Goal: Task Accomplishment & Management: Use online tool/utility

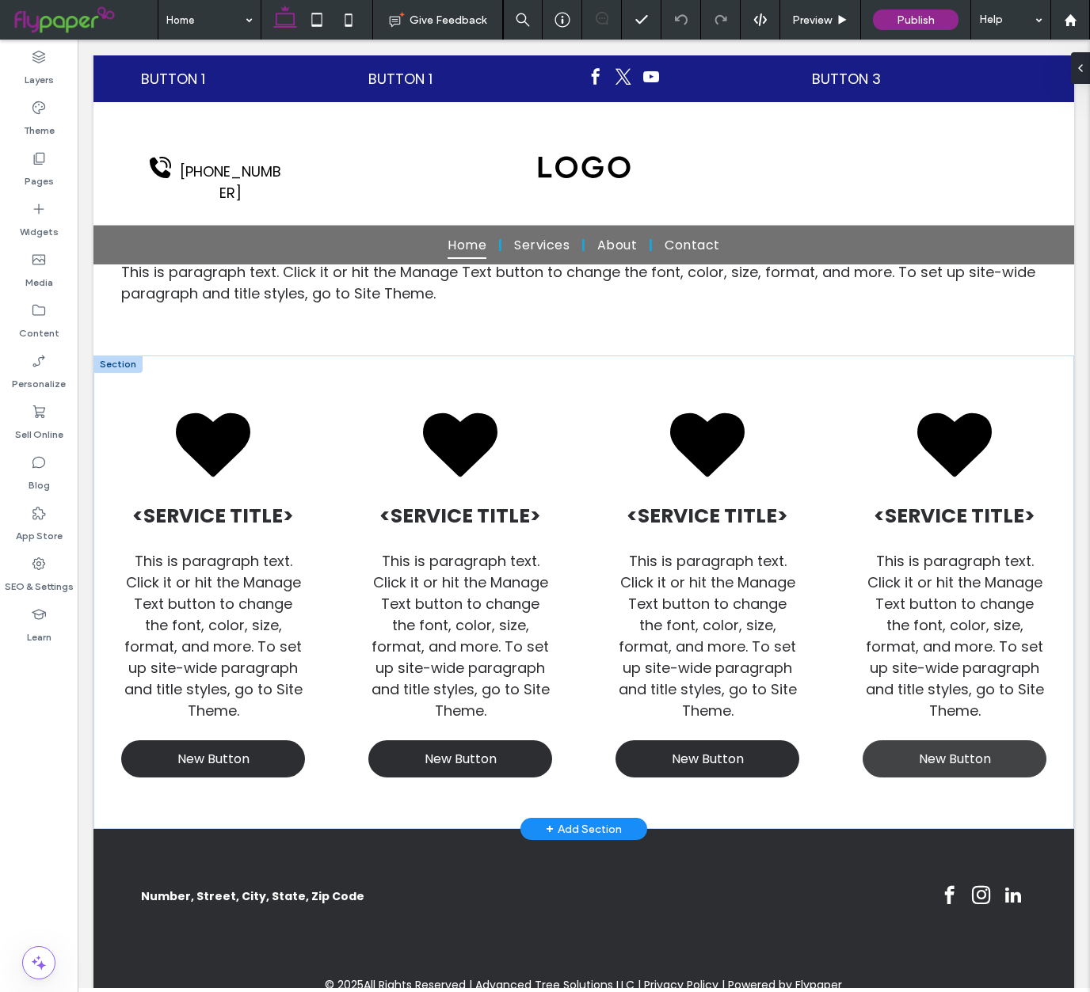
scroll to position [600, 0]
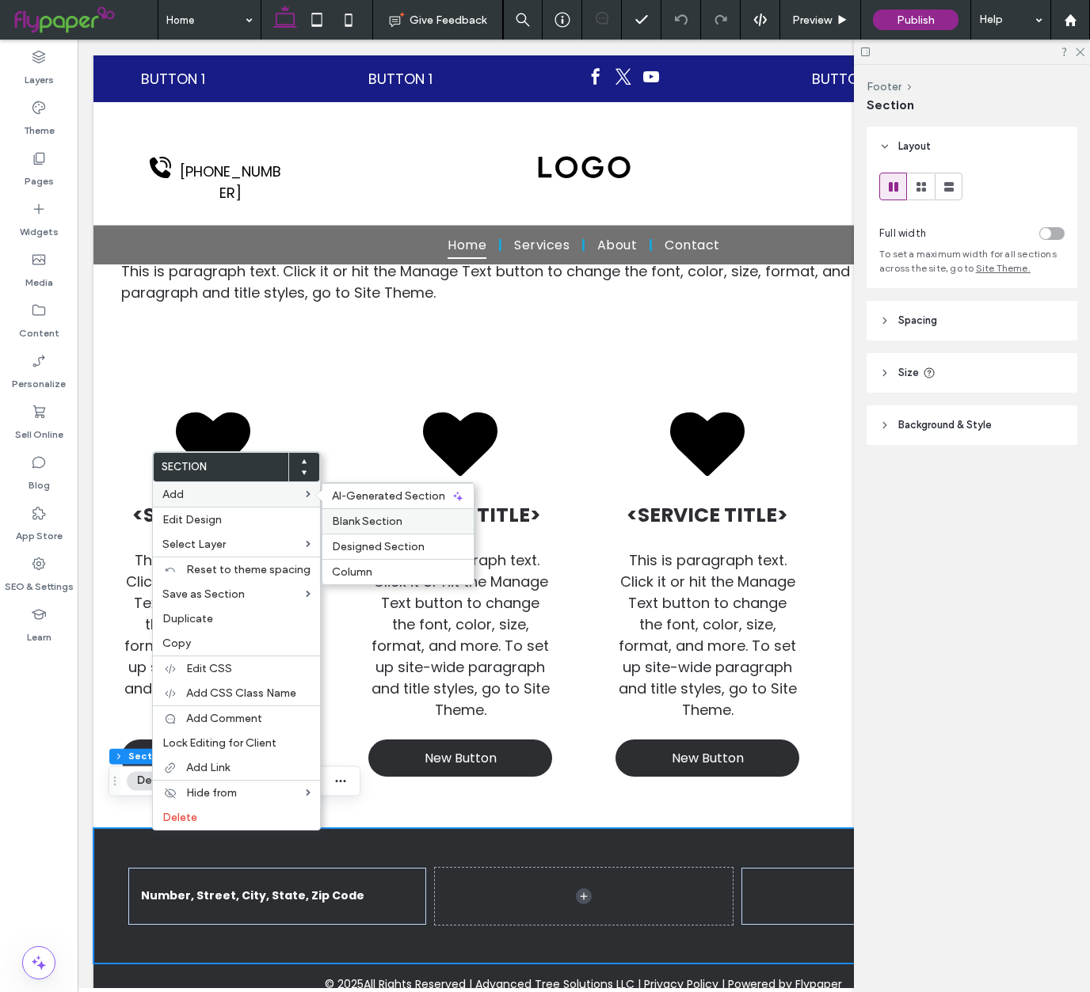
click at [363, 522] on span "Blank Section" at bounding box center [367, 521] width 70 height 13
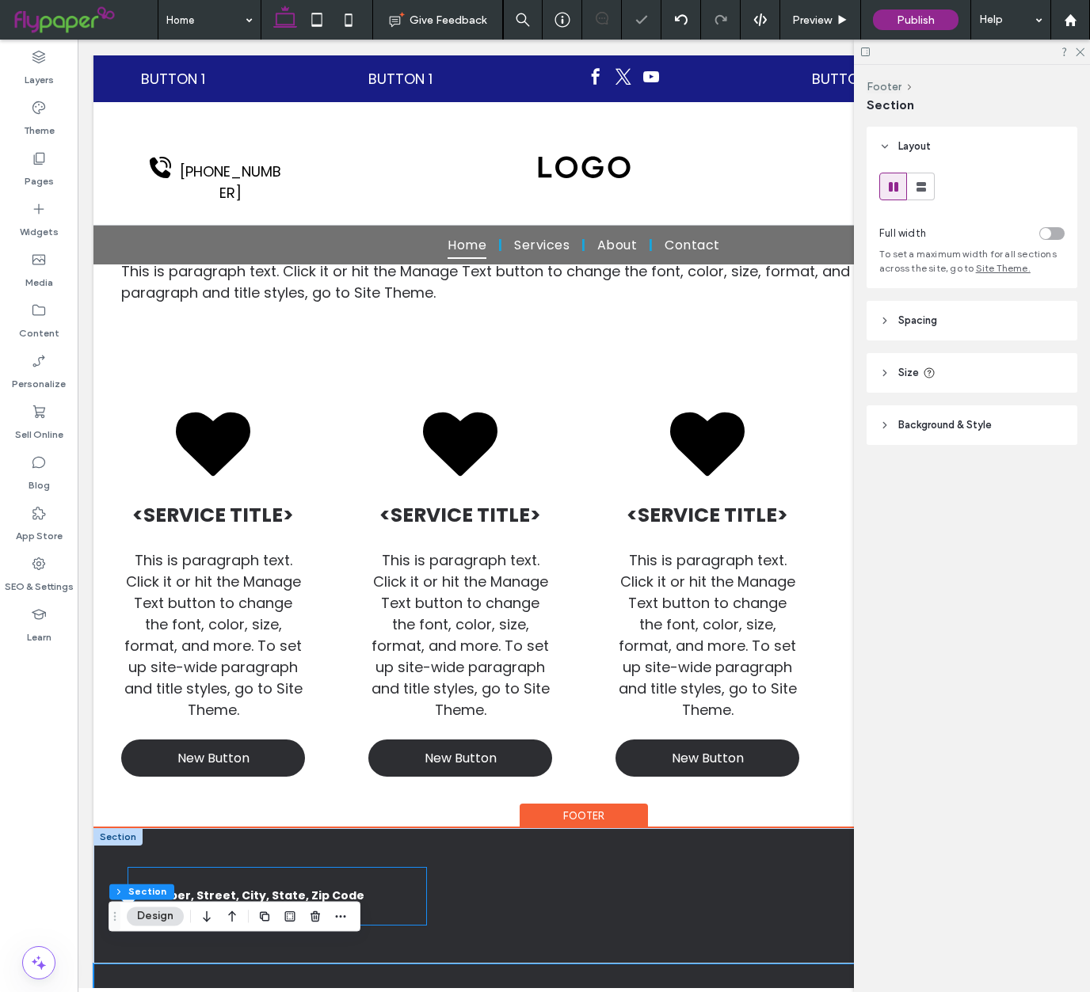
scroll to position [705, 0]
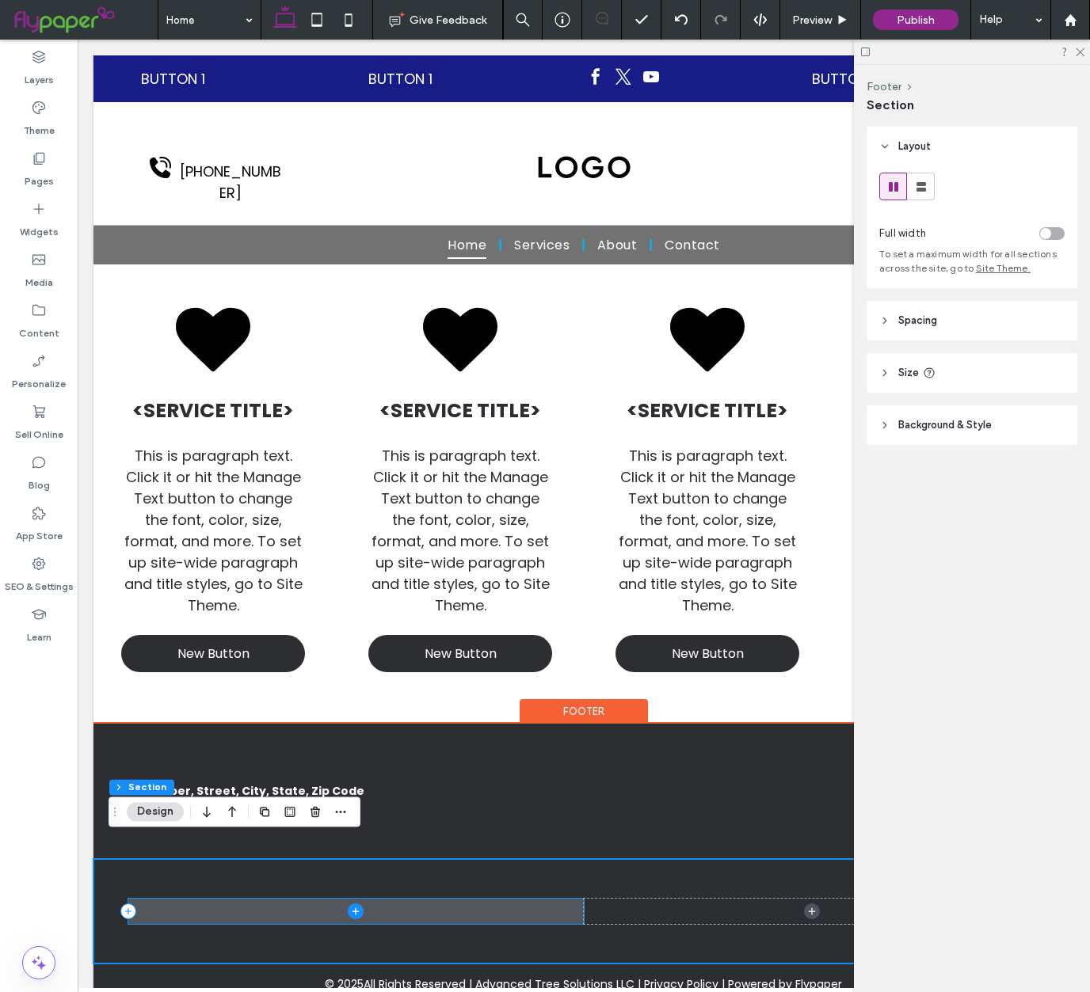
click at [360, 904] on icon at bounding box center [356, 912] width 16 height 16
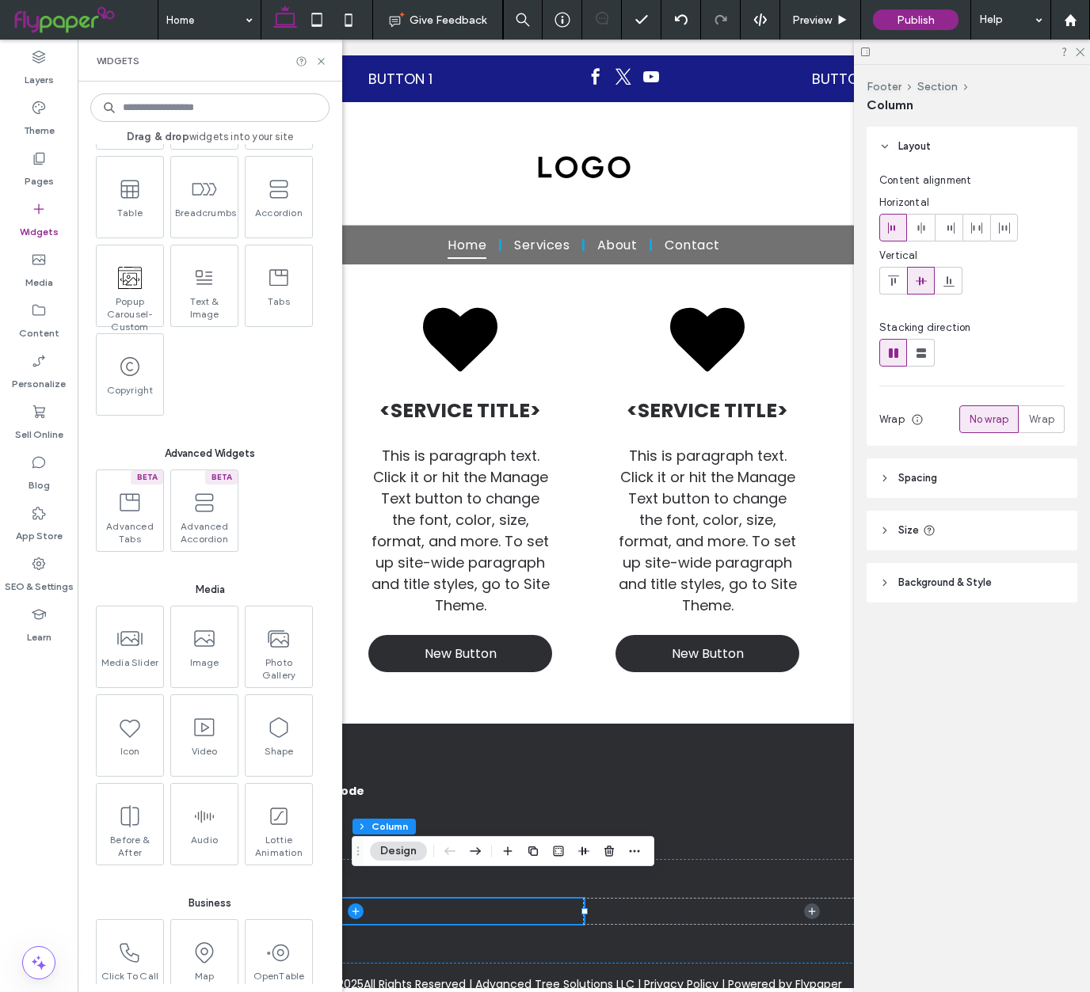
scroll to position [1370, 0]
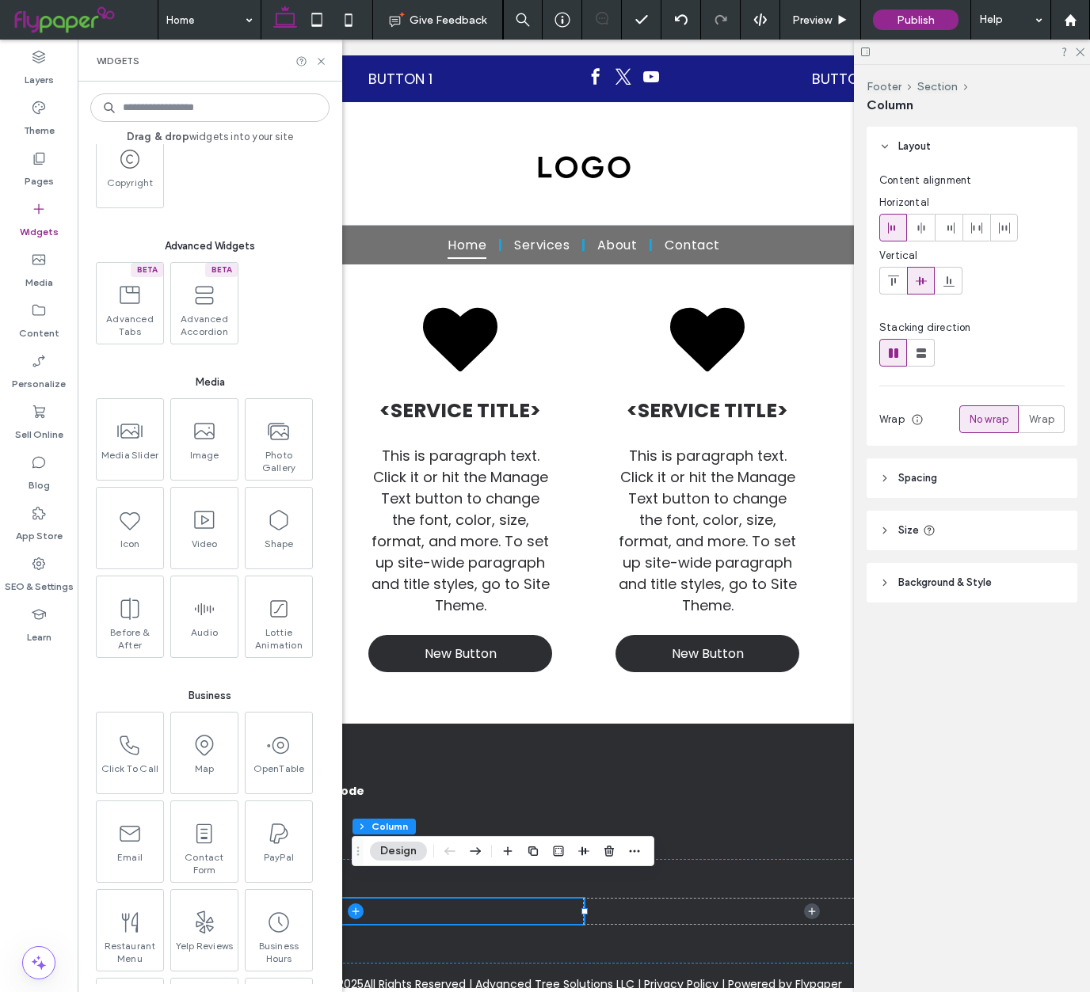
click at [239, 106] on input at bounding box center [209, 107] width 239 height 29
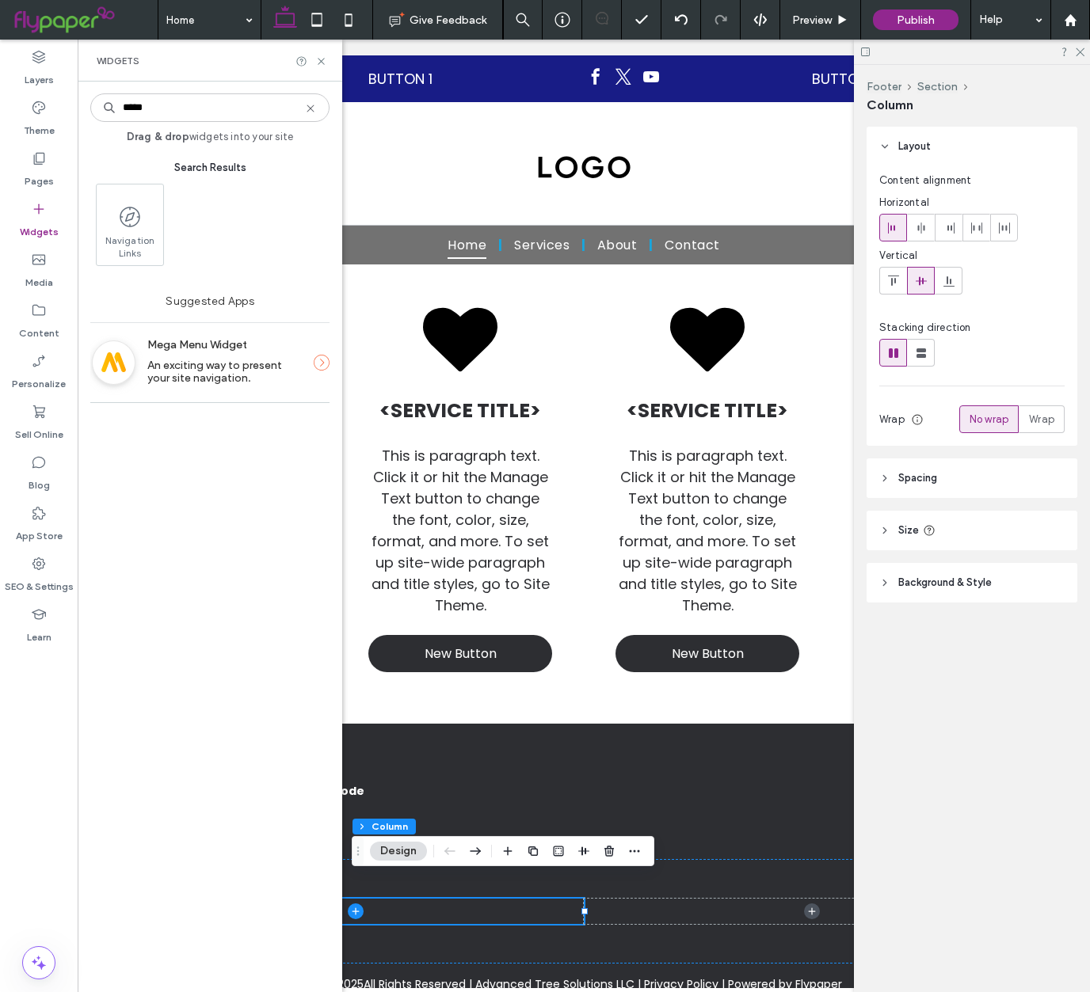
scroll to position [0, 0]
type input "*****"
click at [136, 229] on span at bounding box center [128, 215] width 67 height 36
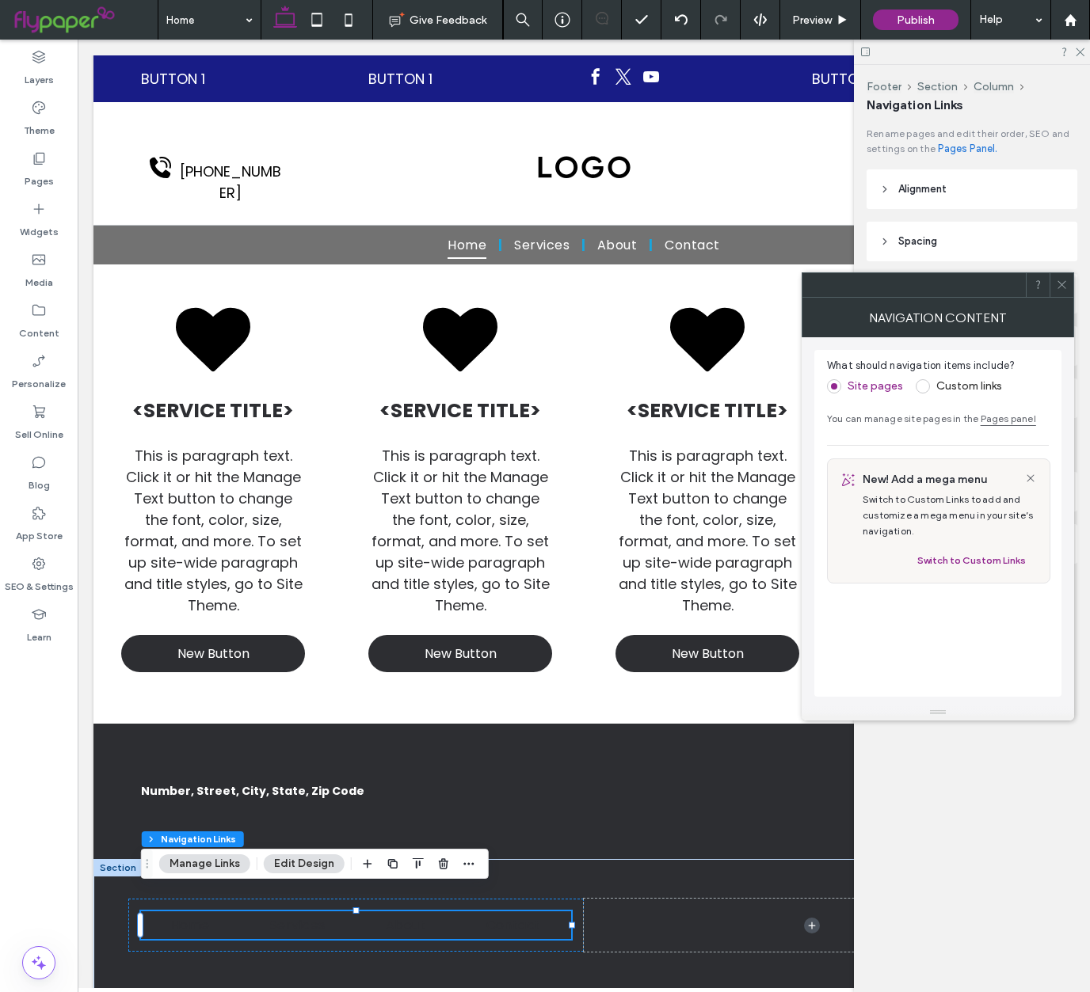
click at [1054, 281] on div at bounding box center [1062, 285] width 24 height 24
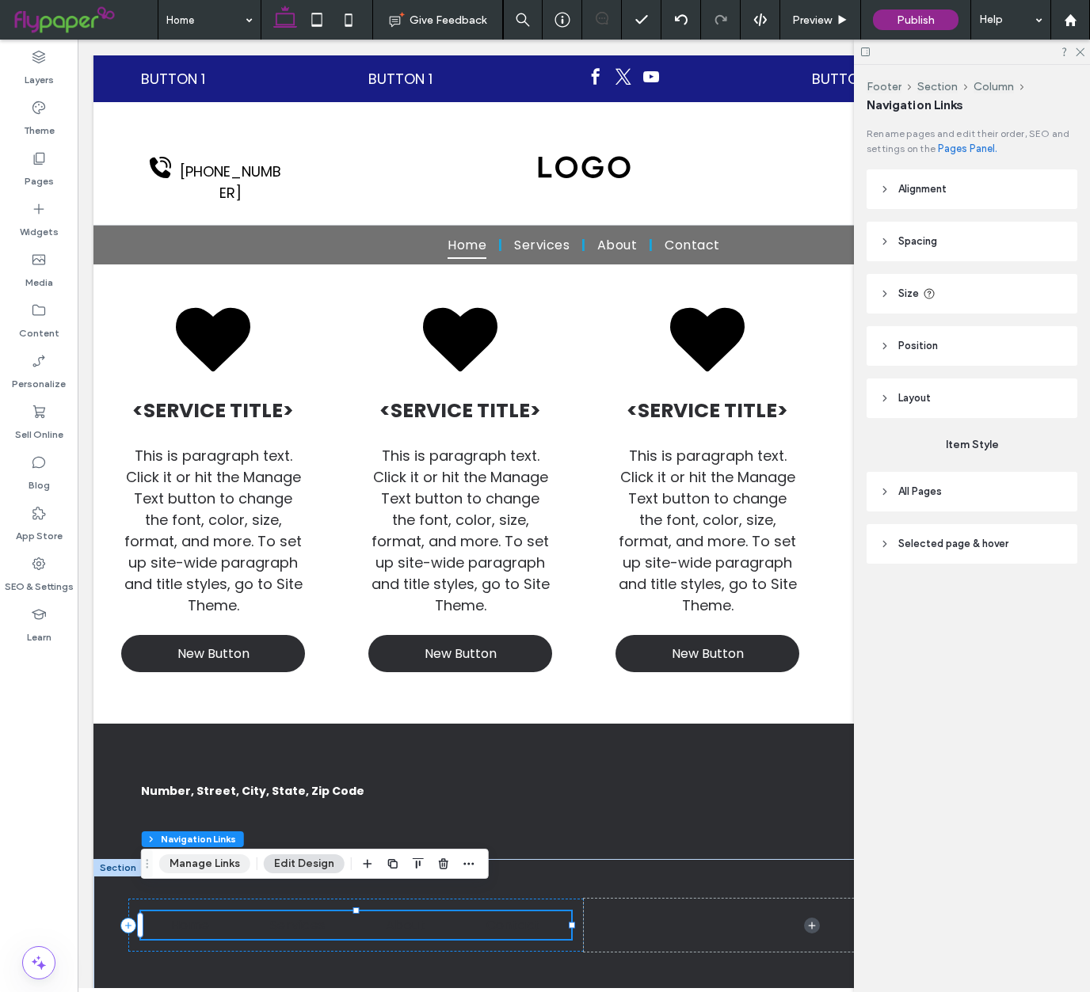
click at [226, 869] on button "Manage Links" at bounding box center [204, 864] width 91 height 19
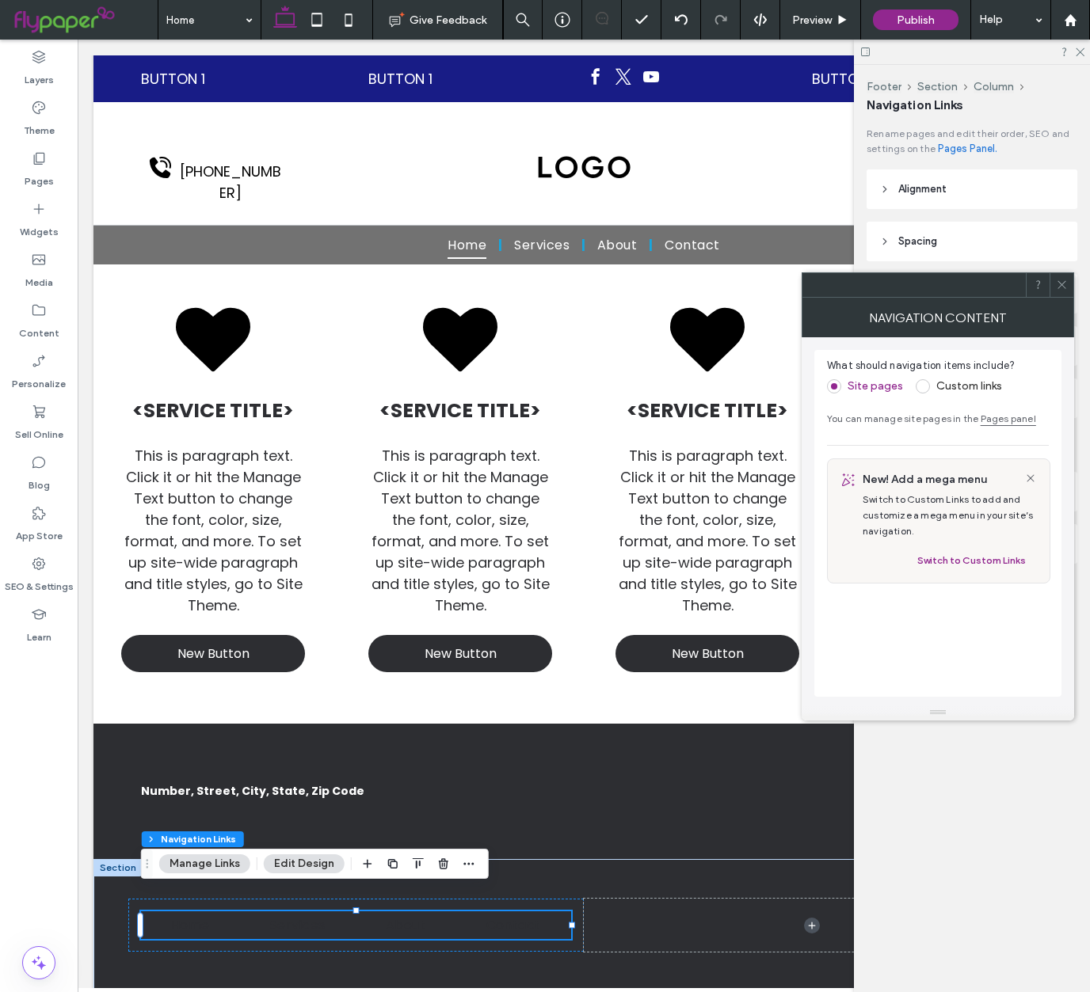
click at [951, 371] on span "What should navigation items include?" at bounding box center [938, 366] width 222 height 16
click at [948, 376] on div "Custom links" at bounding box center [959, 386] width 86 height 25
click at [941, 387] on label "Custom links" at bounding box center [969, 385] width 66 height 13
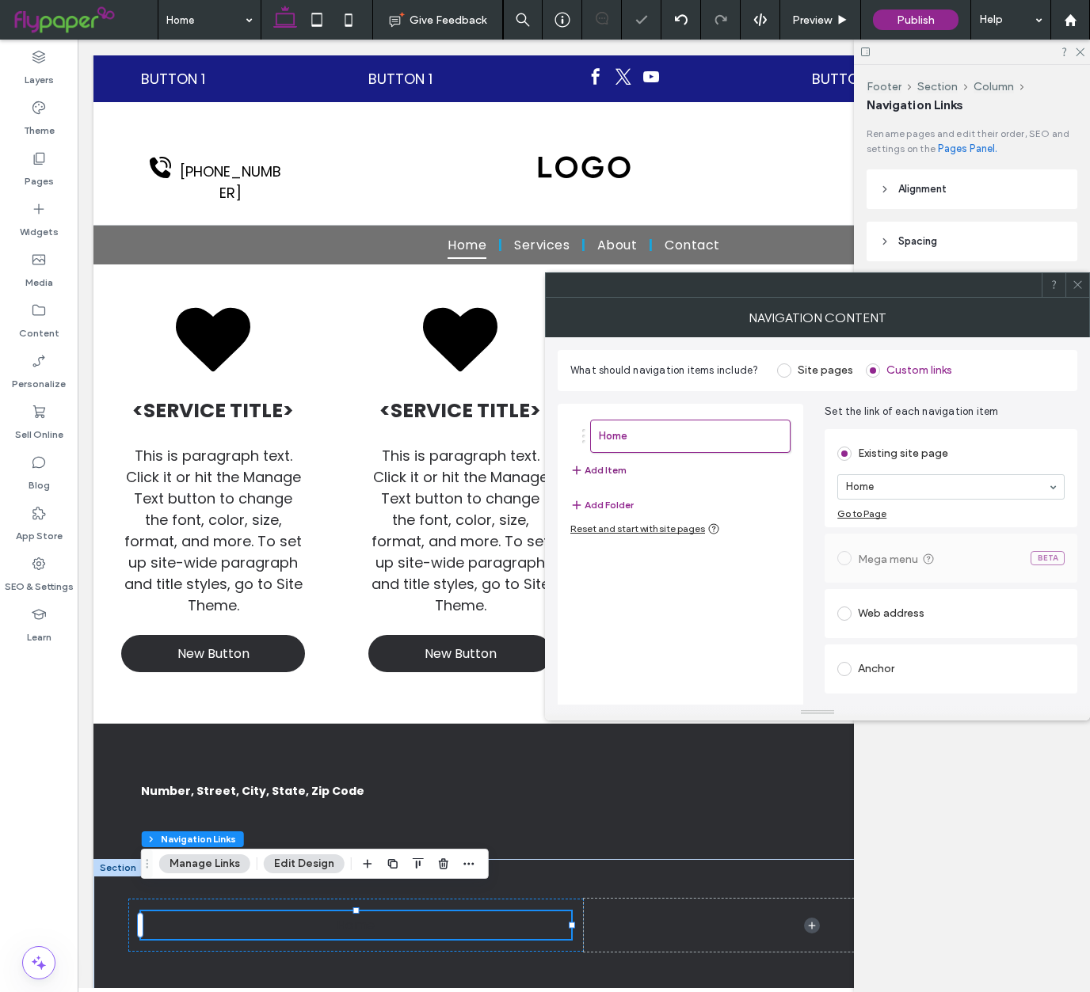
click at [620, 471] on button "Add Item" at bounding box center [598, 470] width 56 height 19
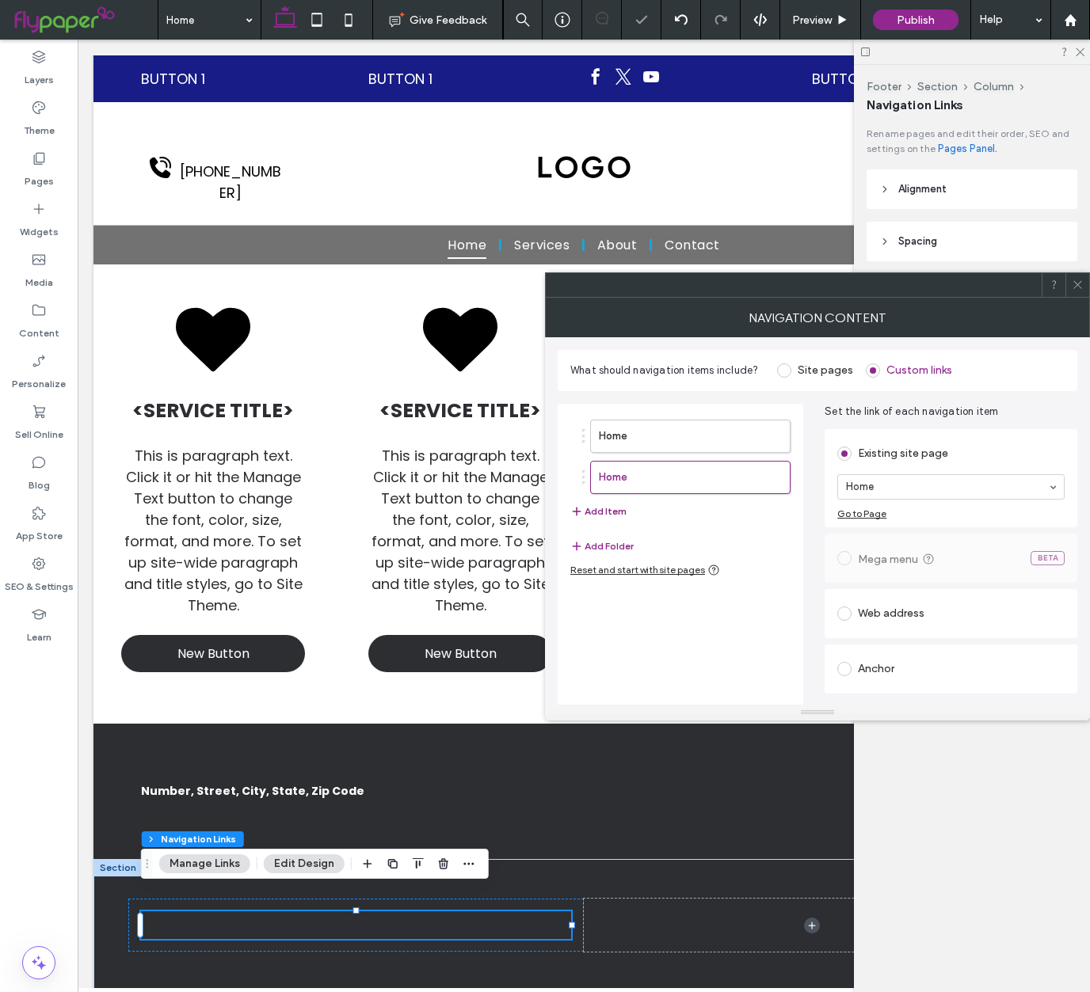
click at [604, 515] on button "Add Item" at bounding box center [598, 511] width 56 height 19
click at [600, 552] on button "Add Item" at bounding box center [598, 552] width 56 height 19
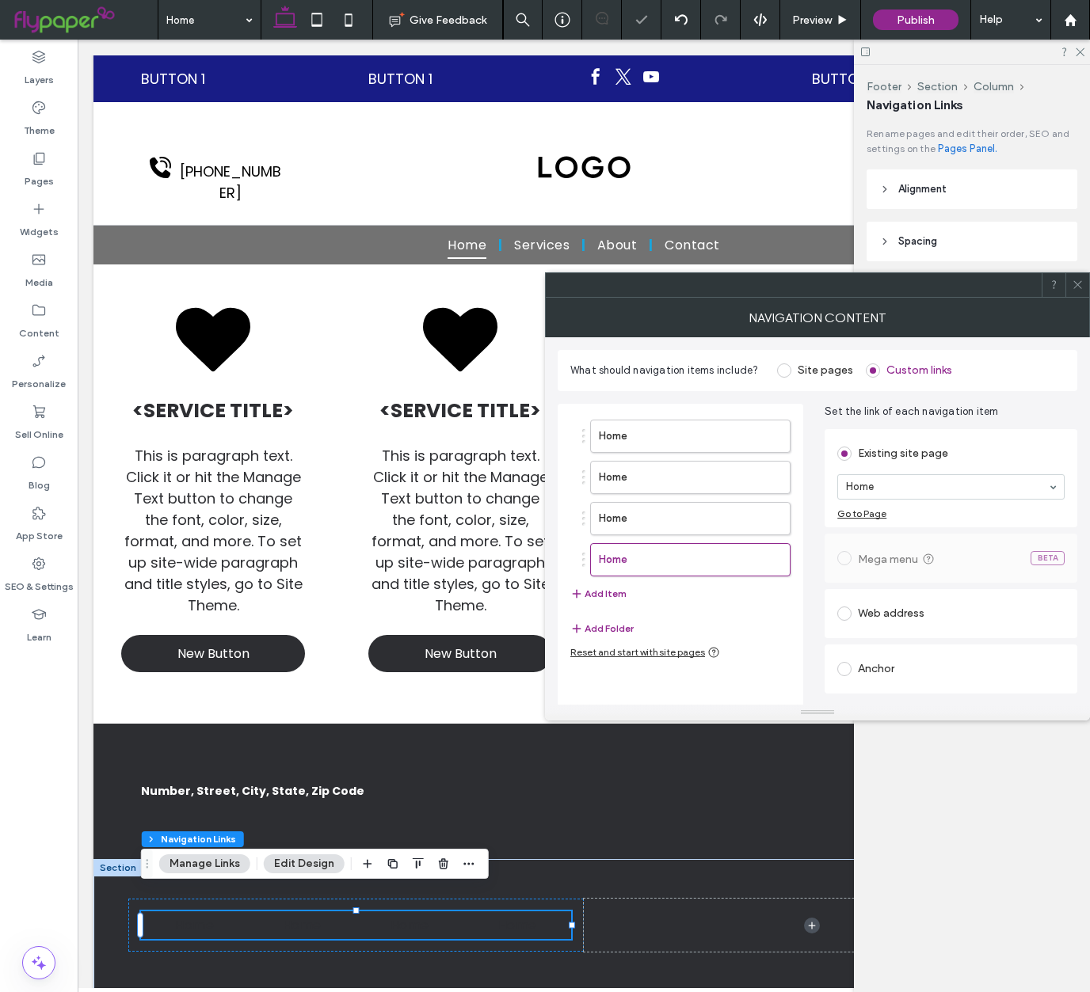
drag, startPoint x: 810, startPoint y: 394, endPoint x: 940, endPoint y: 360, distance: 134.9
click at [810, 394] on div "Home Home Home Home Add Item Add Folder Reset and start with site pages Set the…" at bounding box center [818, 567] width 520 height 352
click at [1081, 286] on icon at bounding box center [1078, 285] width 12 height 12
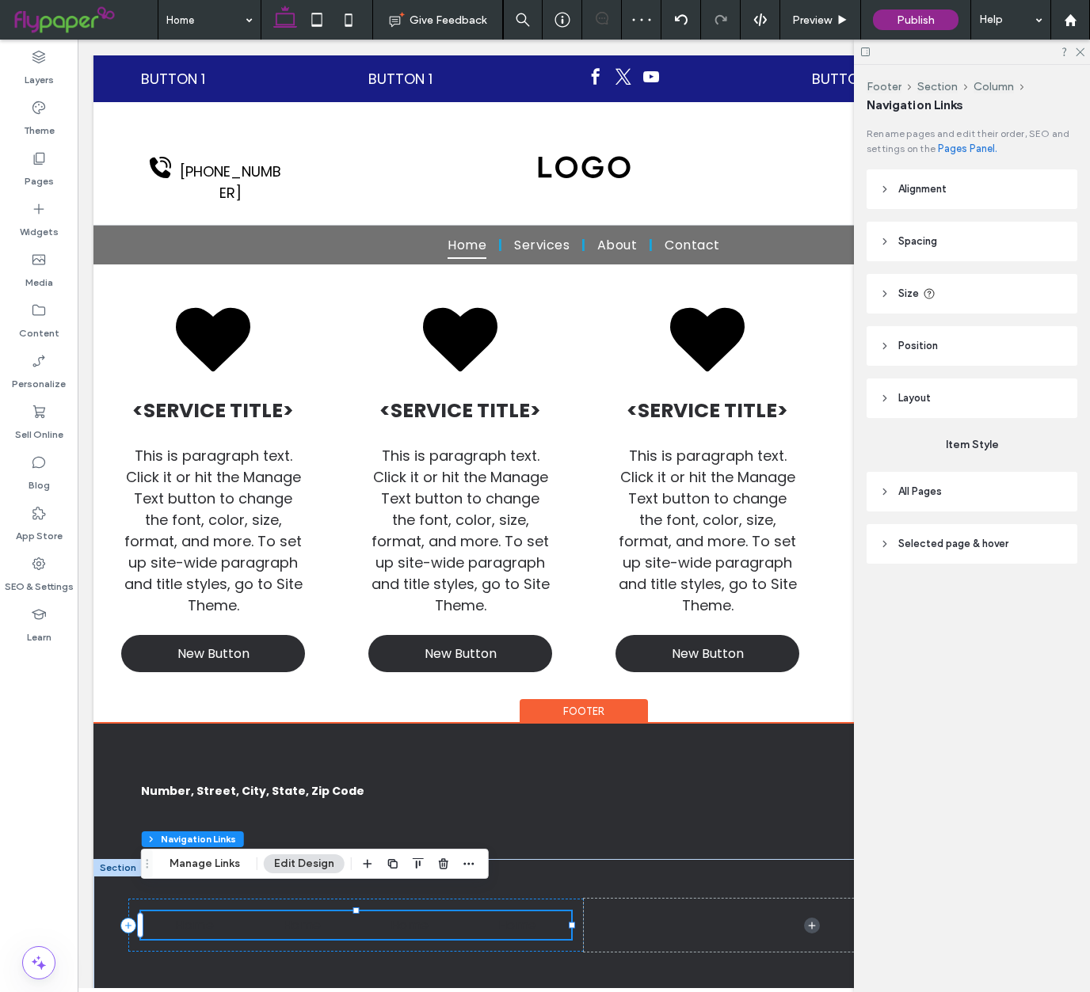
drag, startPoint x: 352, startPoint y: 904, endPoint x: 295, endPoint y: 902, distance: 57.1
click at [352, 912] on ul "Home Home Home Home" at bounding box center [356, 926] width 430 height 28
click at [909, 506] on header "All Pages" at bounding box center [972, 492] width 211 height 40
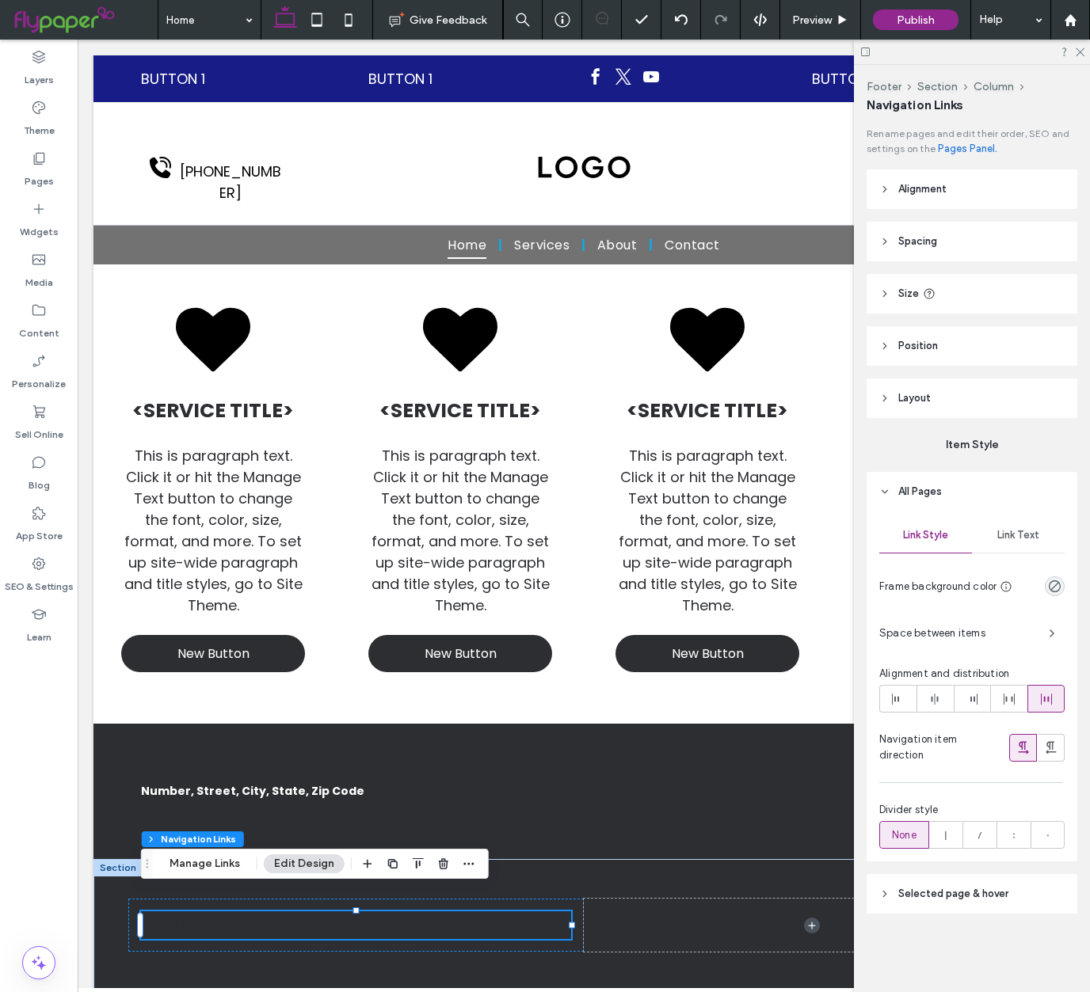
click at [934, 391] on header "Layout" at bounding box center [972, 399] width 211 height 40
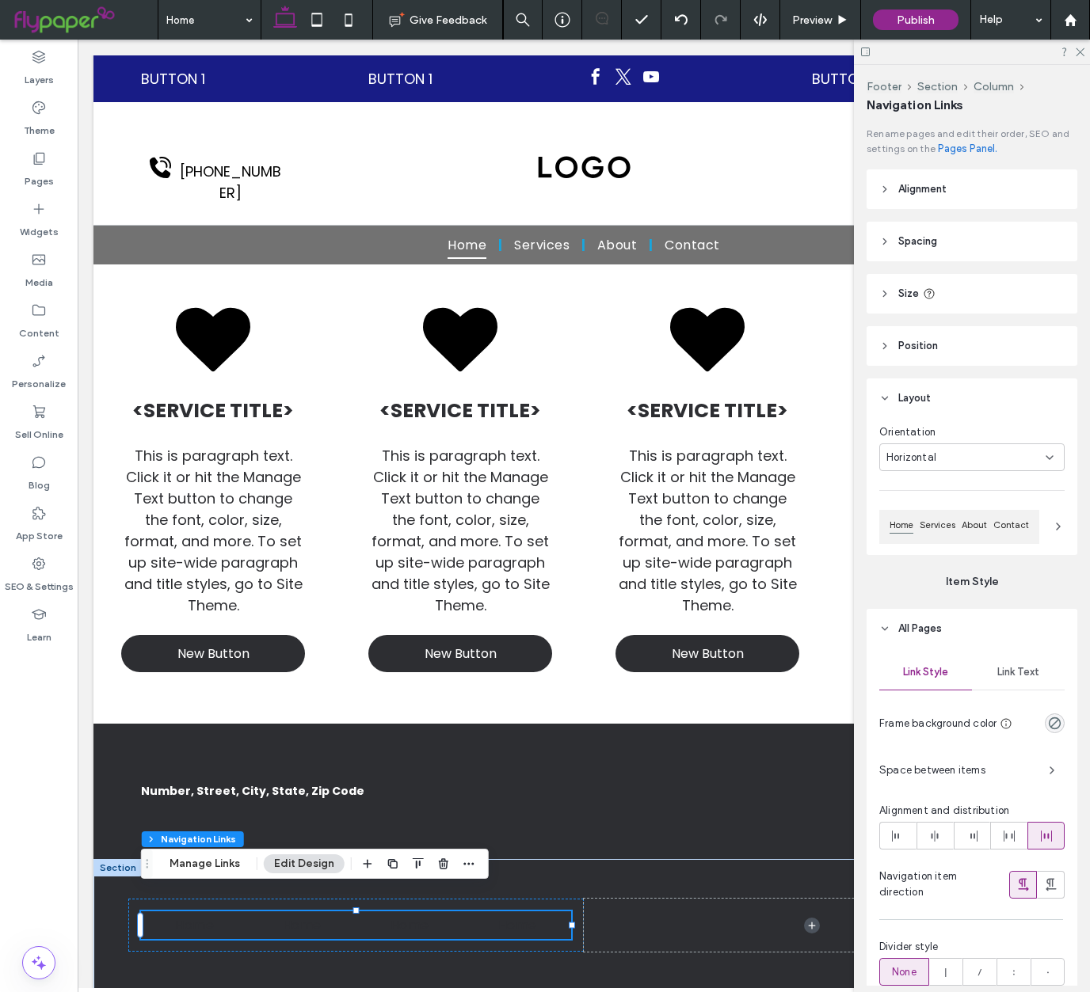
click at [969, 463] on div "Horizontal" at bounding box center [965, 458] width 159 height 16
click at [955, 512] on div "Vertical" at bounding box center [972, 513] width 184 height 28
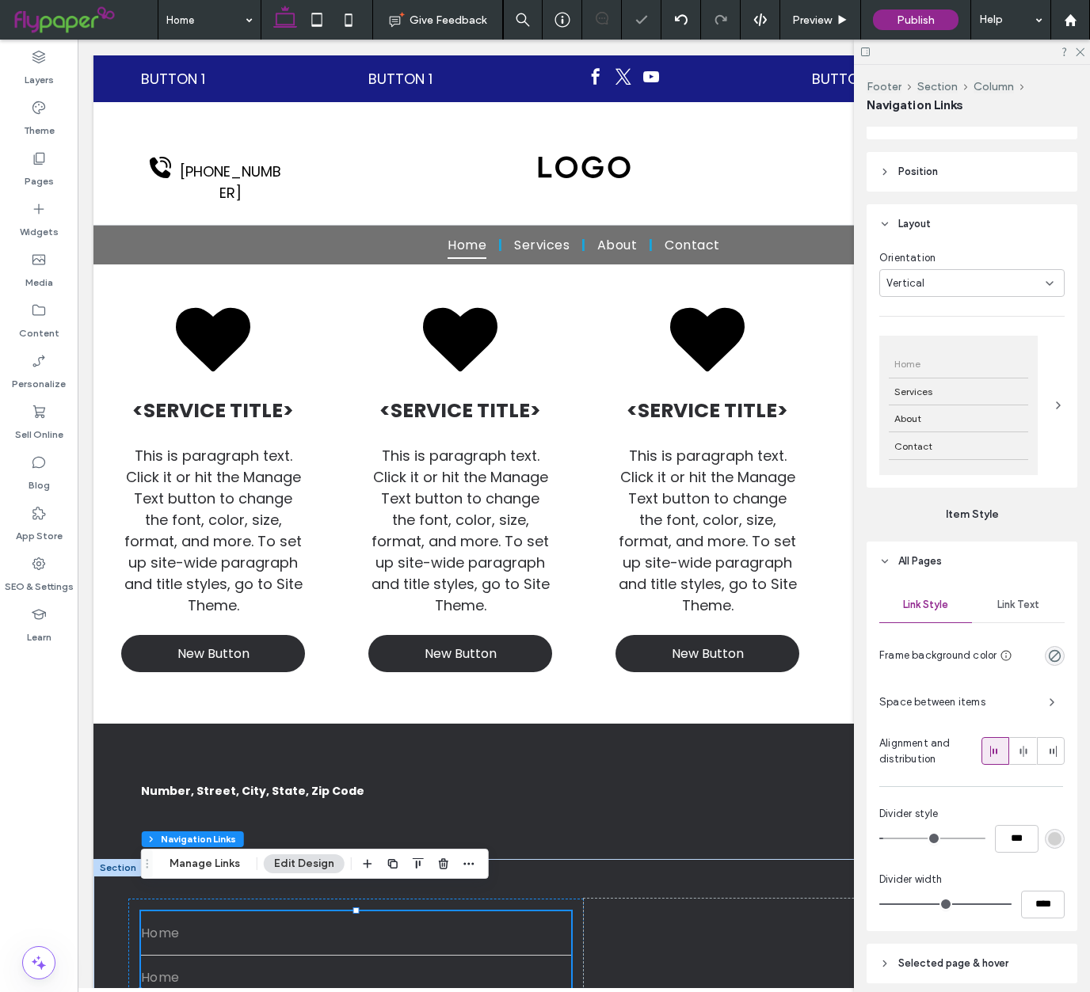
scroll to position [223, 0]
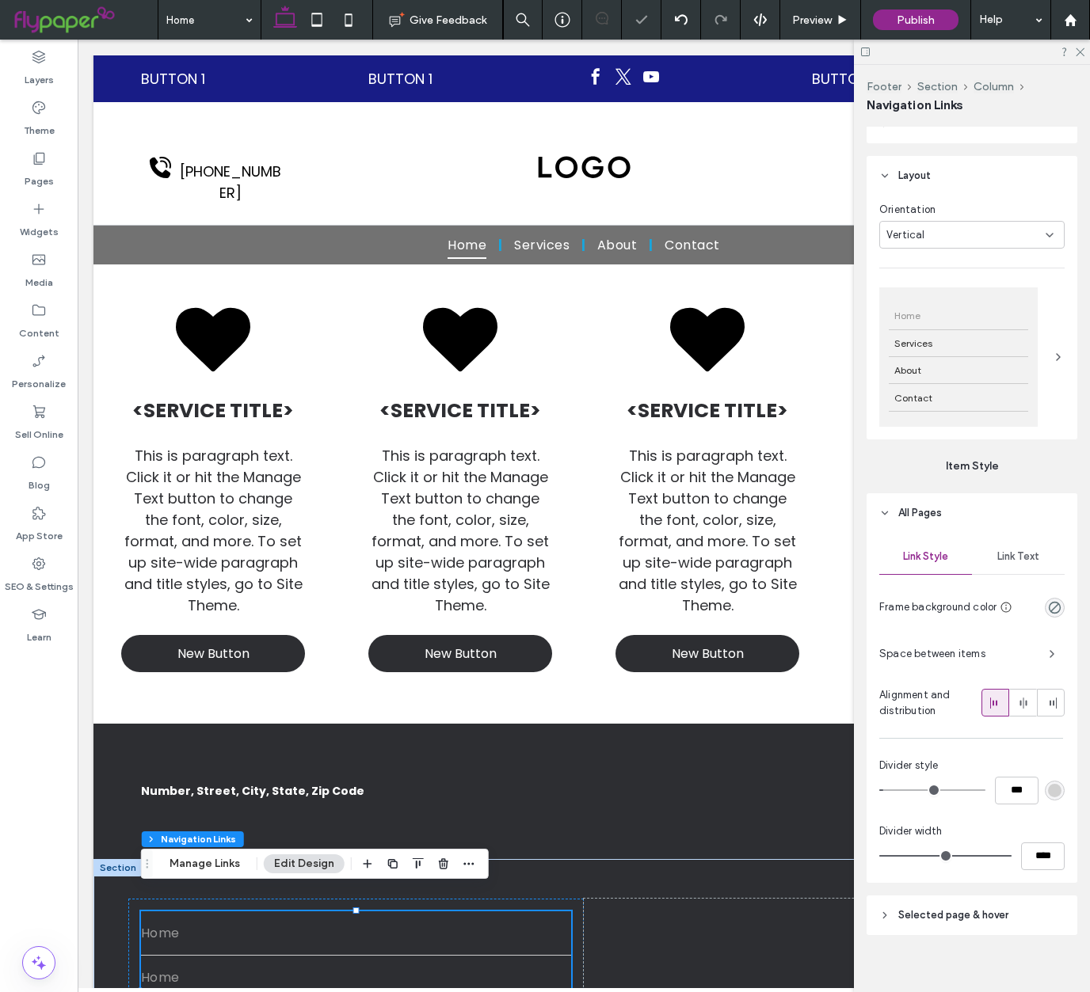
click at [1037, 551] on span "Link Text" at bounding box center [1018, 557] width 42 height 13
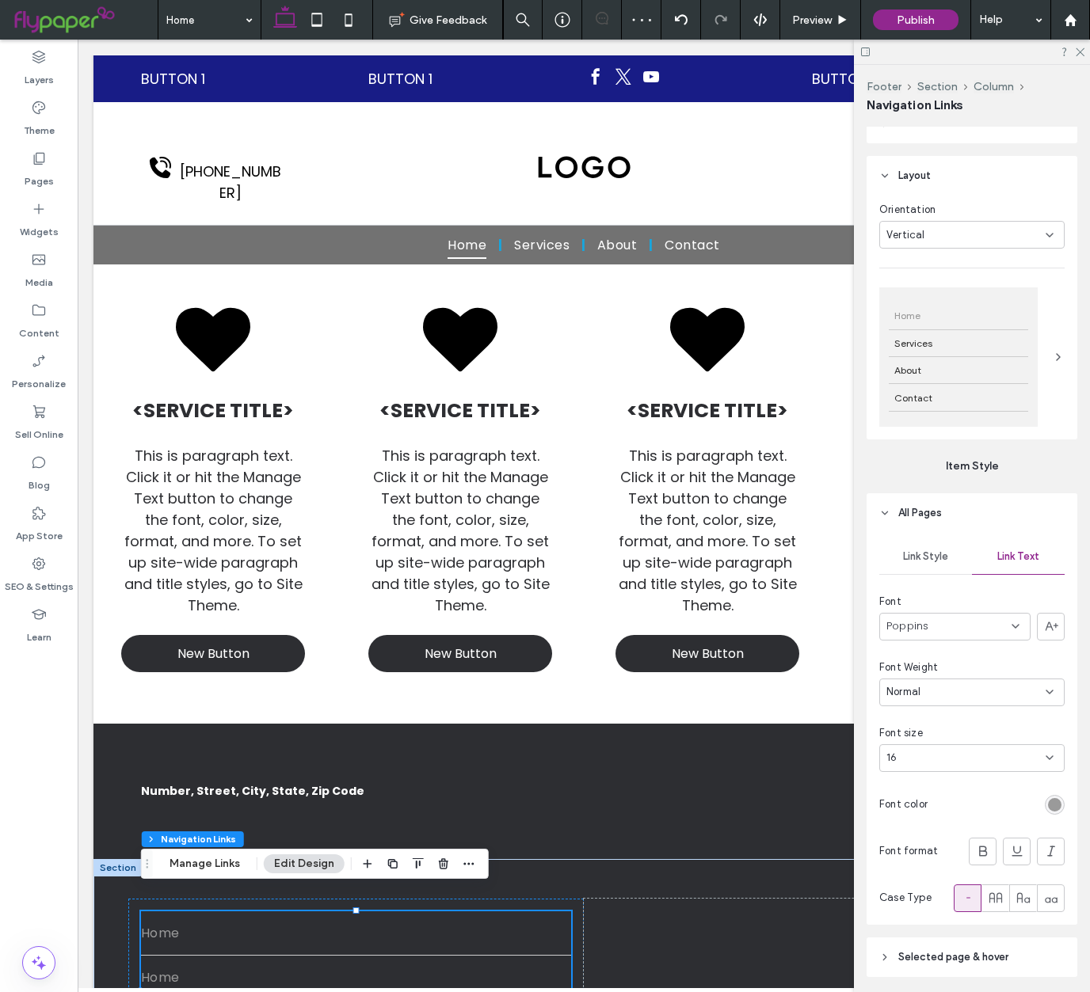
scroll to position [220, 0]
click at [1033, 808] on div at bounding box center [999, 808] width 131 height 28
click at [1046, 808] on div "rgb(154, 154, 154)" at bounding box center [1055, 808] width 20 height 20
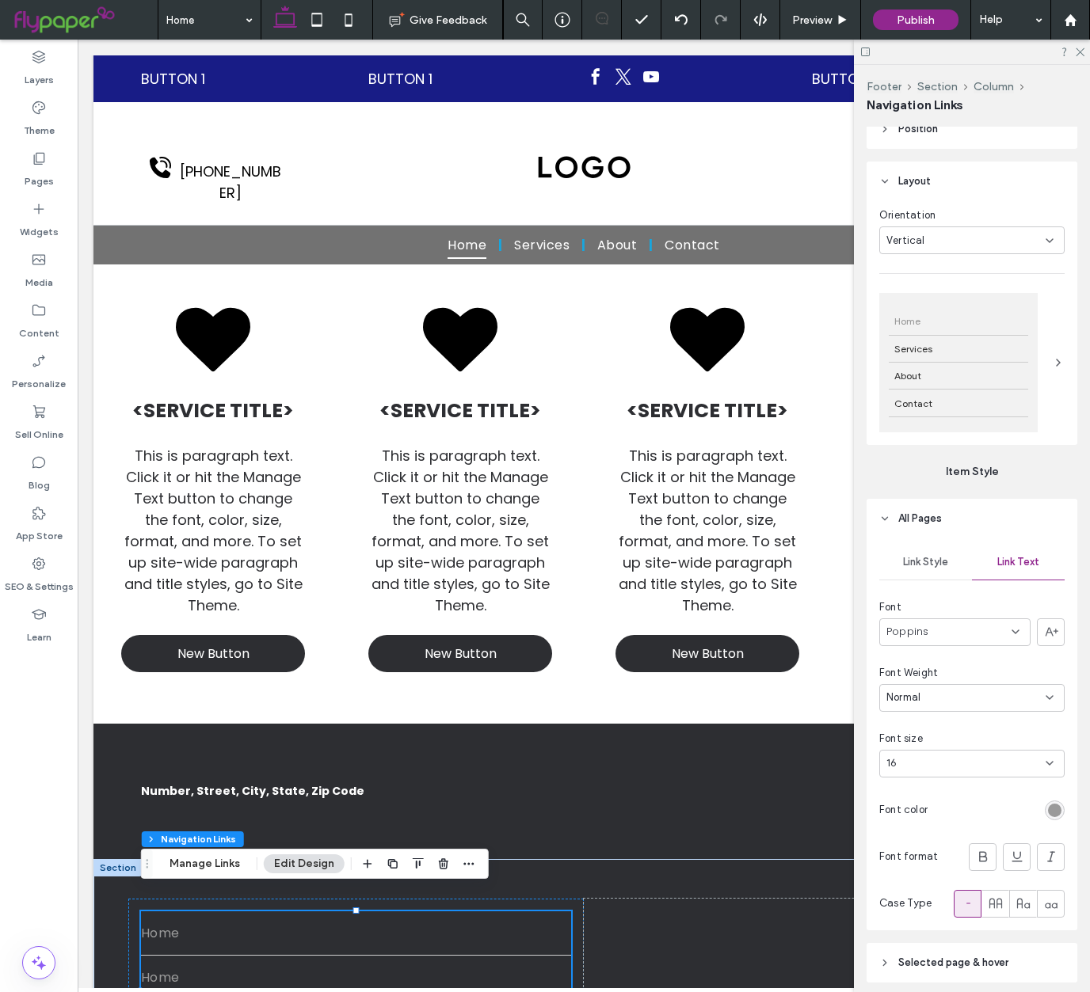
scroll to position [223, 0]
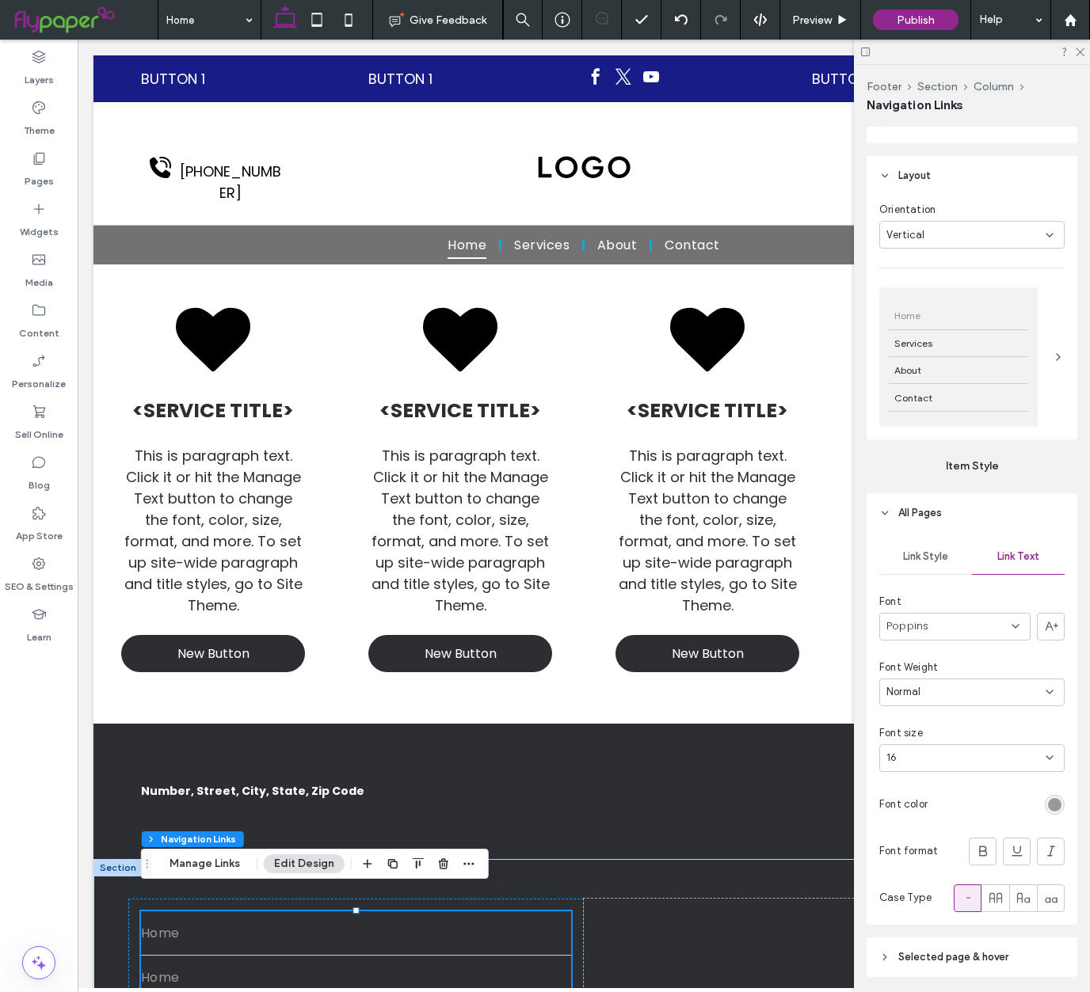
click at [1060, 798] on div "rgb(154, 154, 154)" at bounding box center [1054, 804] width 13 height 13
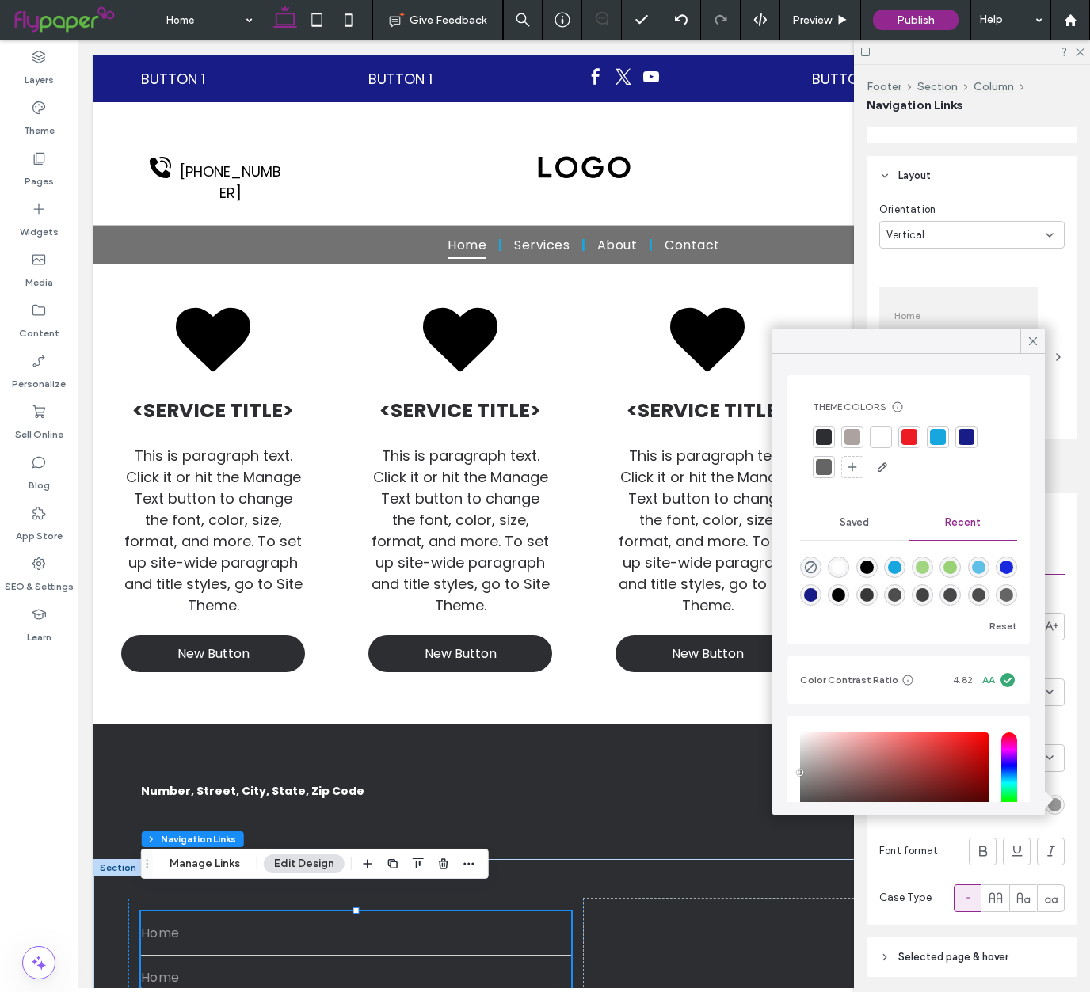
click at [882, 436] on div at bounding box center [881, 437] width 16 height 16
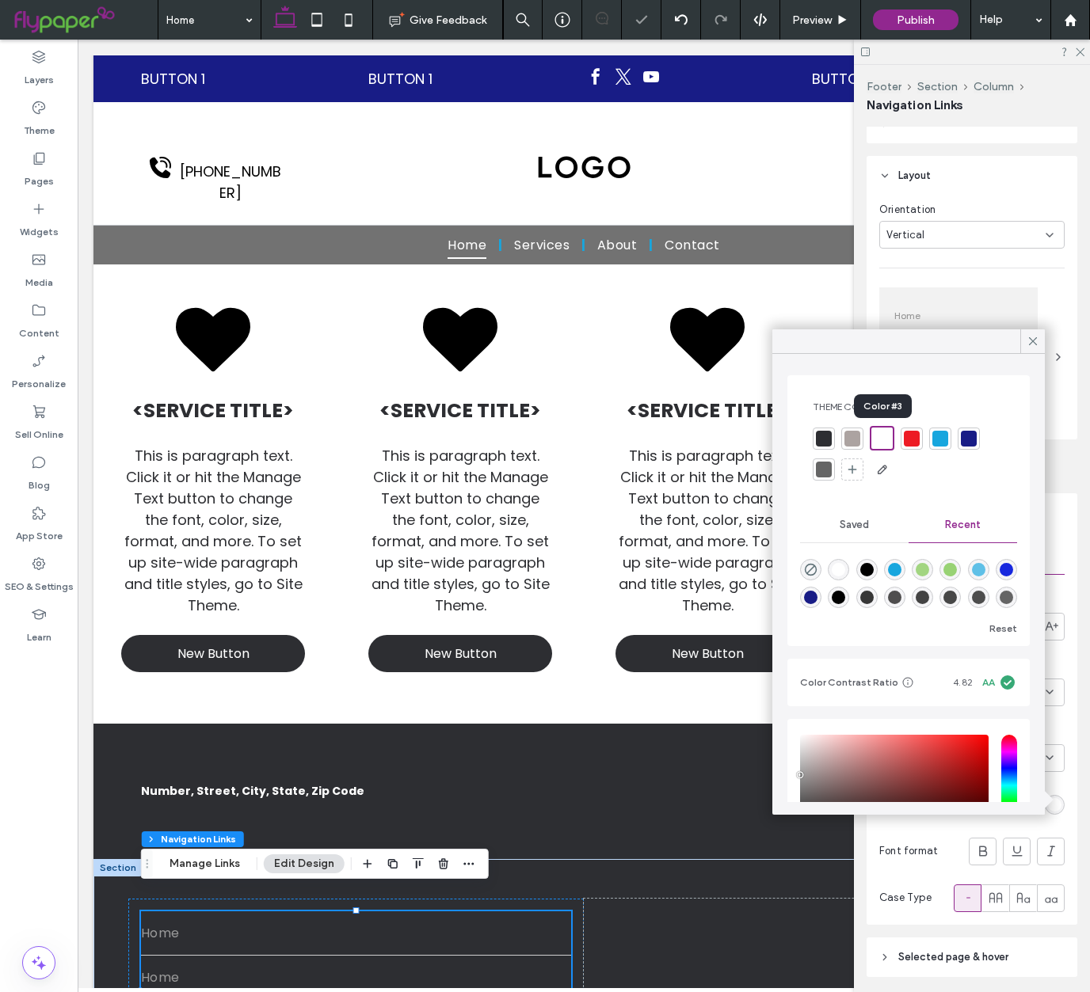
scroll to position [2, 0]
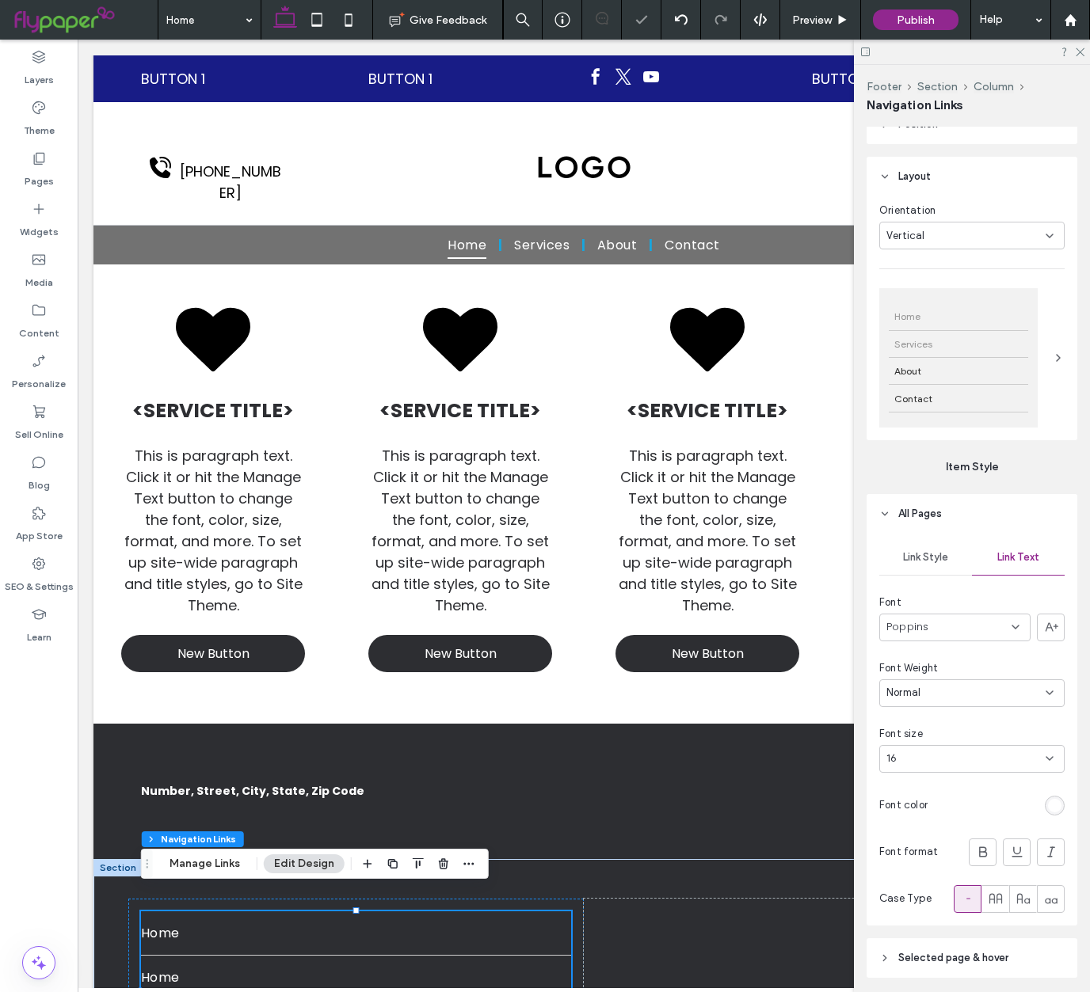
click at [1027, 342] on div "Services" at bounding box center [958, 344] width 139 height 27
click at [1019, 594] on div "Font" at bounding box center [971, 602] width 185 height 16
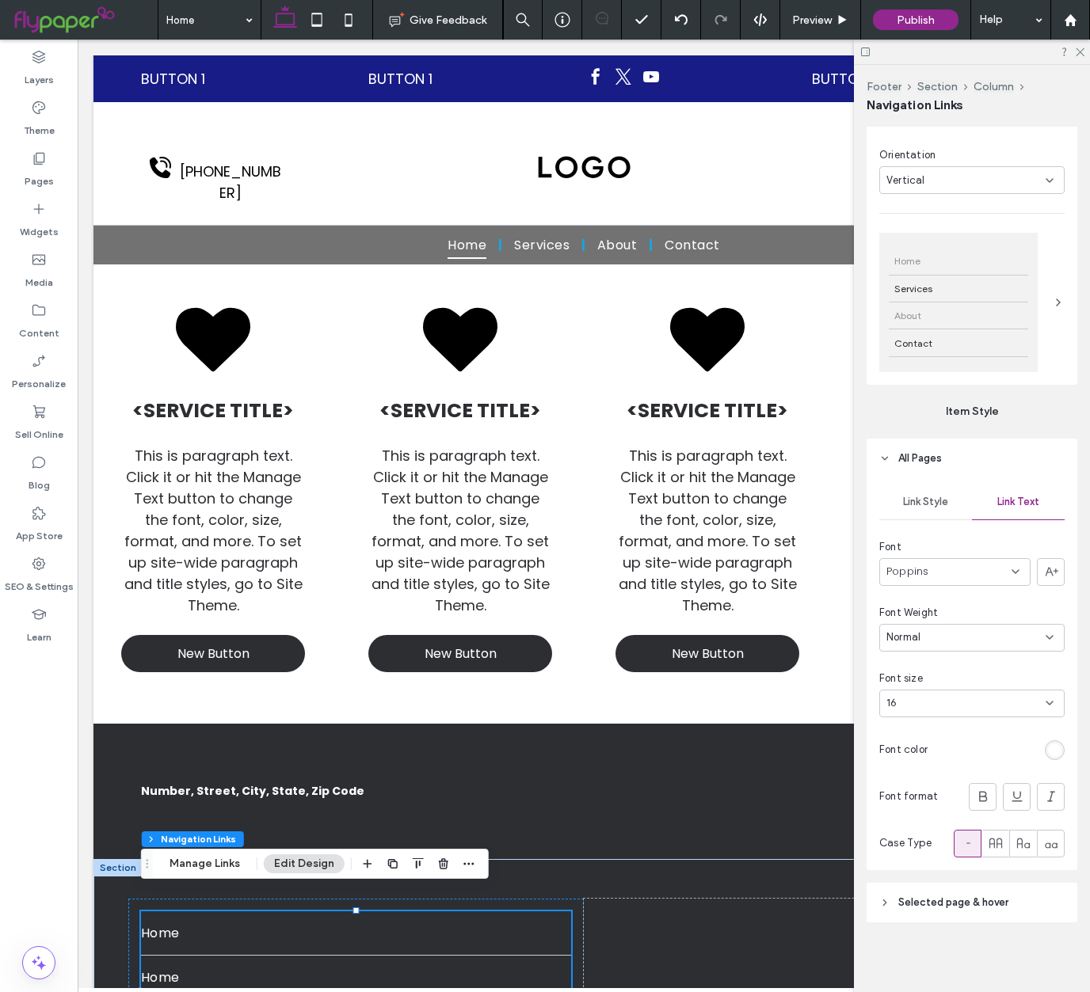
click at [970, 310] on div "About" at bounding box center [958, 316] width 139 height 27
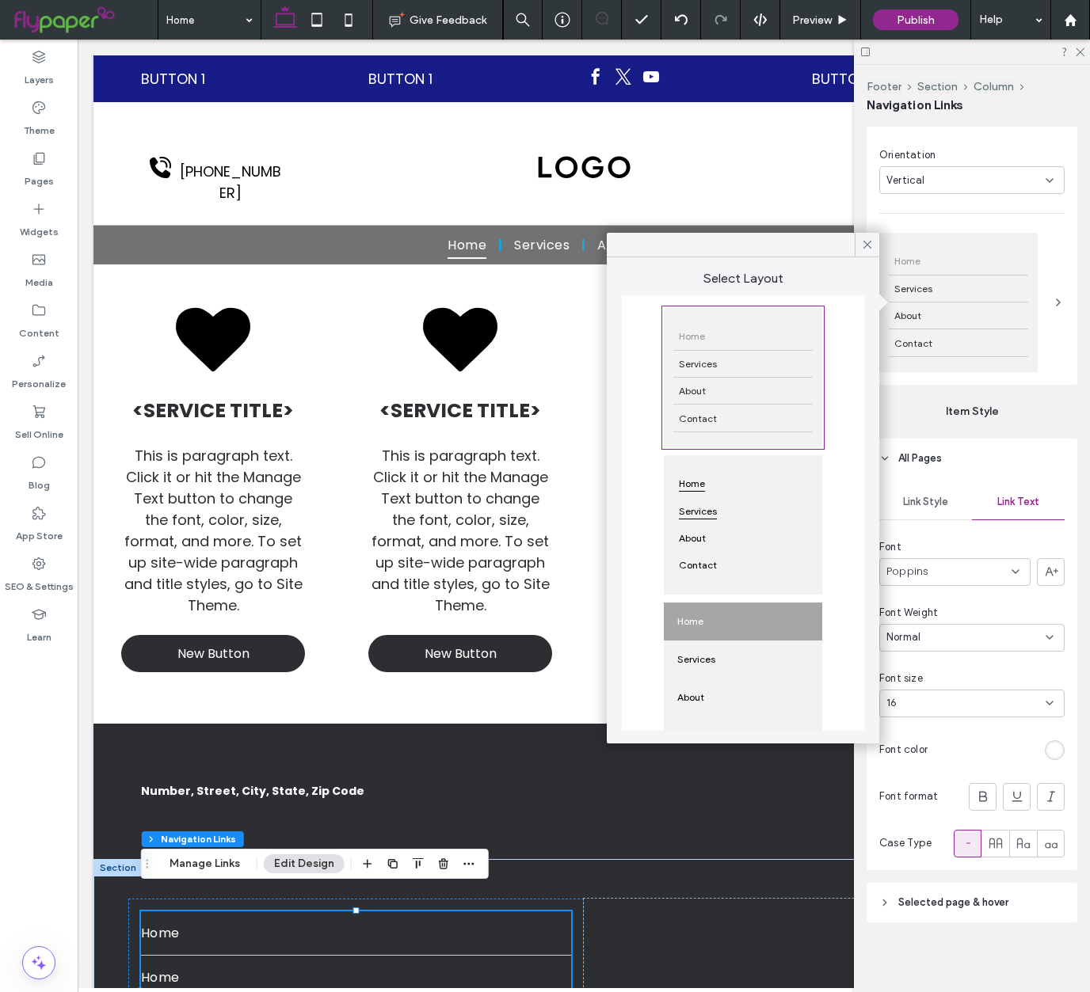
click at [737, 504] on div "Services" at bounding box center [742, 510] width 139 height 27
click at [958, 605] on div "Font Weight" at bounding box center [971, 613] width 185 height 16
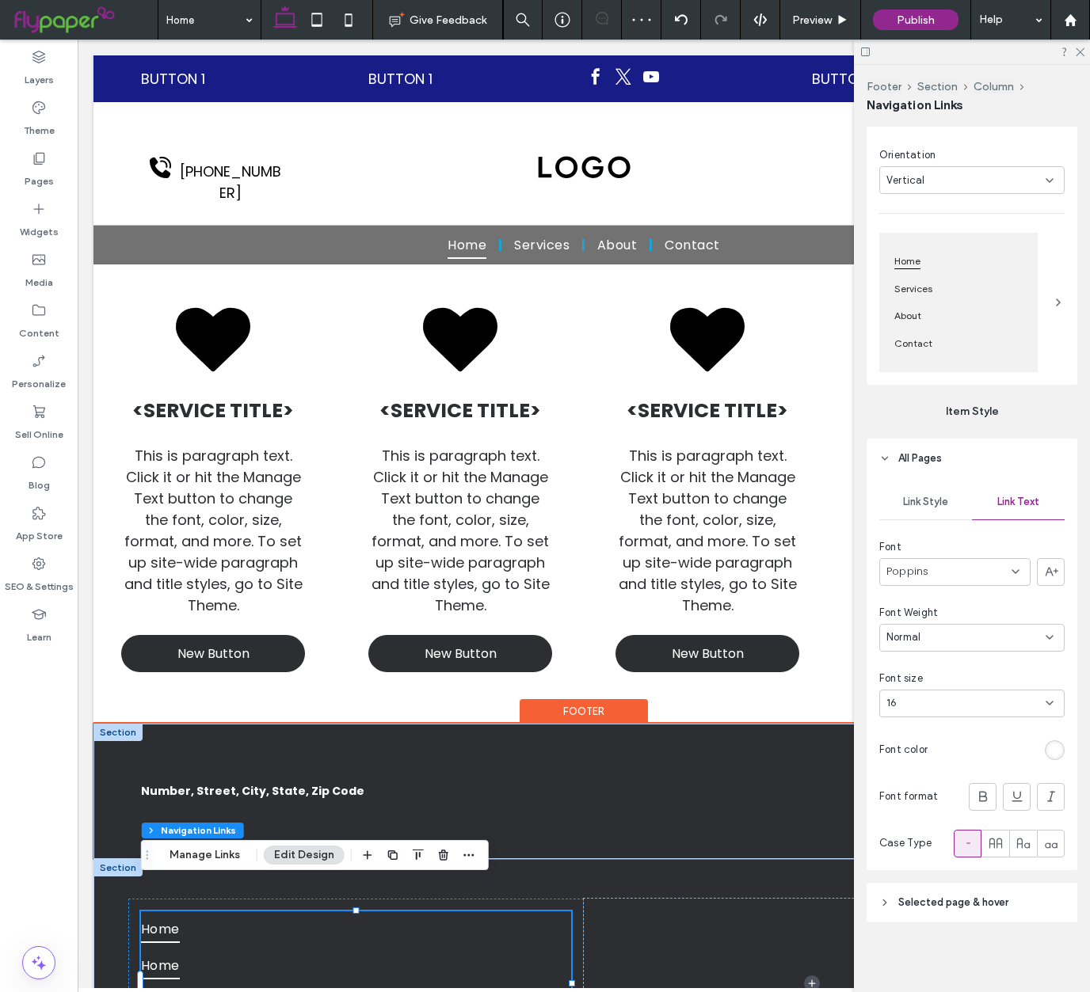
scroll to position [848, 0]
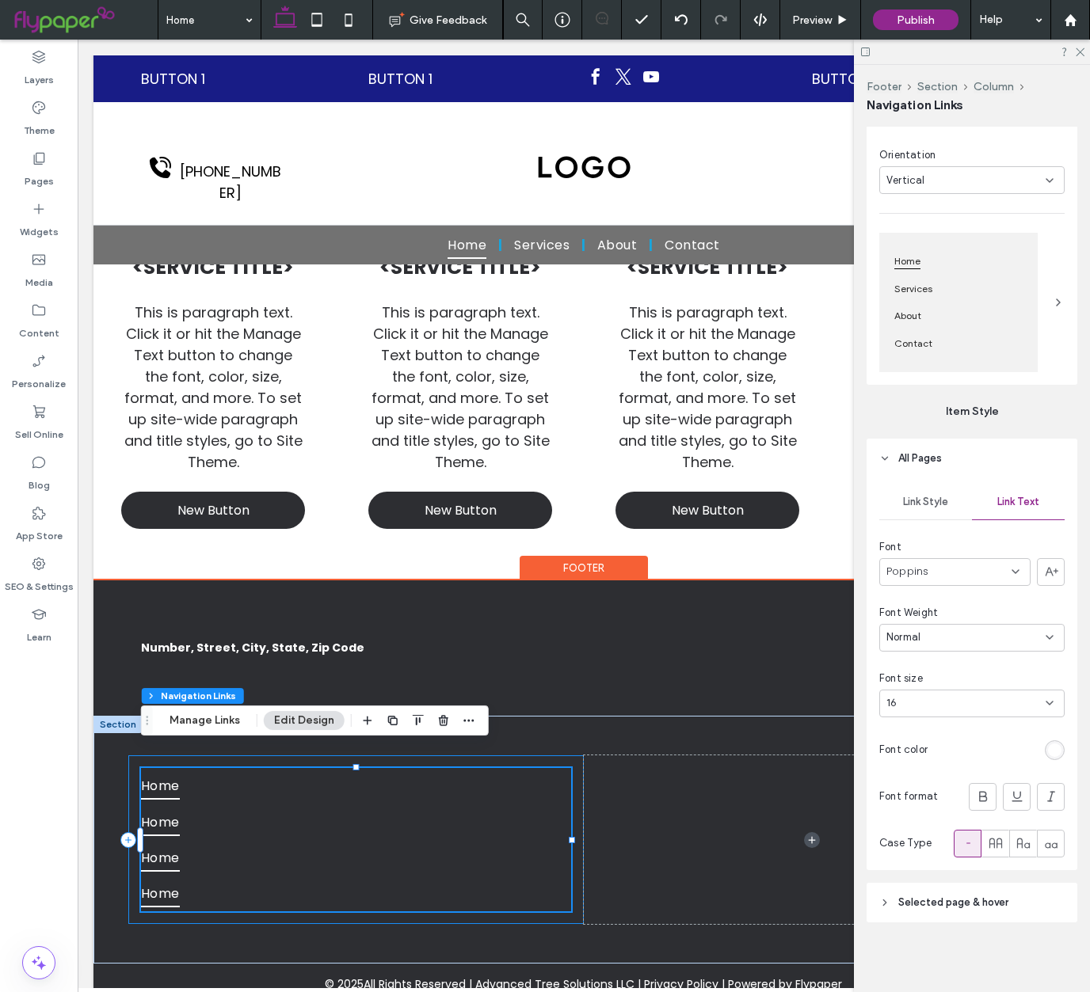
click at [545, 756] on div "Home Home Home Home" at bounding box center [355, 841] width 455 height 170
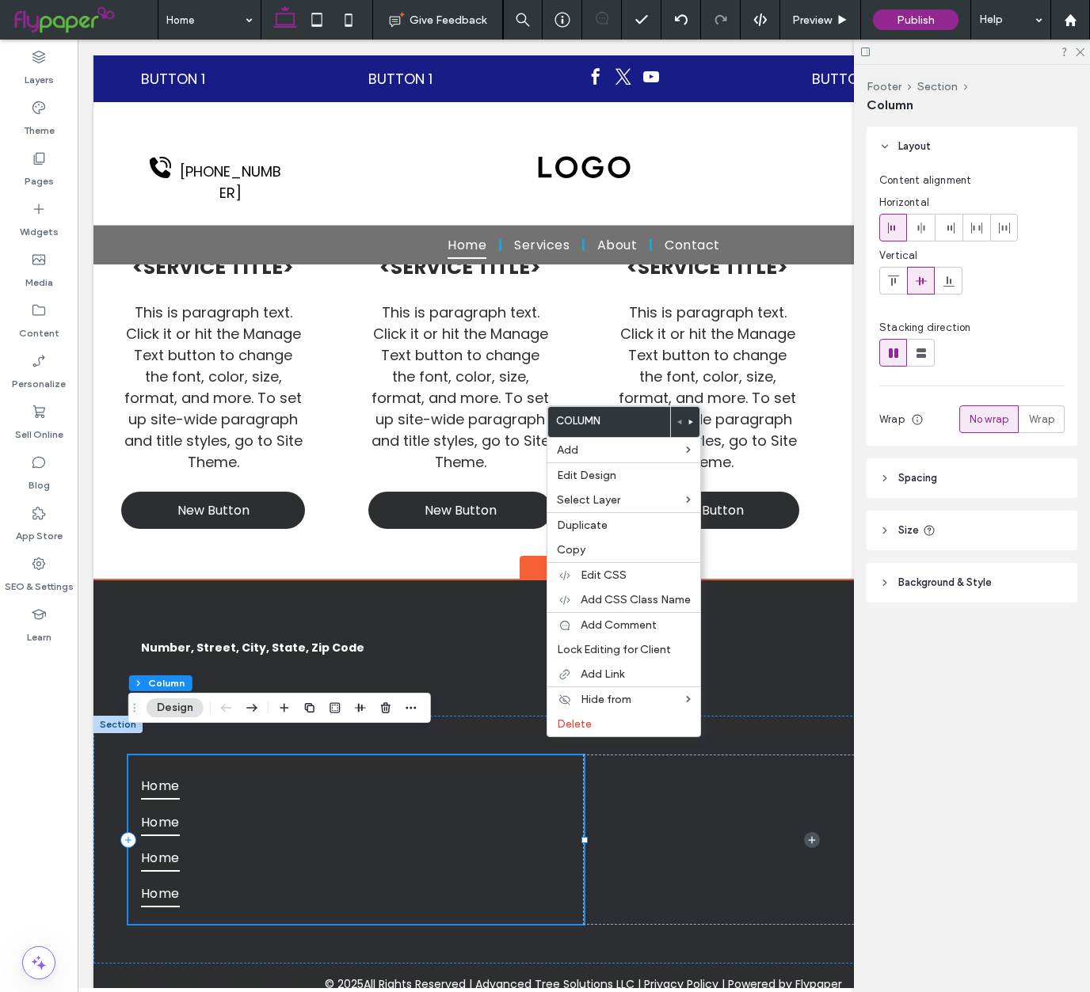
click at [499, 756] on div "Home Home Home Home" at bounding box center [355, 841] width 455 height 170
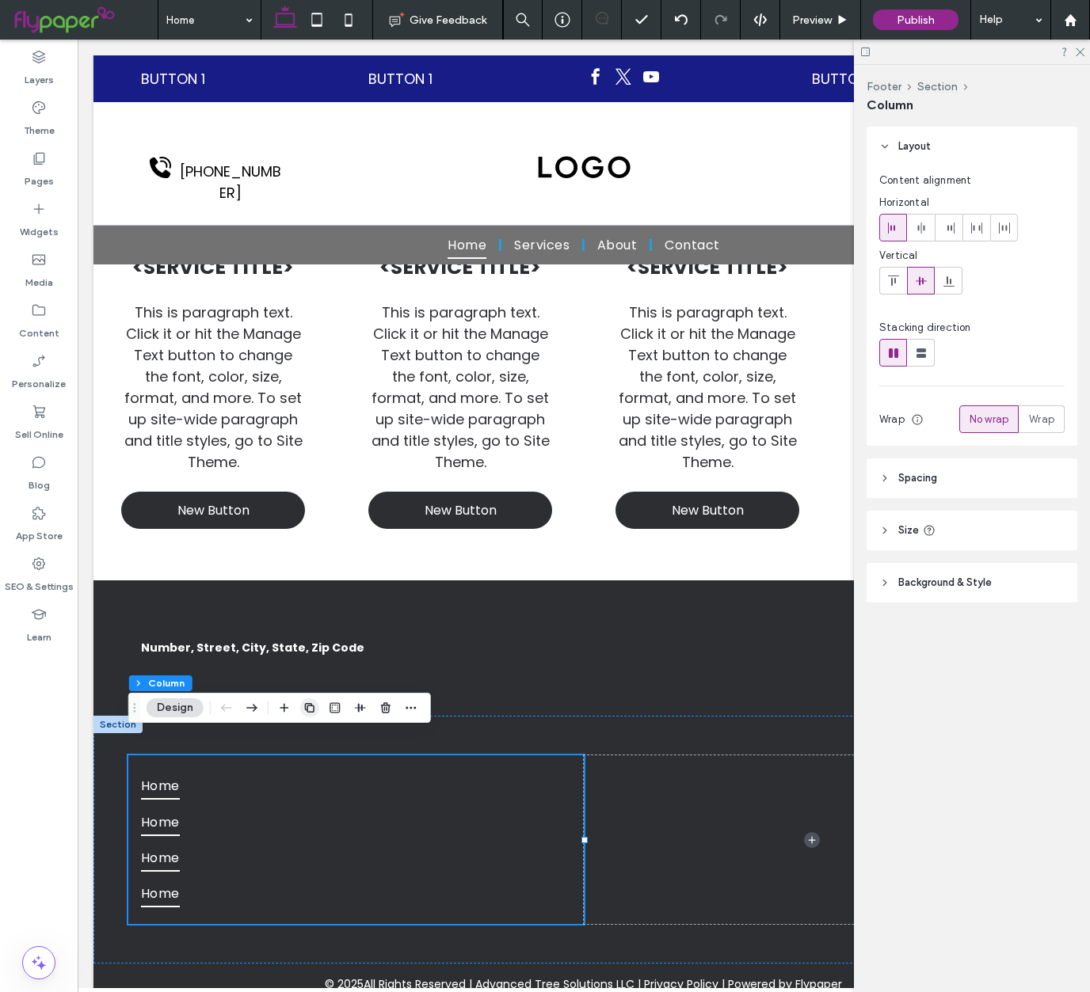
click at [303, 711] on icon "button" at bounding box center [309, 708] width 13 height 13
type input "**"
type input "*****"
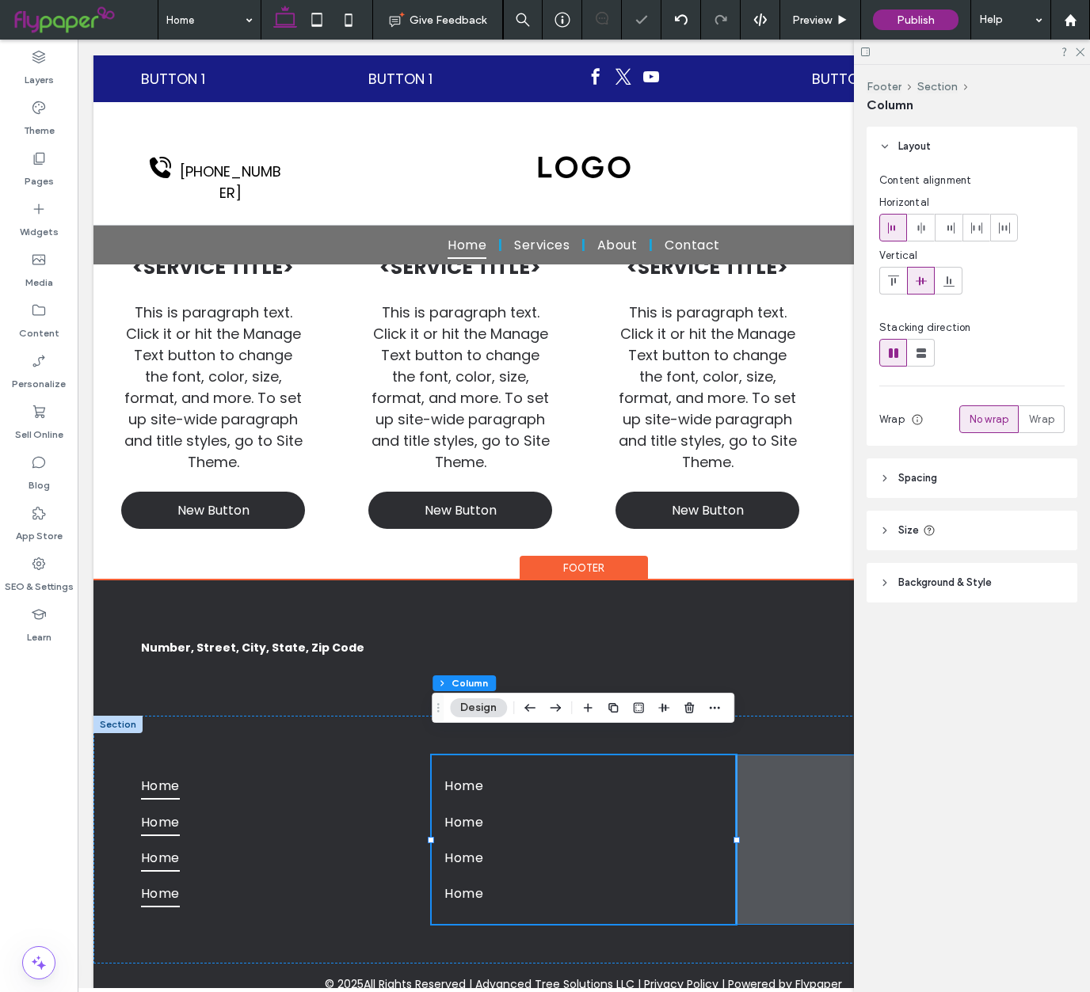
click at [767, 756] on span at bounding box center [887, 841] width 303 height 170
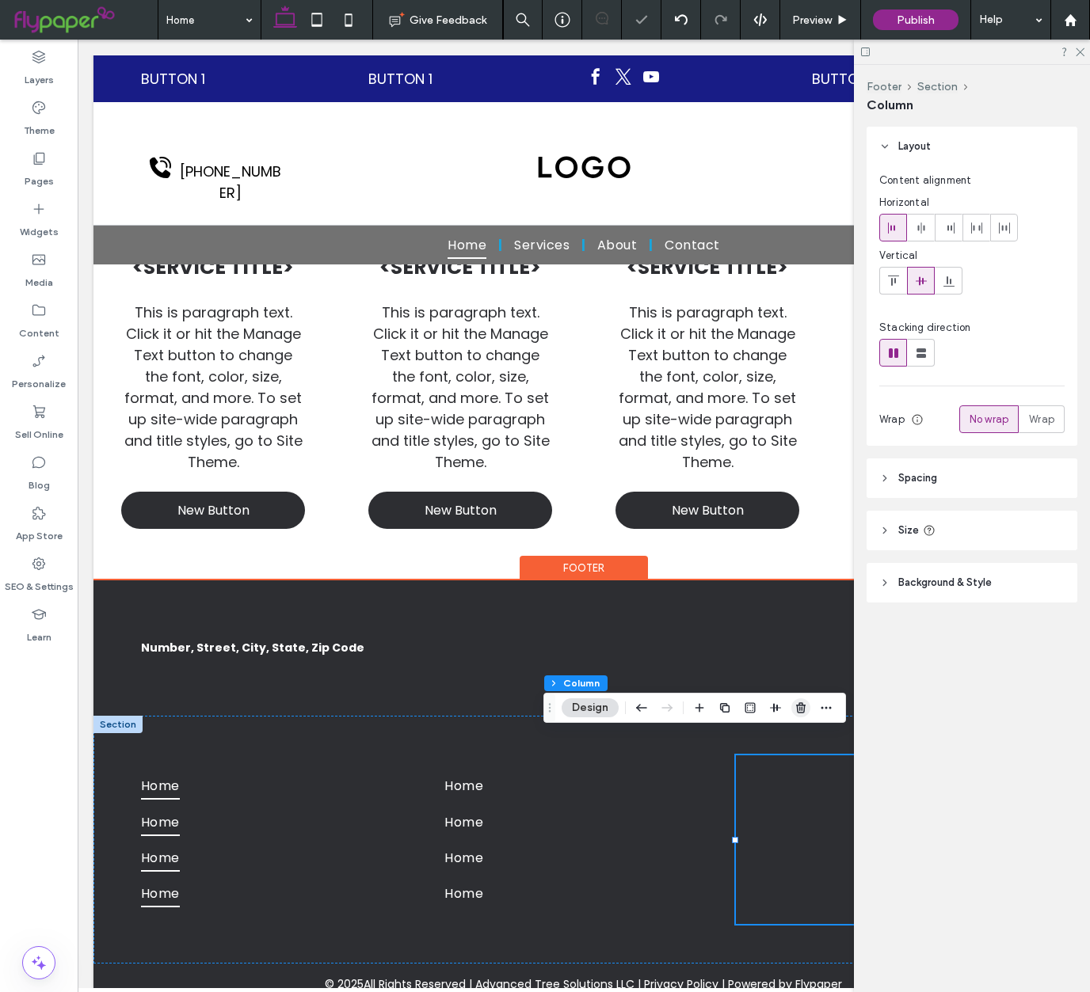
click at [798, 707] on icon "button" at bounding box center [800, 708] width 13 height 13
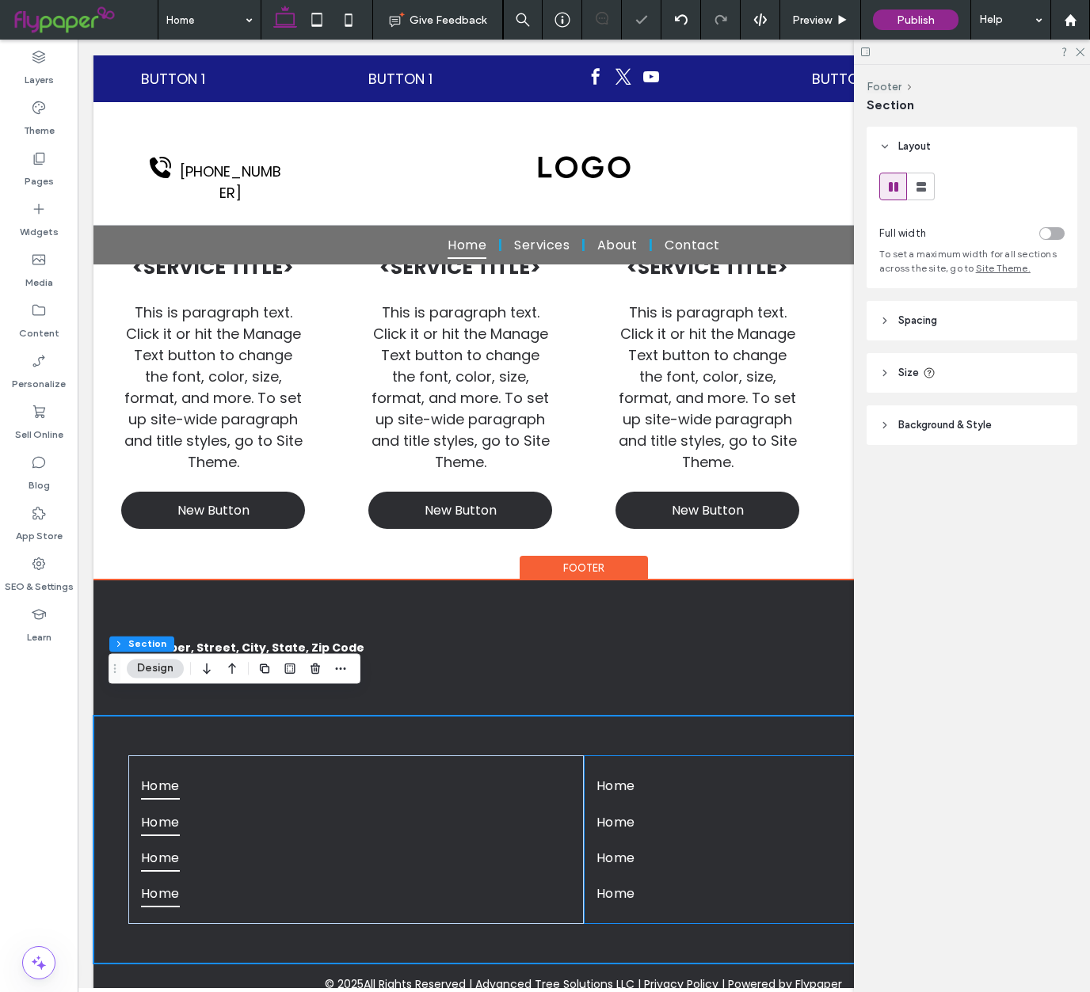
click at [658, 756] on div "Home Home Home Home" at bounding box center [811, 841] width 455 height 170
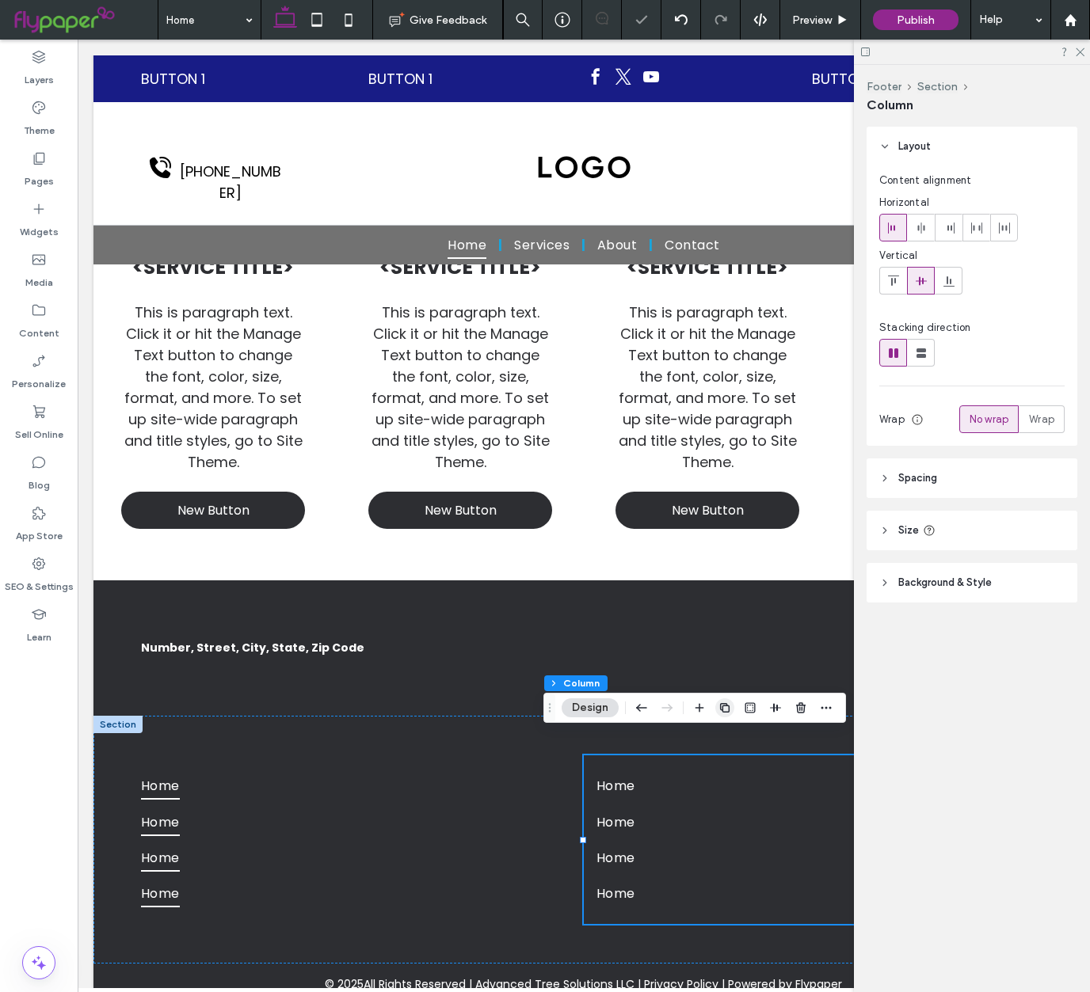
click at [725, 711] on icon "button" at bounding box center [724, 708] width 13 height 13
type input "**"
type input "*****"
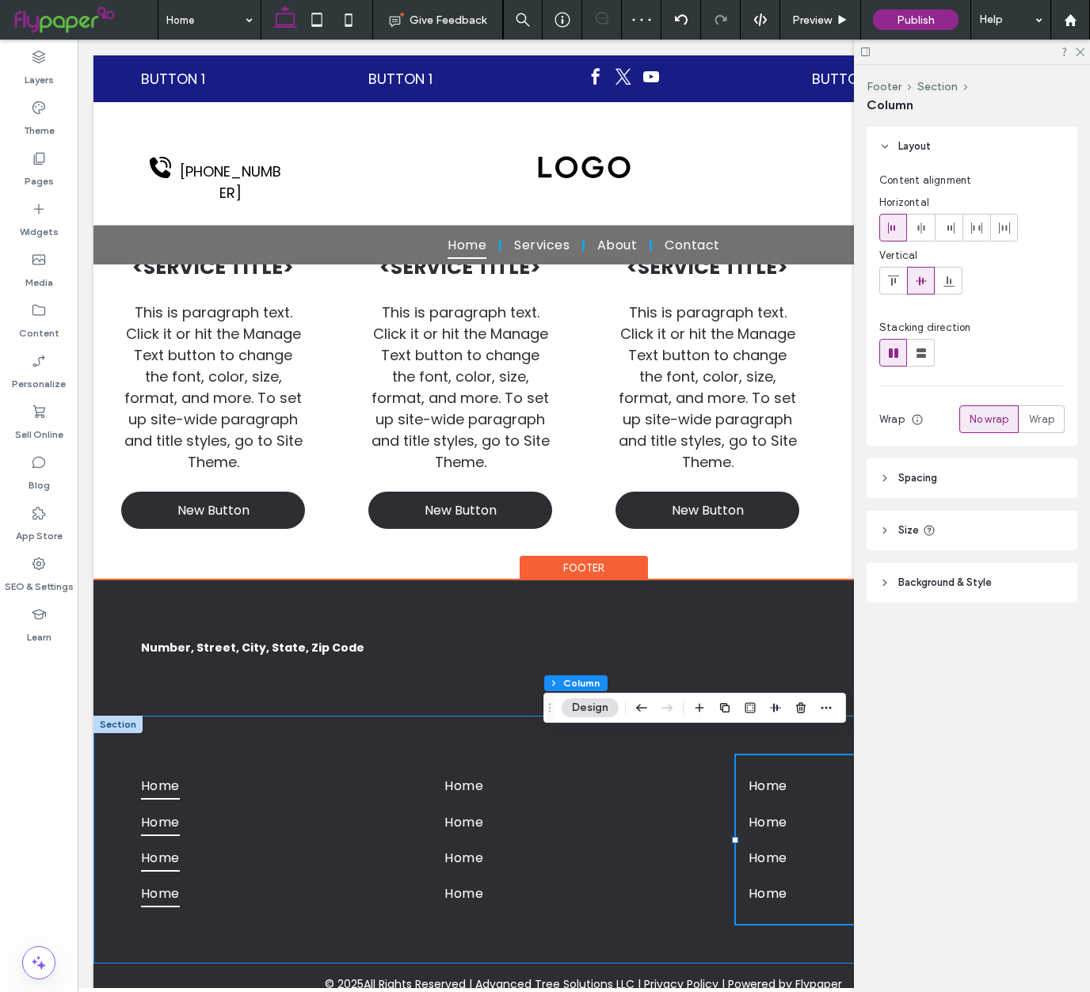
click at [486, 716] on div "Home Home Home Home Home Home Home Home Home Home Home Home" at bounding box center [584, 840] width 951 height 248
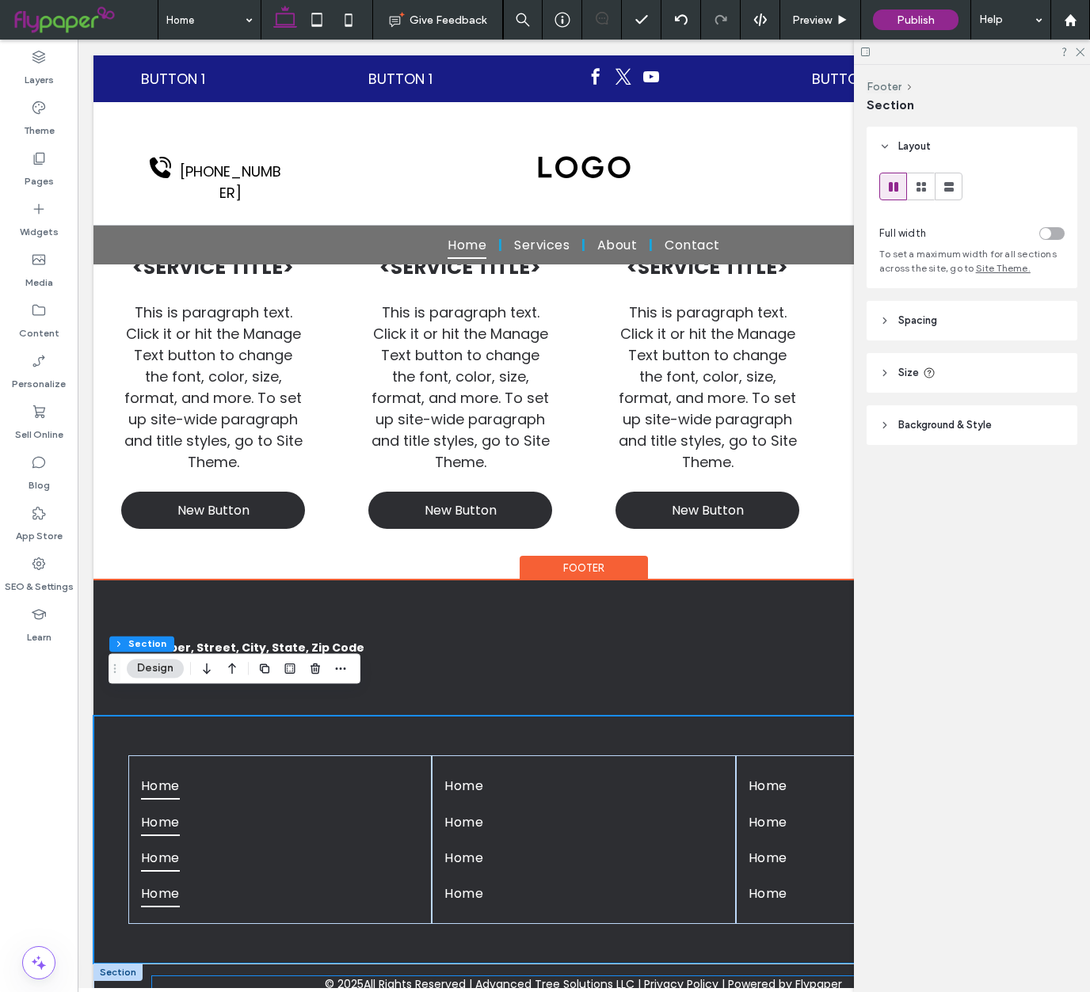
click at [179, 977] on div "© 2025 All Rights Reserved | Advanced Tree Solutions LLC | Privacy Policy | Pow…" at bounding box center [583, 985] width 863 height 17
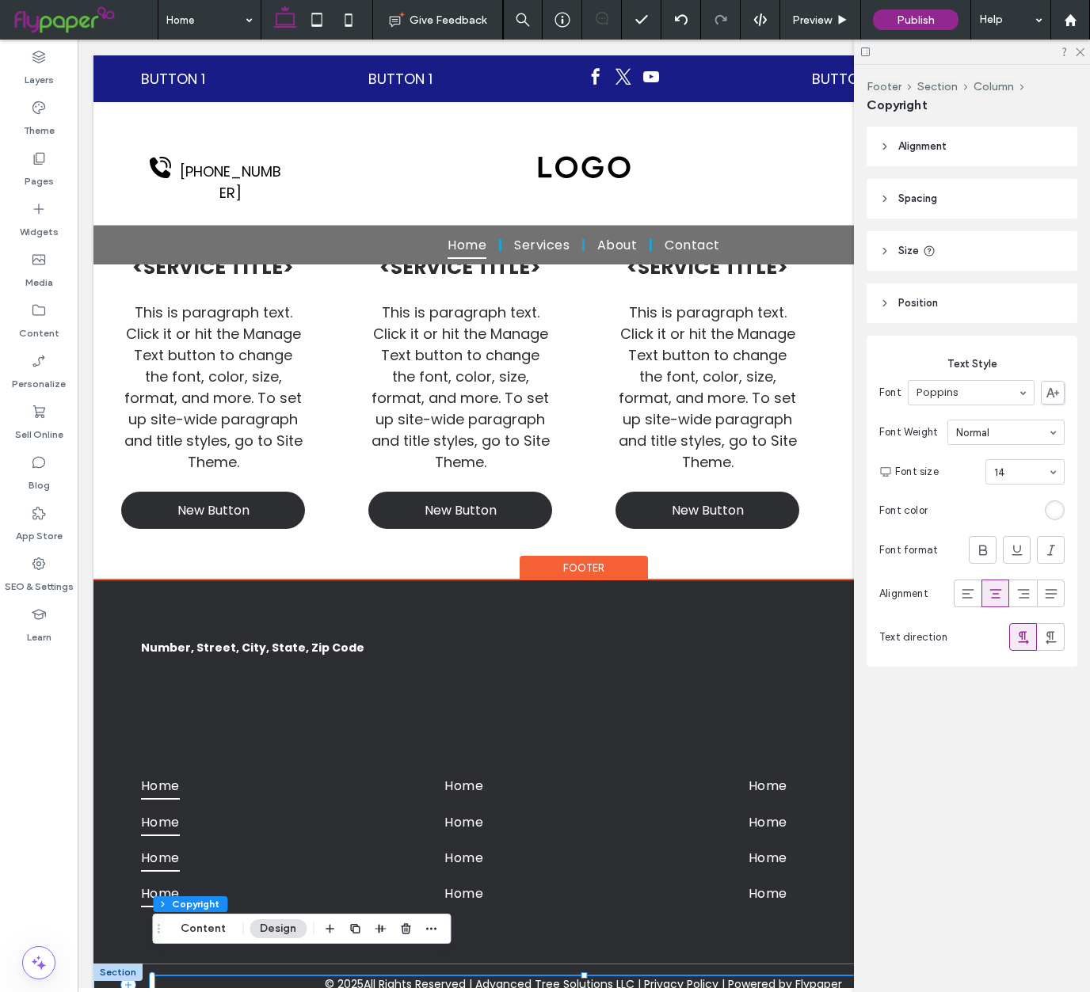
click at [137, 965] on div "© 2025 All Rights Reserved | Advanced Tree Solutions LLC | Privacy Policy | Pow…" at bounding box center [584, 985] width 912 height 42
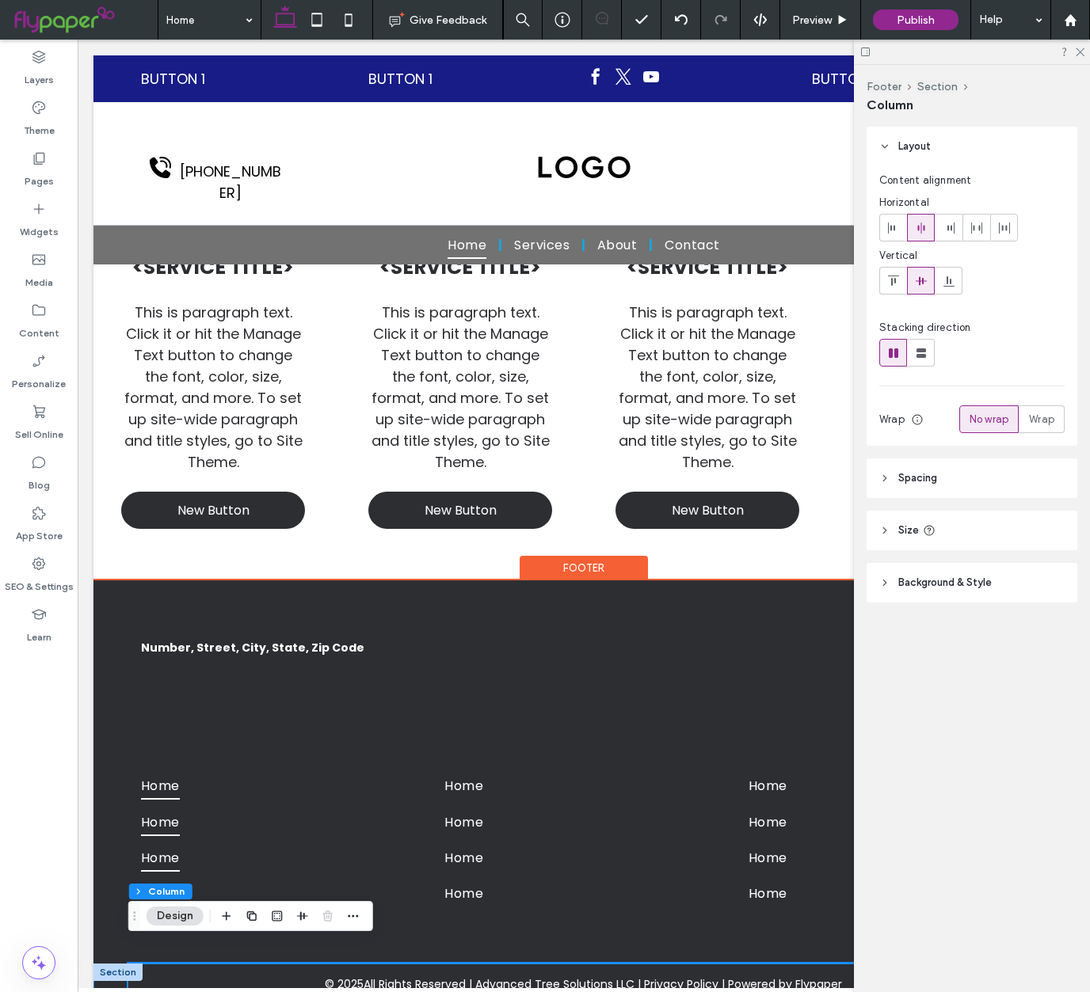
click at [115, 969] on div "© 2025 All Rights Reserved | Advanced Tree Solutions LLC | Privacy Policy | Pow…" at bounding box center [584, 985] width 951 height 42
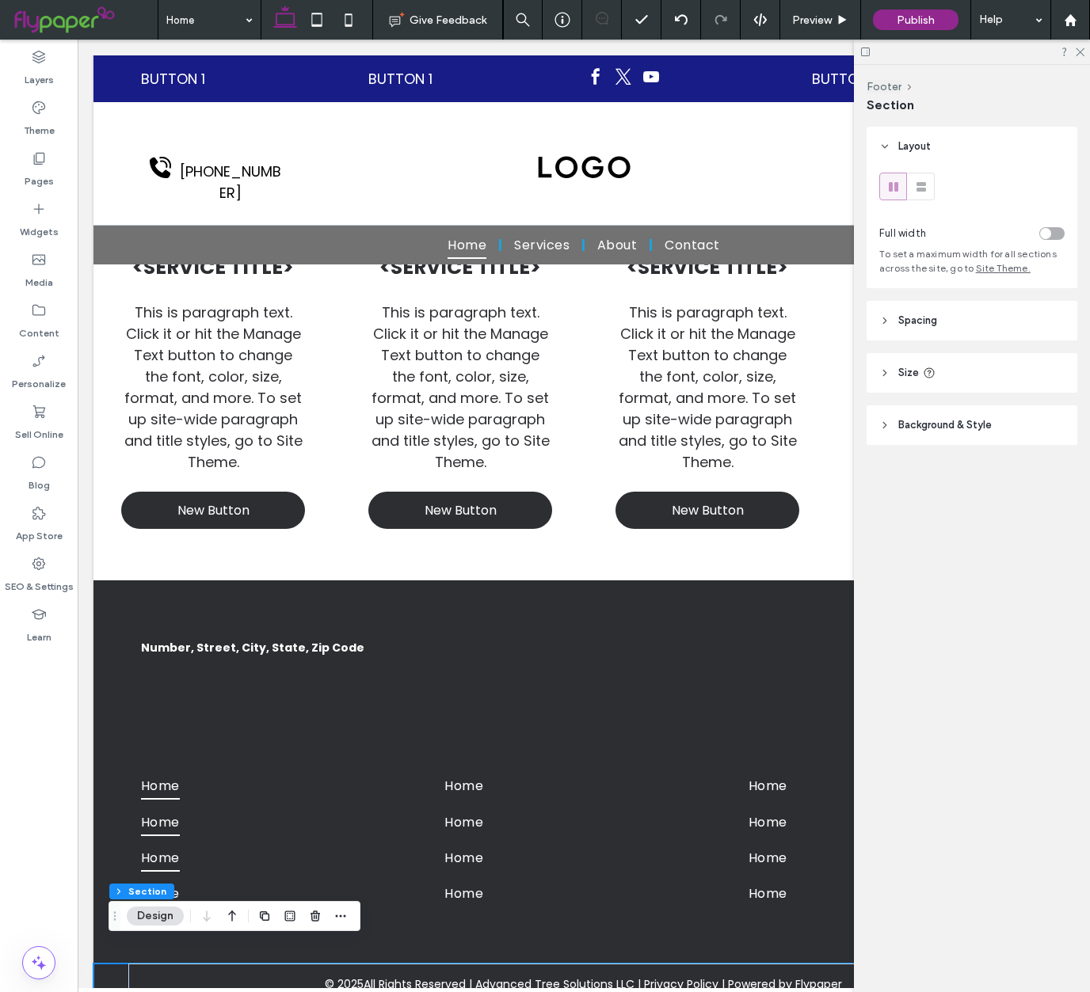
click at [928, 430] on span "Background & Style" at bounding box center [944, 425] width 93 height 16
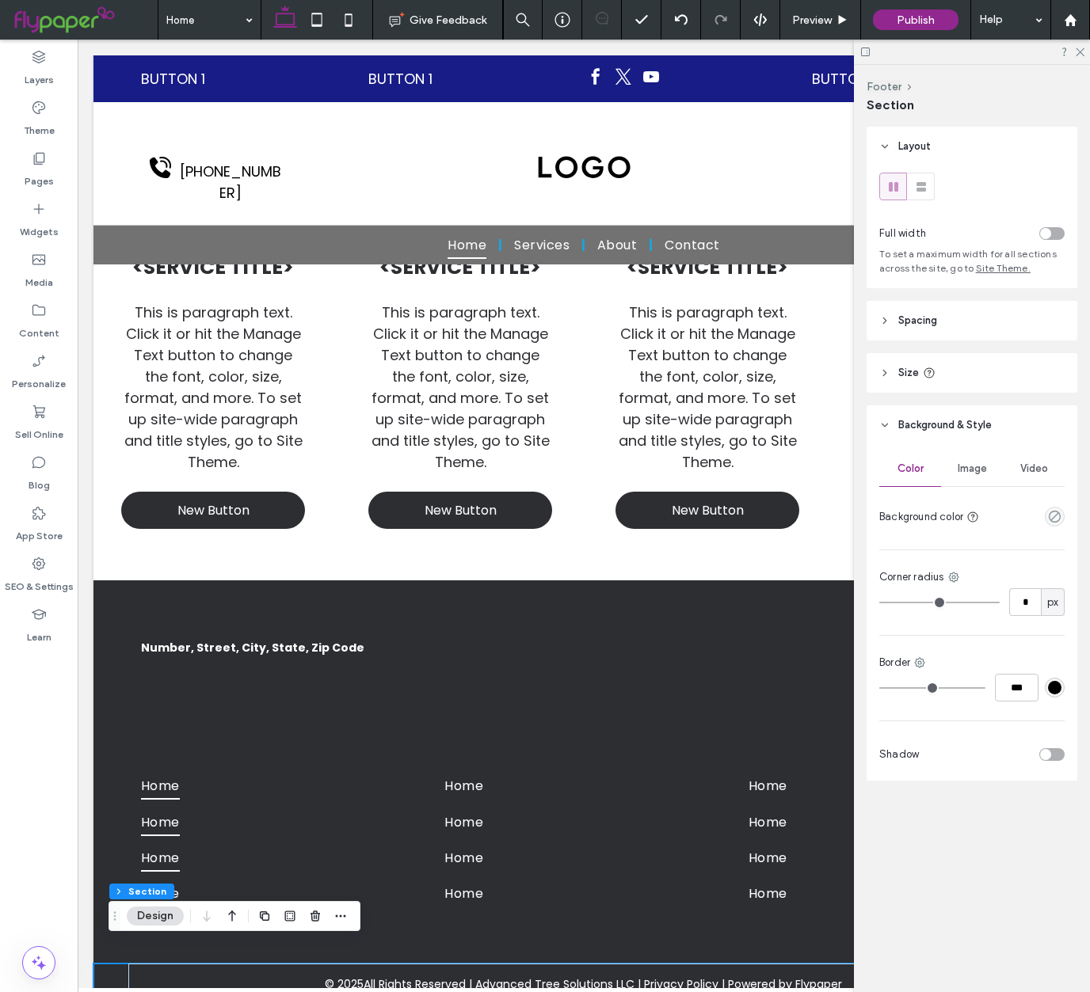
click at [1061, 520] on div "empty color" at bounding box center [1055, 517] width 20 height 20
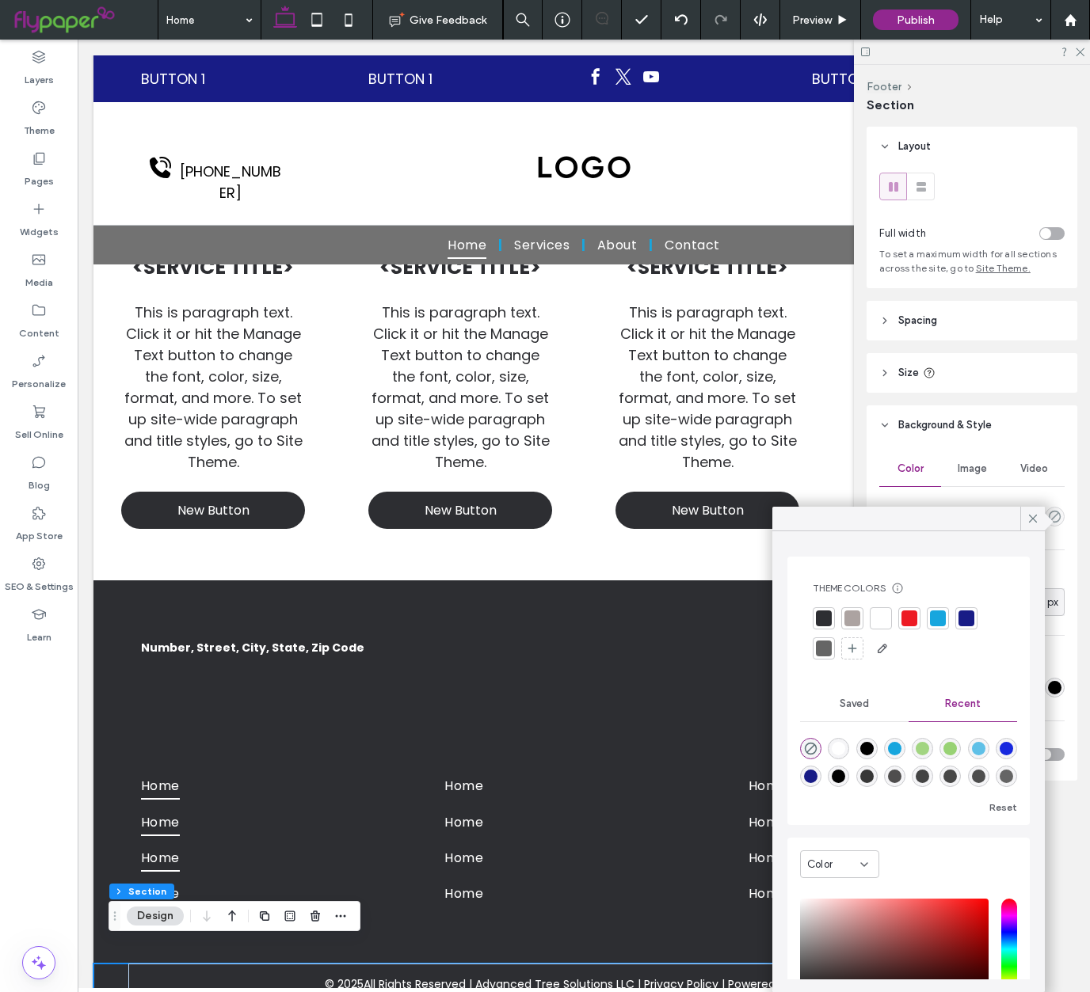
click at [962, 620] on div at bounding box center [966, 619] width 16 height 16
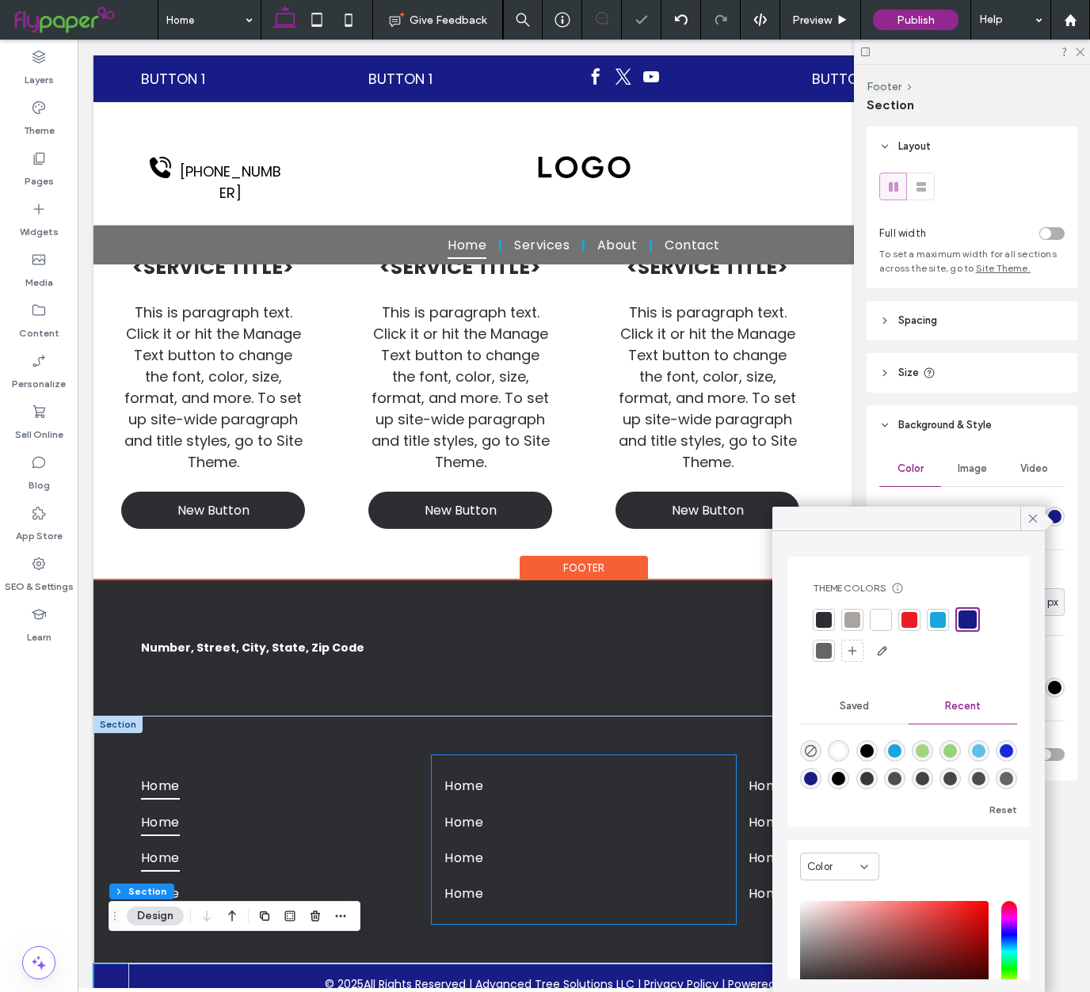
click at [520, 756] on div "Home Home Home Home" at bounding box center [583, 841] width 303 height 170
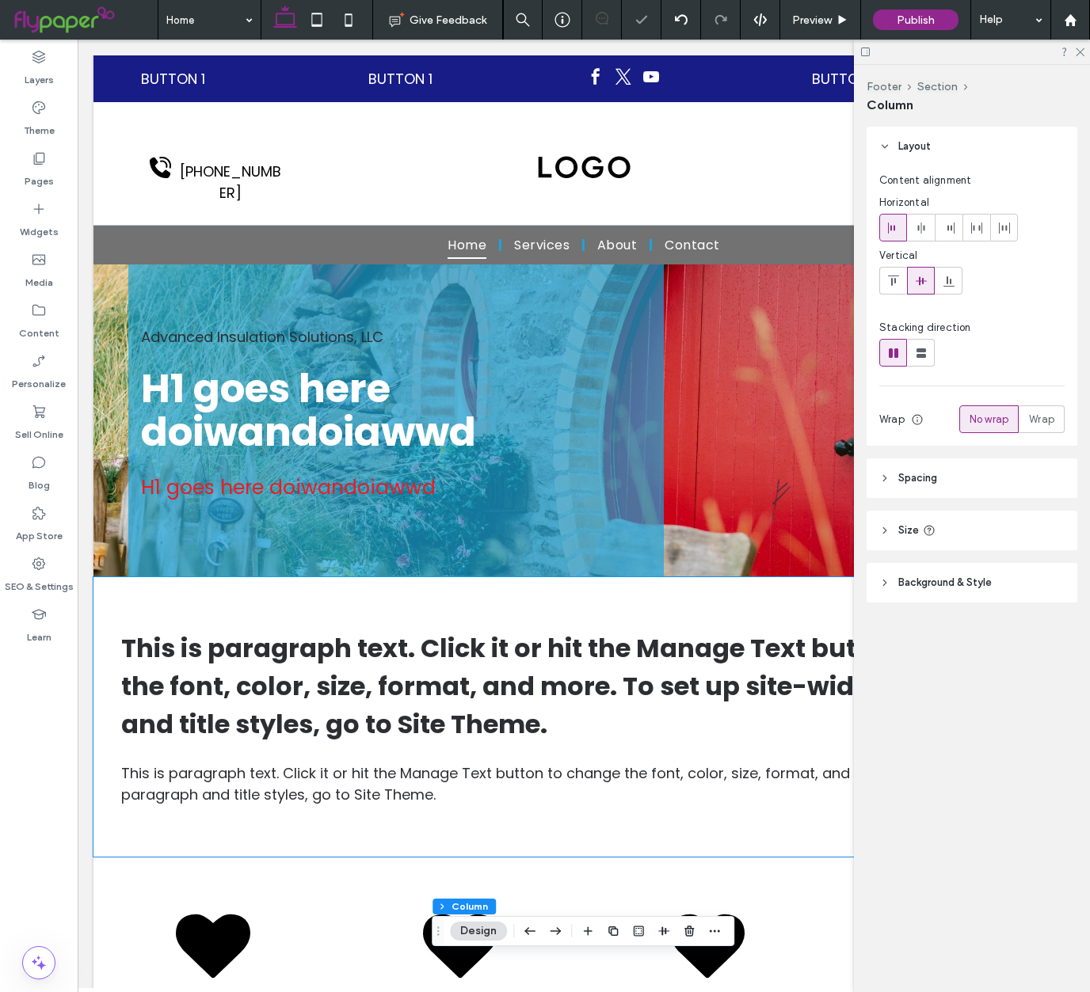
scroll to position [0, 0]
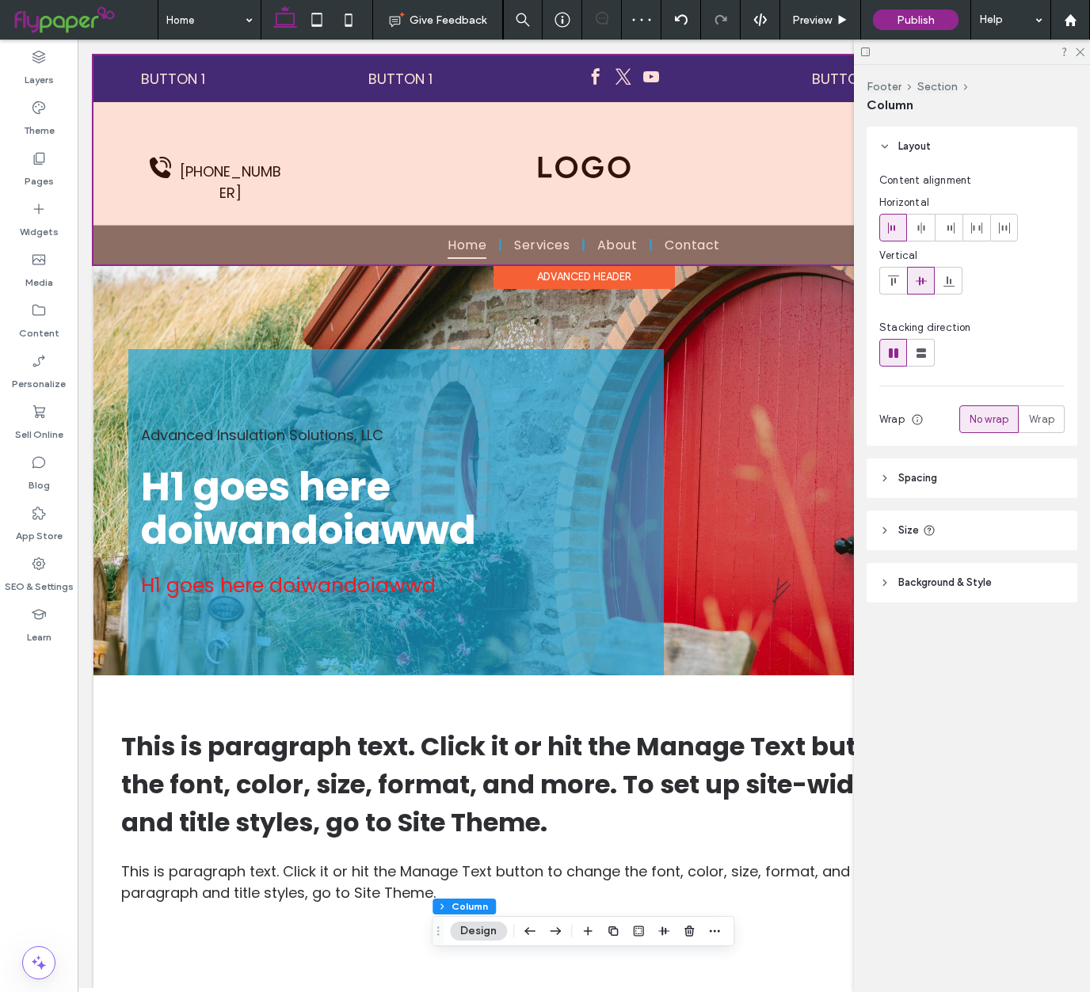
click at [173, 223] on div at bounding box center [583, 159] width 981 height 209
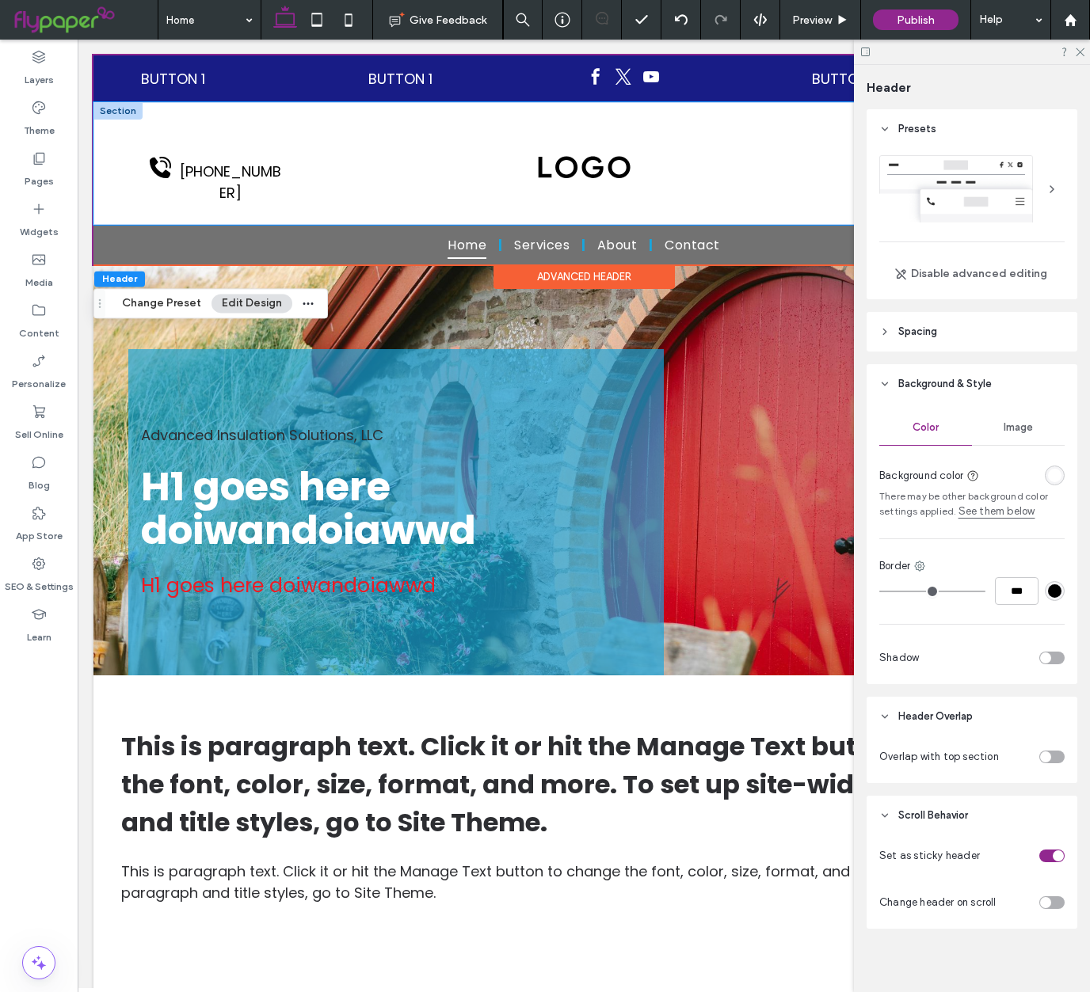
click at [112, 210] on div "[PHONE_NUMBER]" at bounding box center [583, 163] width 981 height 123
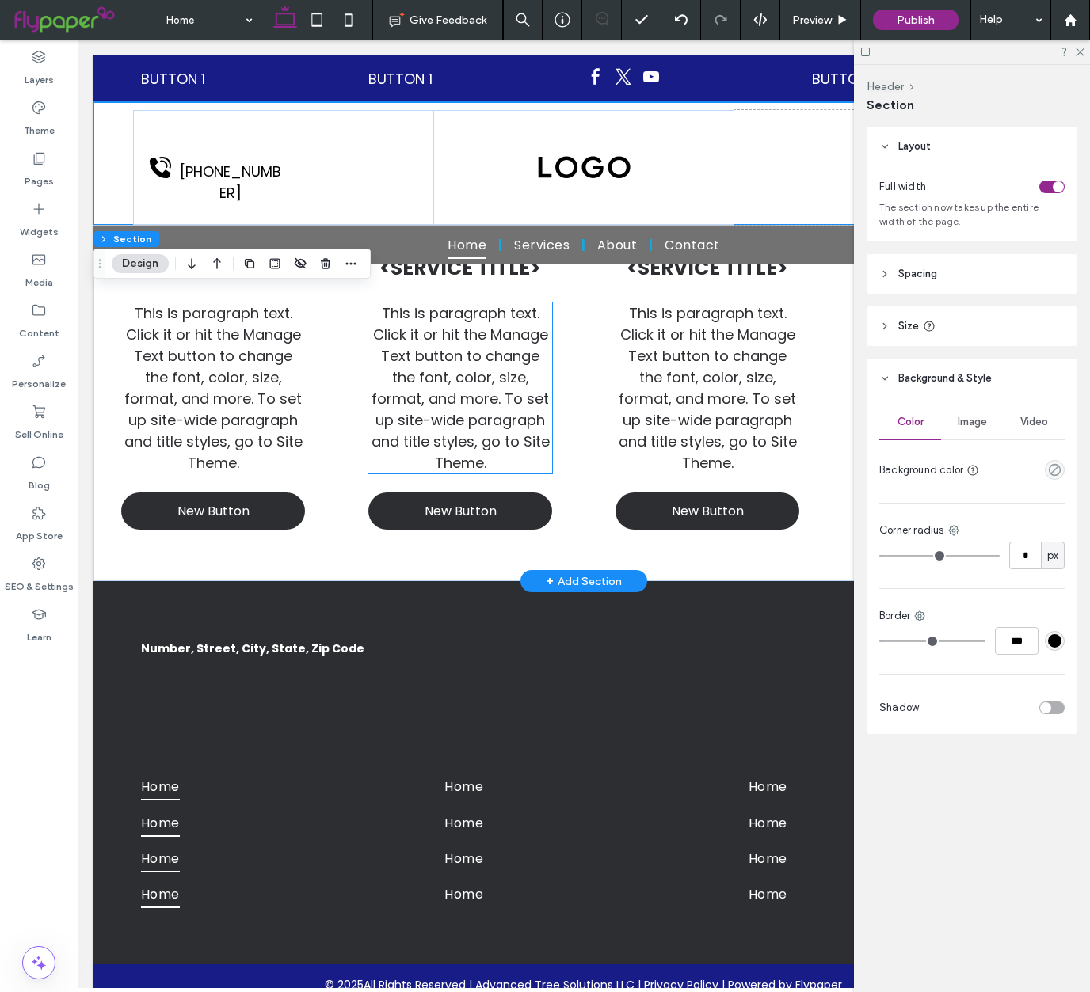
scroll to position [848, 0]
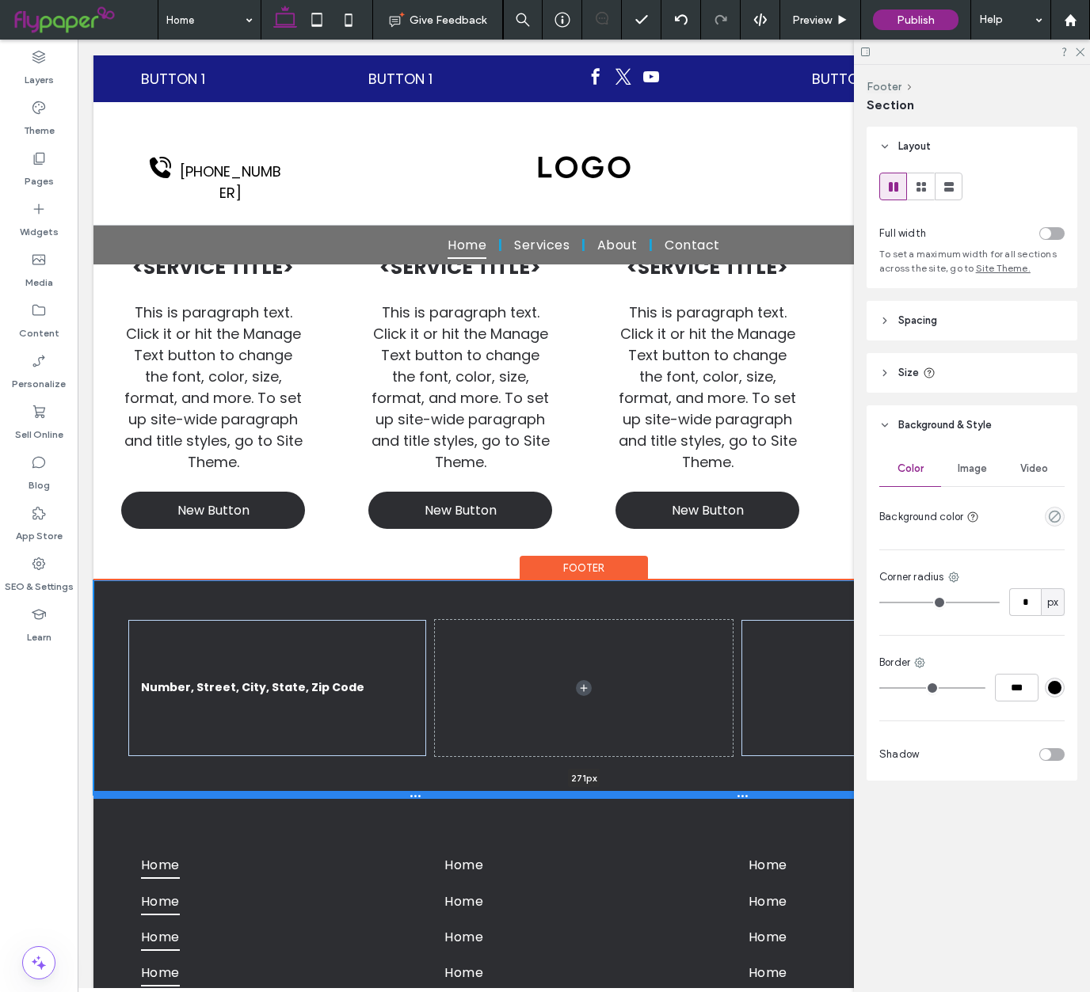
drag, startPoint x: 233, startPoint y: 692, endPoint x: 235, endPoint y: 771, distance: 79.2
click at [235, 791] on div at bounding box center [583, 795] width 981 height 8
type input "***"
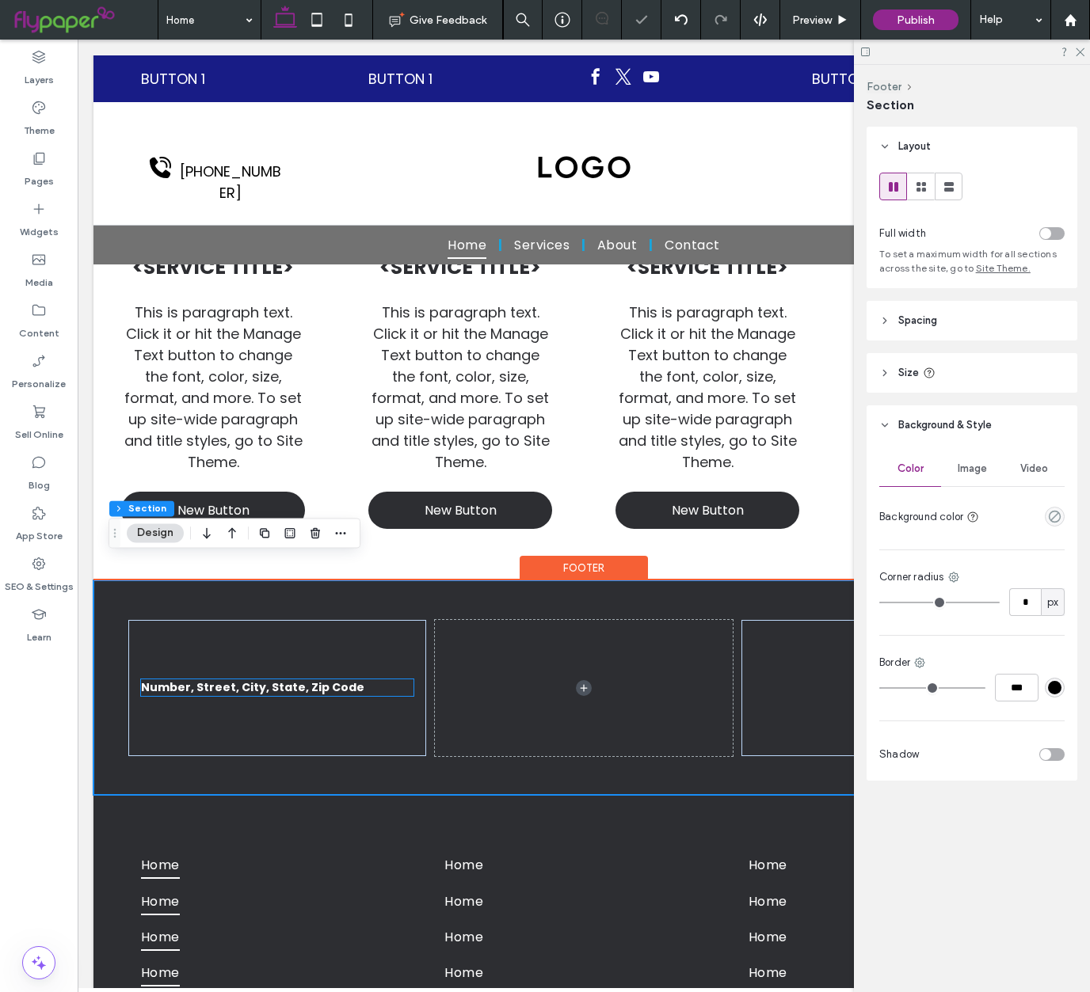
click at [277, 680] on span "Number, Street, City, State, Zip Code" at bounding box center [252, 688] width 223 height 16
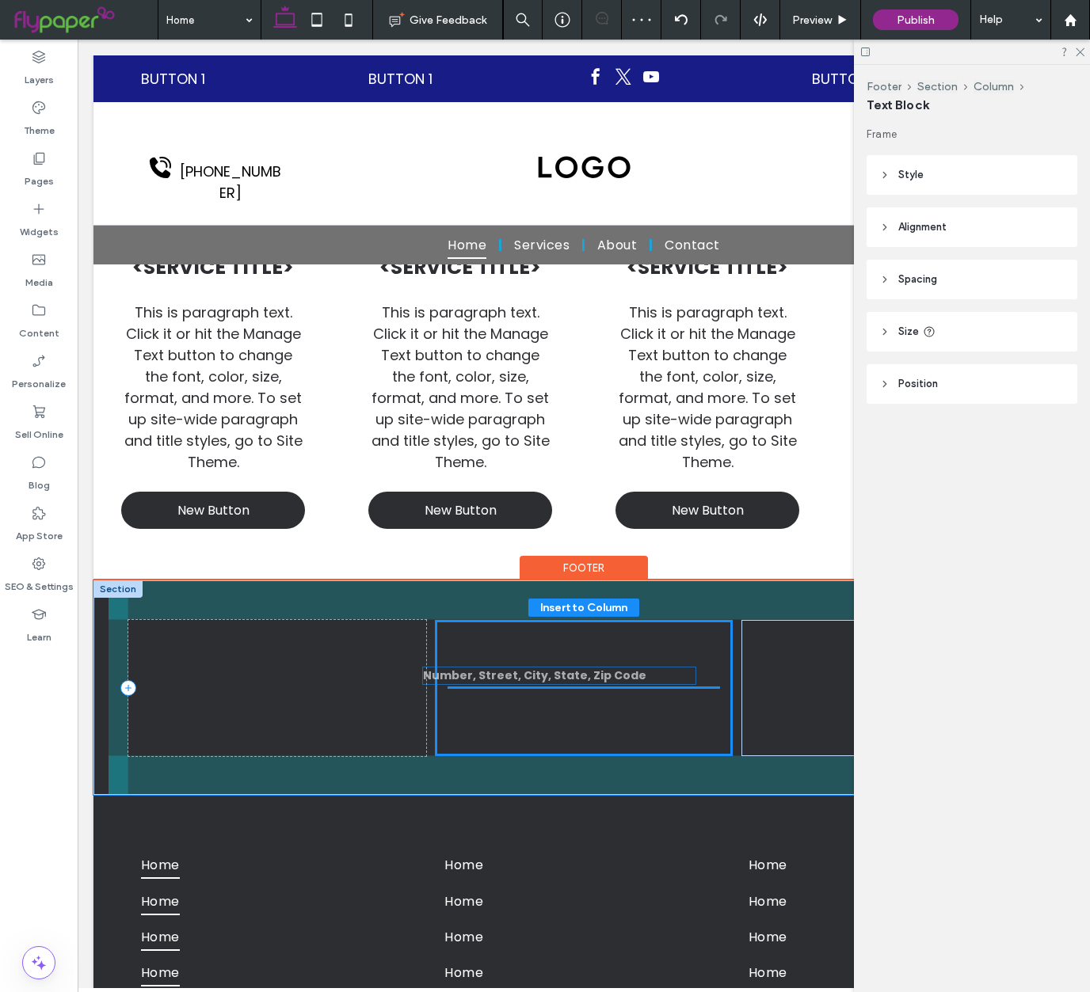
drag, startPoint x: 287, startPoint y: 666, endPoint x: 569, endPoint y: 676, distance: 282.1
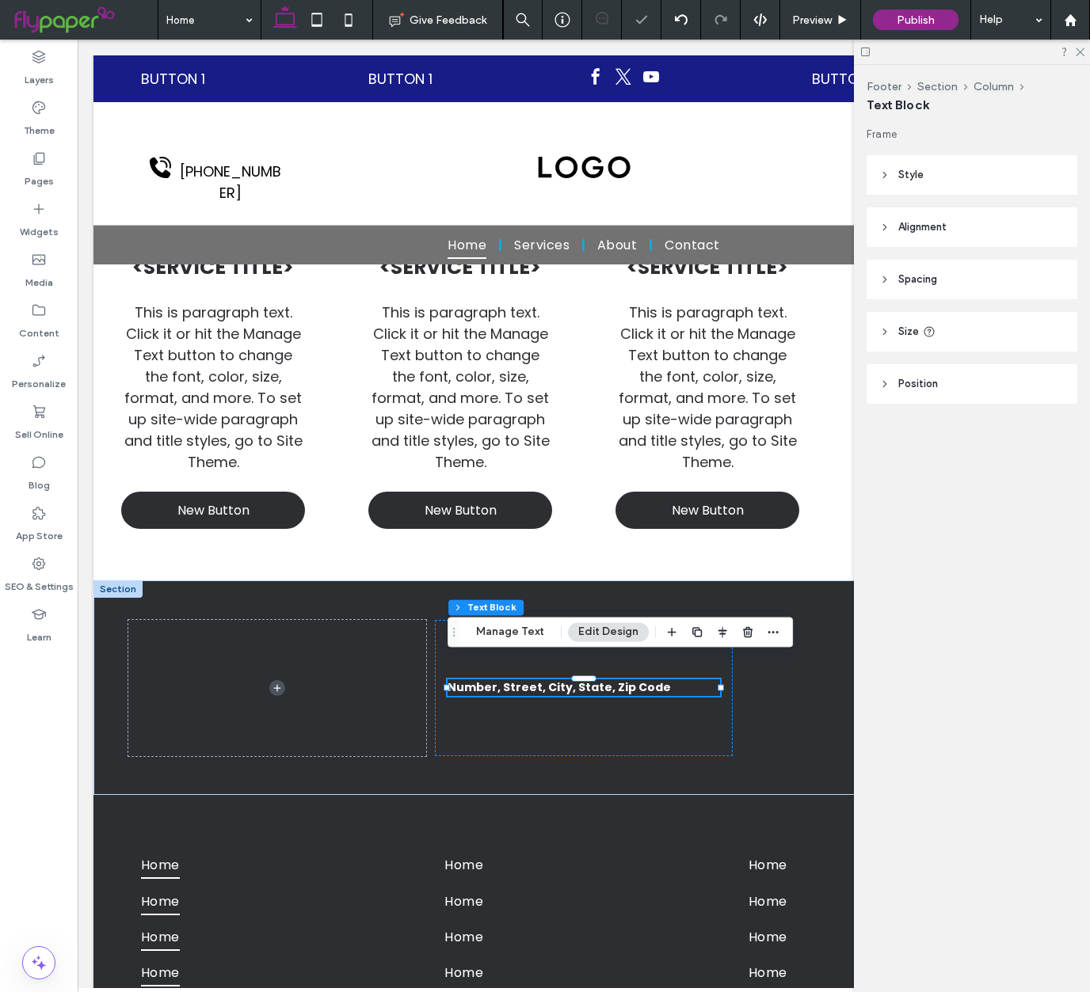
click at [23, 225] on label "Widgets" at bounding box center [39, 228] width 39 height 22
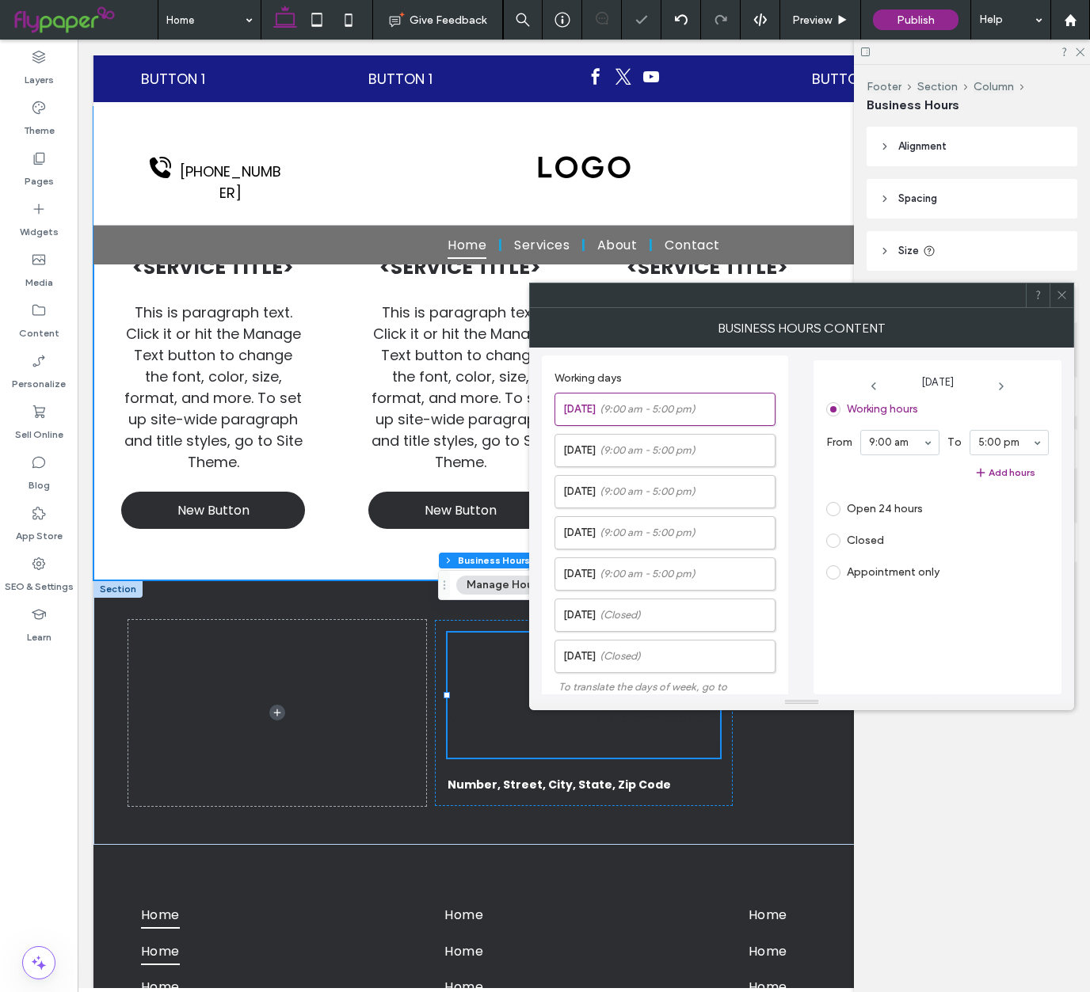
scroll to position [344, 0]
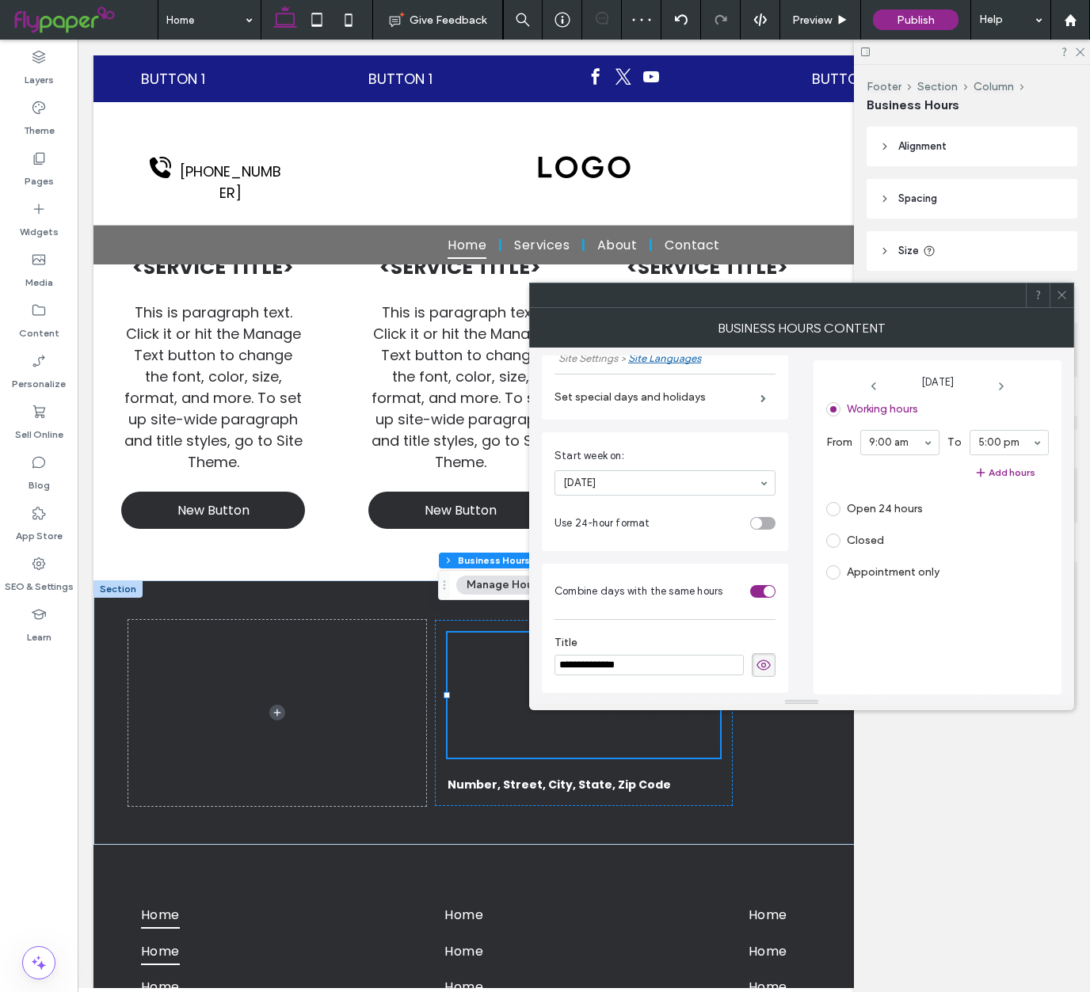
click at [1057, 298] on use at bounding box center [1061, 295] width 8 height 8
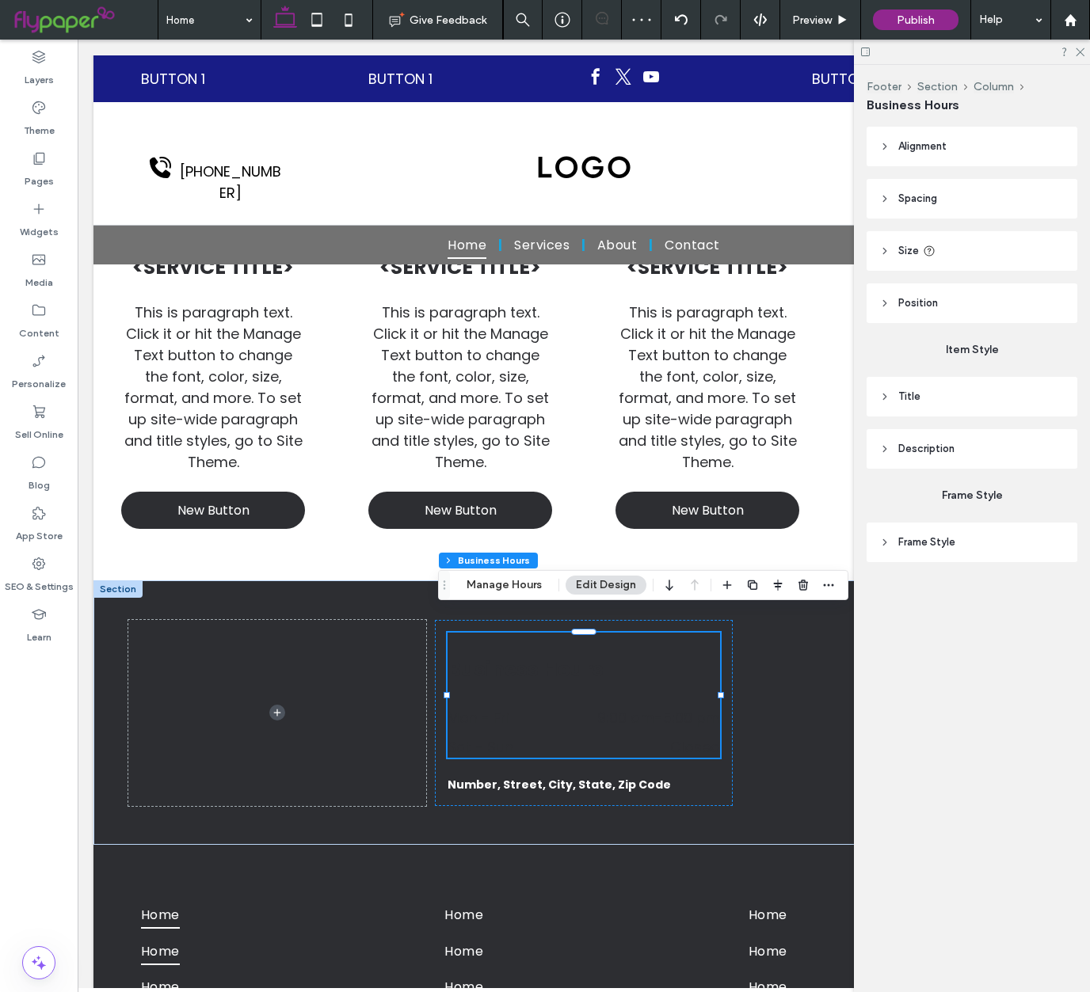
click at [916, 392] on span "Title" at bounding box center [909, 397] width 22 height 16
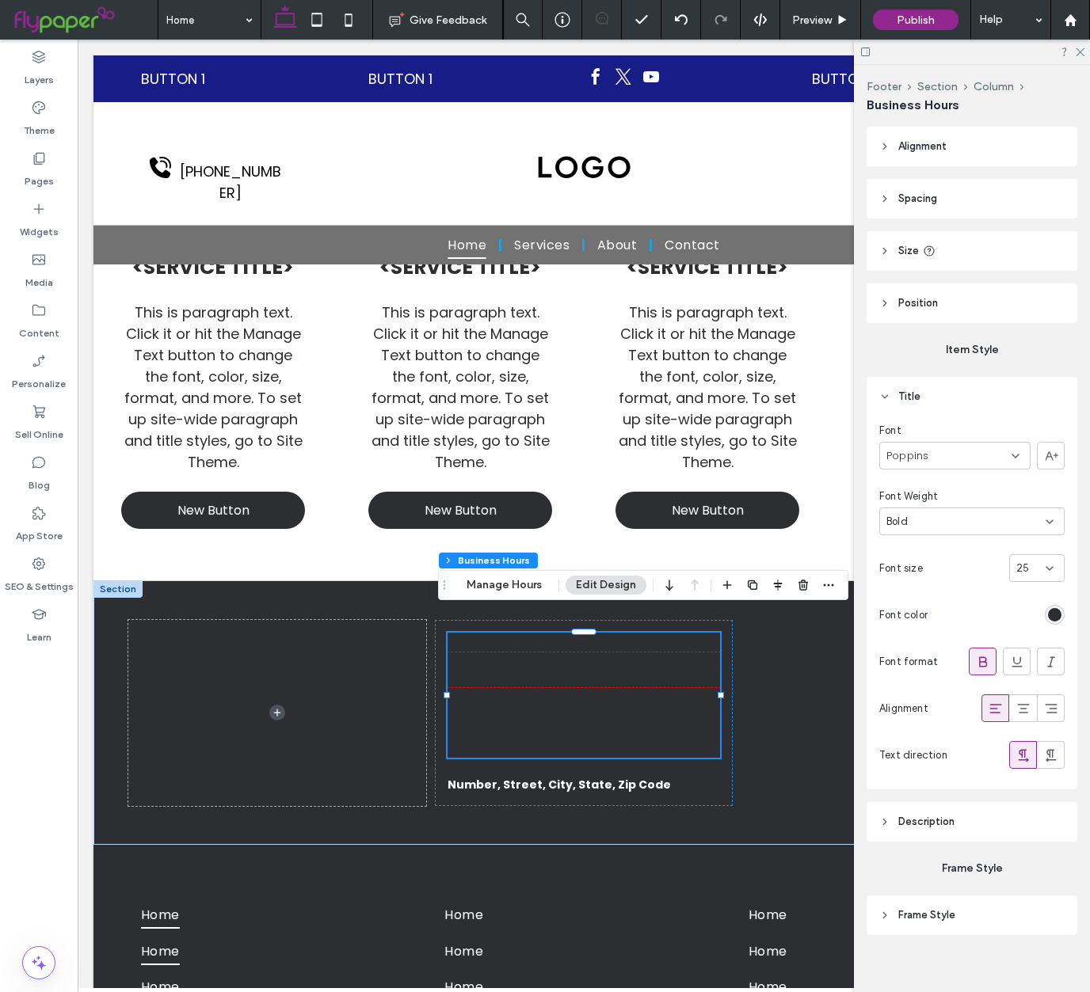
click at [1054, 604] on div at bounding box center [999, 615] width 131 height 28
click at [1057, 611] on div "rgb(45, 46, 50)" at bounding box center [1054, 614] width 13 height 13
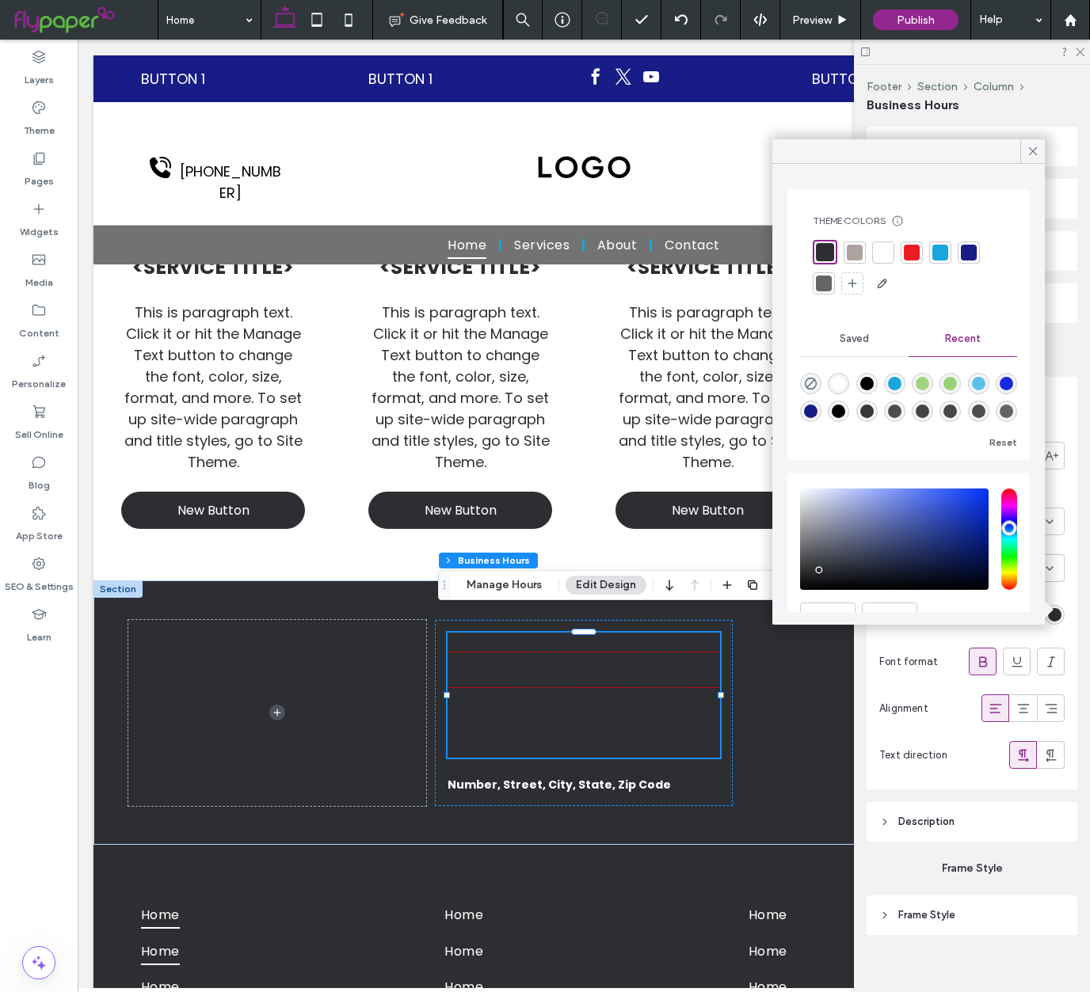
click at [871, 253] on div at bounding box center [909, 268] width 192 height 56
click at [876, 253] on div at bounding box center [883, 253] width 16 height 16
click at [944, 807] on header "Description" at bounding box center [972, 822] width 211 height 40
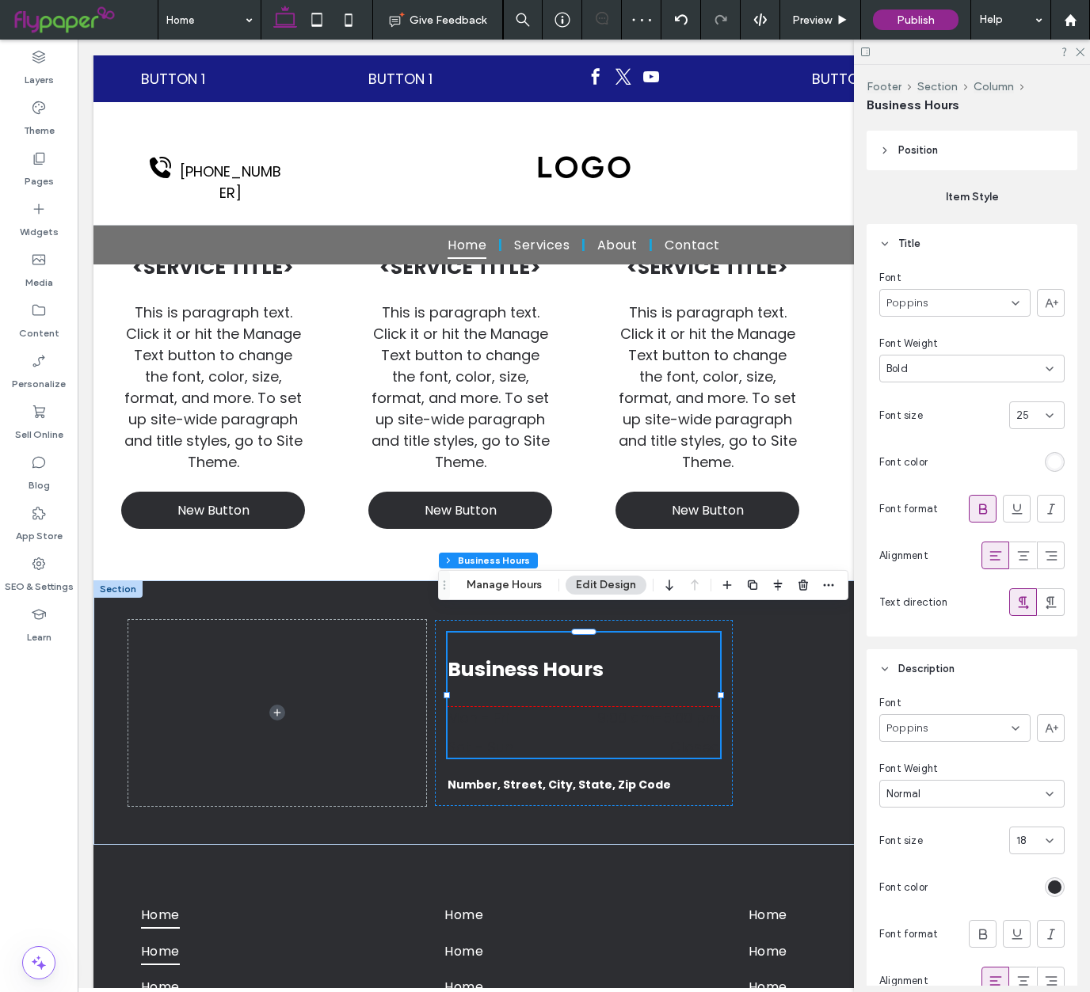
scroll to position [156, 0]
drag, startPoint x: 1038, startPoint y: 882, endPoint x: 1048, endPoint y: 879, distance: 9.8
click at [1040, 881] on div at bounding box center [999, 885] width 131 height 28
click at [1049, 880] on div "rgb(45, 46, 50)" at bounding box center [1054, 884] width 13 height 13
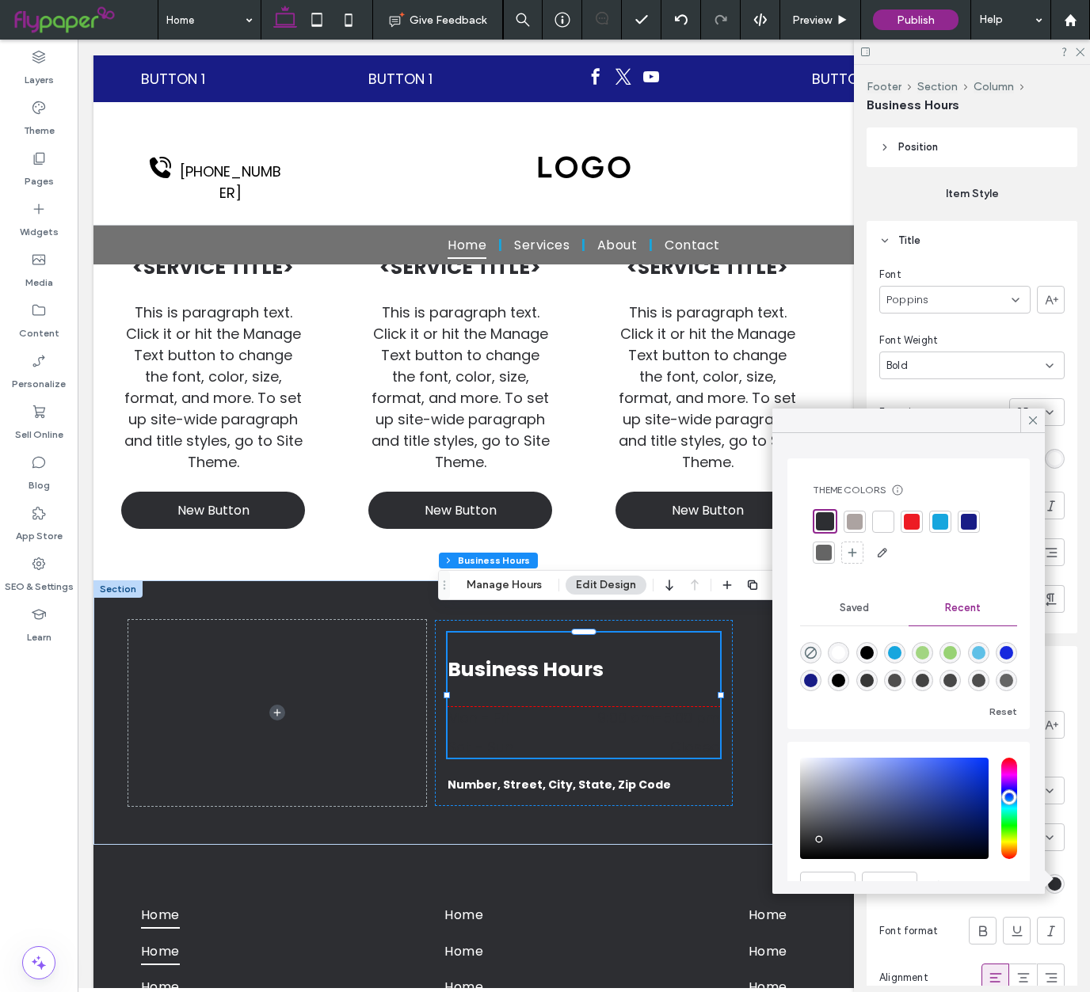
drag, startPoint x: 875, startPoint y: 519, endPoint x: 920, endPoint y: 497, distance: 50.3
click at [875, 519] on div at bounding box center [883, 522] width 16 height 16
click at [1022, 419] on div at bounding box center [1032, 421] width 25 height 24
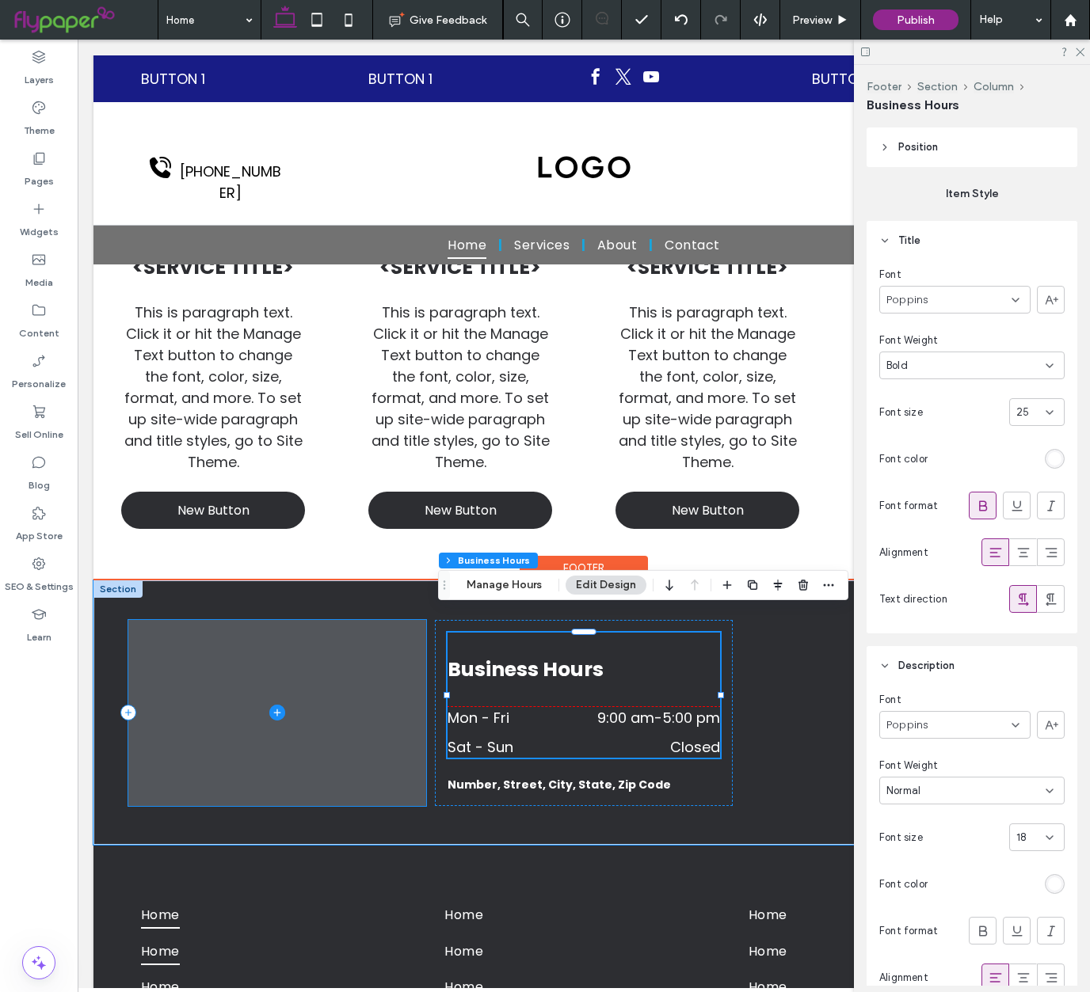
click at [279, 705] on icon at bounding box center [277, 713] width 16 height 16
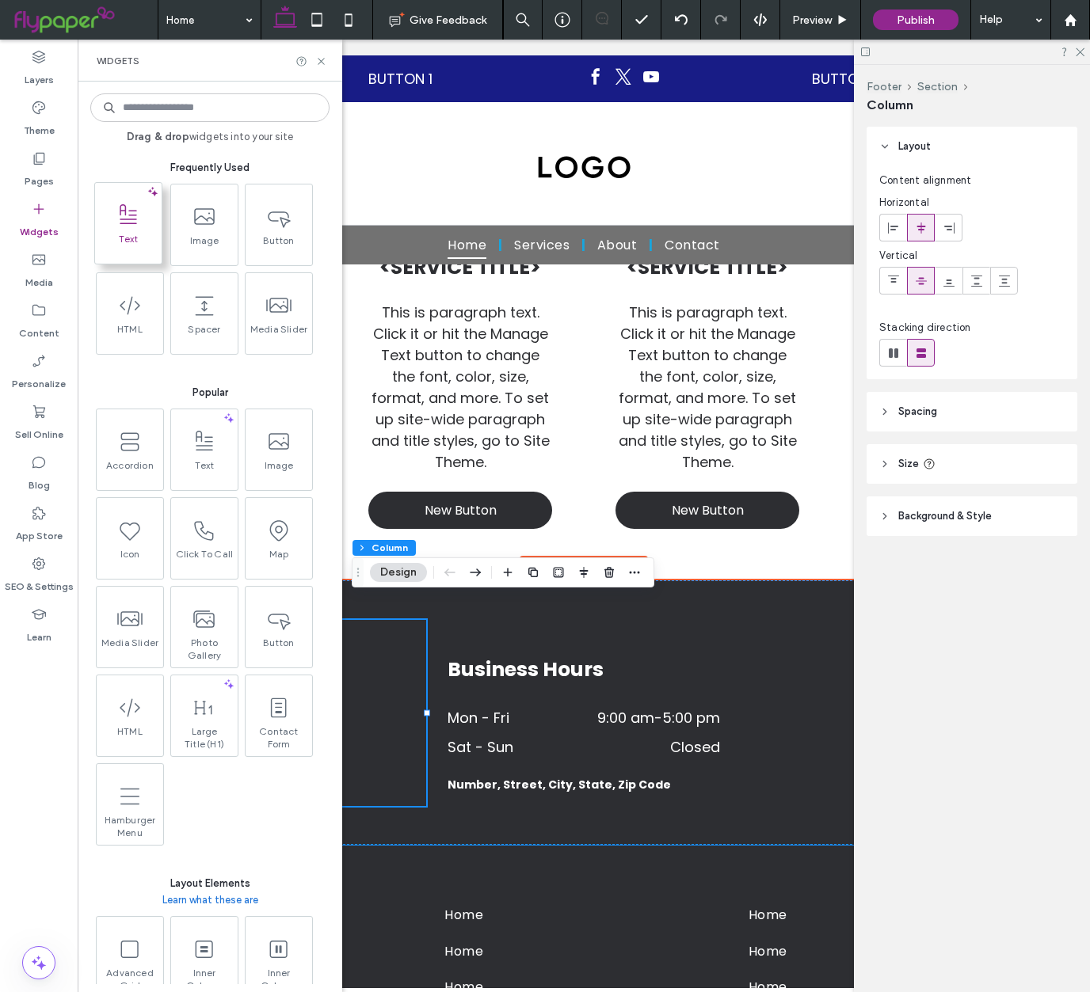
click at [148, 252] on span "Text" at bounding box center [128, 244] width 67 height 22
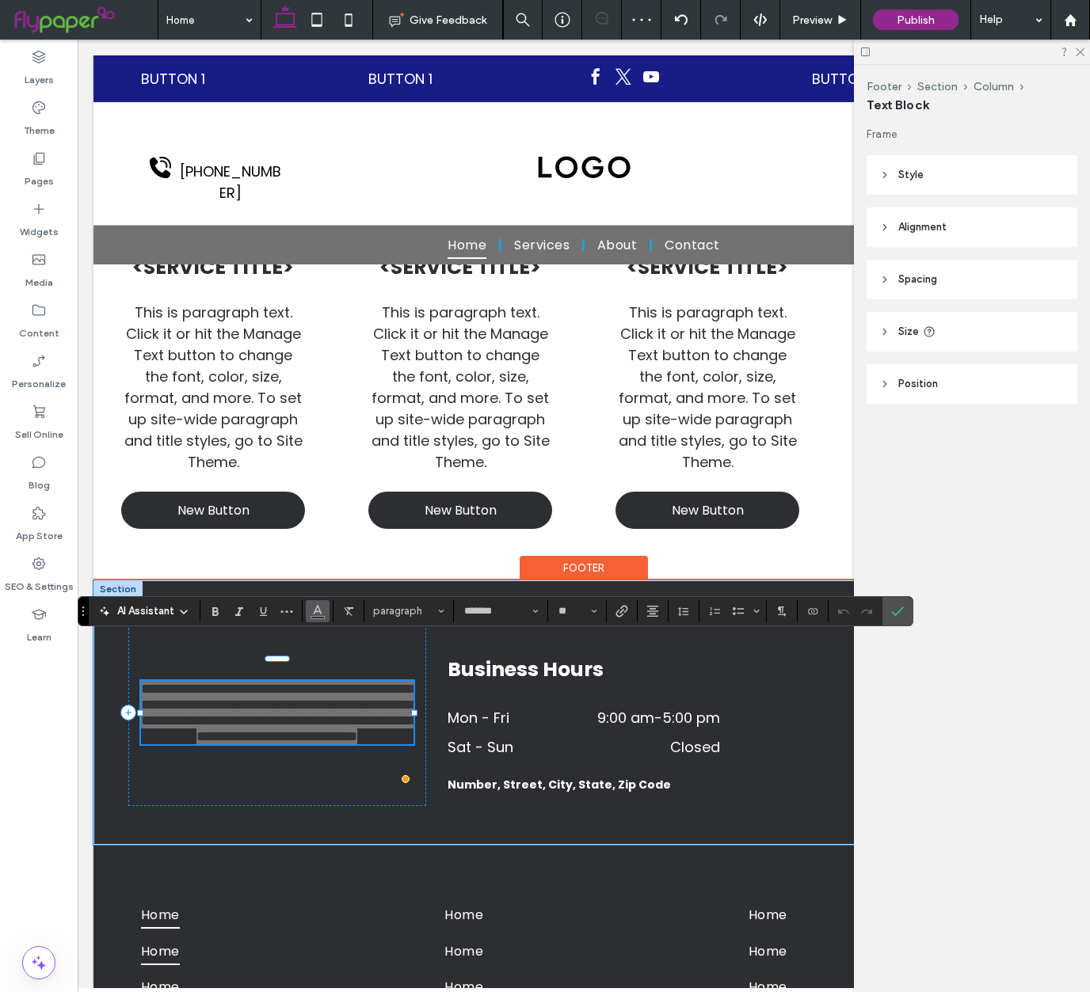
click at [314, 614] on icon "Color" at bounding box center [317, 610] width 13 height 13
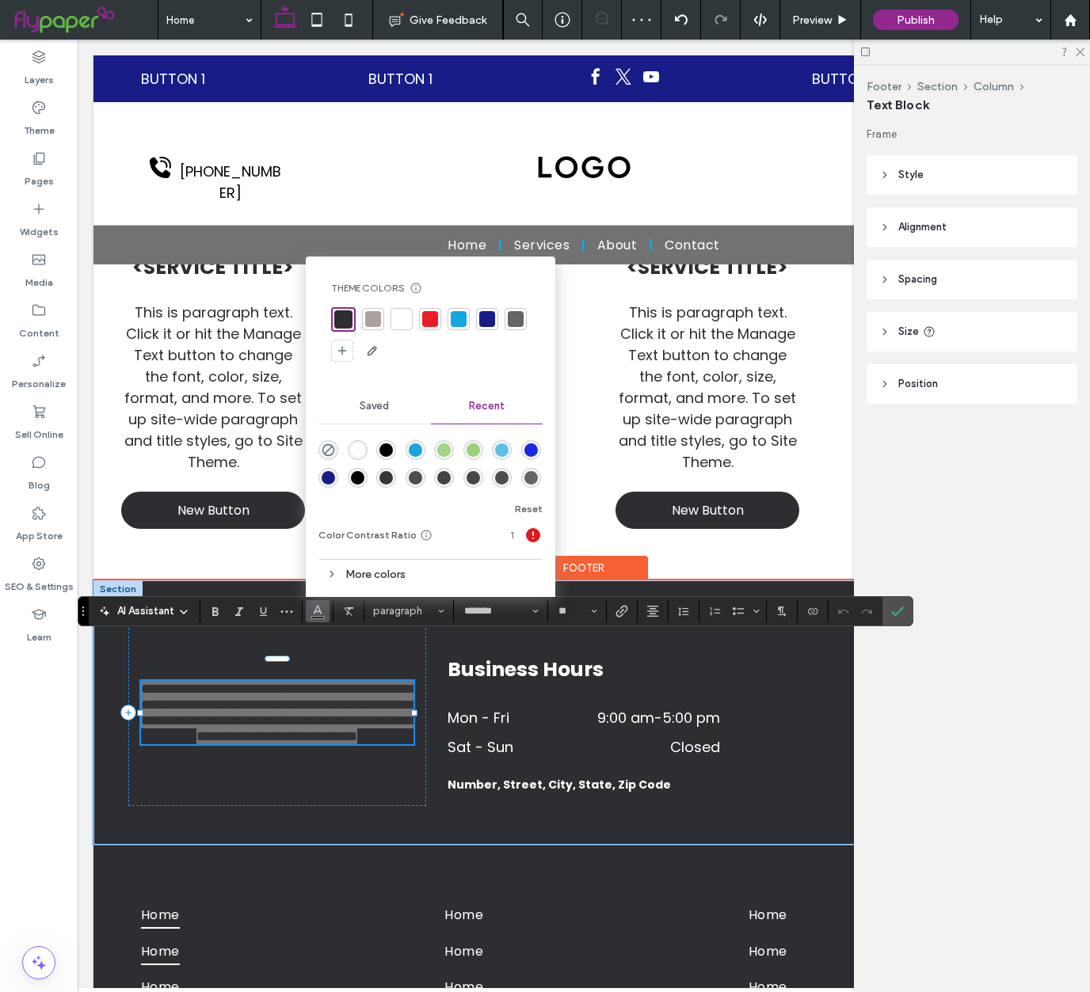
click at [410, 326] on div at bounding box center [402, 319] width 22 height 22
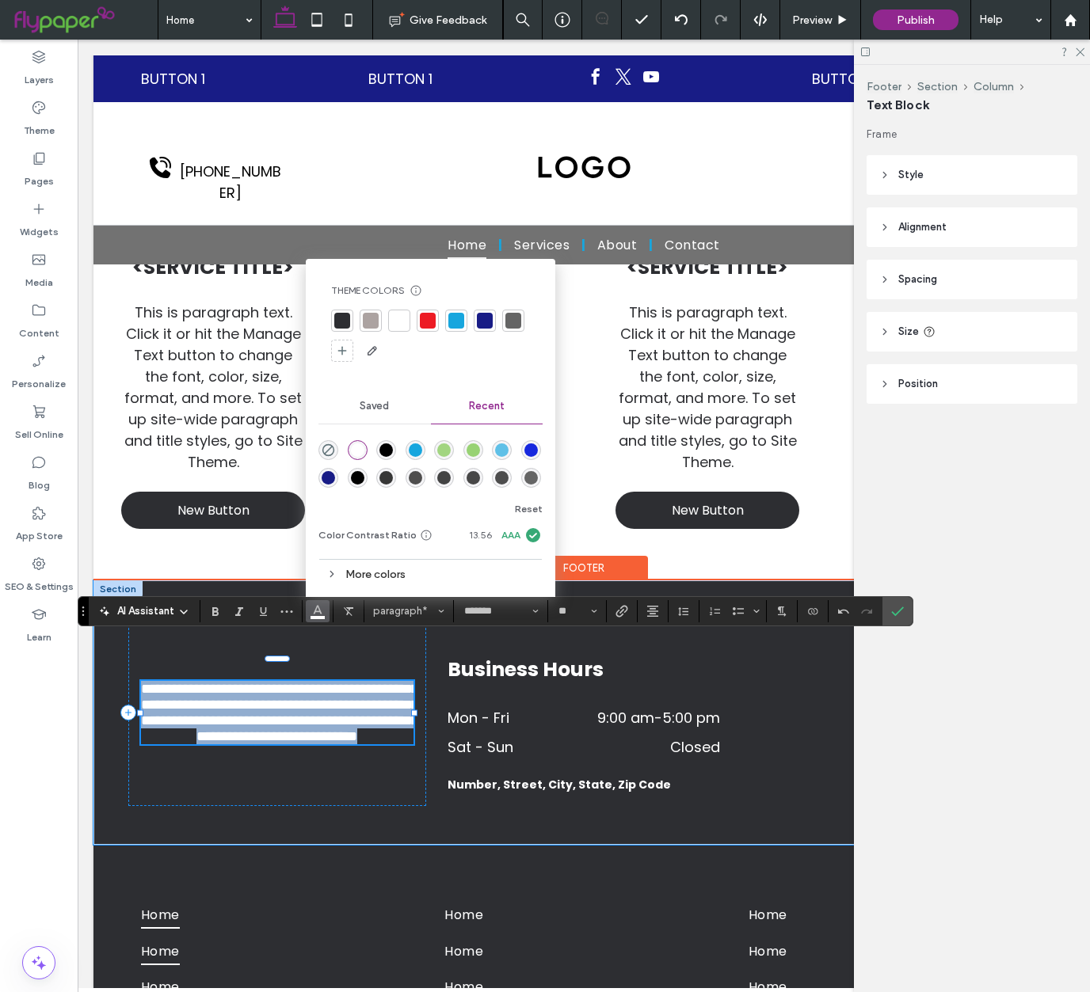
click at [341, 682] on span "**********" at bounding box center [279, 713] width 277 height 62
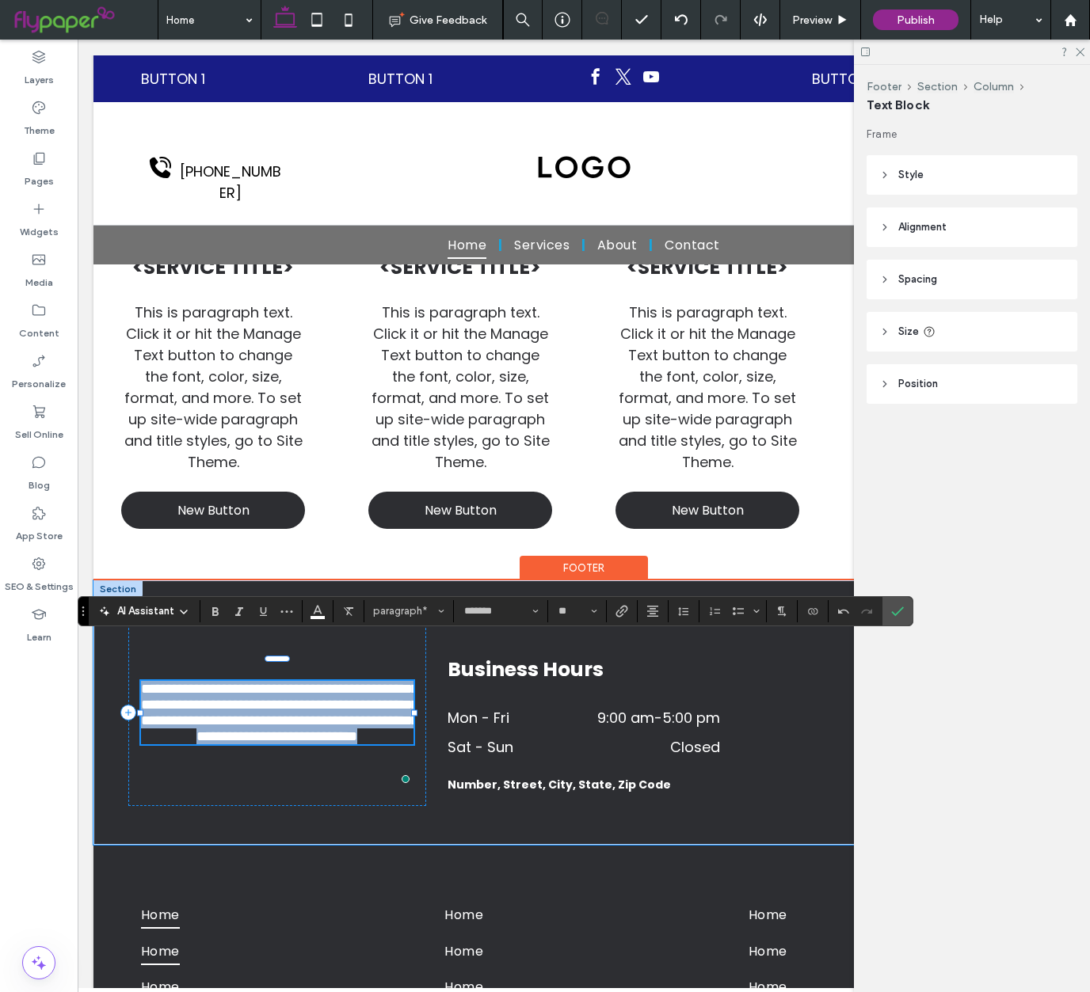
scroll to position [891, 0]
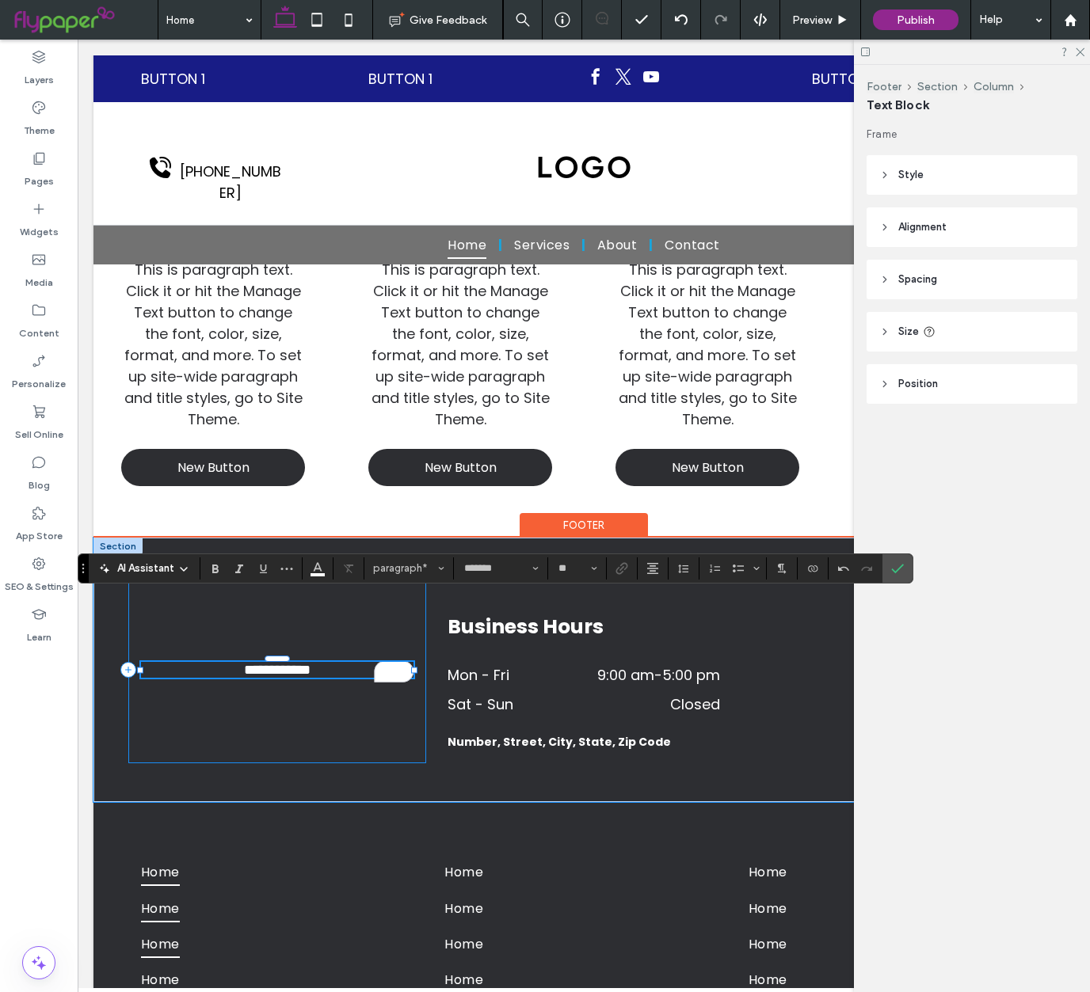
click at [222, 698] on div "**********" at bounding box center [277, 670] width 298 height 186
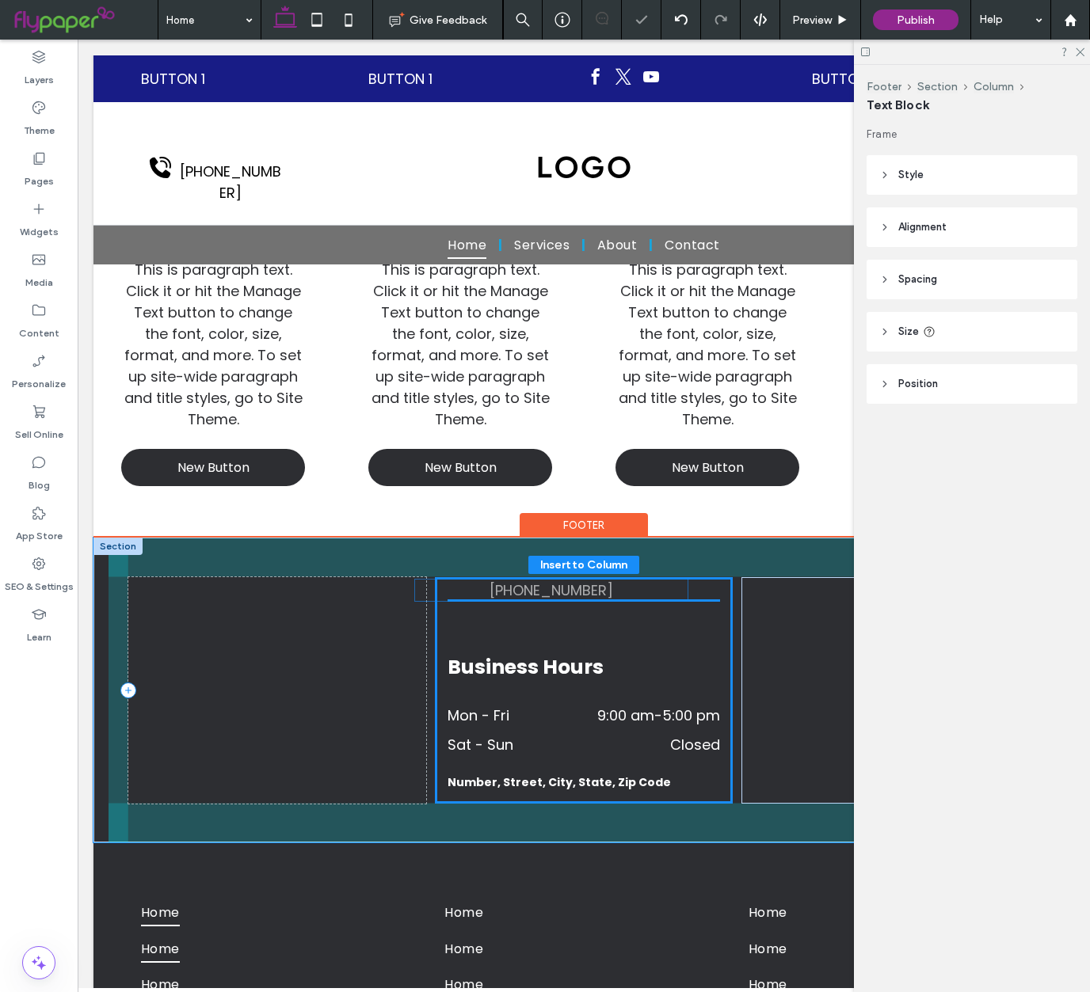
drag, startPoint x: 256, startPoint y: 650, endPoint x: 530, endPoint y: 592, distance: 280.3
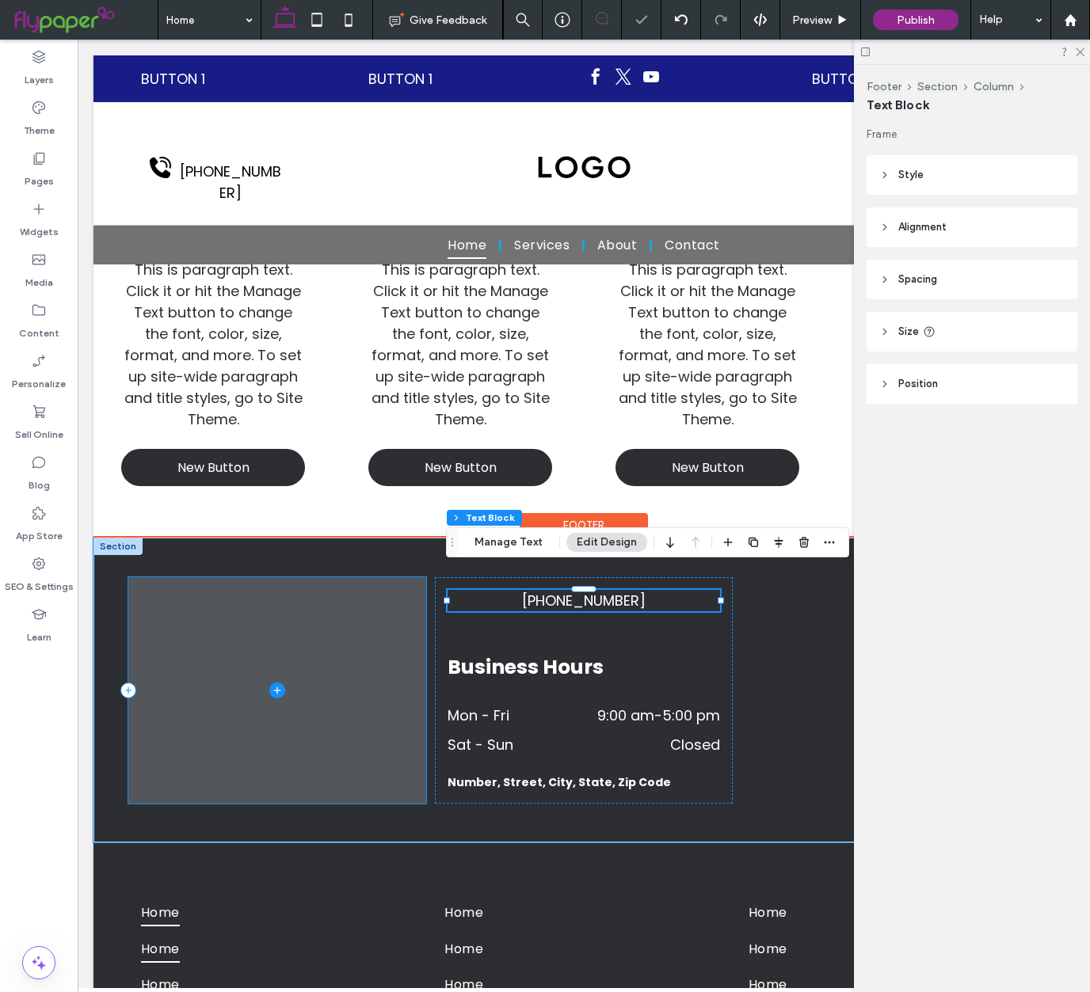
click at [280, 683] on icon at bounding box center [277, 691] width 16 height 16
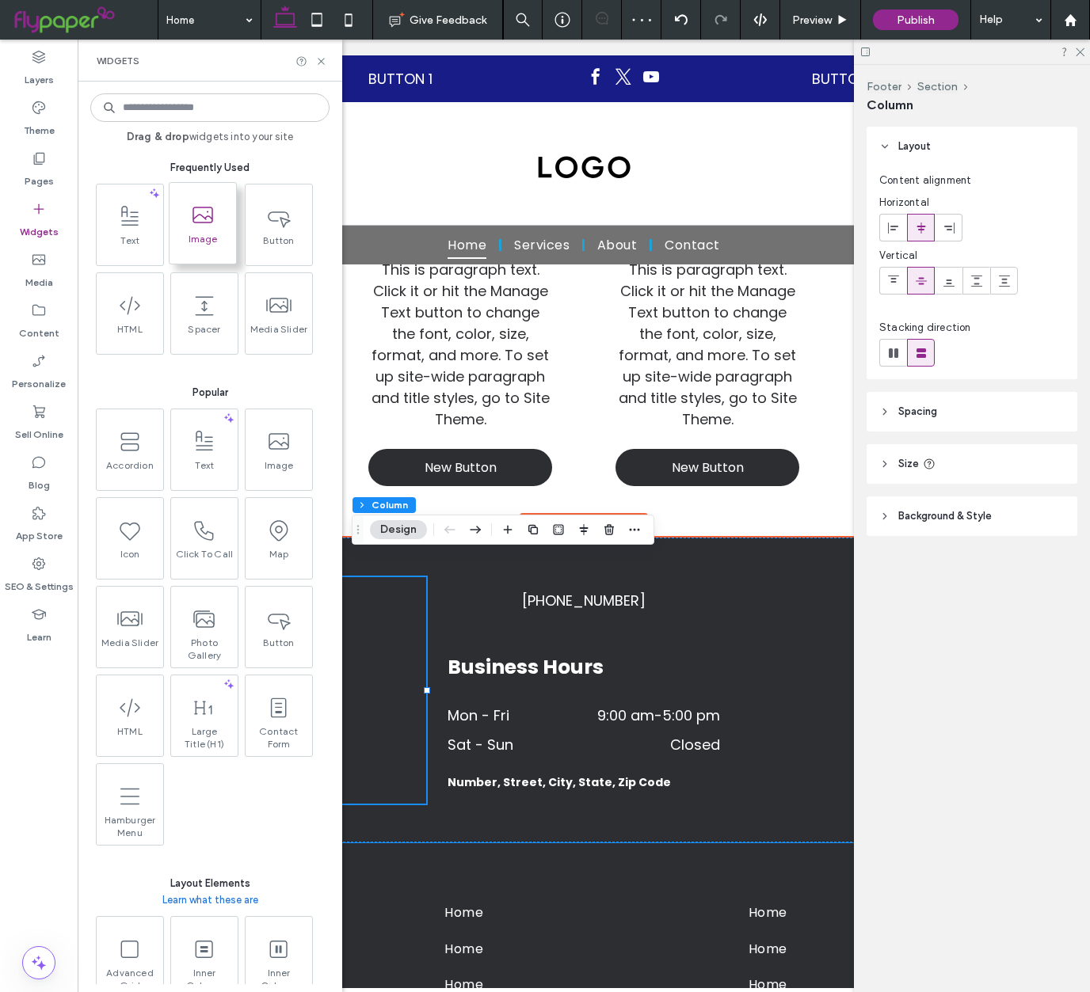
click at [191, 244] on span "Image" at bounding box center [203, 244] width 67 height 22
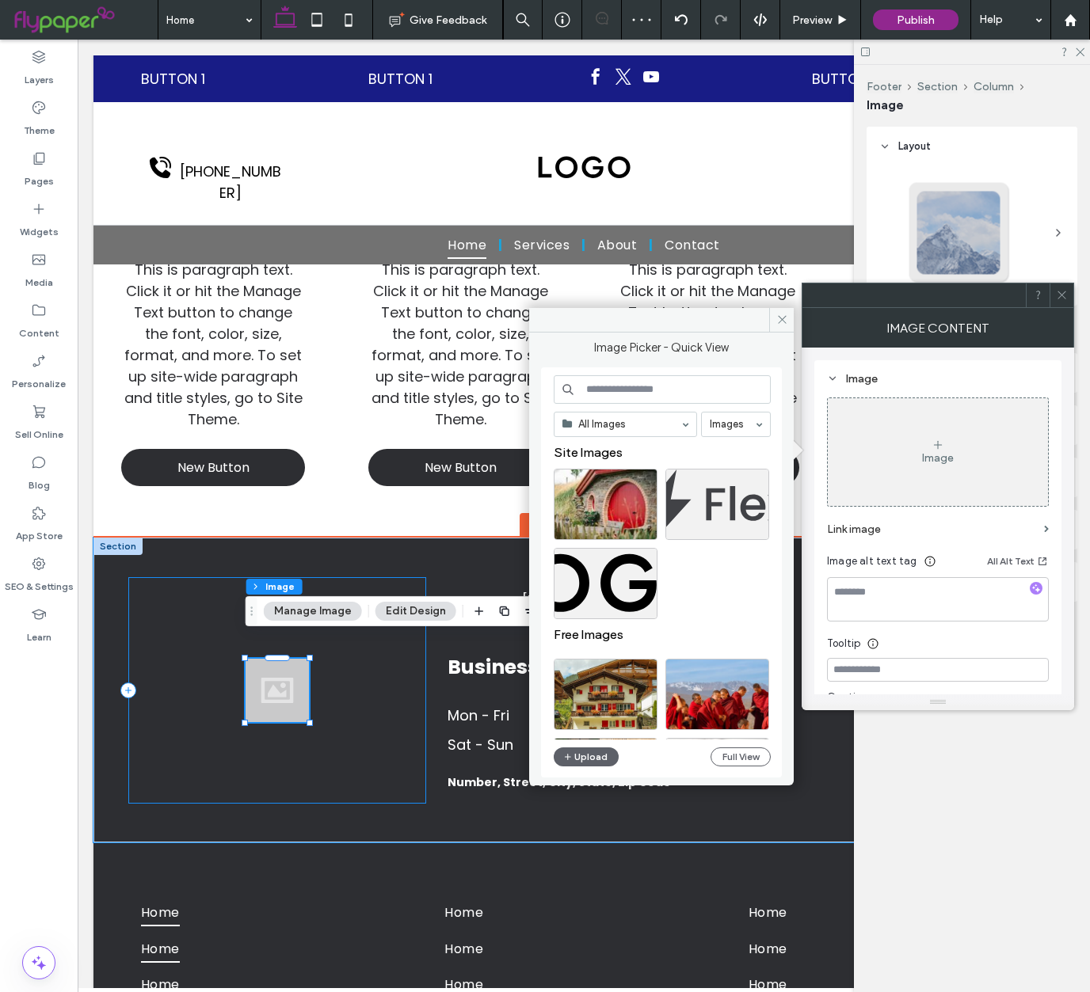
drag, startPoint x: 356, startPoint y: 682, endPoint x: 326, endPoint y: 696, distance: 34.0
click at [355, 683] on div at bounding box center [277, 690] width 298 height 227
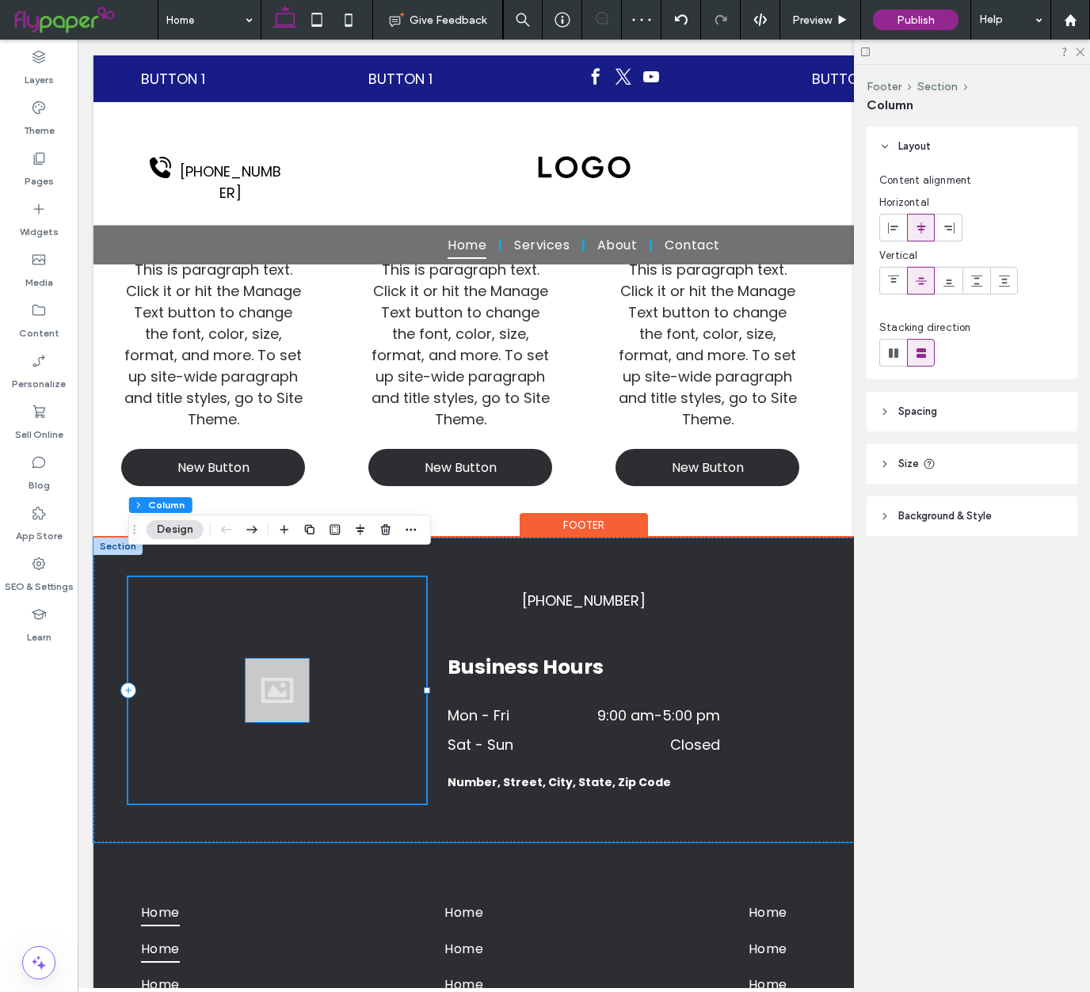
click at [307, 699] on div at bounding box center [277, 690] width 63 height 63
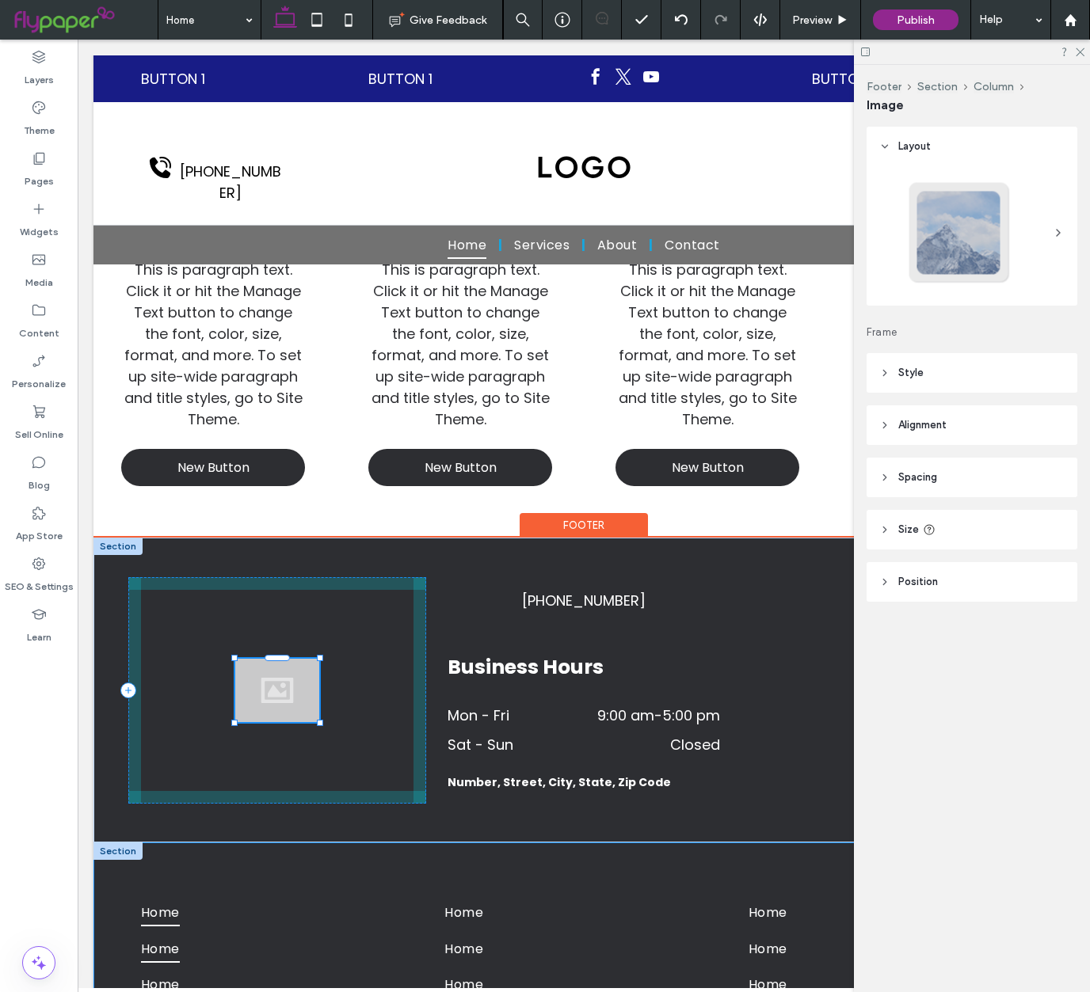
drag, startPoint x: 311, startPoint y: 702, endPoint x: 468, endPoint y: 846, distance: 213.0
click at [459, 842] on div "106px , 3668px 555-555-5555 Business Hours Mon - Fri 9:00 am - 5:00 pm Sat - Su…" at bounding box center [583, 835] width 981 height 595
type input "***"
drag, startPoint x: 320, startPoint y: 703, endPoint x: 721, endPoint y: 760, distance: 404.8
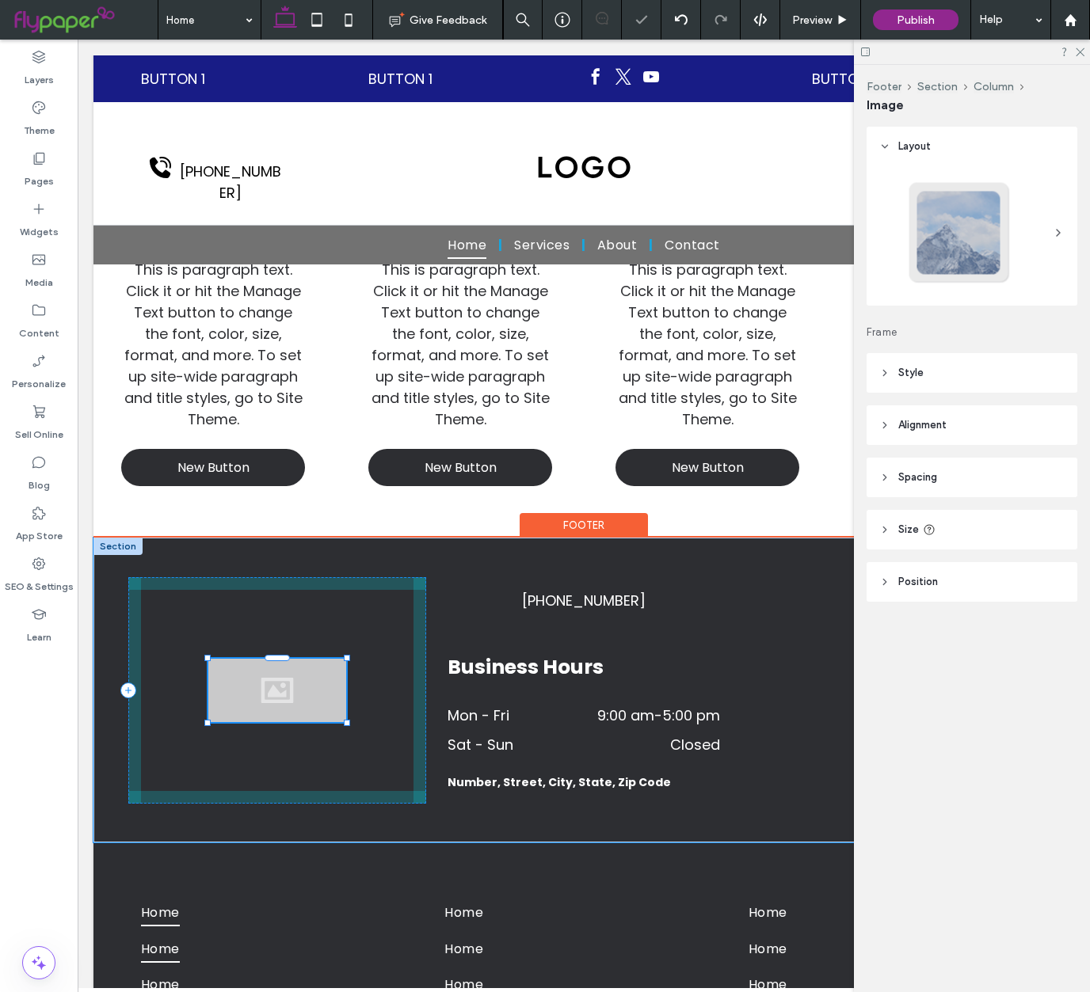
click at [730, 759] on div "174px , 3734px 555-555-5555 Business Hours Mon - Fri 9:00 am - 5:00 pm Sat - Su…" at bounding box center [584, 690] width 951 height 305
type input "***"
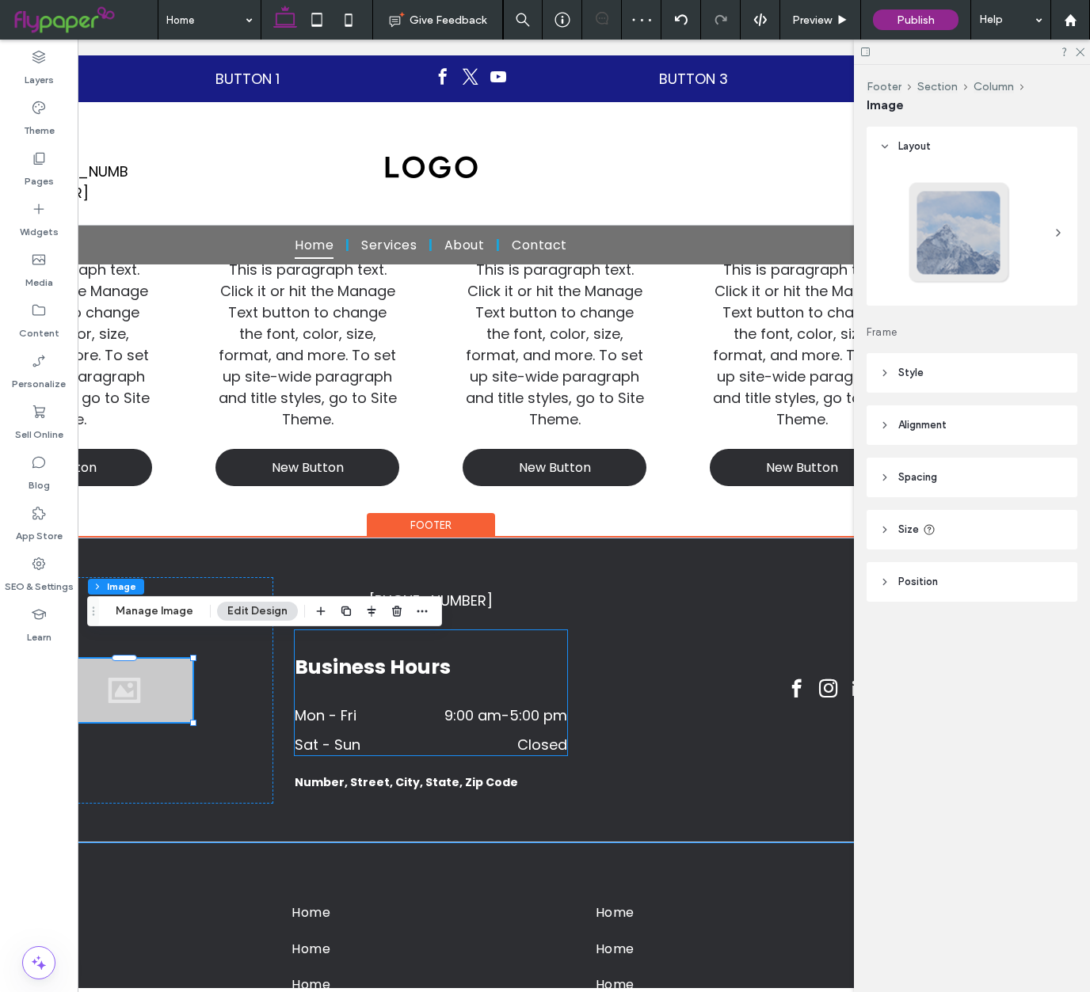
scroll to position [0, 236]
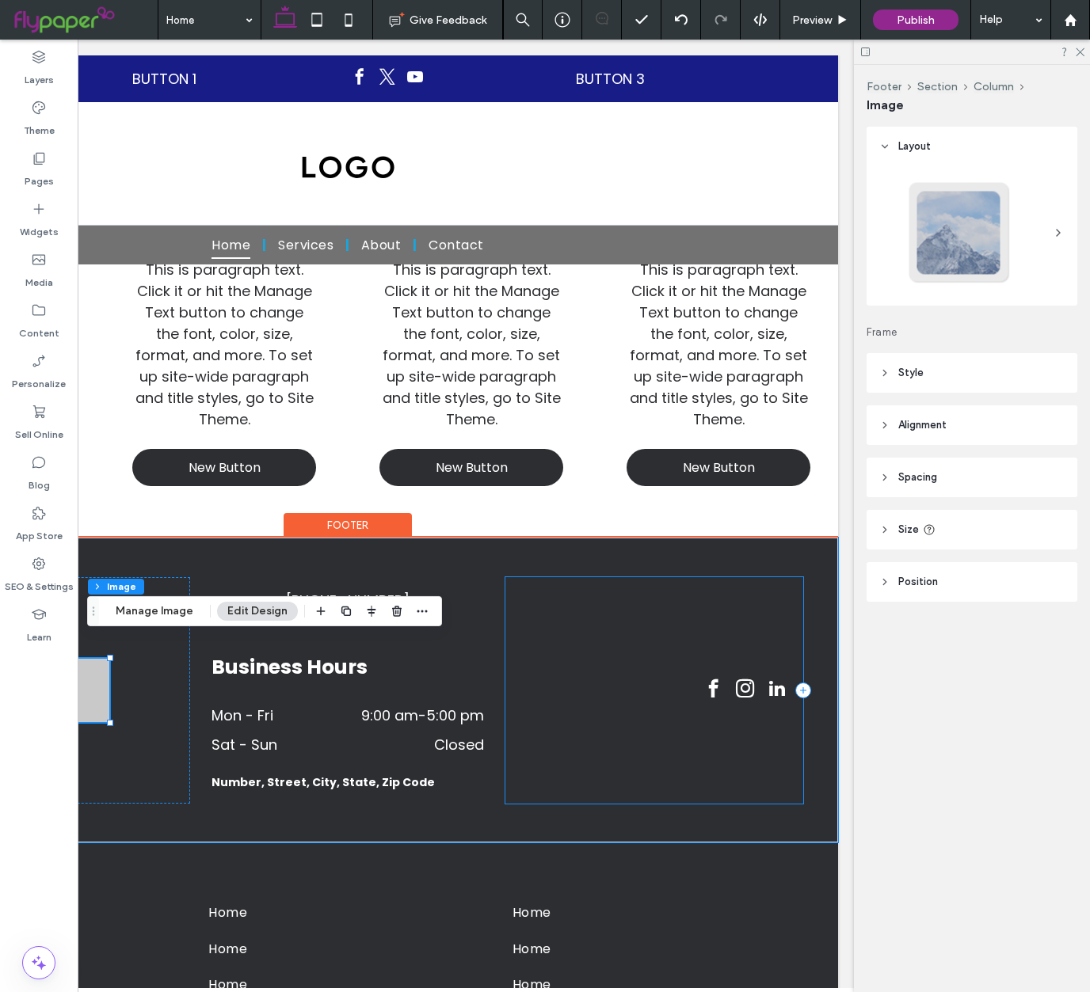
click at [597, 688] on div at bounding box center [654, 690] width 298 height 227
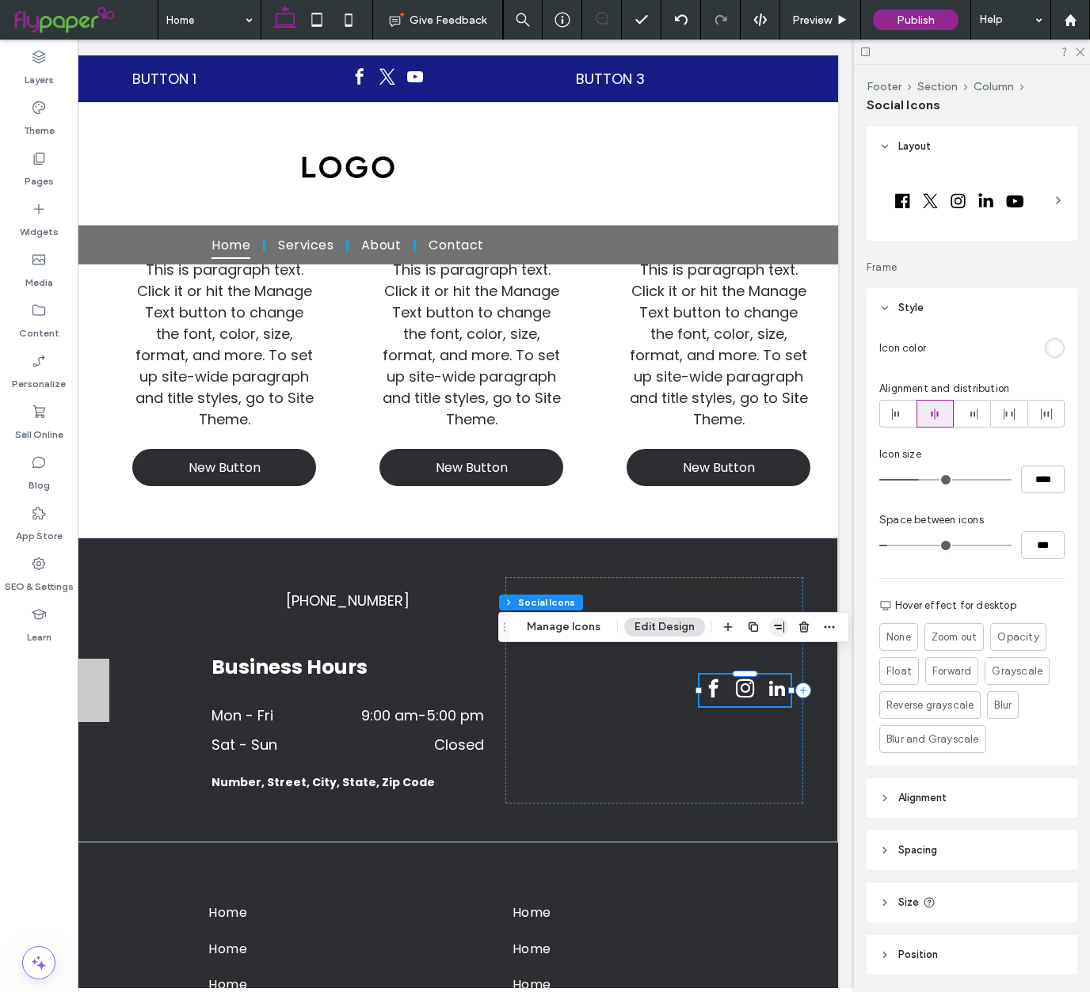
click at [772, 621] on icon "button" at bounding box center [778, 627] width 13 height 13
click at [757, 653] on icon "center" at bounding box center [762, 658] width 13 height 13
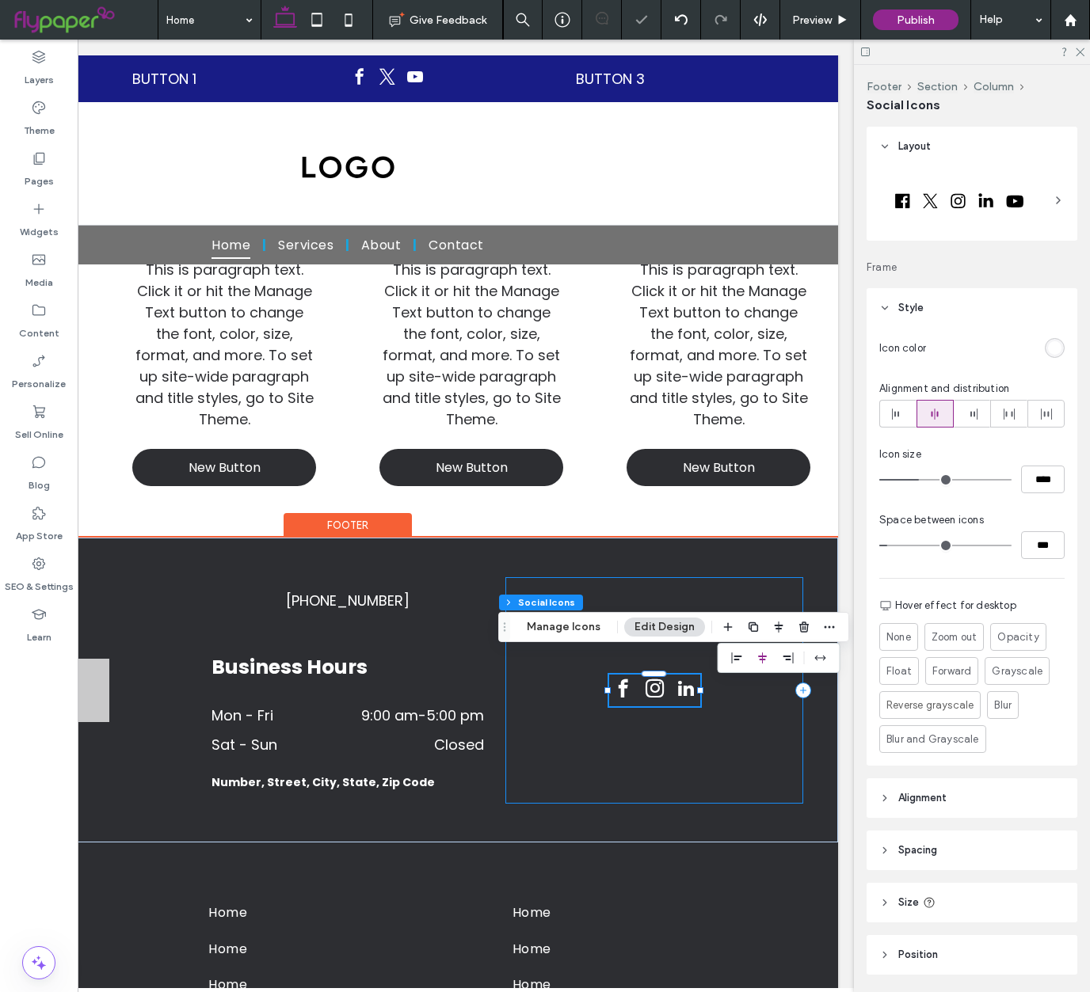
click at [649, 754] on div at bounding box center [654, 690] width 298 height 227
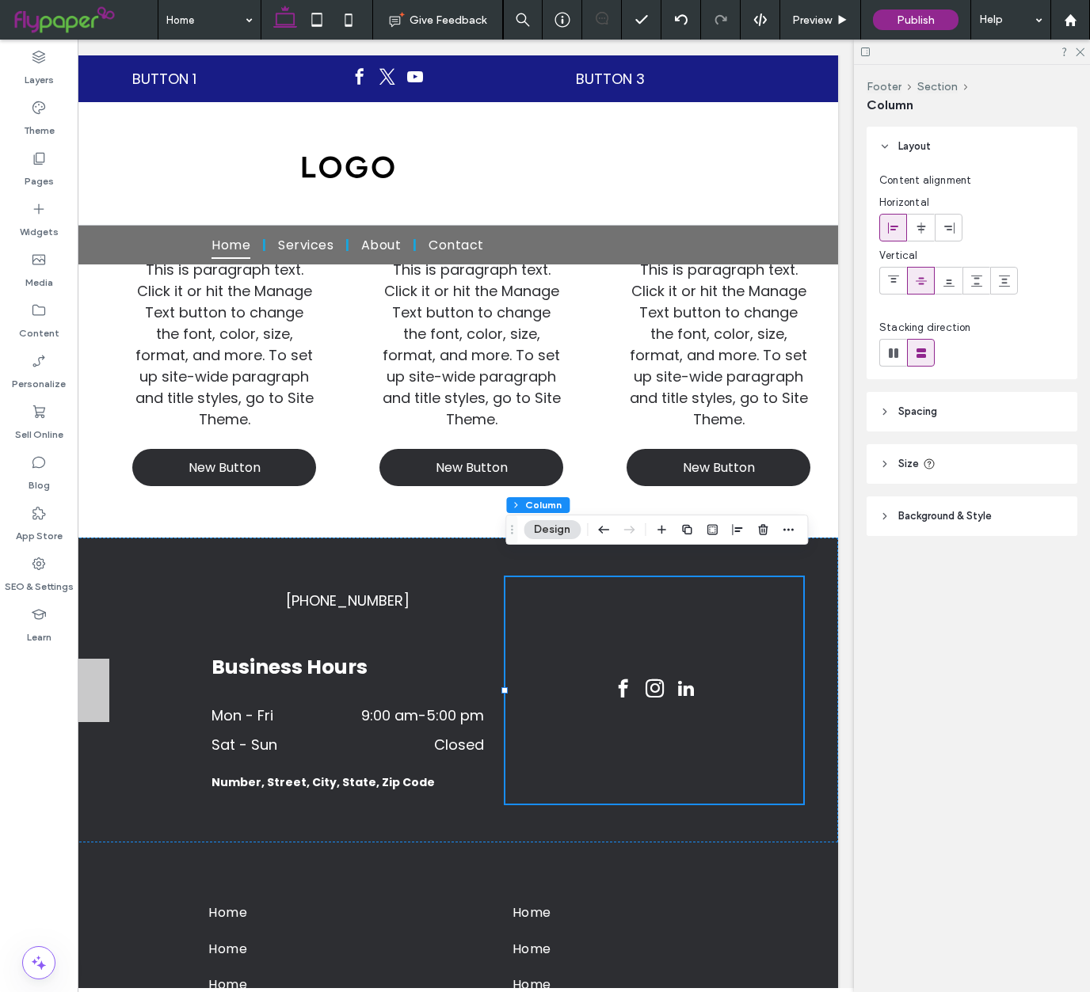
click at [25, 772] on div "Layers Theme Pages Widgets Media Content Personalize Sell Online Blog App Store…" at bounding box center [39, 516] width 78 height 953
click at [24, 771] on div "Layers Theme Pages Widgets Media Content Personalize Sell Online Blog App Store…" at bounding box center [39, 516] width 78 height 953
click at [23, 771] on div "Layers Theme Pages Widgets Media Content Personalize Sell Online Blog App Store…" at bounding box center [39, 516] width 78 height 953
click at [880, 653] on div "Footer Section Column Layout Content alignment Horizontal Vertical Stacking dir…" at bounding box center [972, 529] width 236 height 928
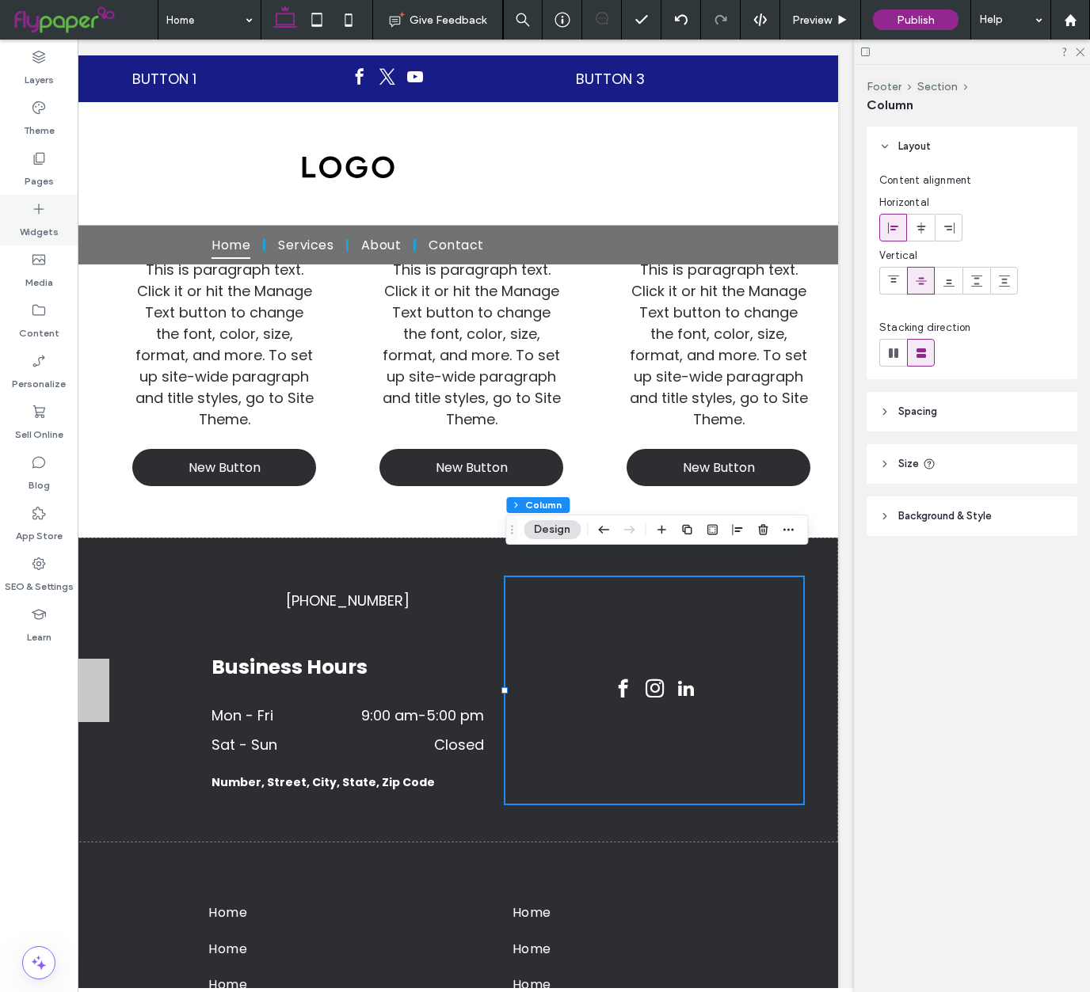
click at [38, 203] on icon at bounding box center [39, 209] width 16 height 16
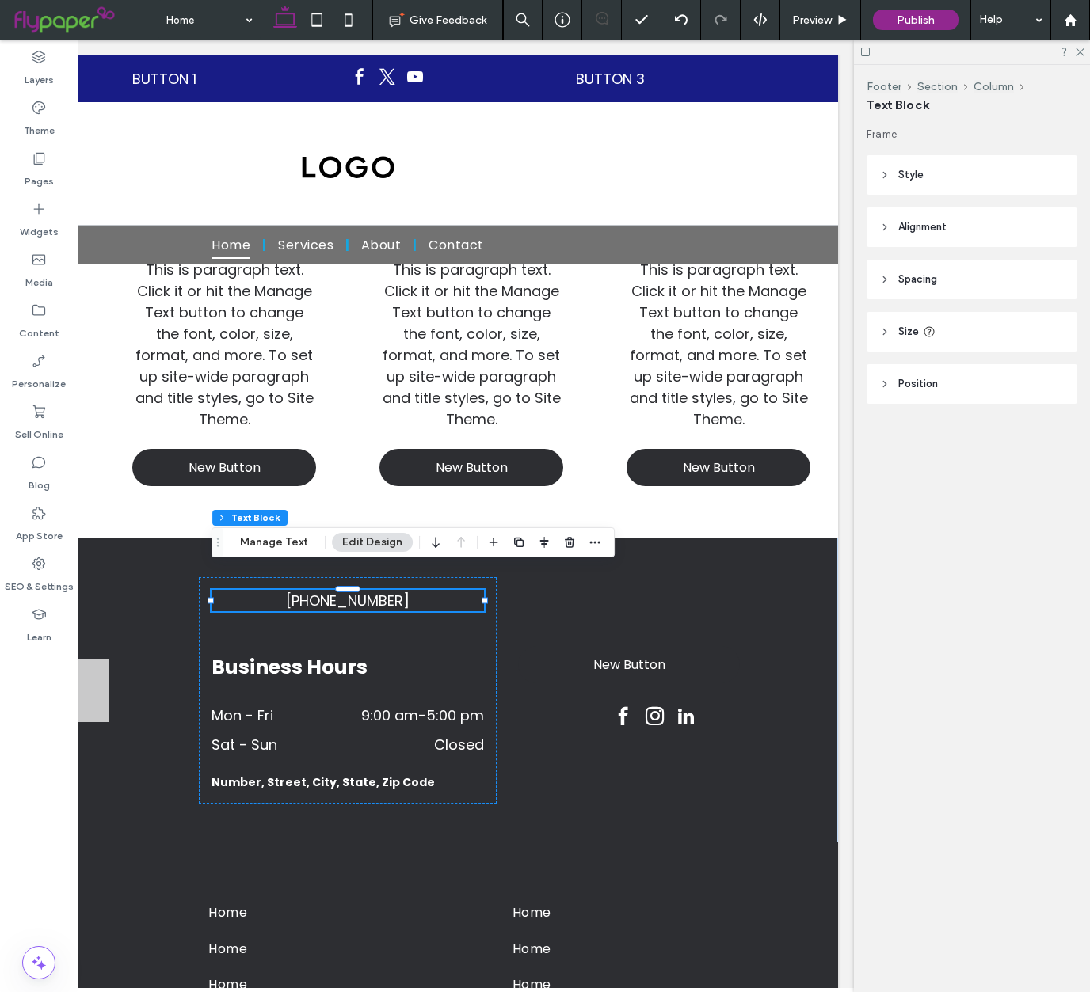
click at [504, 540] on div at bounding box center [544, 542] width 120 height 29
click at [509, 543] on span "button" at bounding box center [518, 542] width 19 height 19
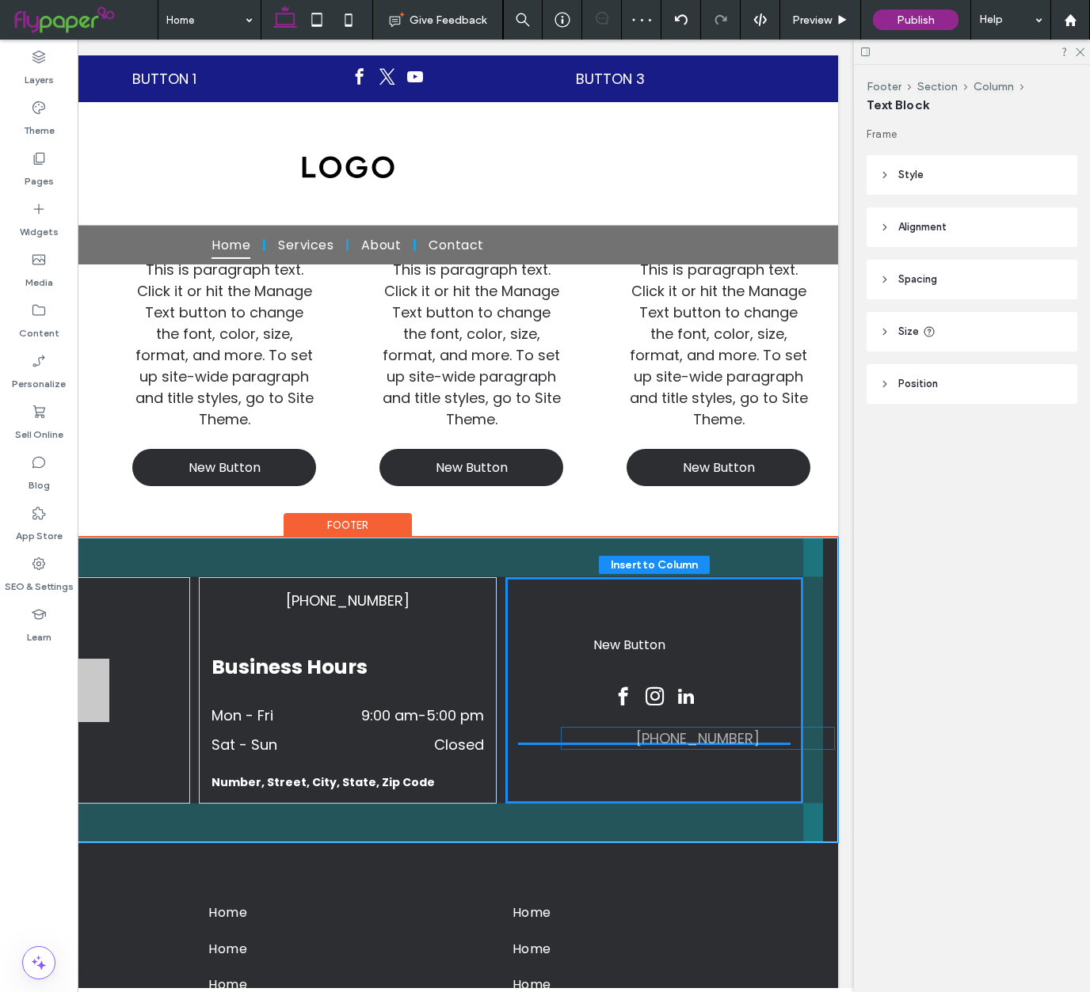
drag, startPoint x: 355, startPoint y: 616, endPoint x: 703, endPoint y: 734, distance: 368.0
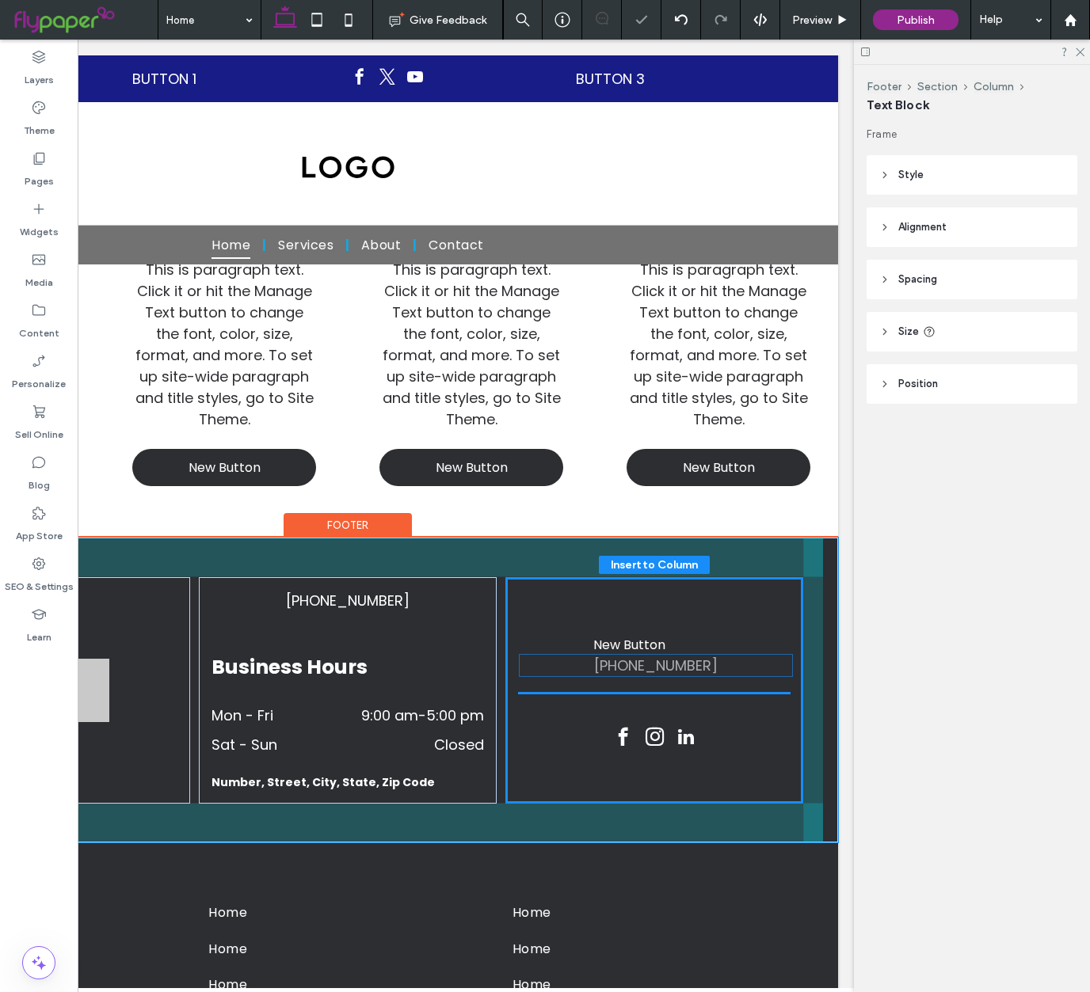
drag, startPoint x: 699, startPoint y: 726, endPoint x: 701, endPoint y: 669, distance: 56.3
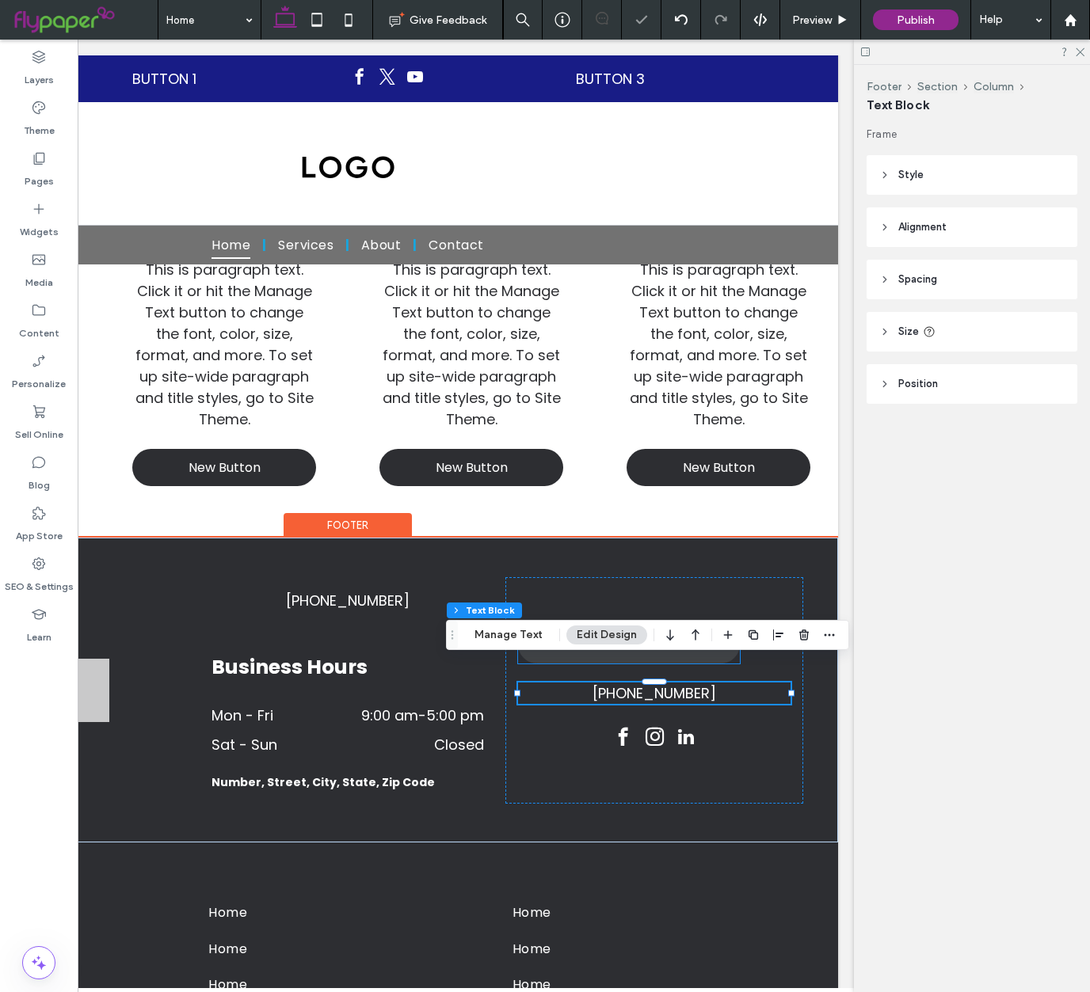
click at [652, 627] on link "New Button" at bounding box center [629, 645] width 222 height 37
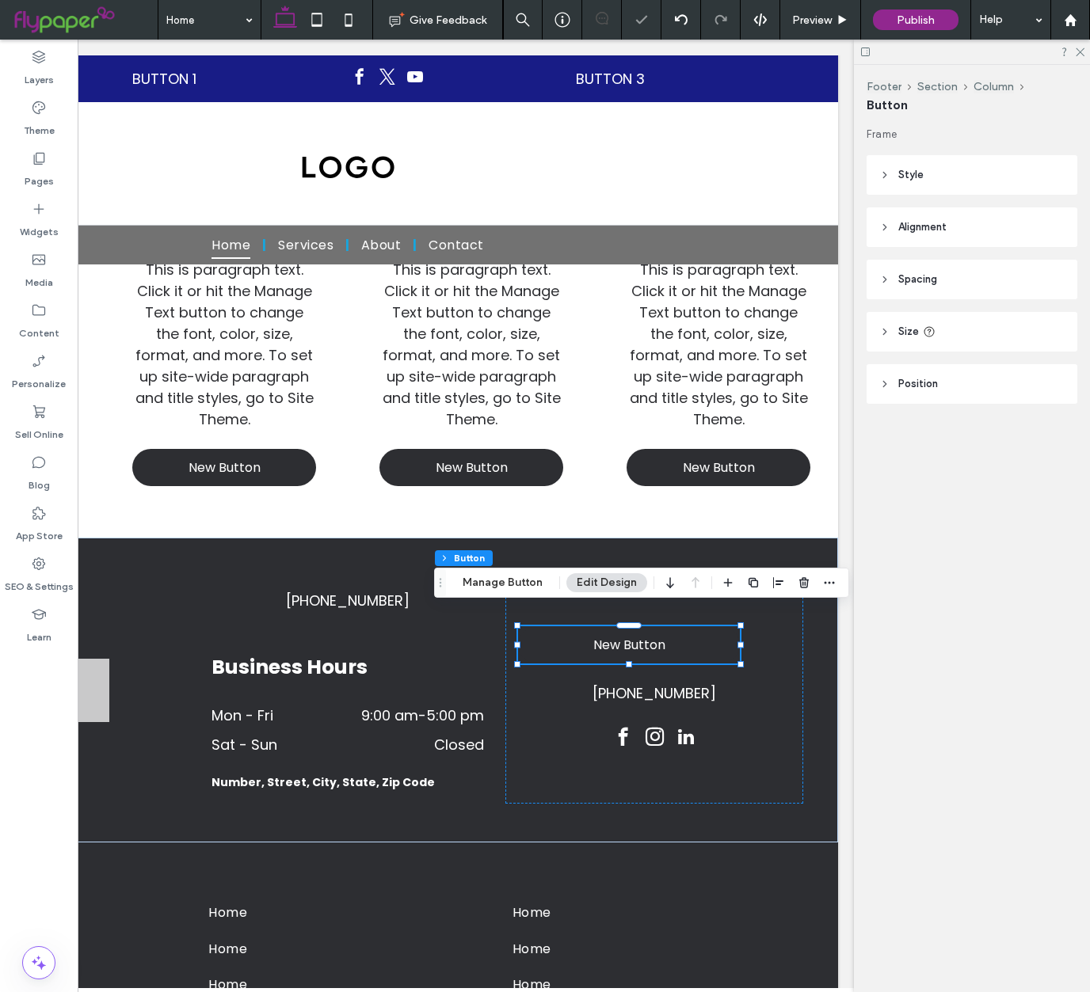
scroll to position [887, 0]
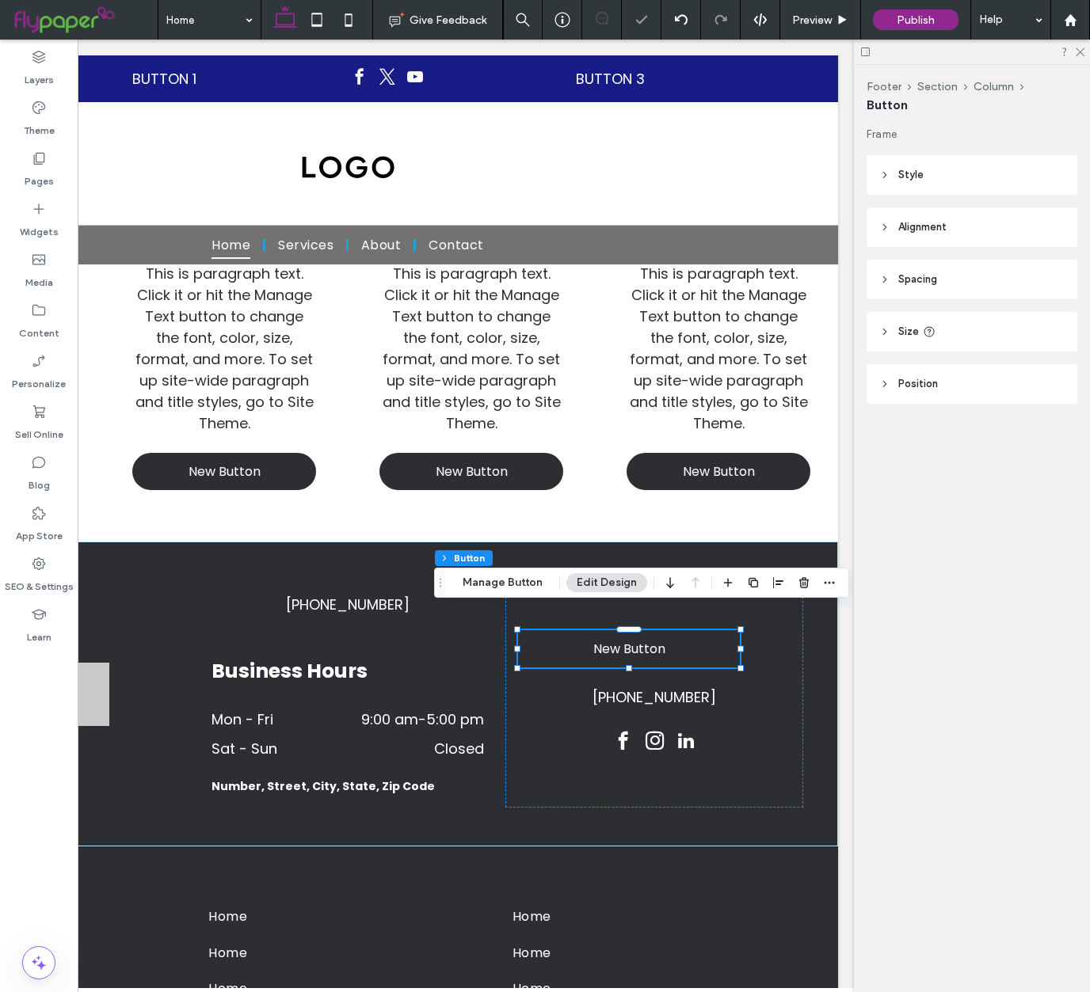
click at [913, 167] on span "Style" at bounding box center [910, 175] width 25 height 16
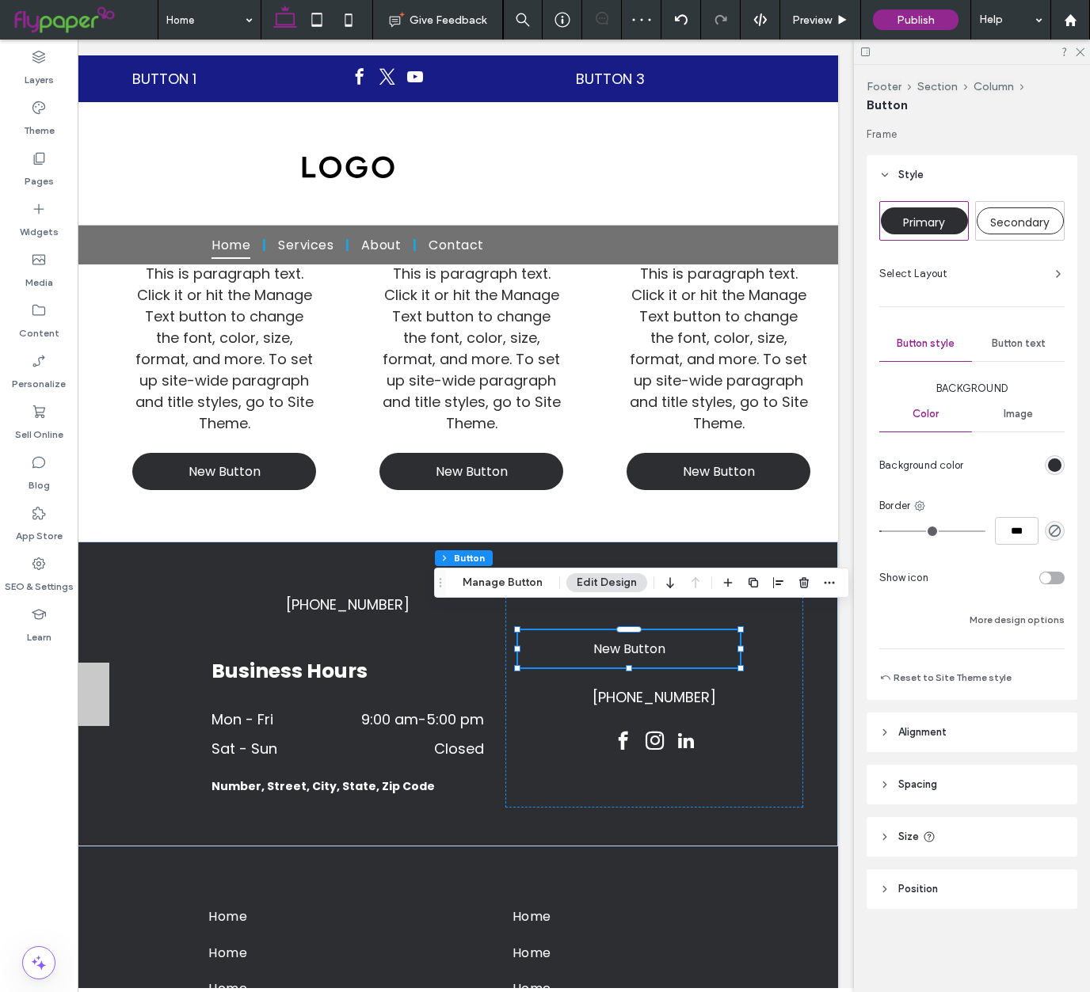
drag, startPoint x: 941, startPoint y: 207, endPoint x: 1011, endPoint y: 215, distance: 70.2
click at [941, 208] on div "Primary" at bounding box center [924, 221] width 87 height 27
click at [1011, 215] on span "Secondary" at bounding box center [1019, 223] width 59 height 16
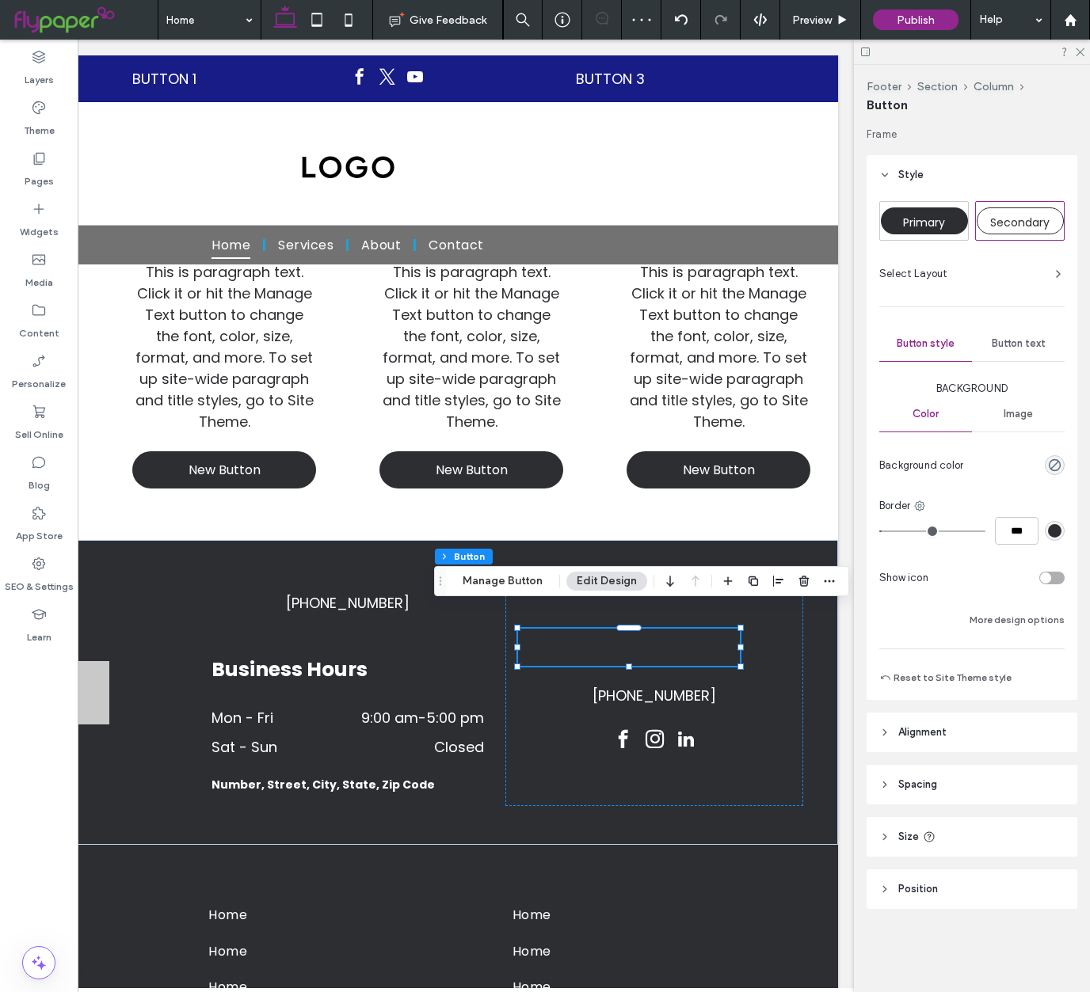
click at [943, 208] on div "Primary" at bounding box center [924, 221] width 87 height 27
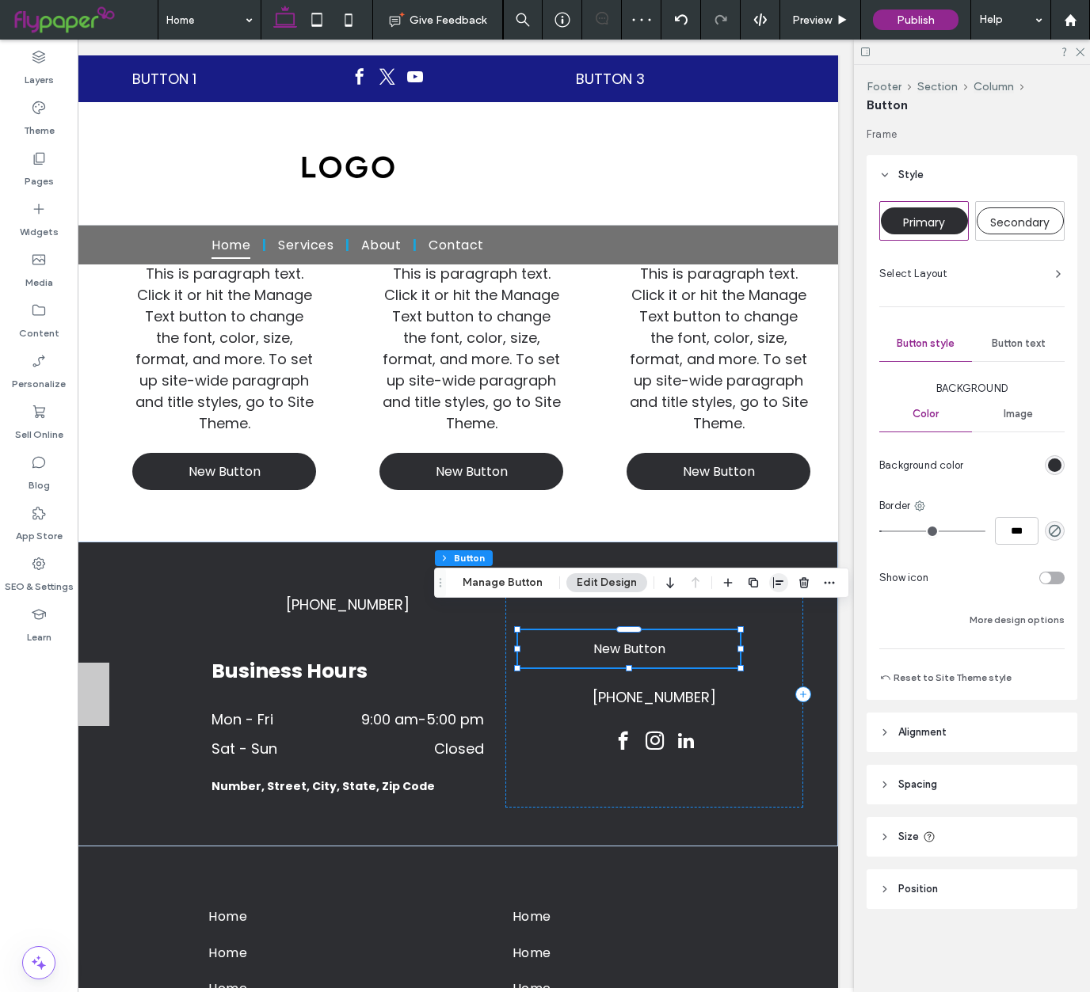
click at [769, 580] on span "button" at bounding box center [778, 582] width 19 height 19
click at [756, 609] on icon "center" at bounding box center [762, 614] width 13 height 13
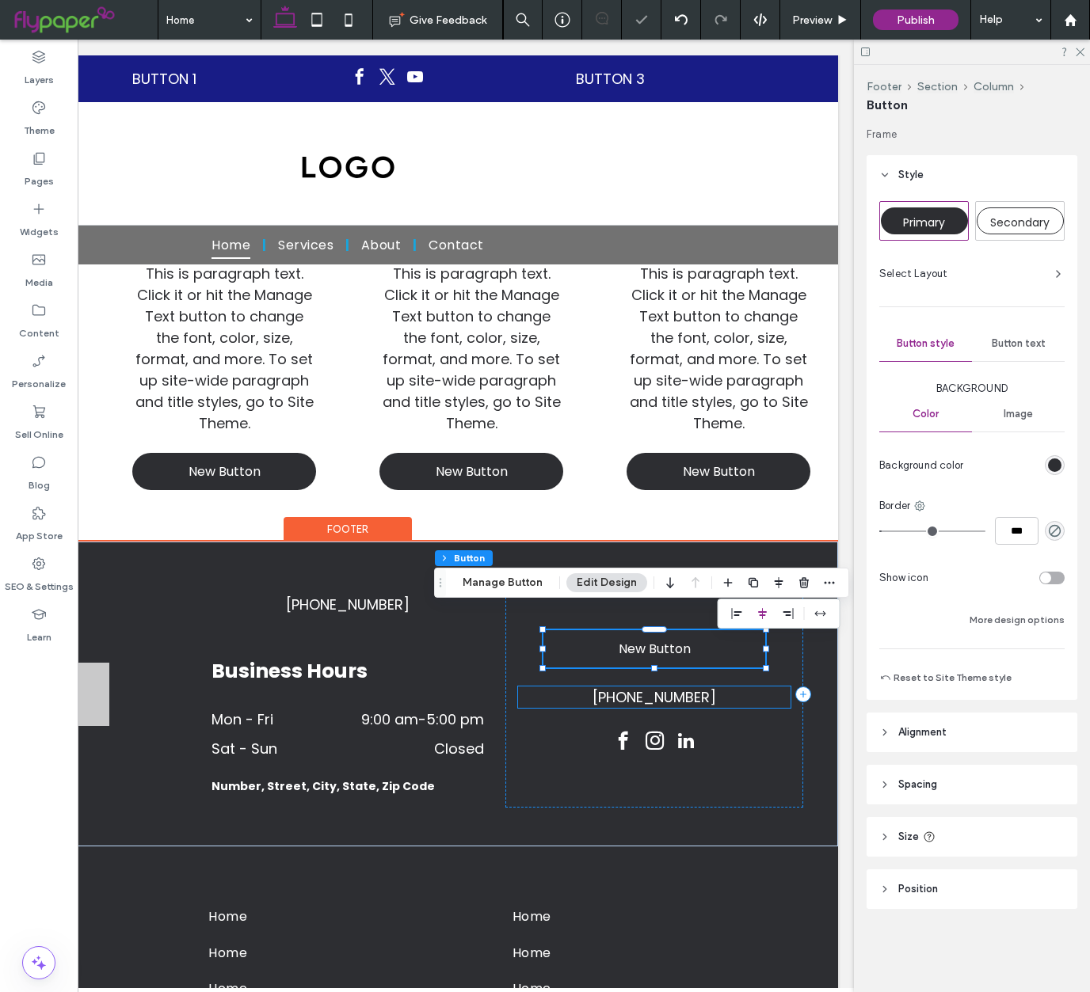
drag, startPoint x: 560, startPoint y: 683, endPoint x: 546, endPoint y: 674, distance: 16.7
click at [560, 687] on p "[PHONE_NUMBER]" at bounding box center [654, 697] width 272 height 21
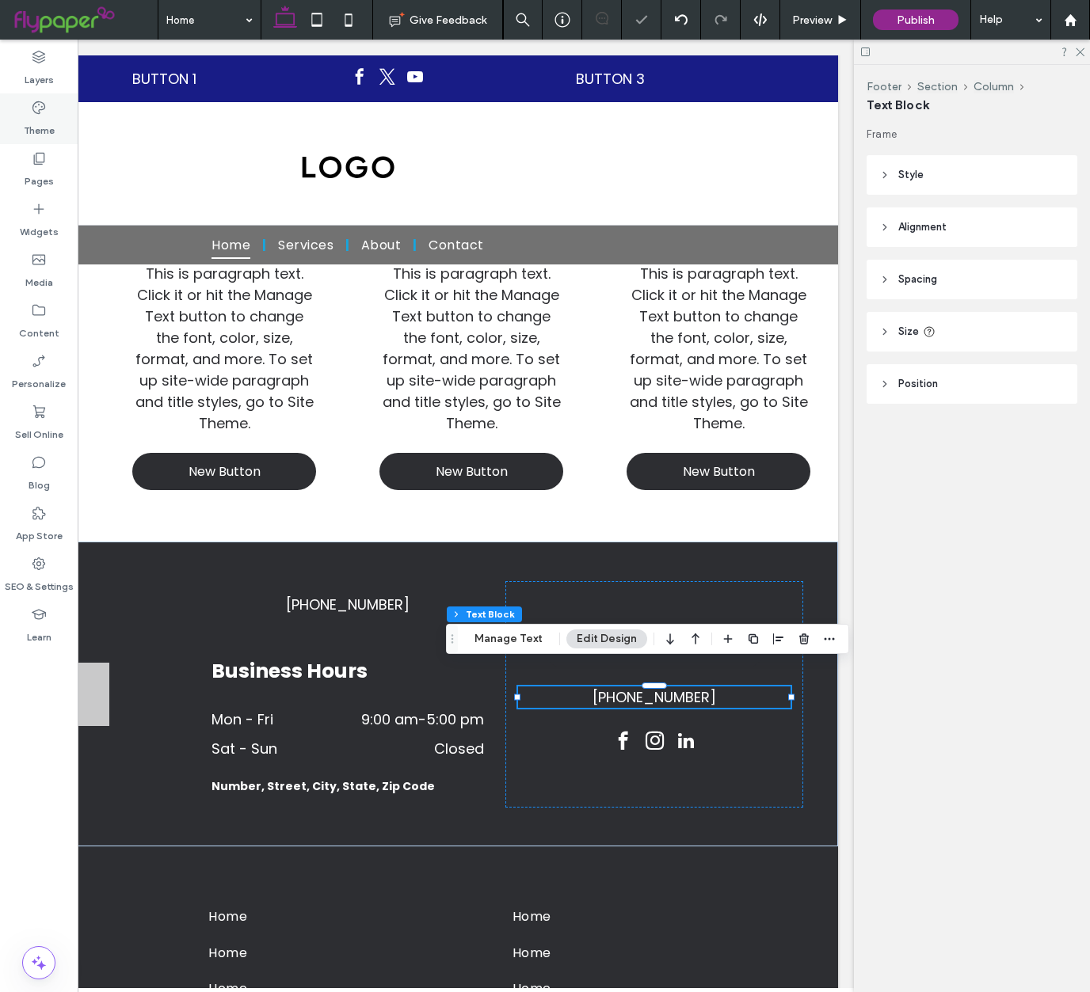
click at [42, 121] on label "Theme" at bounding box center [39, 127] width 31 height 22
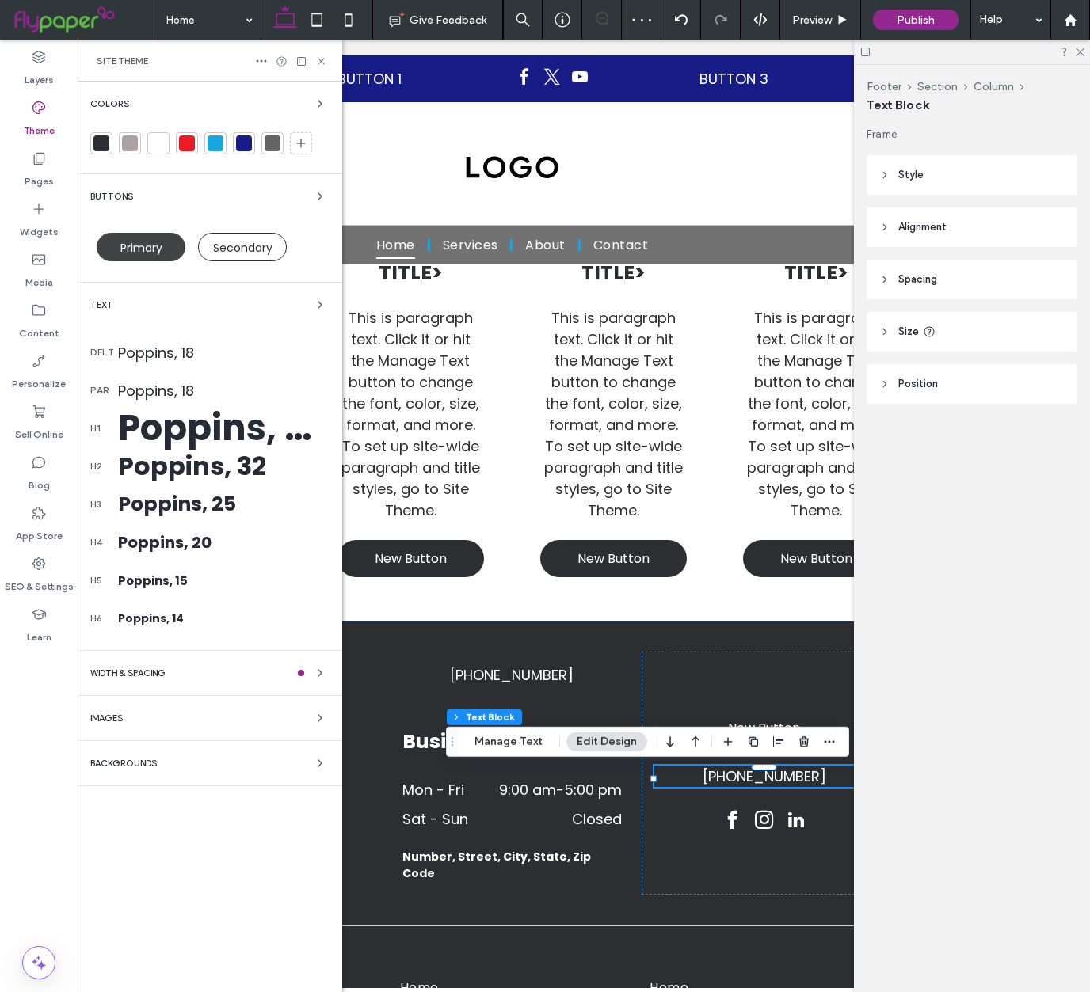
click at [139, 231] on div "Primary" at bounding box center [140, 247] width 101 height 44
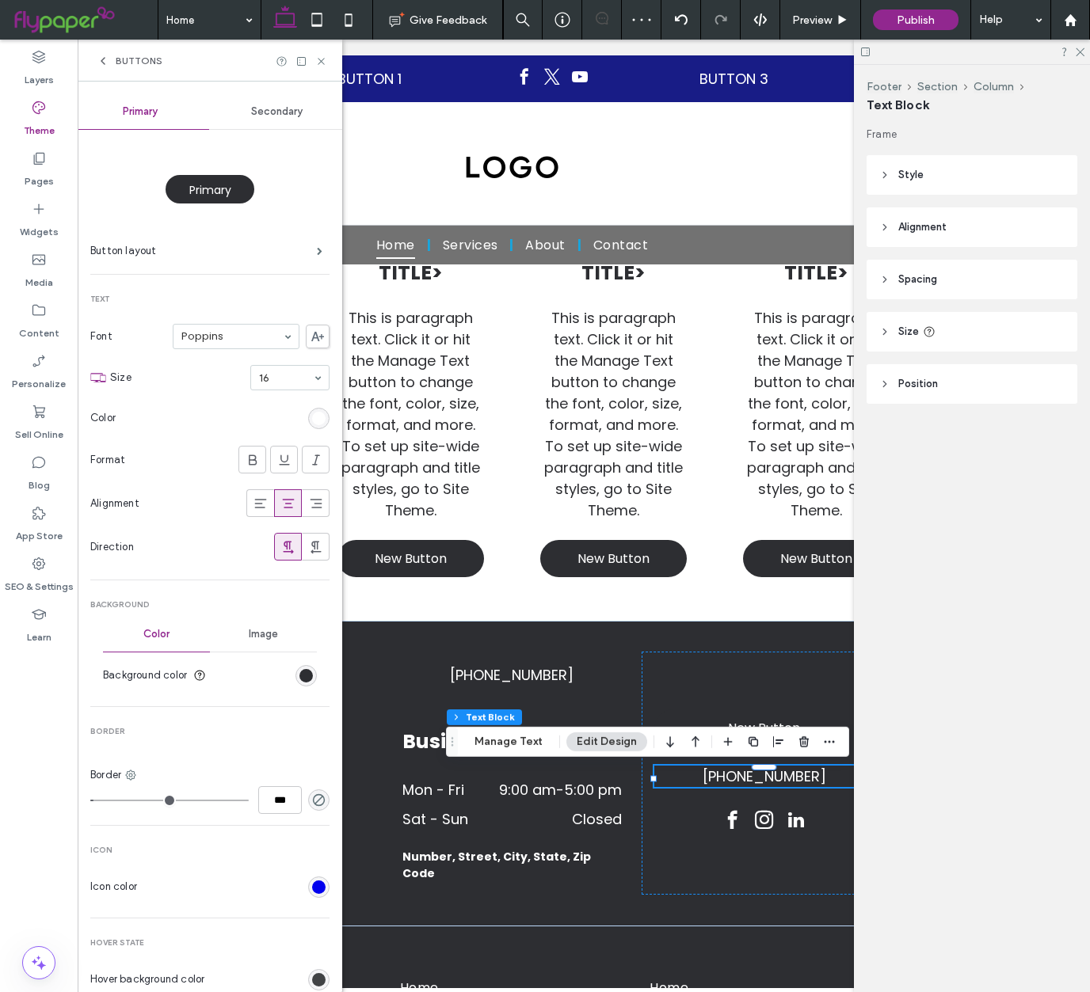
click at [211, 199] on div "Primary" at bounding box center [210, 189] width 89 height 29
click at [300, 665] on div "Color Image Background color" at bounding box center [210, 656] width 214 height 78
click at [300, 668] on div "rgb(45, 46, 50)" at bounding box center [305, 675] width 21 height 21
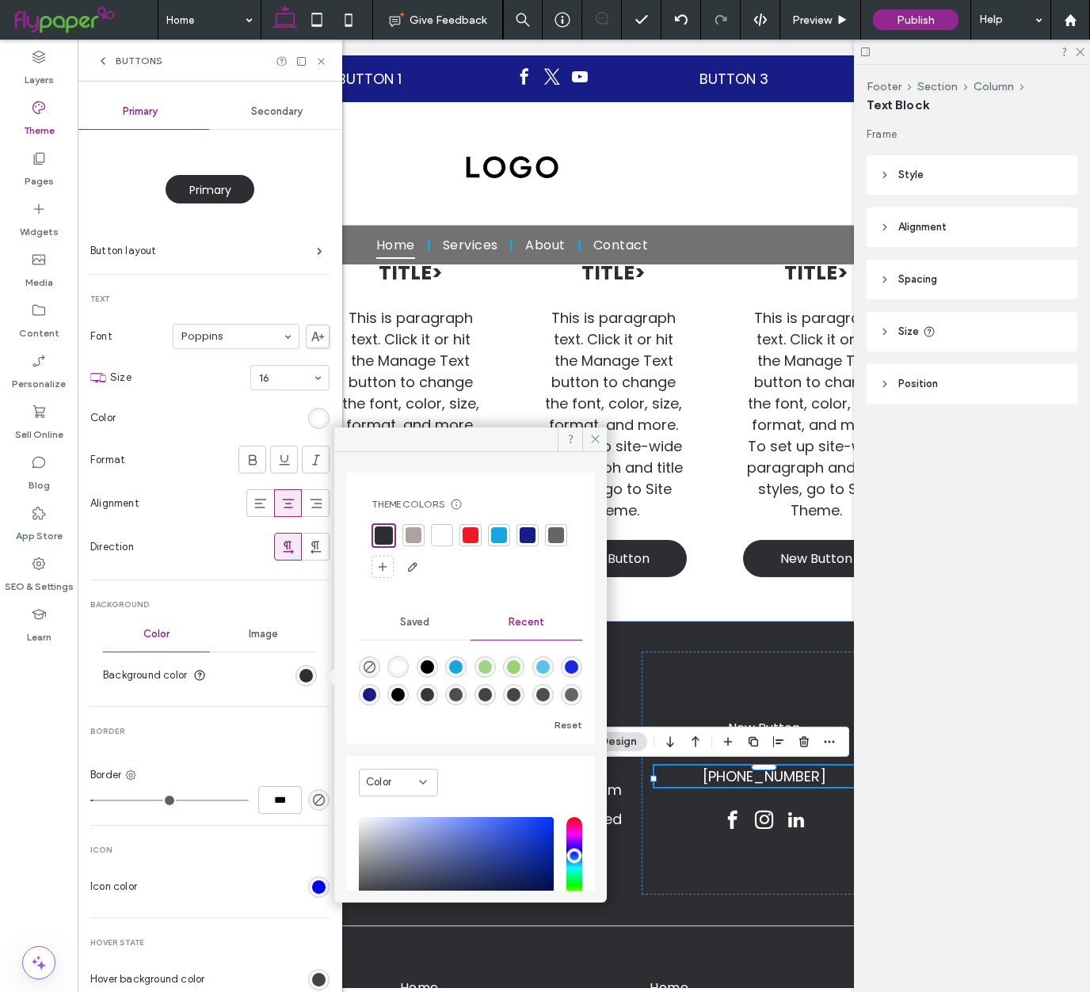
click at [480, 534] on div at bounding box center [470, 535] width 22 height 22
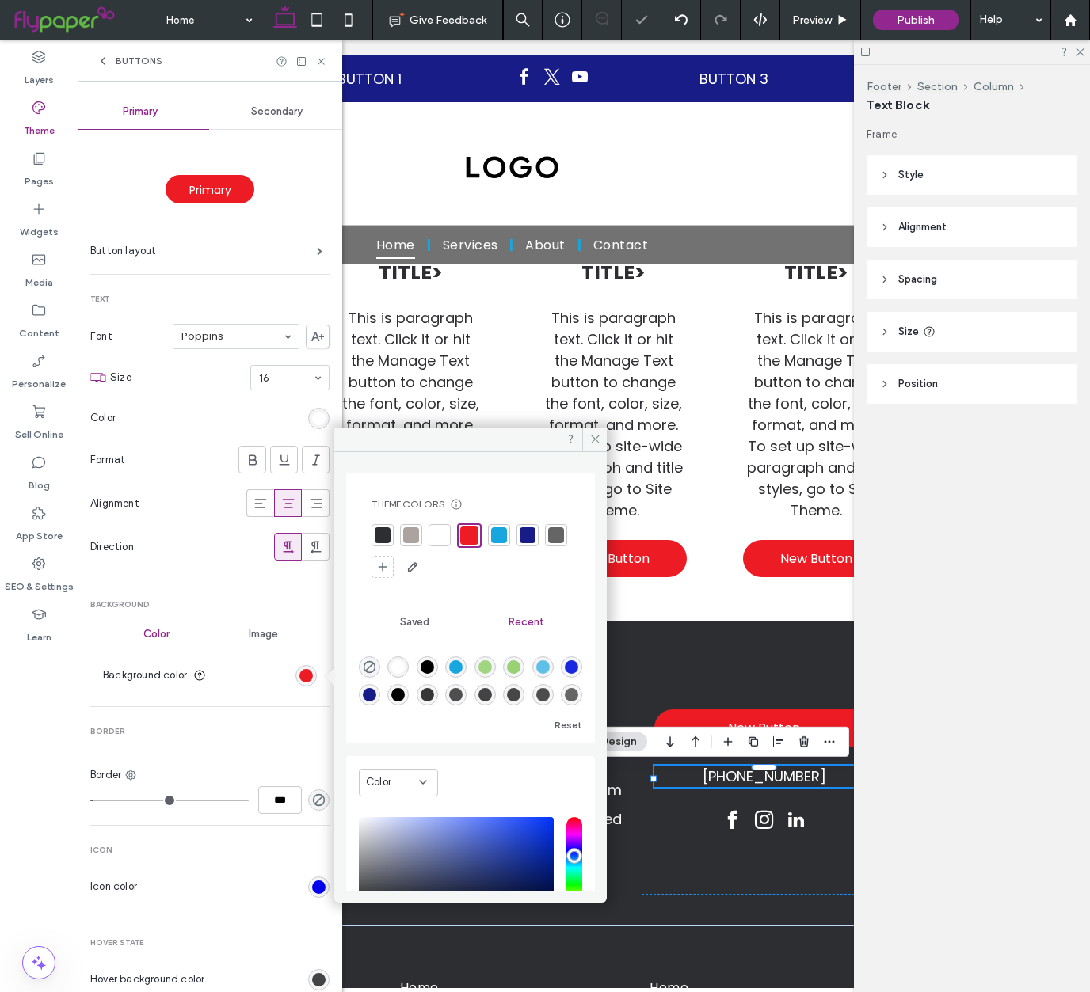
click at [216, 544] on div "Direction" at bounding box center [178, 547] width 177 height 16
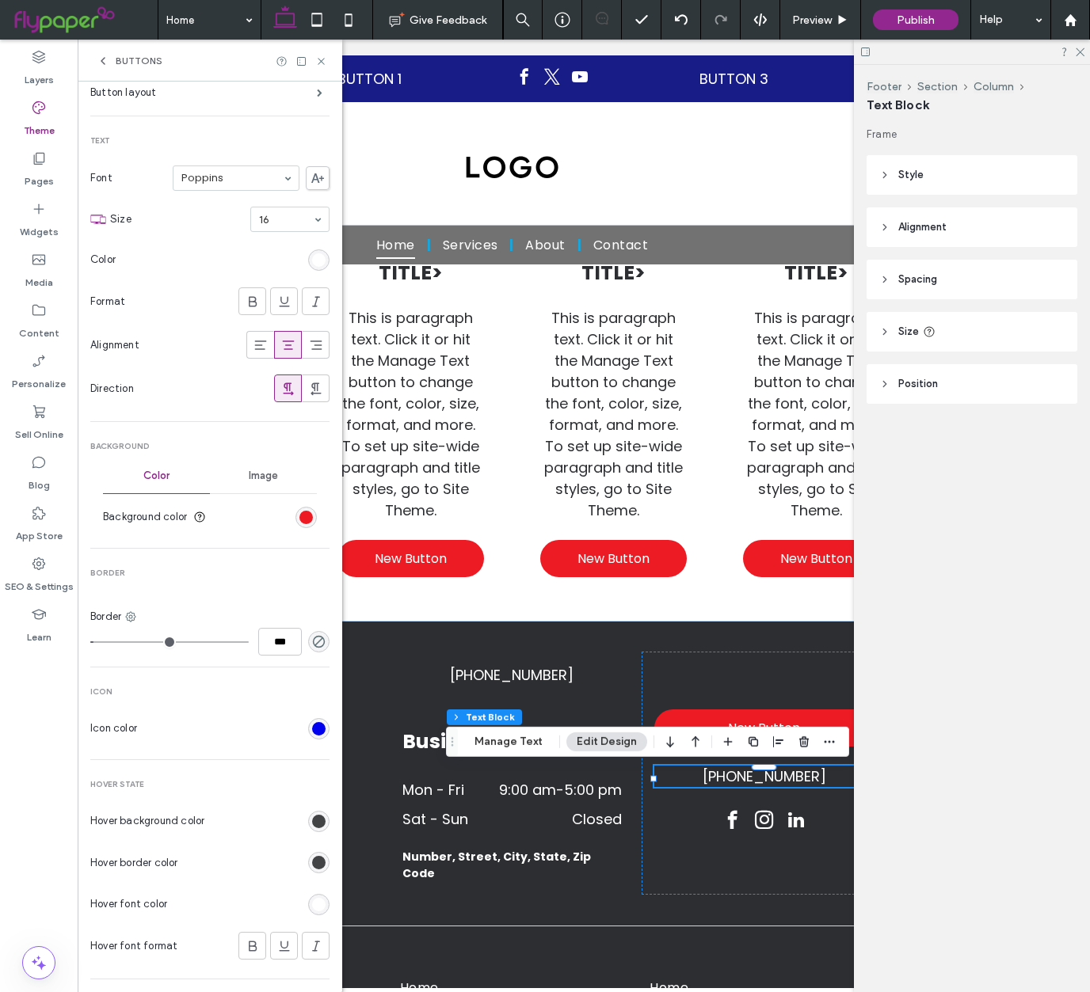
scroll to position [160, 0]
click at [308, 828] on div "rgb(65, 67, 69)" at bounding box center [318, 820] width 21 height 21
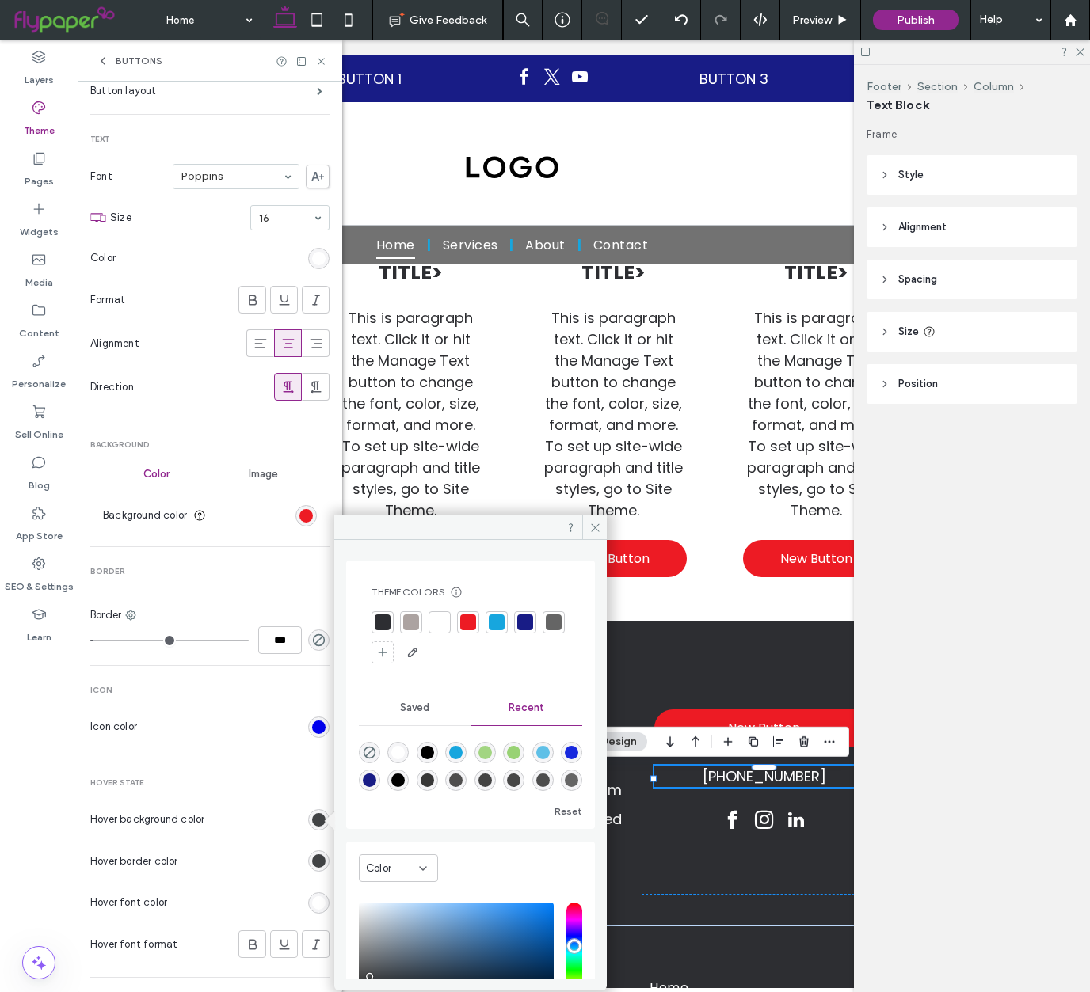
click at [436, 621] on div at bounding box center [440, 623] width 16 height 16
click at [308, 902] on div "rgb(255, 255, 255)" at bounding box center [318, 903] width 21 height 21
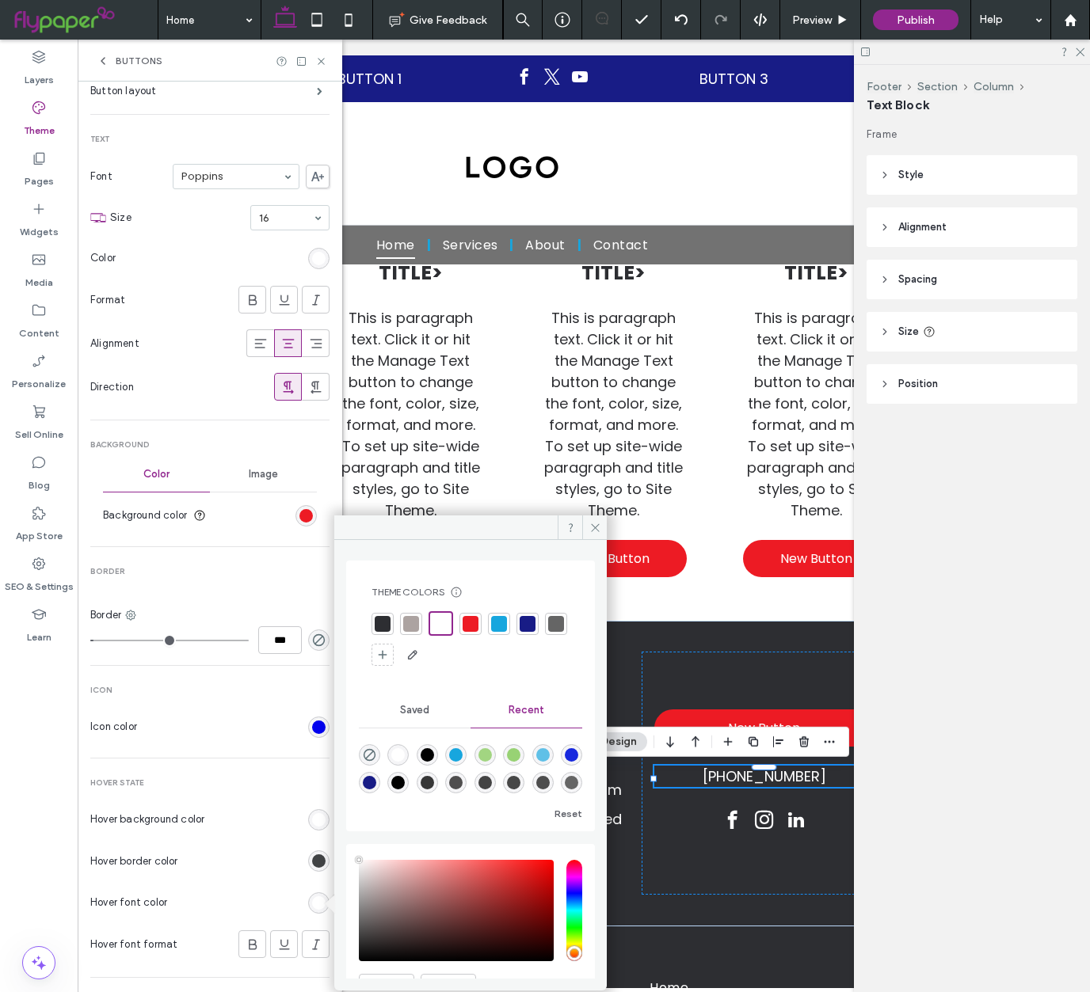
click at [471, 628] on div at bounding box center [471, 624] width 16 height 16
drag, startPoint x: 593, startPoint y: 528, endPoint x: 562, endPoint y: 552, distance: 40.1
click at [593, 528] on icon at bounding box center [595, 528] width 12 height 12
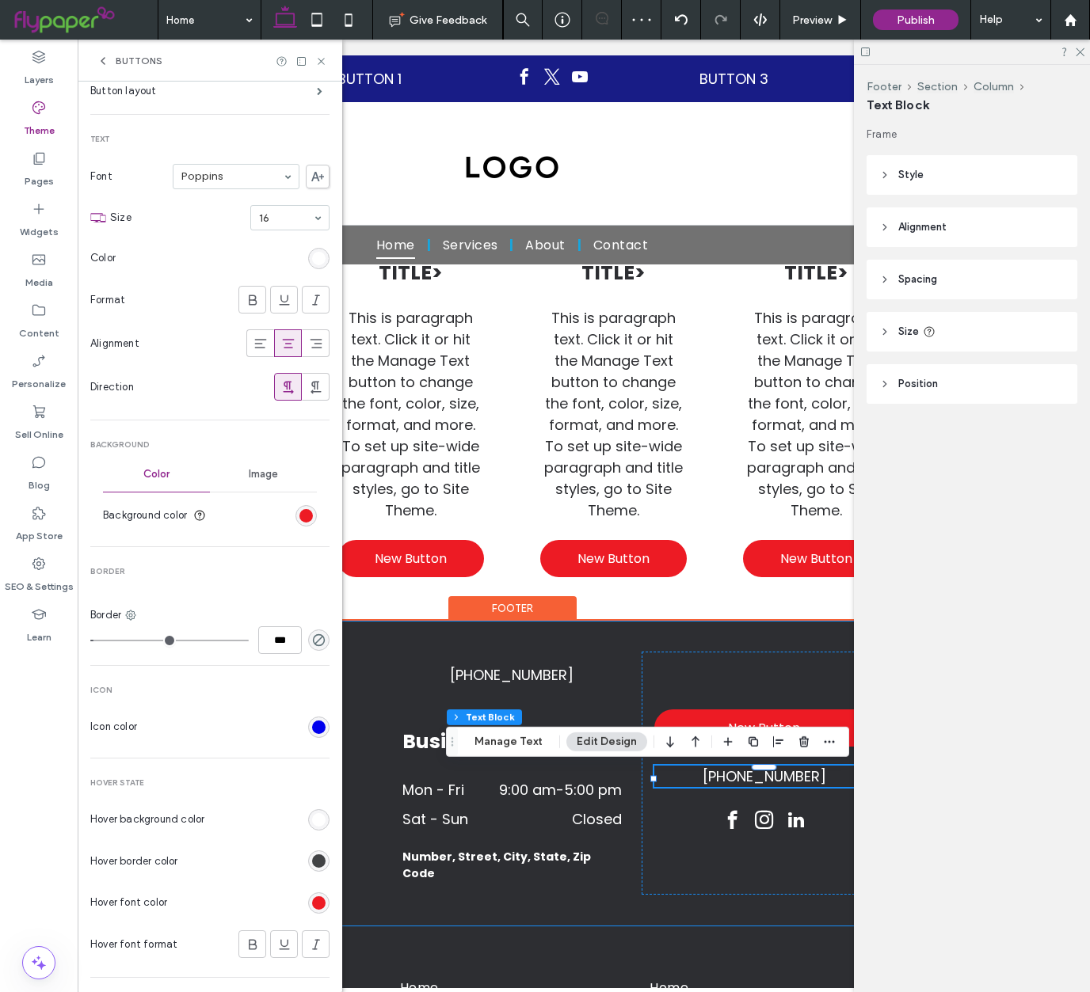
click at [705, 631] on div "555-555-5555 Business Hours Mon - Fri 9:00 am - 5:00 pm Sat - Sun Closed Number…" at bounding box center [512, 774] width 780 height 306
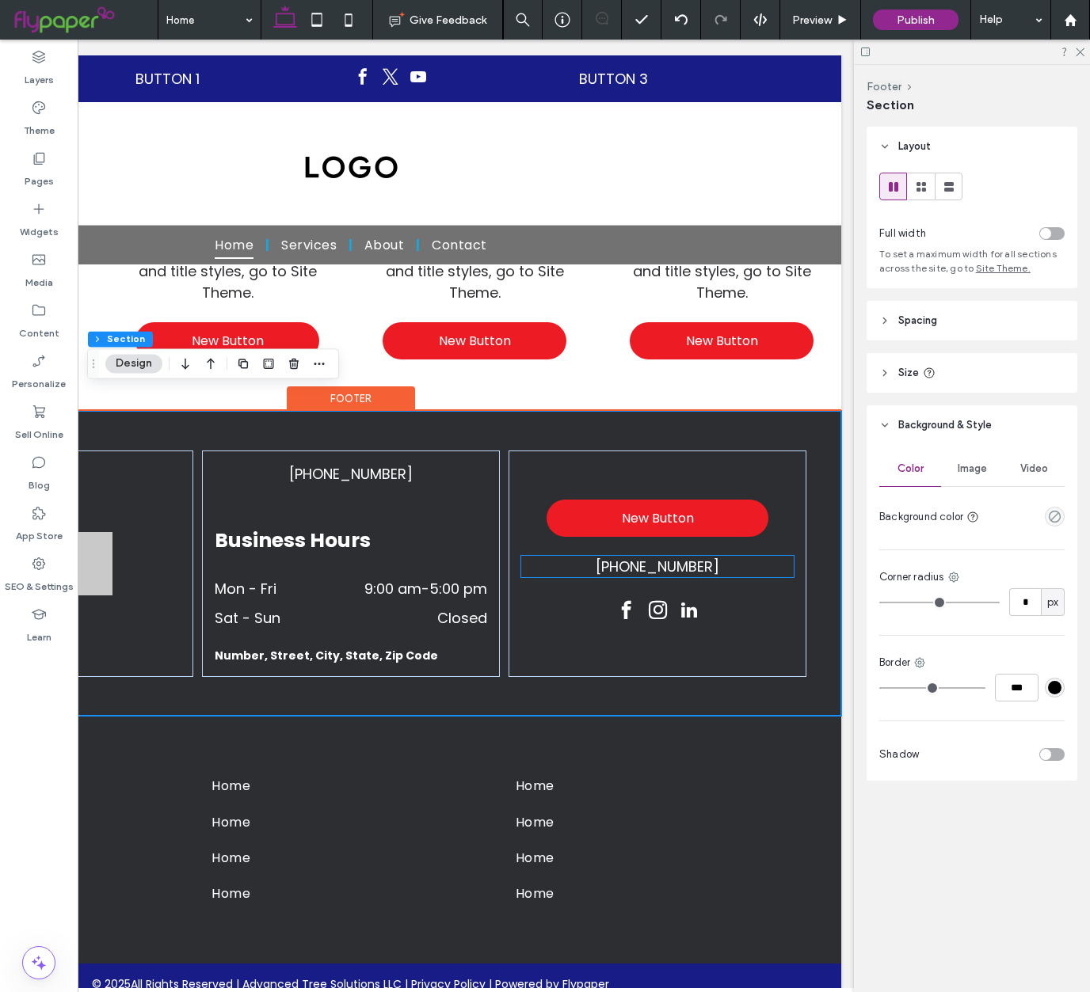
scroll to position [0, 228]
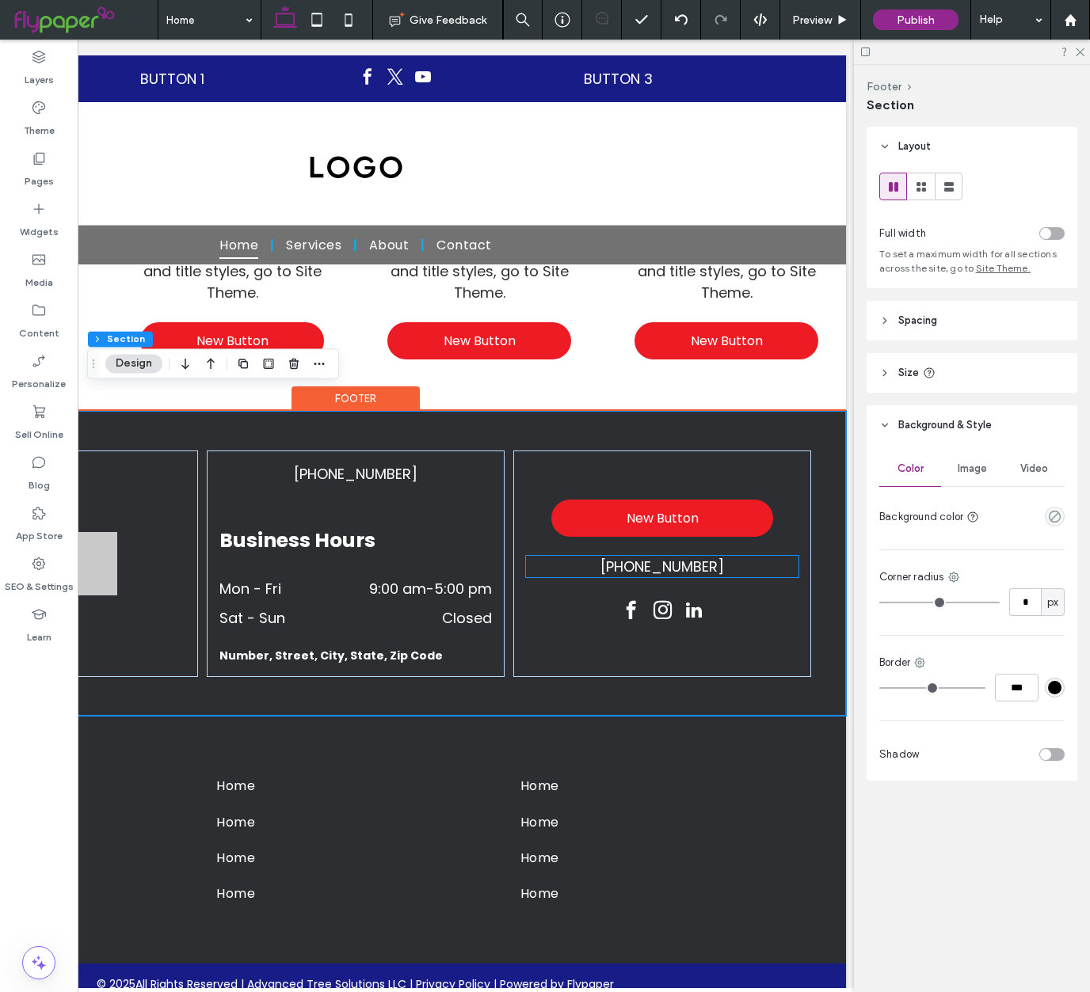
click at [651, 557] on span "[PHONE_NUMBER]" at bounding box center [662, 567] width 124 height 20
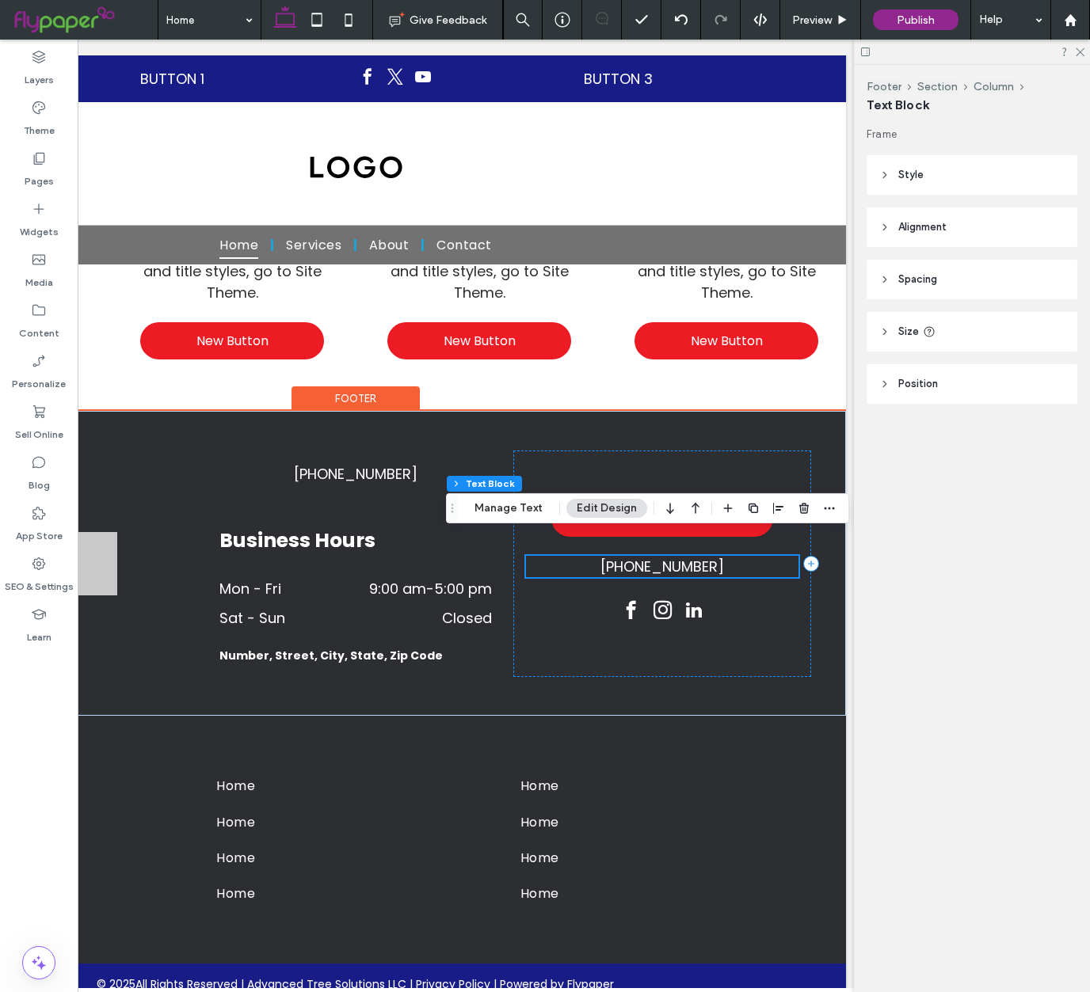
scroll to position [1015, 0]
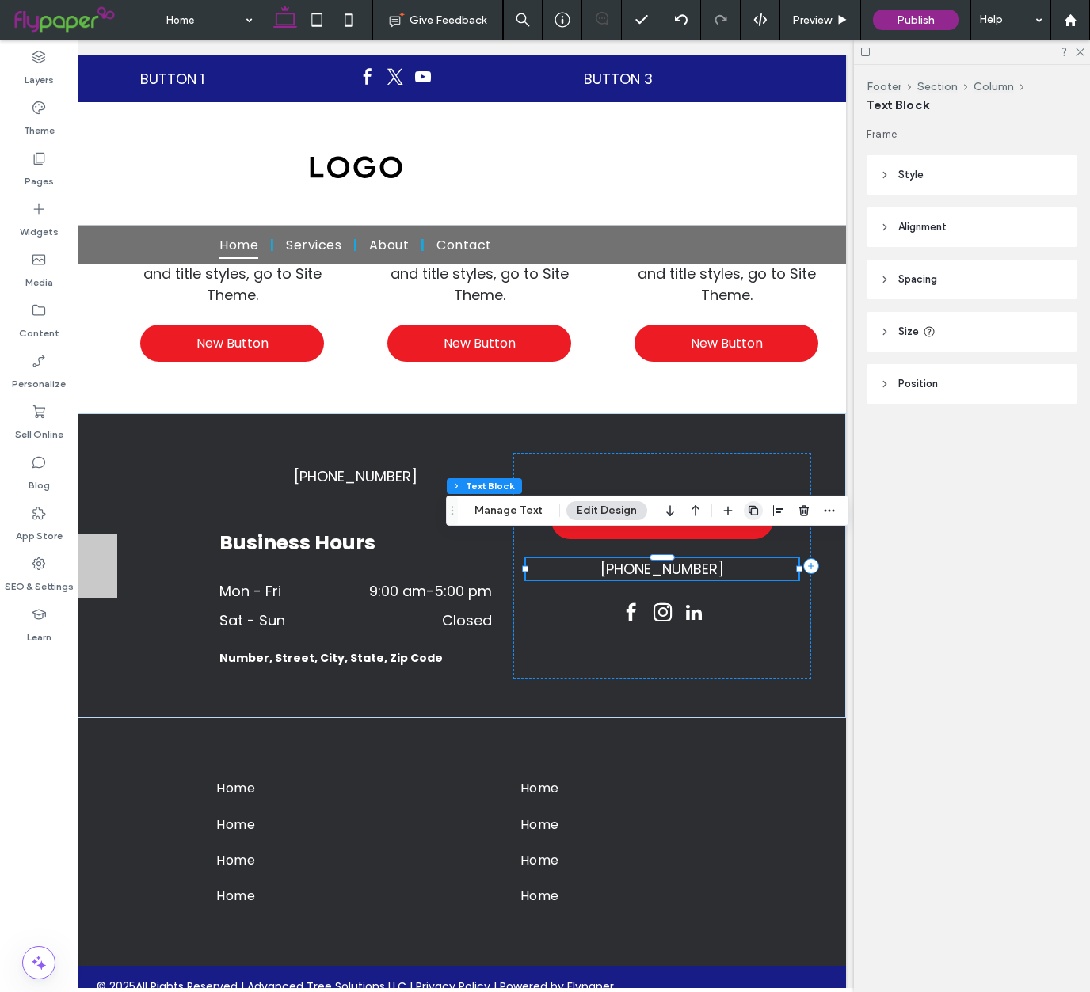
click at [747, 511] on icon "button" at bounding box center [753, 511] width 13 height 13
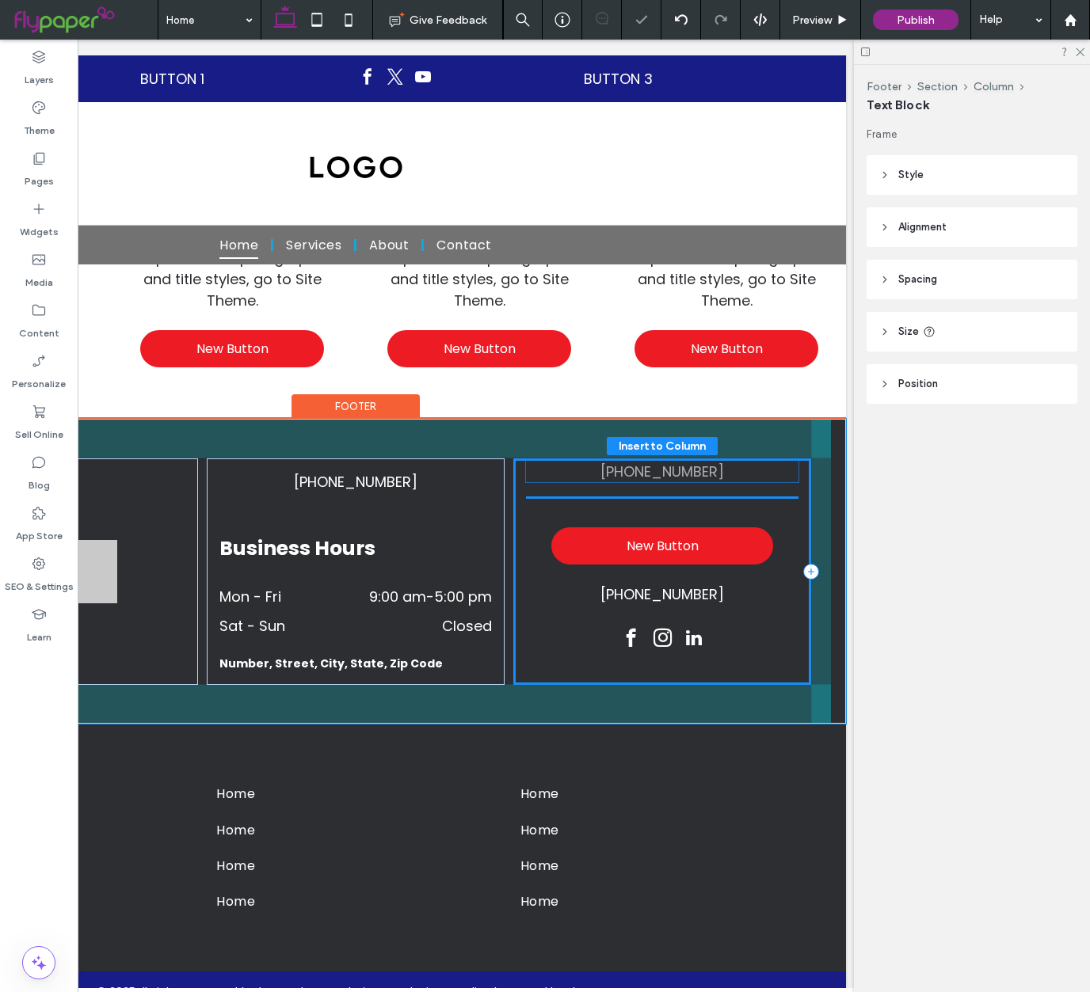
drag, startPoint x: 684, startPoint y: 568, endPoint x: 684, endPoint y: 475, distance: 92.7
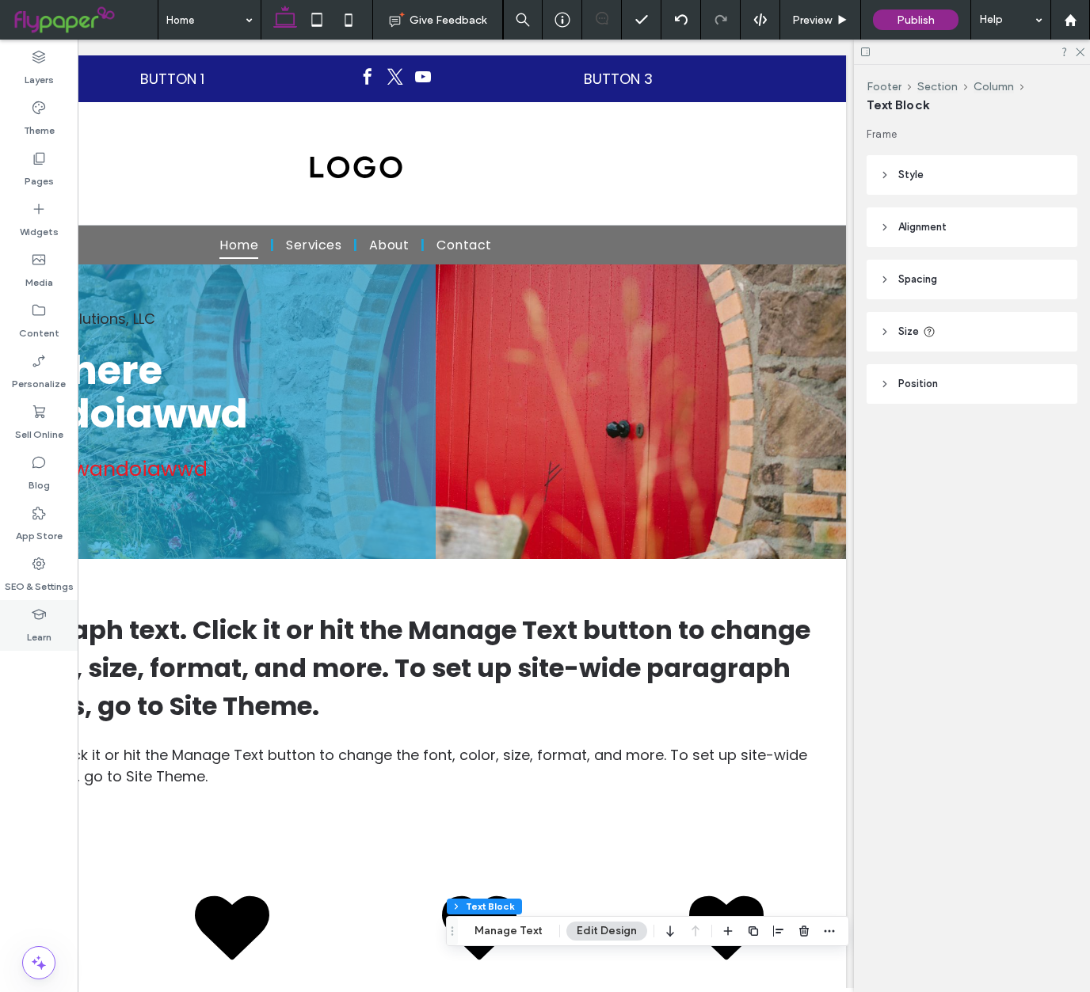
scroll to position [0, 0]
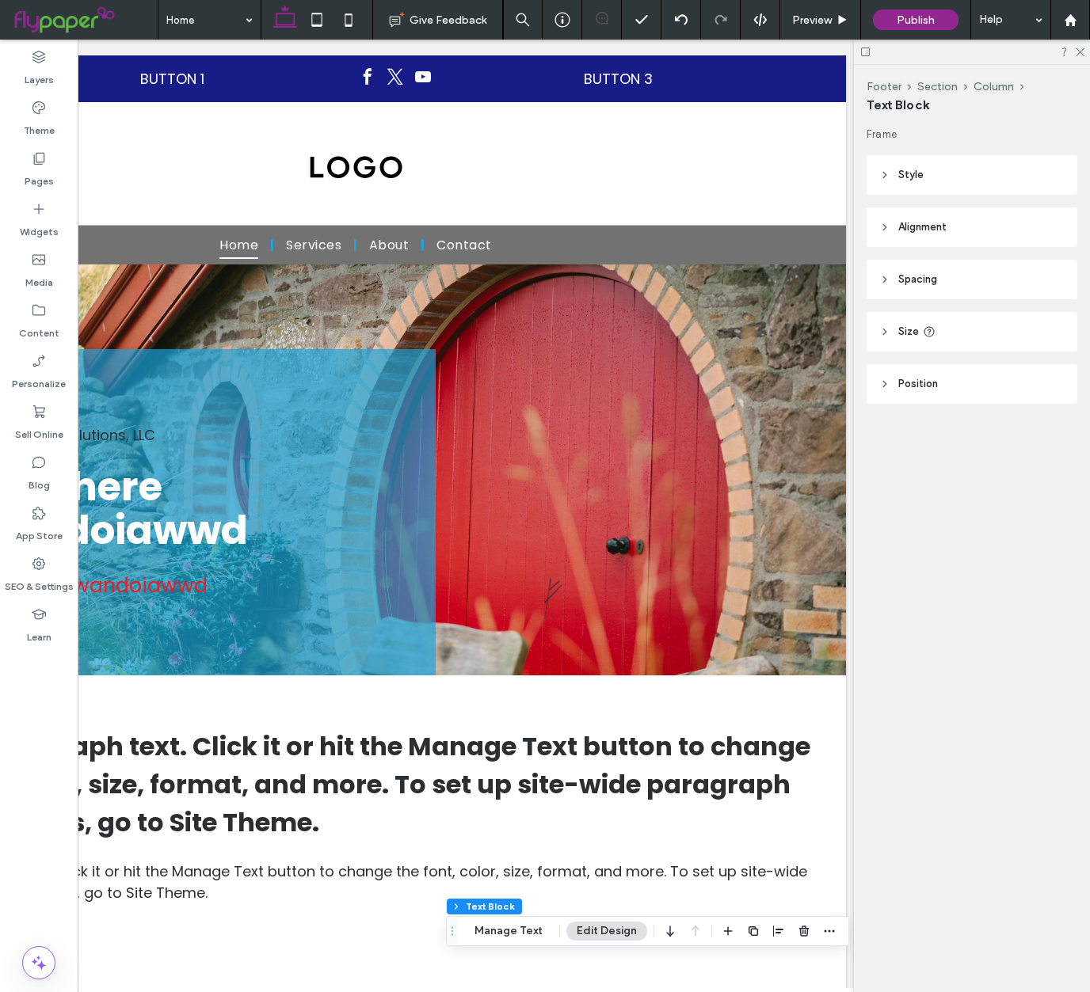
click at [869, 48] on use at bounding box center [865, 52] width 9 height 9
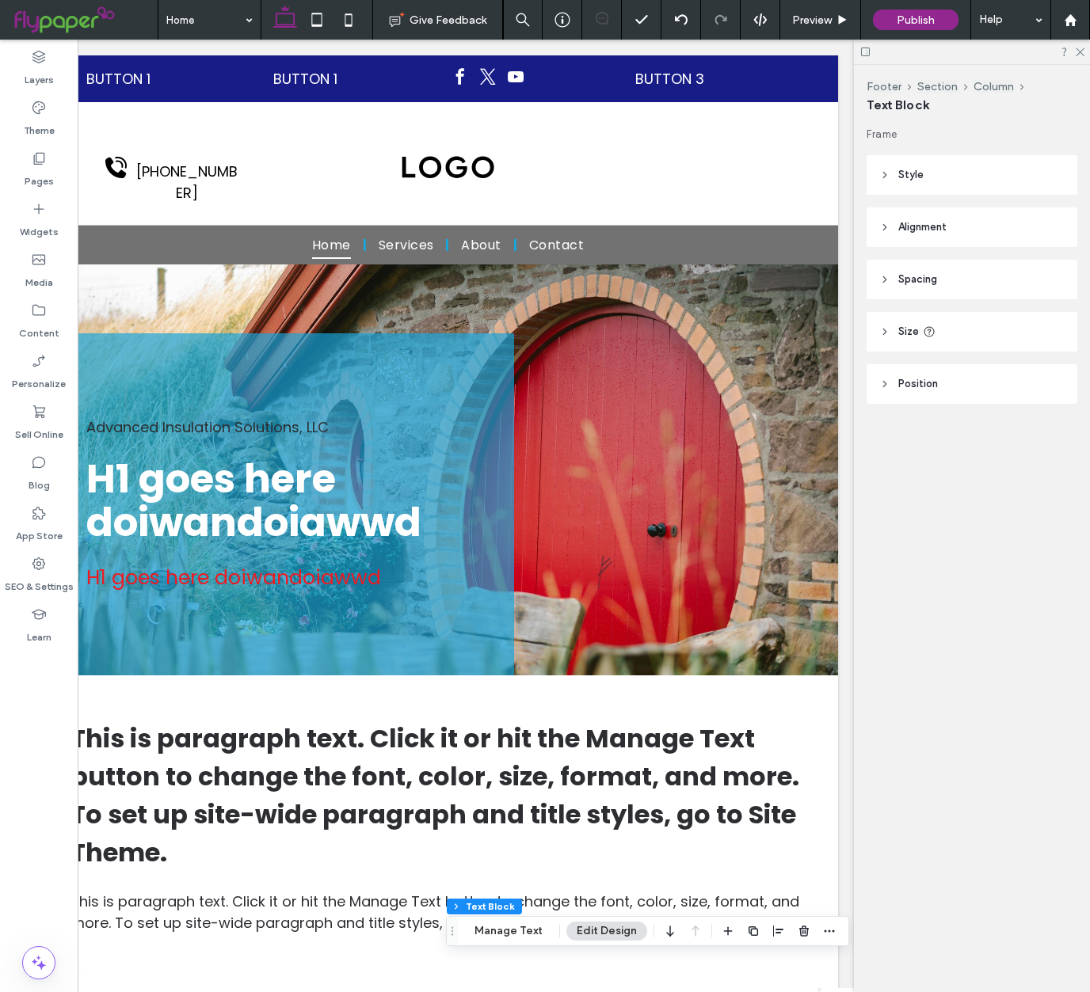
click at [869, 48] on use at bounding box center [865, 52] width 9 height 9
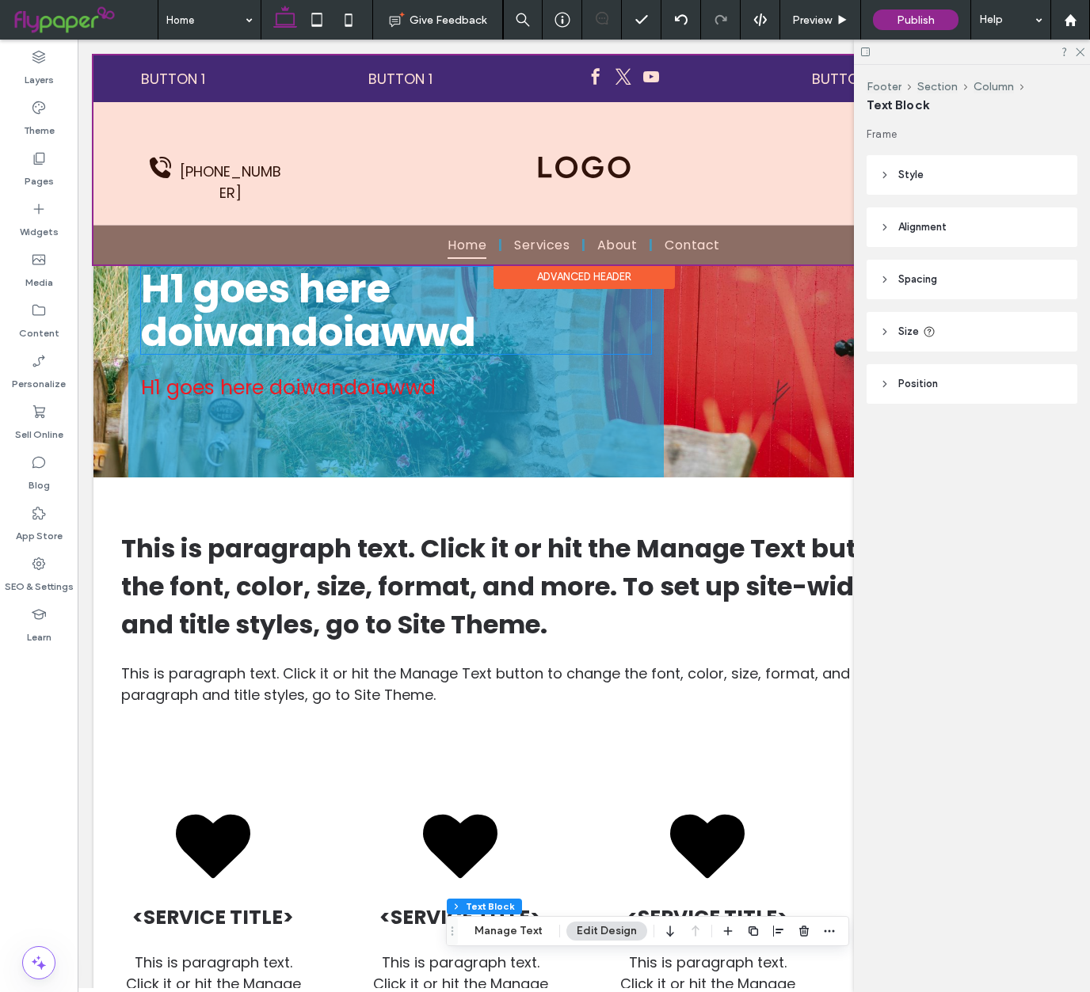
scroll to position [0, 38]
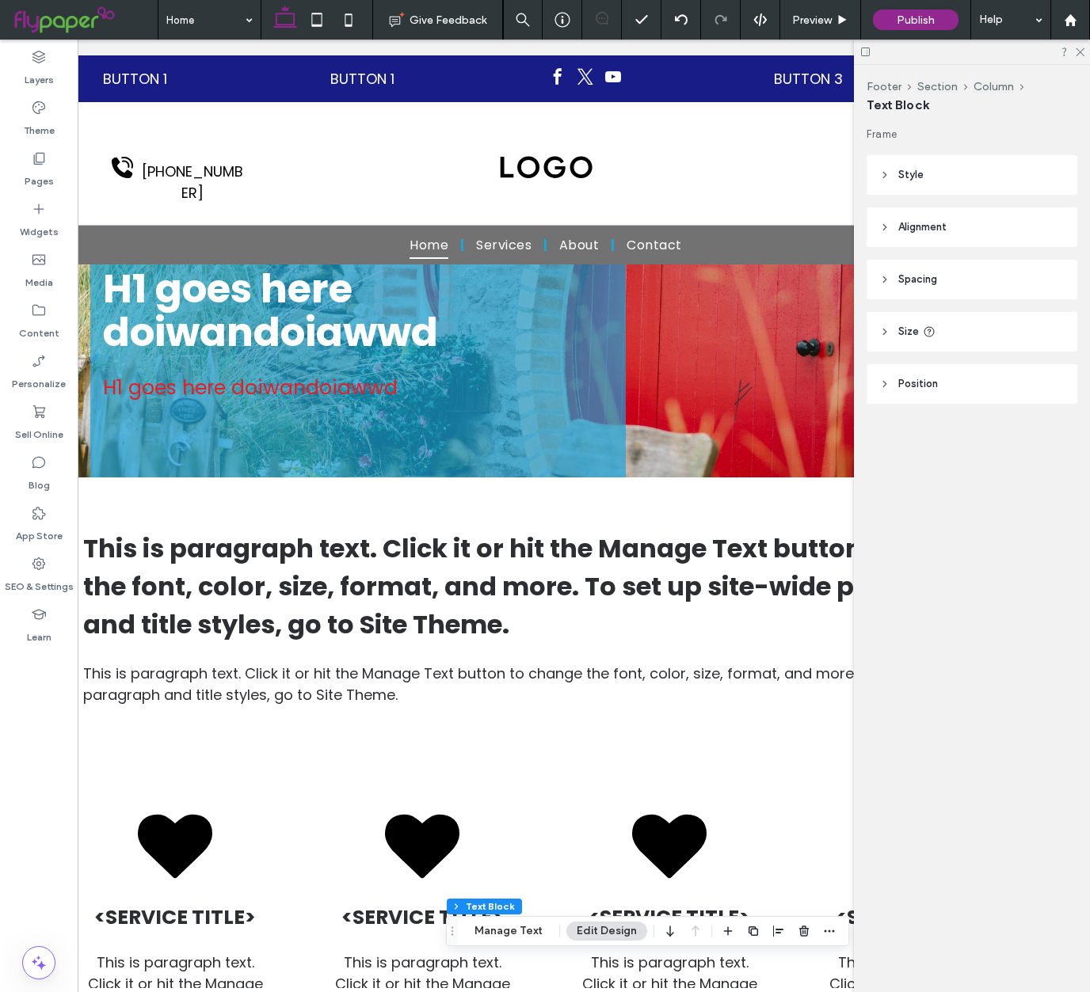
click at [867, 57] on icon at bounding box center [865, 52] width 12 height 12
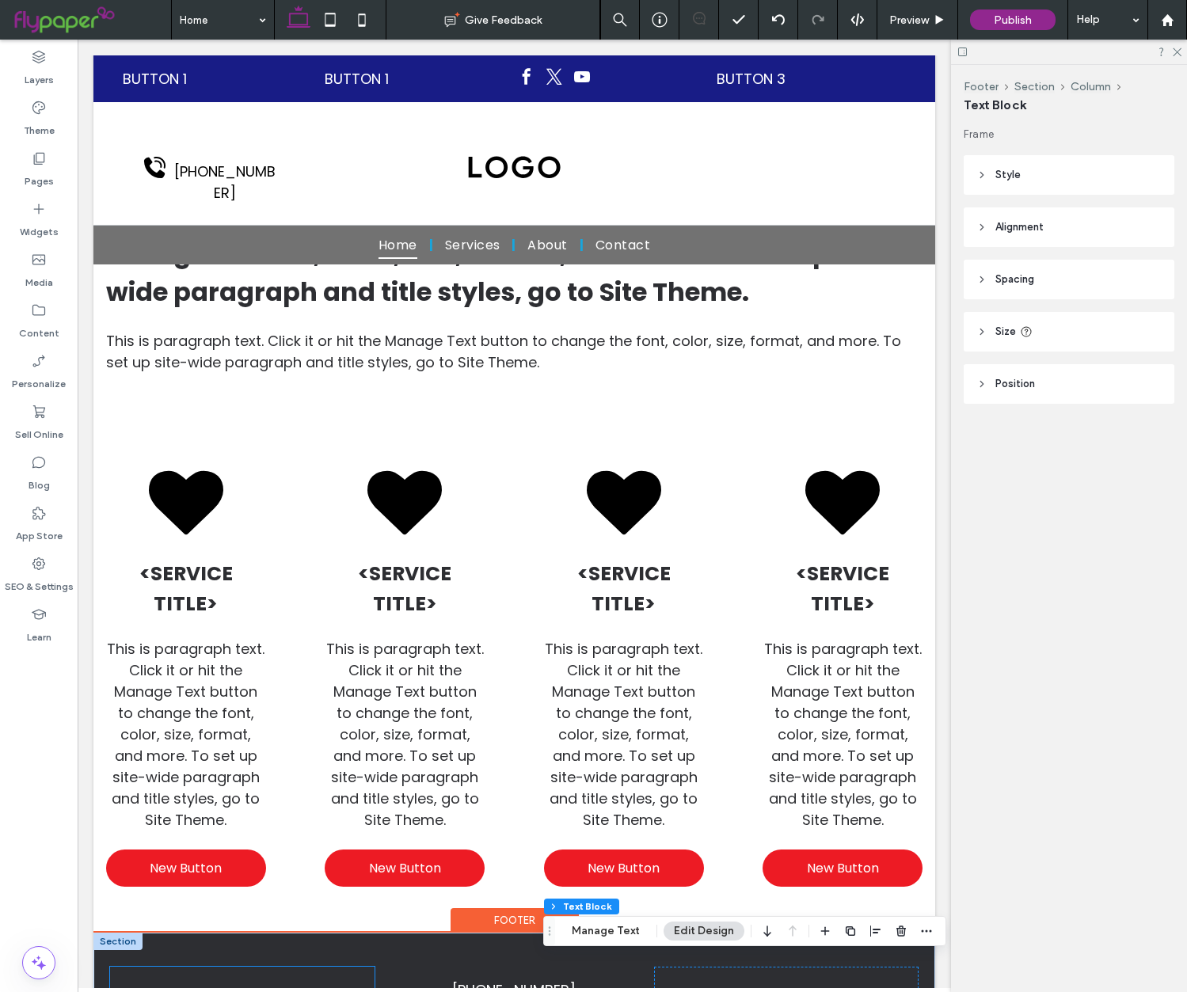
scroll to position [0, 0]
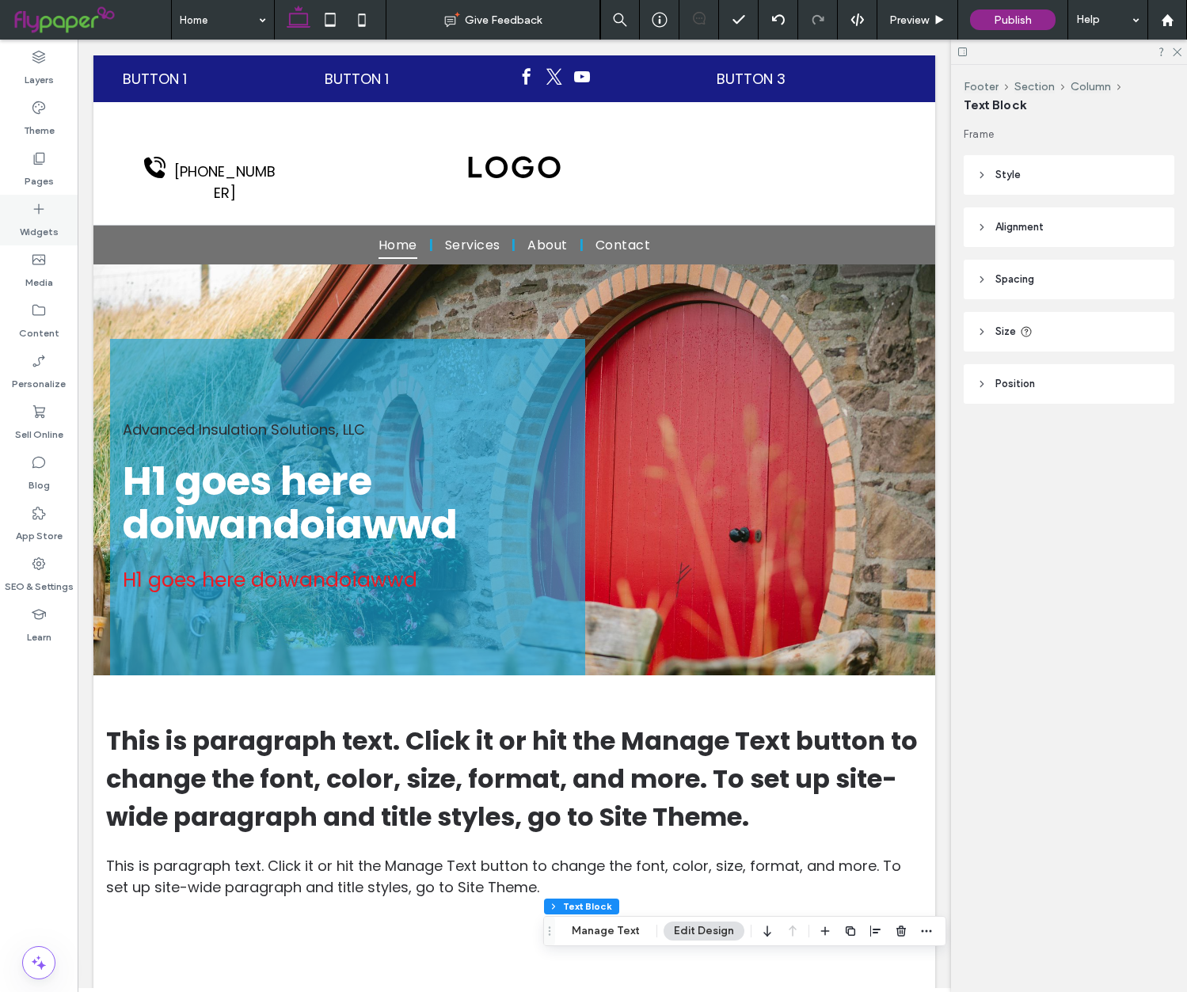
click at [36, 229] on label "Widgets" at bounding box center [39, 228] width 39 height 22
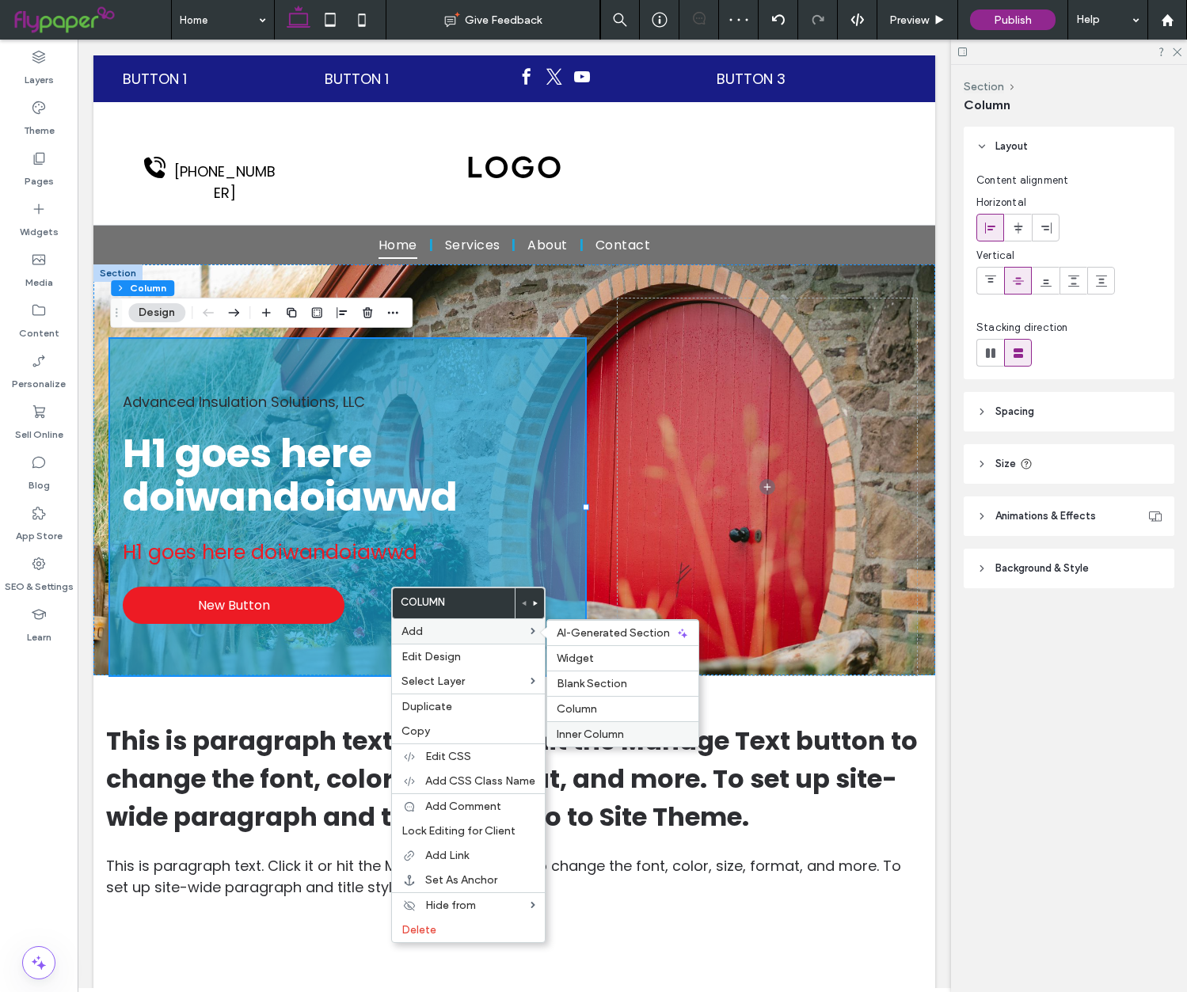
click at [587, 733] on span "Inner Column" at bounding box center [590, 734] width 67 height 13
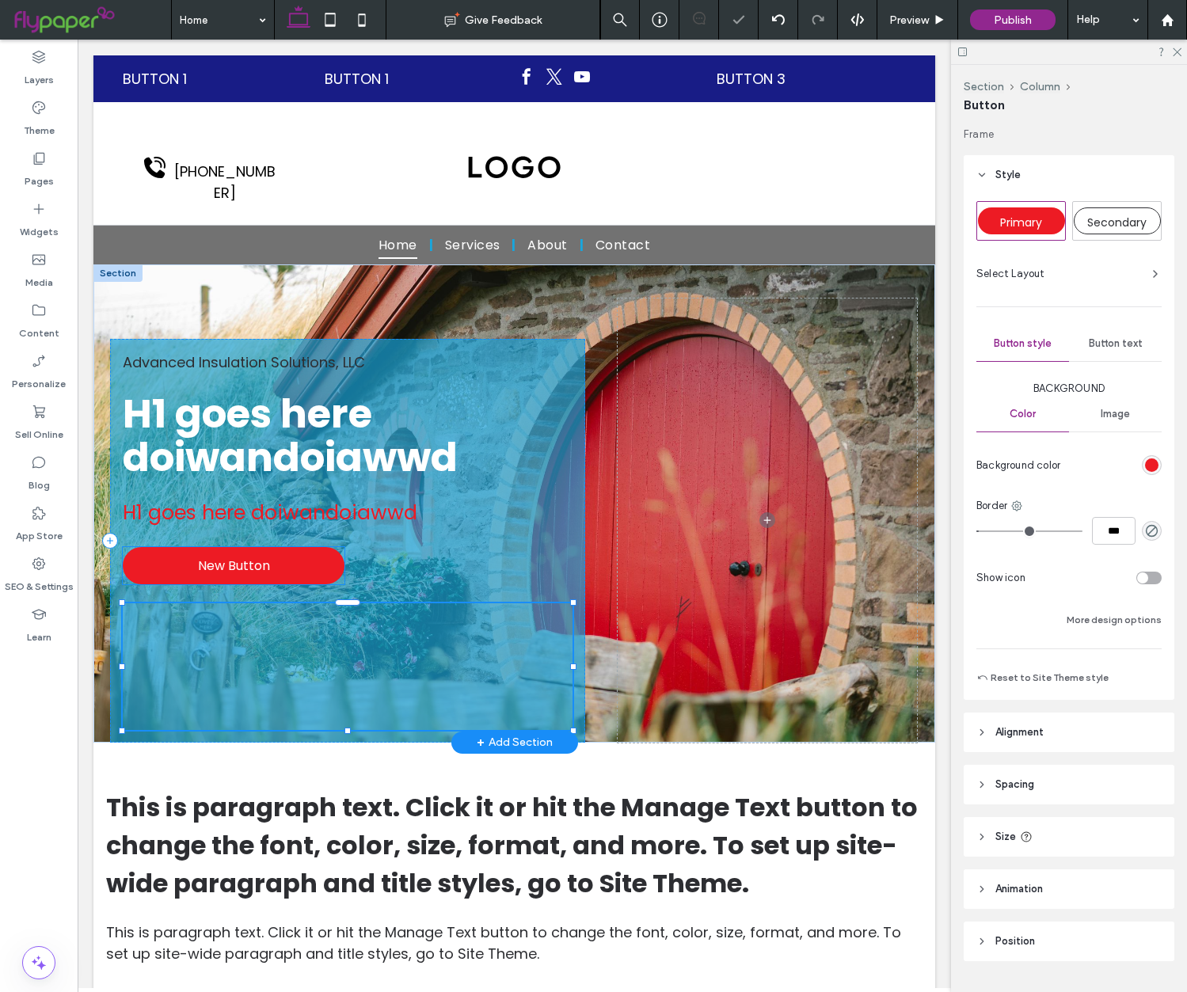
type input "**"
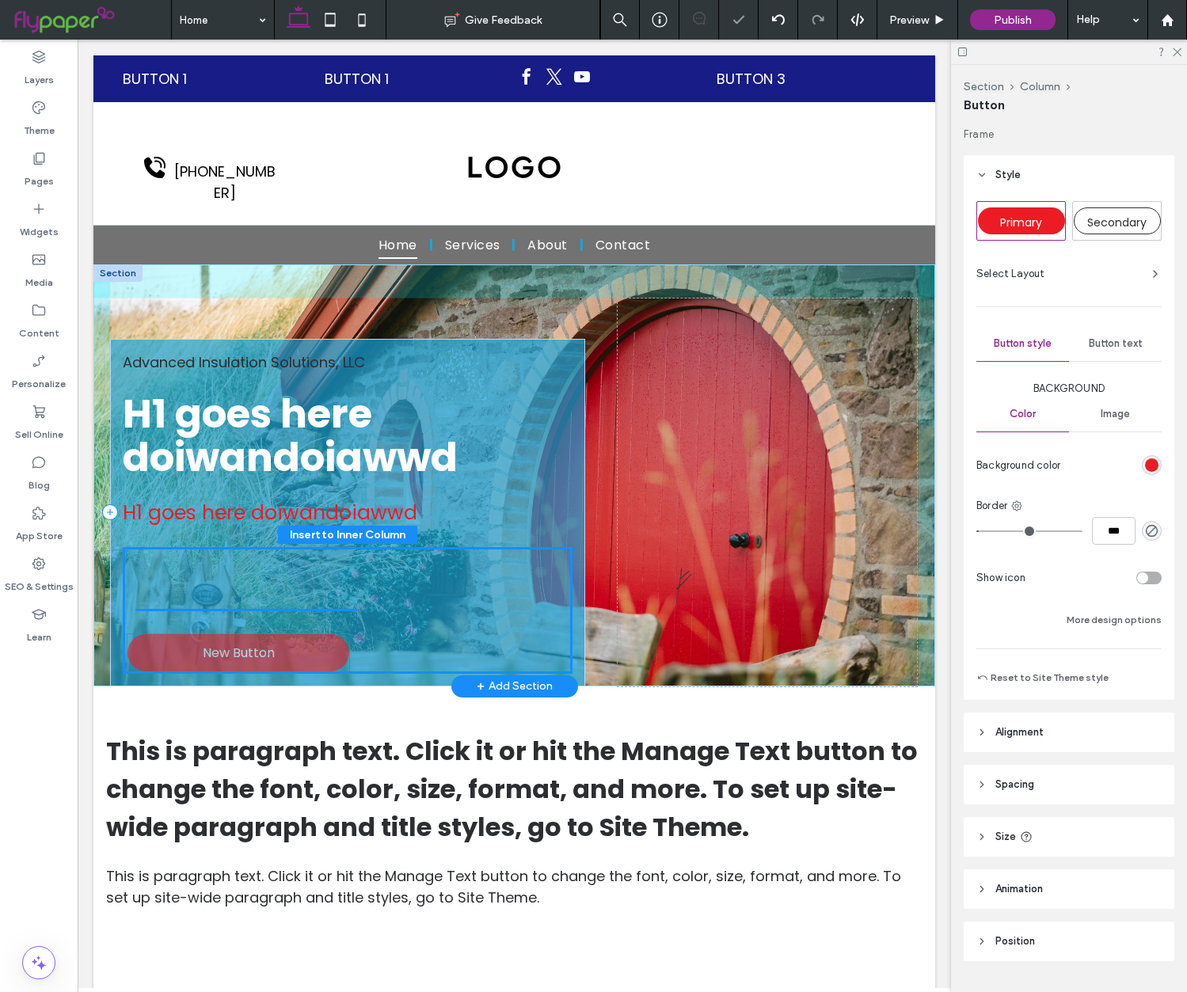
scroll to position [39, 0]
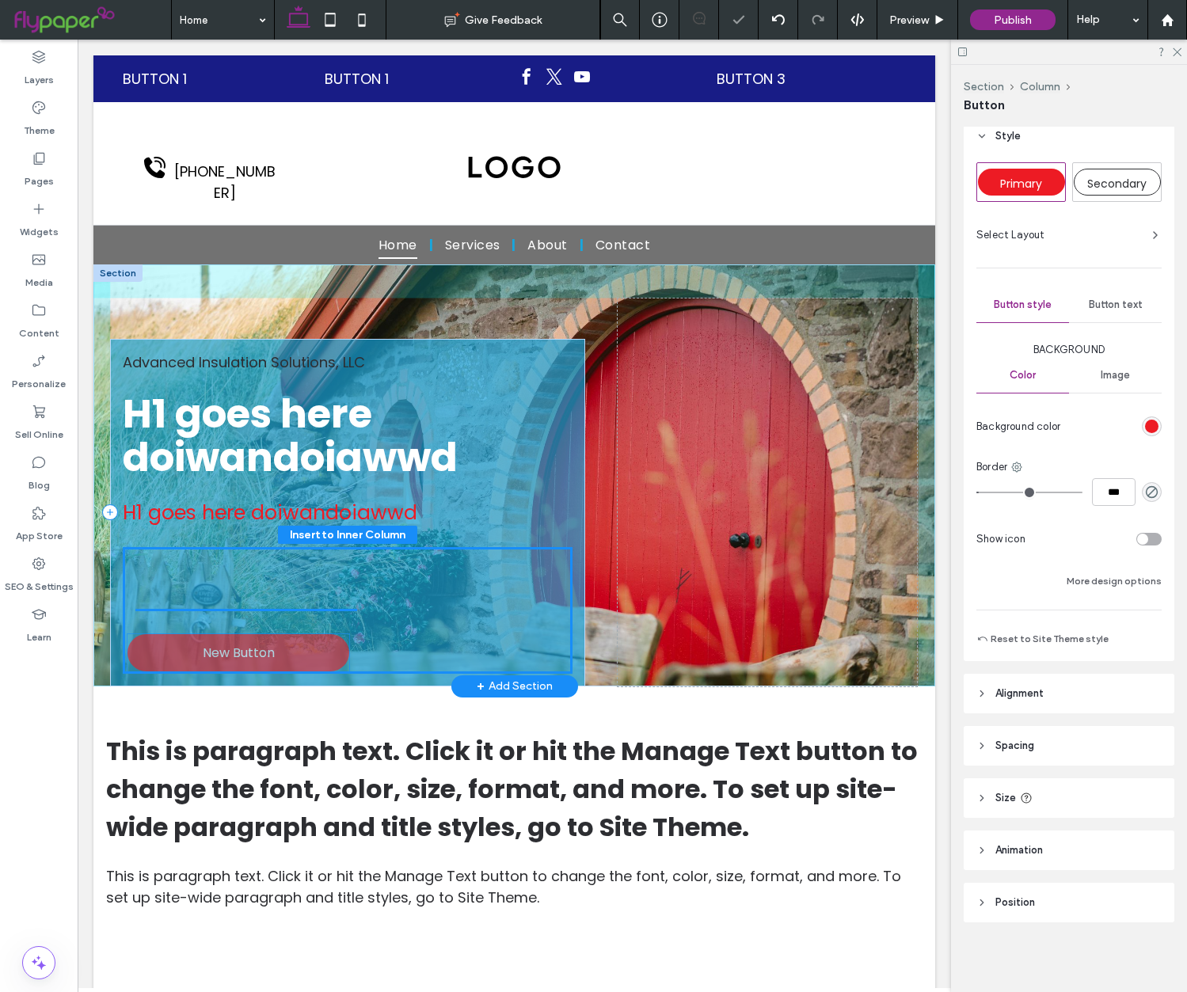
drag, startPoint x: 281, startPoint y: 559, endPoint x: 286, endPoint y: 646, distance: 87.3
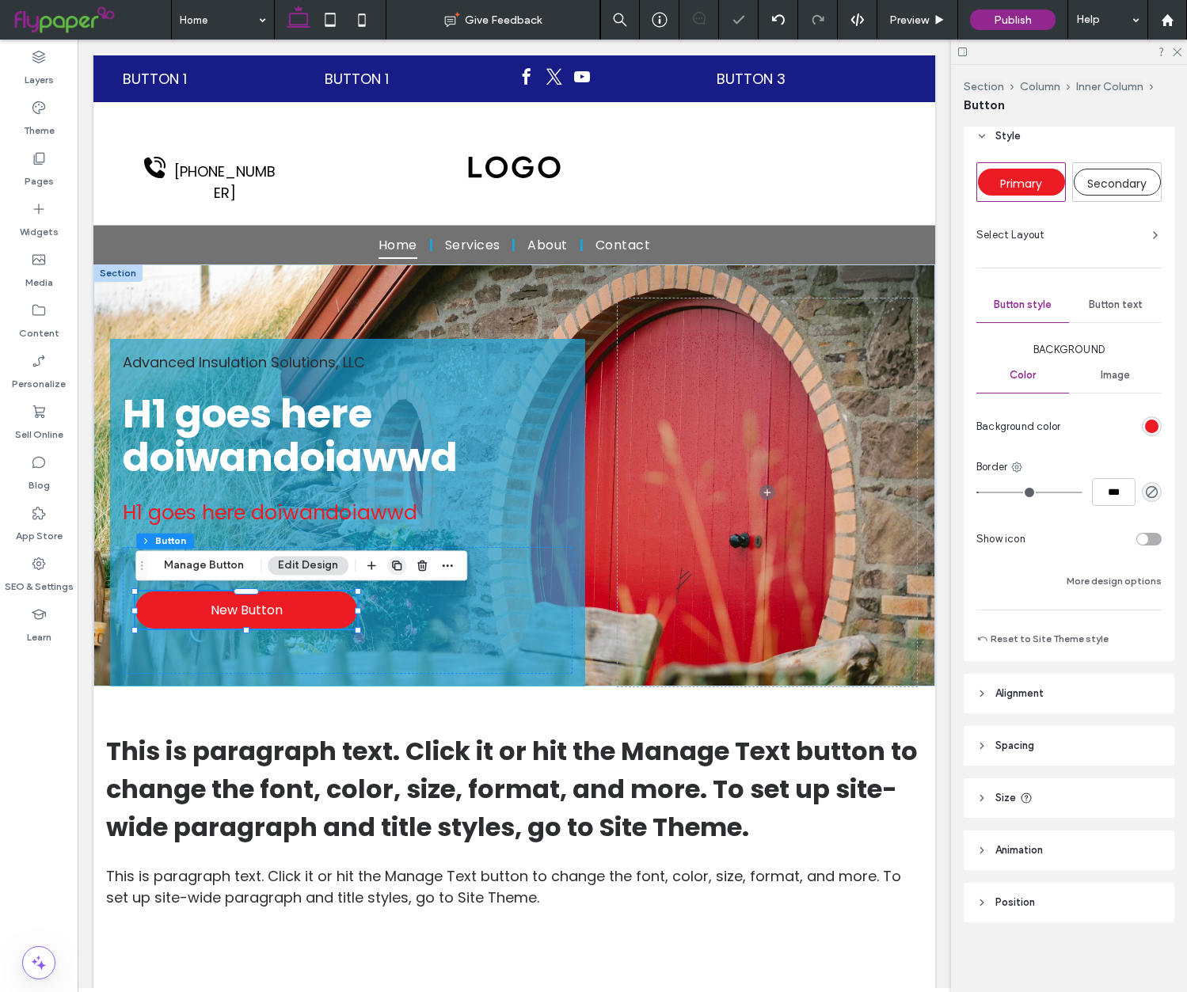
click at [391, 569] on icon "button" at bounding box center [397, 565] width 13 height 13
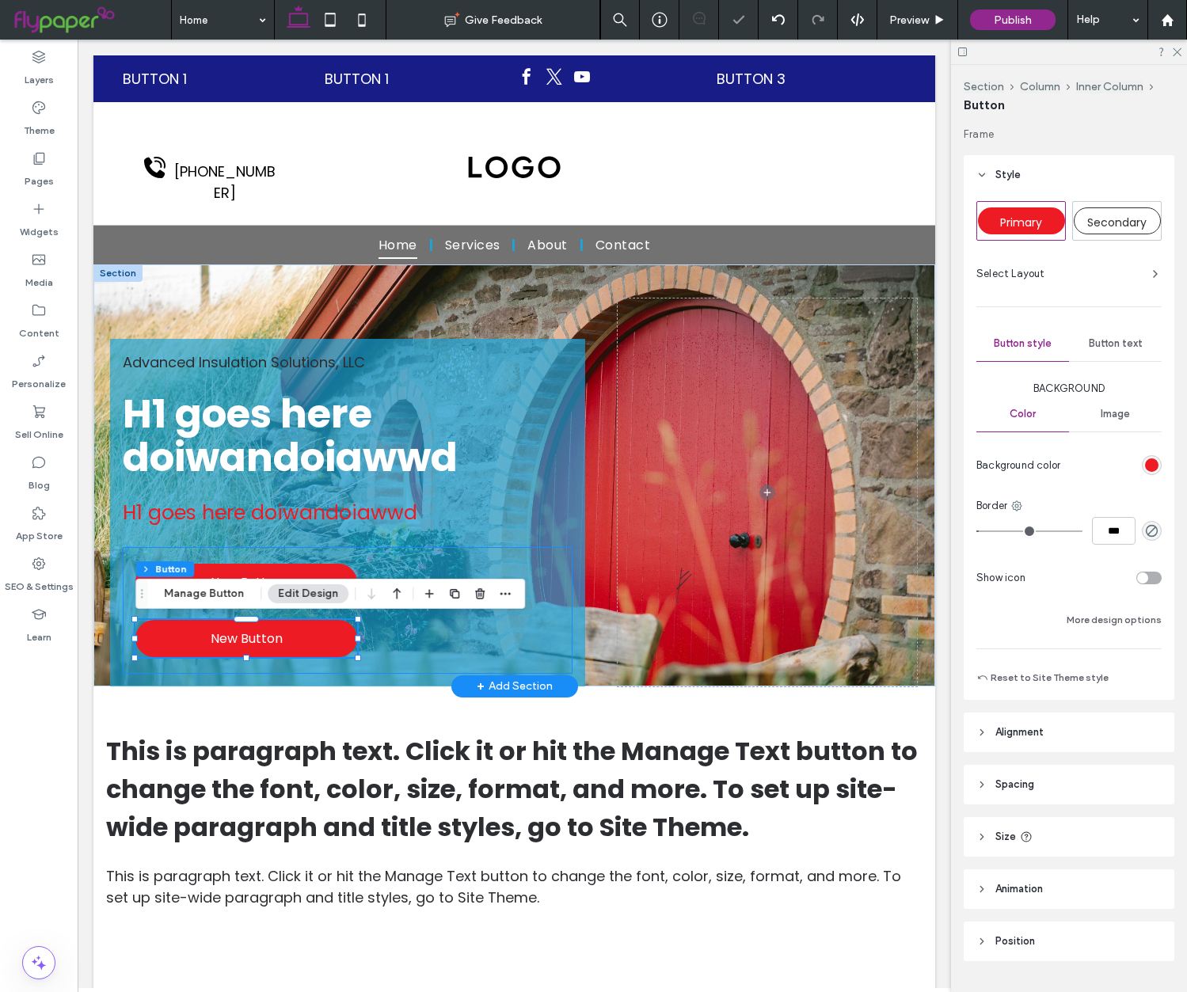
click at [520, 626] on div "New Button New Button" at bounding box center [348, 610] width 450 height 127
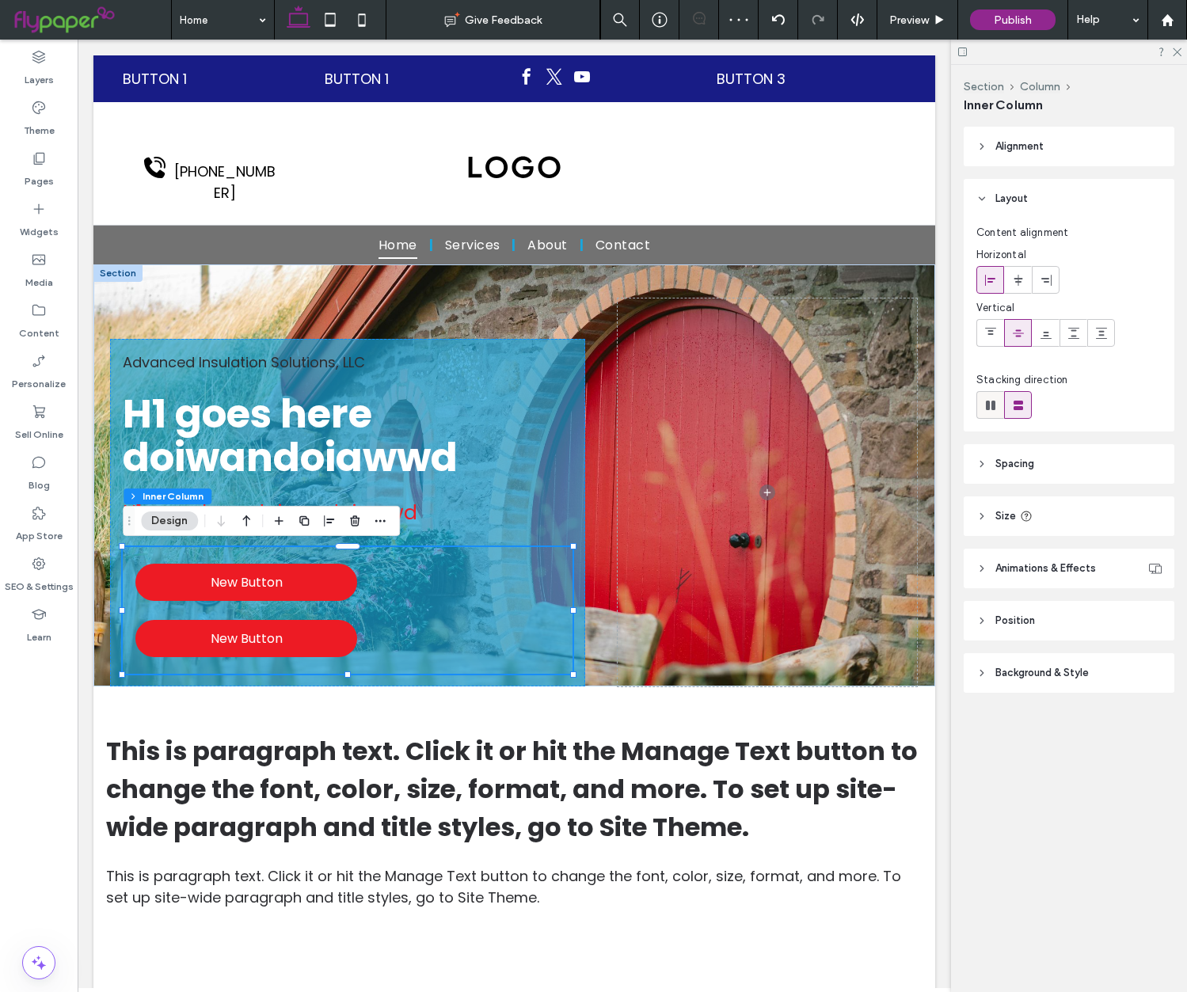
click at [983, 402] on icon at bounding box center [991, 406] width 16 height 16
type input "*"
type input "**"
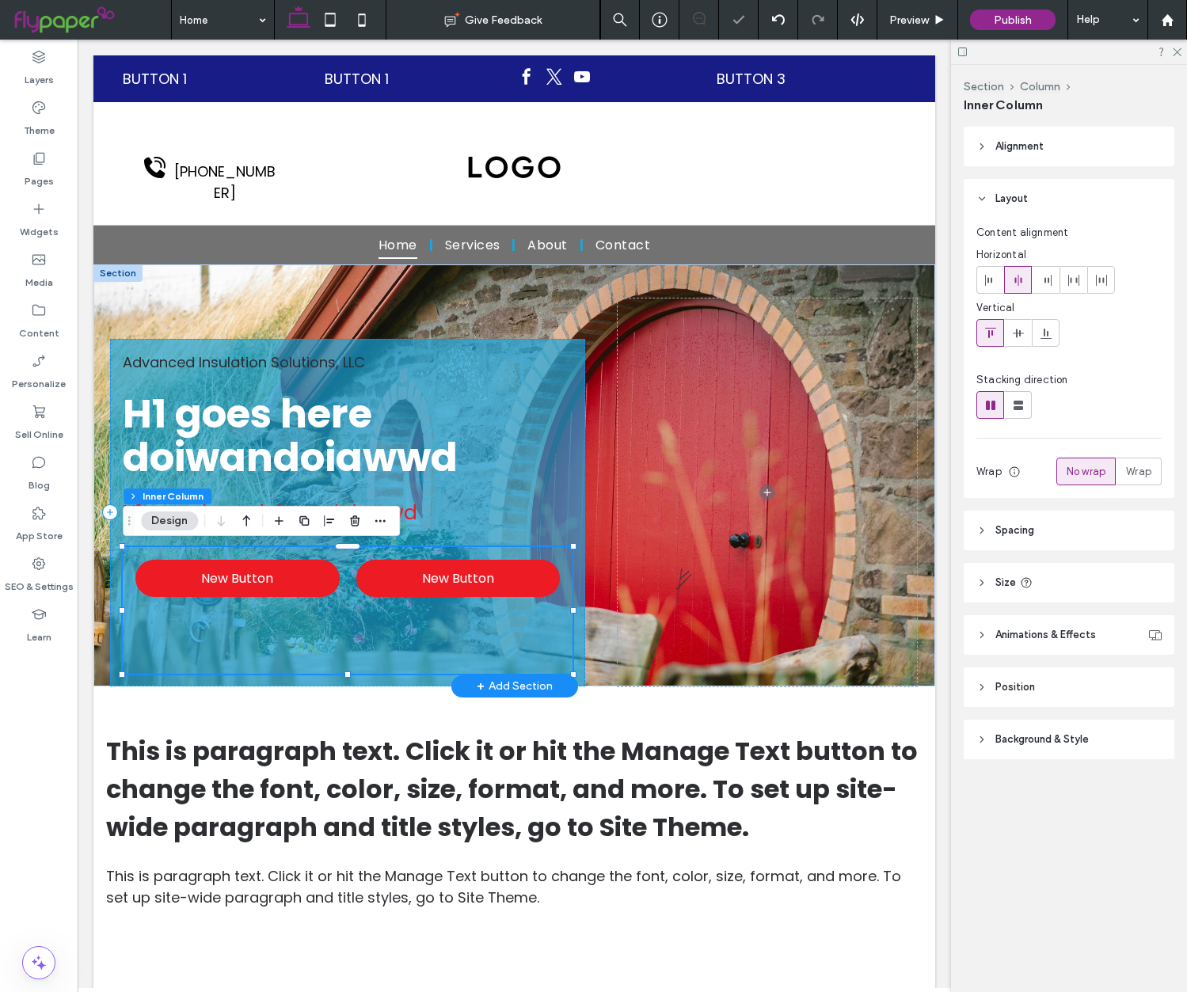
click at [480, 623] on div "New Button New Button" at bounding box center [348, 610] width 450 height 127
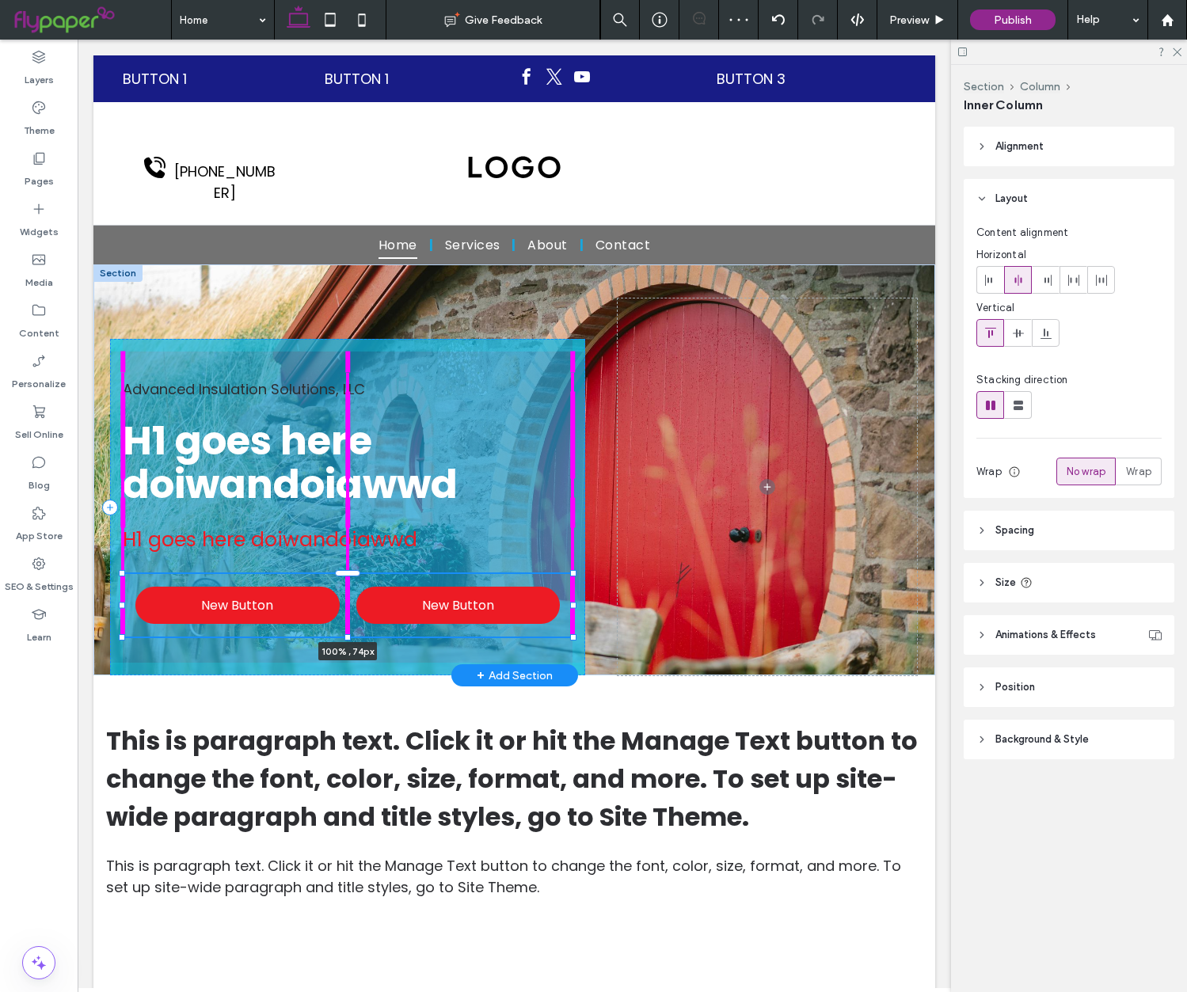
drag, startPoint x: 347, startPoint y: 672, endPoint x: 348, endPoint y: 638, distance: 34.1
click at [348, 638] on div at bounding box center [348, 637] width 6 height 6
type input "**"
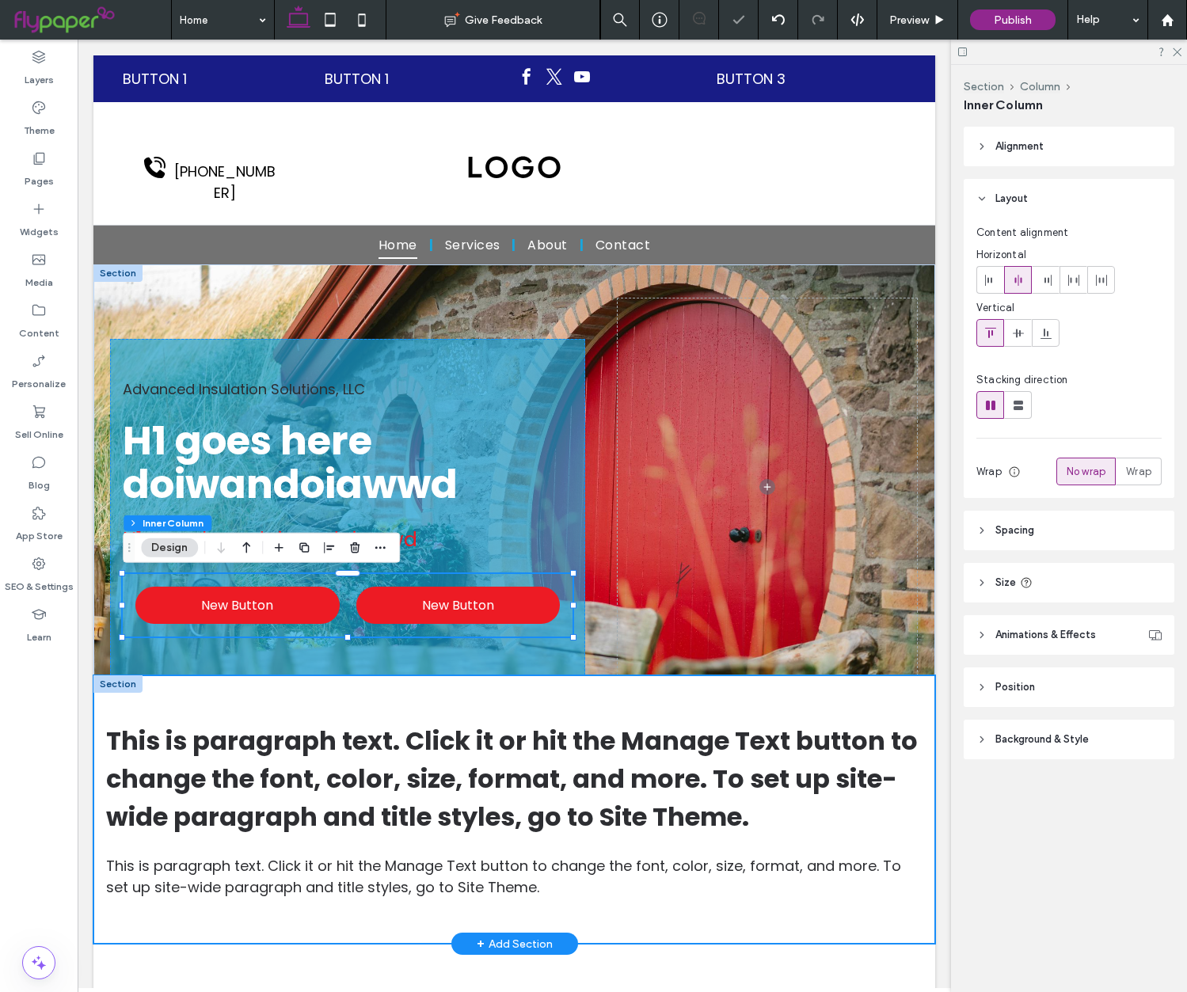
click at [364, 688] on div "This is paragraph text. Click it or hit the Manage Text button to change the fo…" at bounding box center [514, 810] width 842 height 269
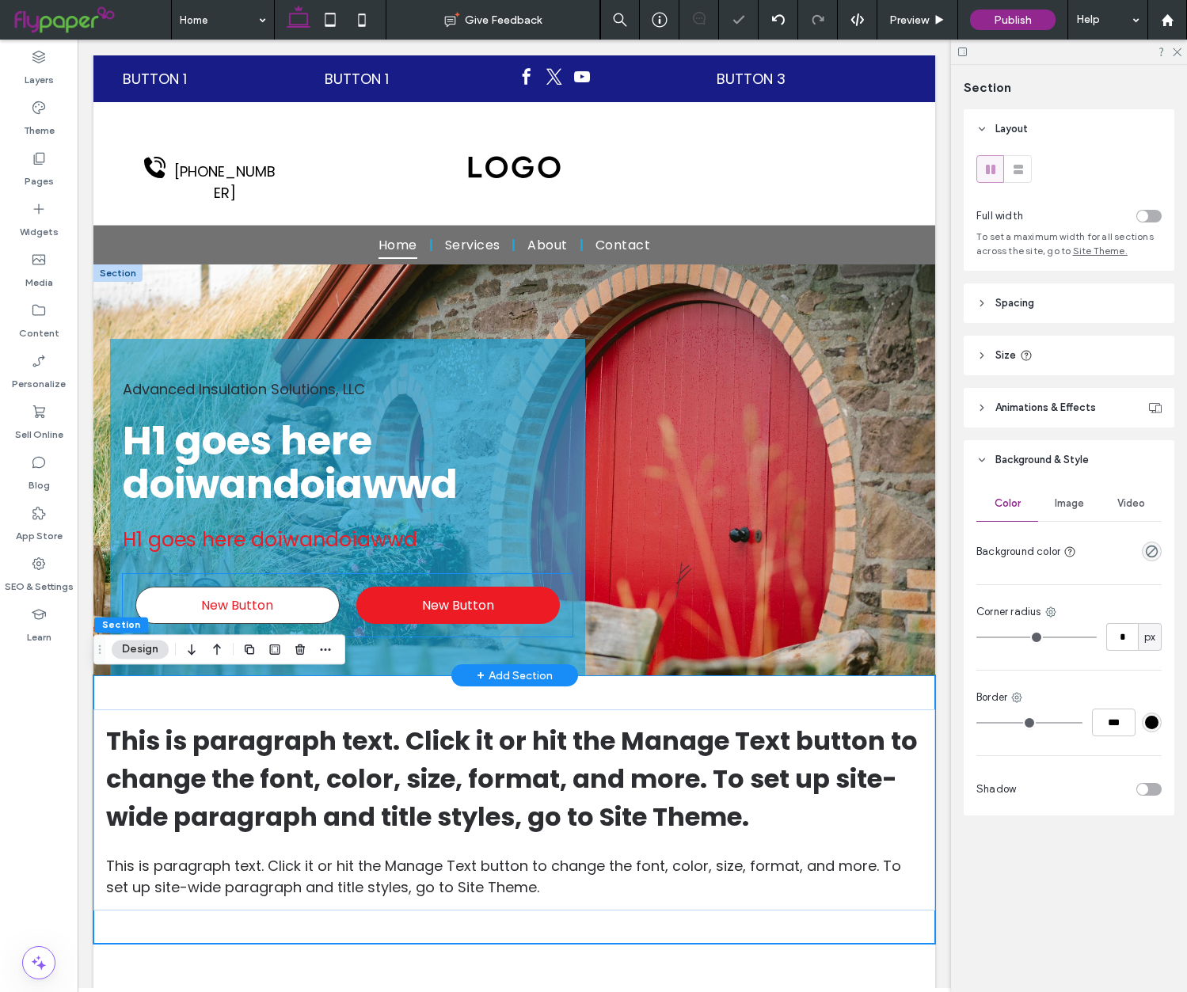
drag, startPoint x: 316, startPoint y: 601, endPoint x: 322, endPoint y: 610, distance: 10.3
click at [316, 601] on link "New Button" at bounding box center [237, 605] width 204 height 37
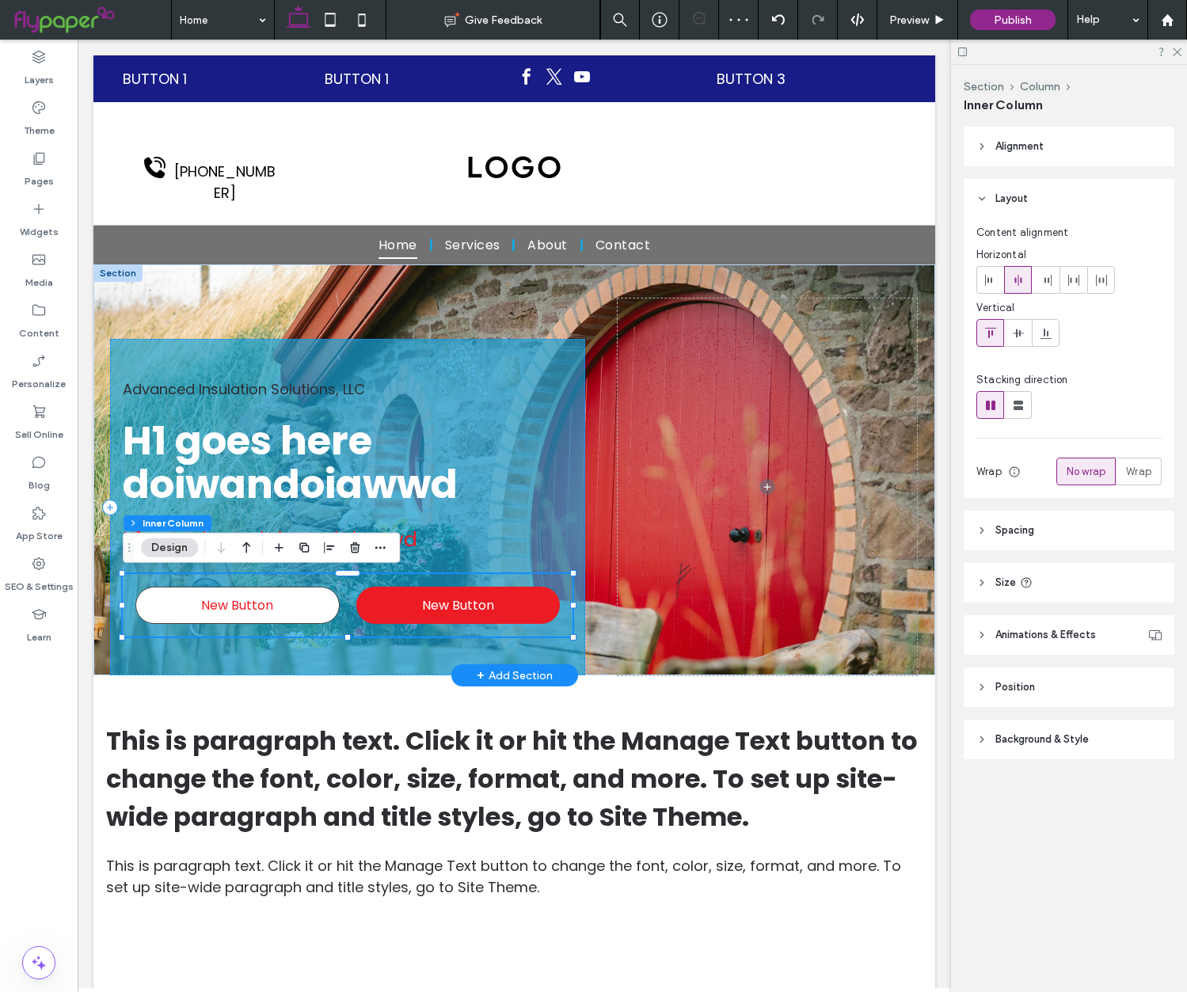
click at [330, 617] on link "New Button" at bounding box center [237, 605] width 204 height 37
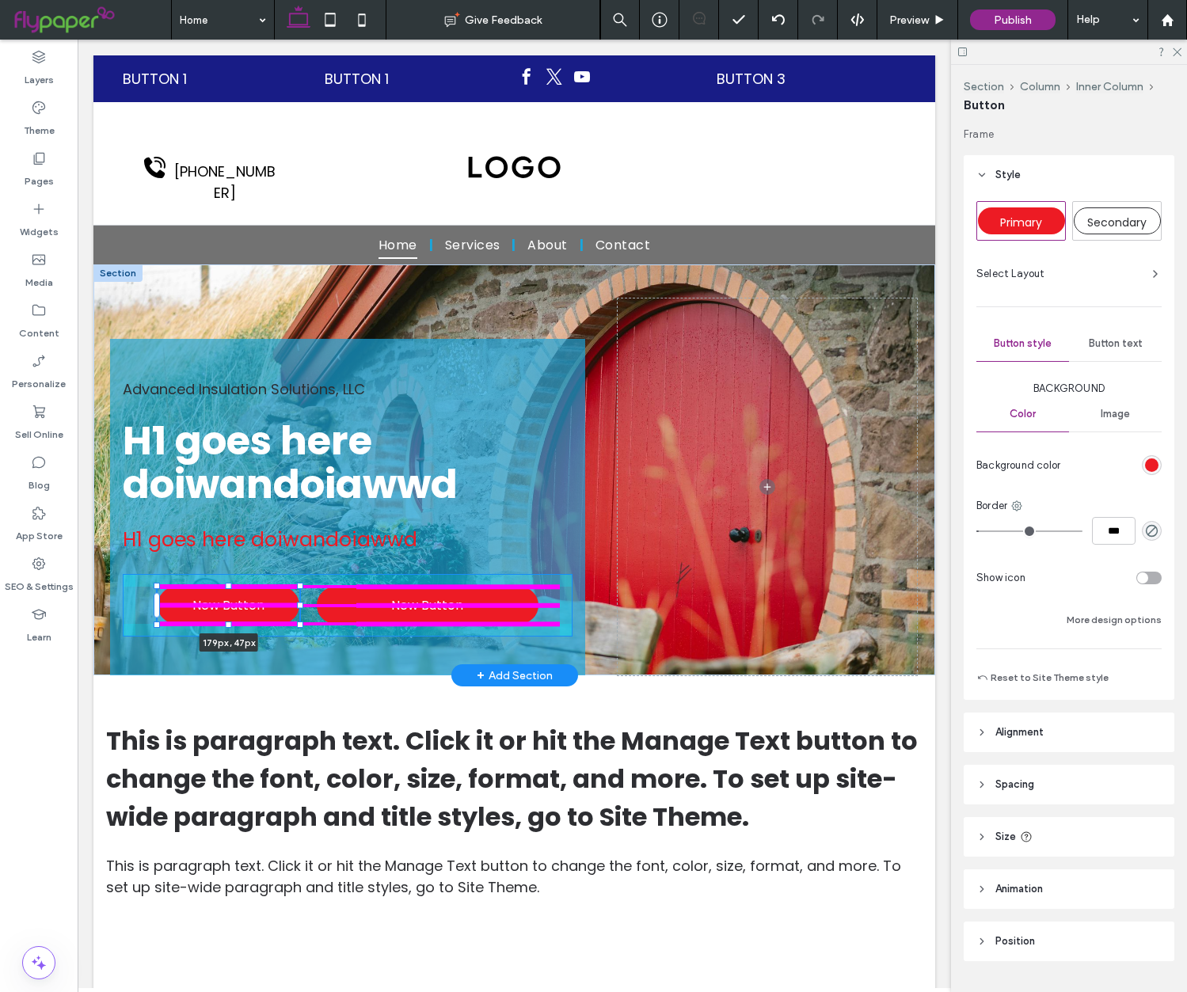
drag, startPoint x: 337, startPoint y: 604, endPoint x: 305, endPoint y: 603, distance: 32.5
click at [305, 603] on div "Advanced Insulation Solutions, LLC H1 goes here doiwandoiawwd H1 goes here doiw…" at bounding box center [514, 470] width 842 height 411
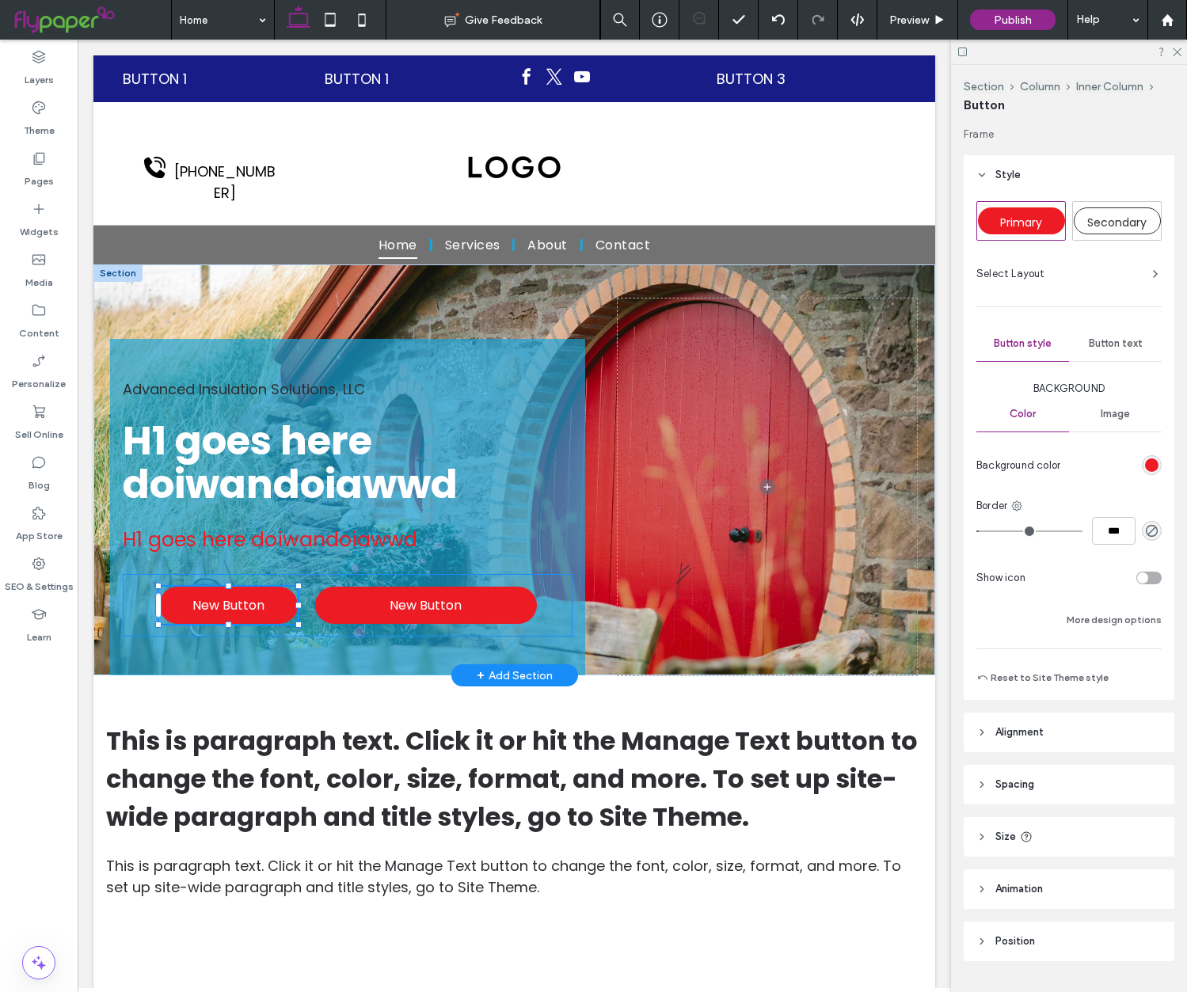
type input "***"
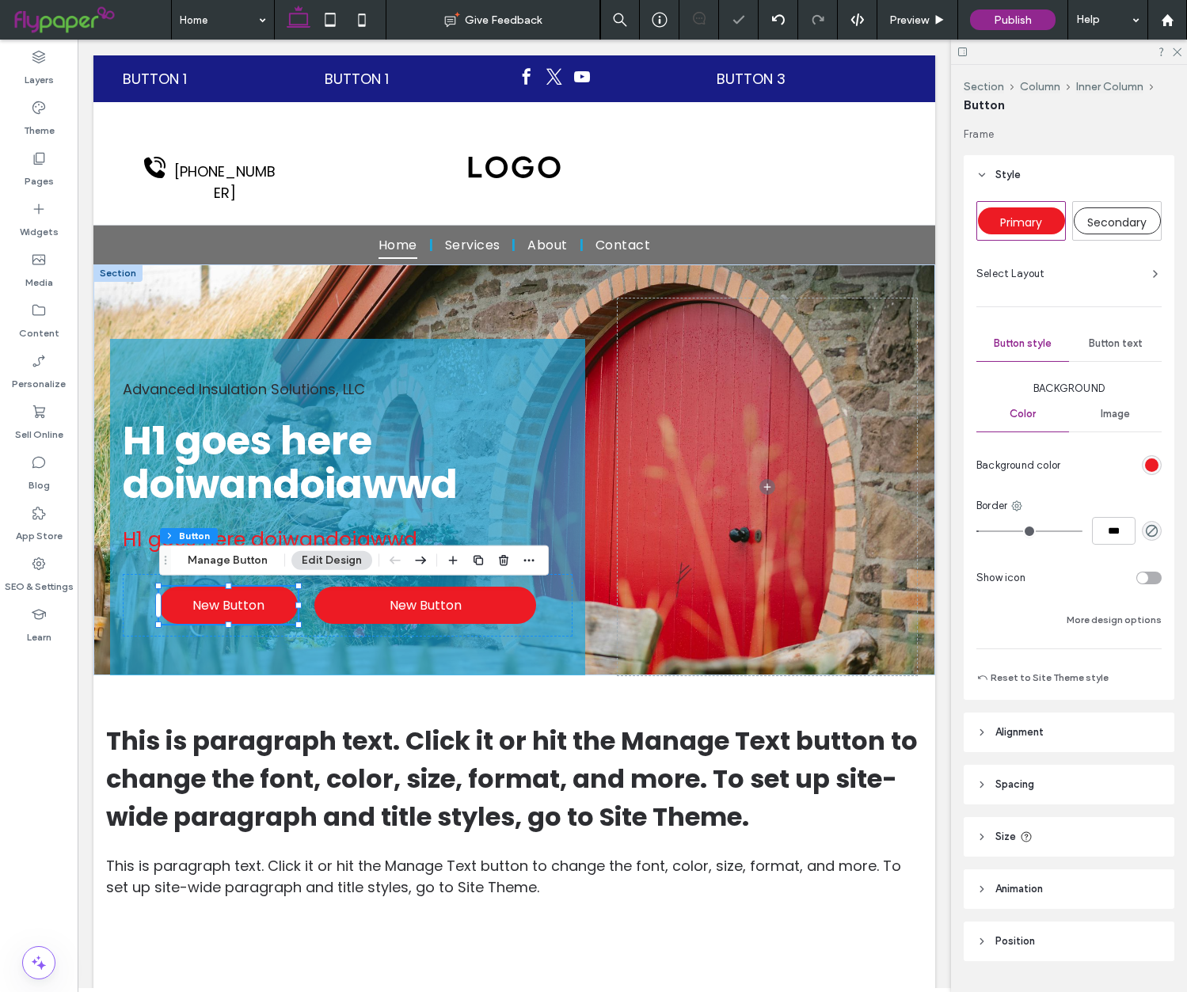
click at [469, 563] on span "button" at bounding box center [478, 560] width 19 height 19
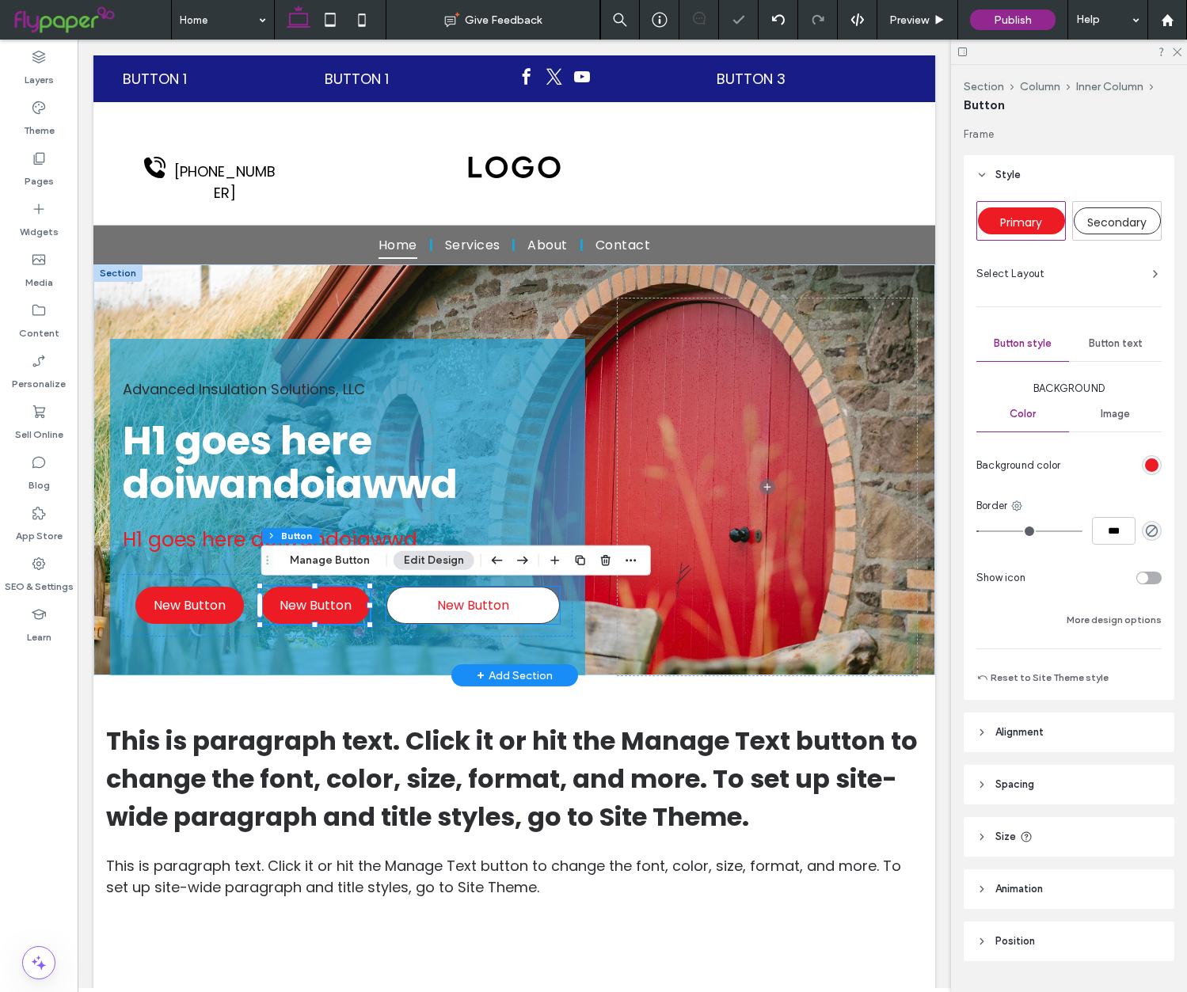
click at [490, 617] on link "New Button" at bounding box center [473, 605] width 173 height 37
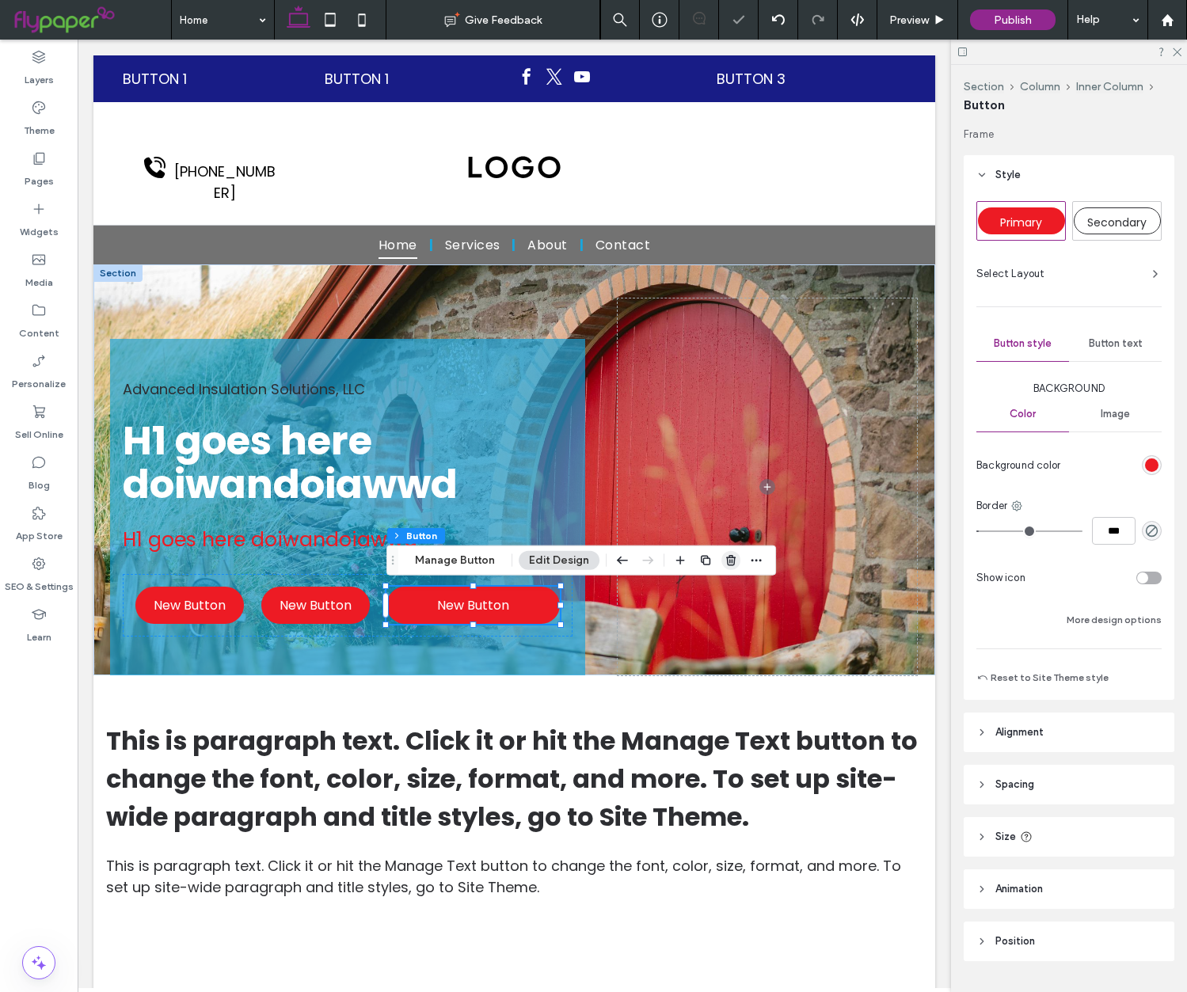
click at [733, 562] on icon "button" at bounding box center [731, 560] width 13 height 13
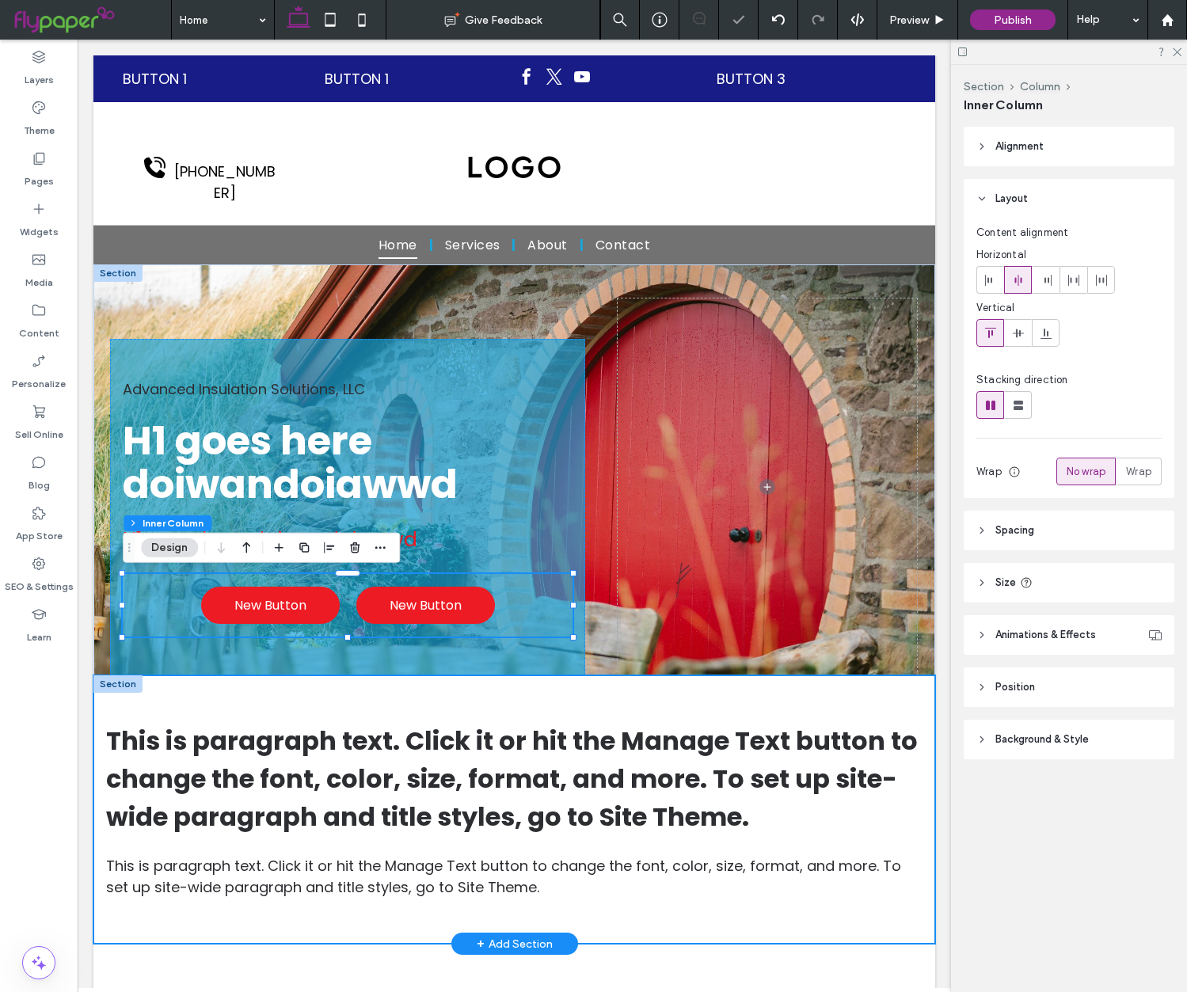
click at [360, 695] on div "This is paragraph text. Click it or hit the Manage Text button to change the fo…" at bounding box center [514, 810] width 842 height 269
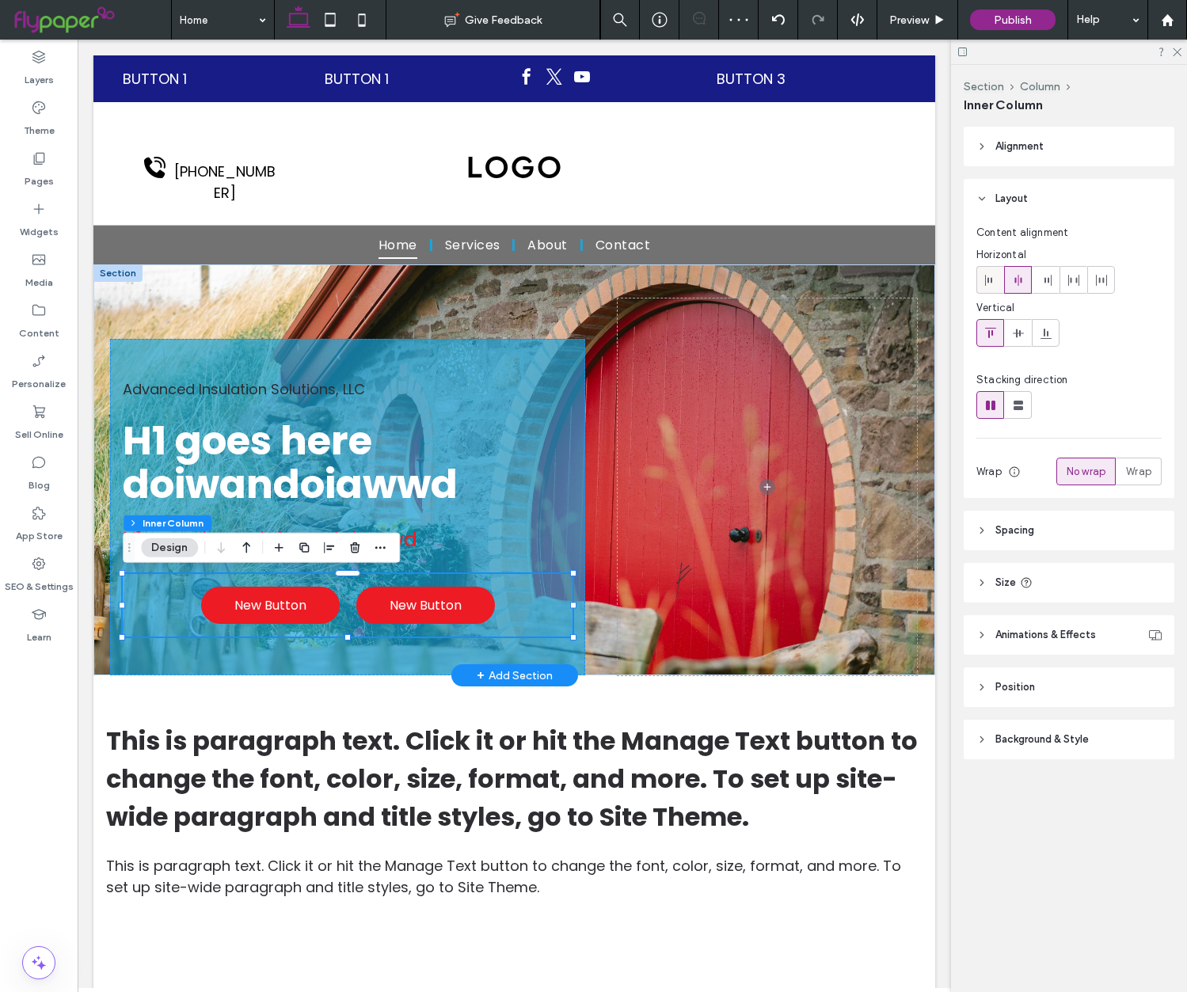
click at [997, 282] on div at bounding box center [990, 280] width 26 height 26
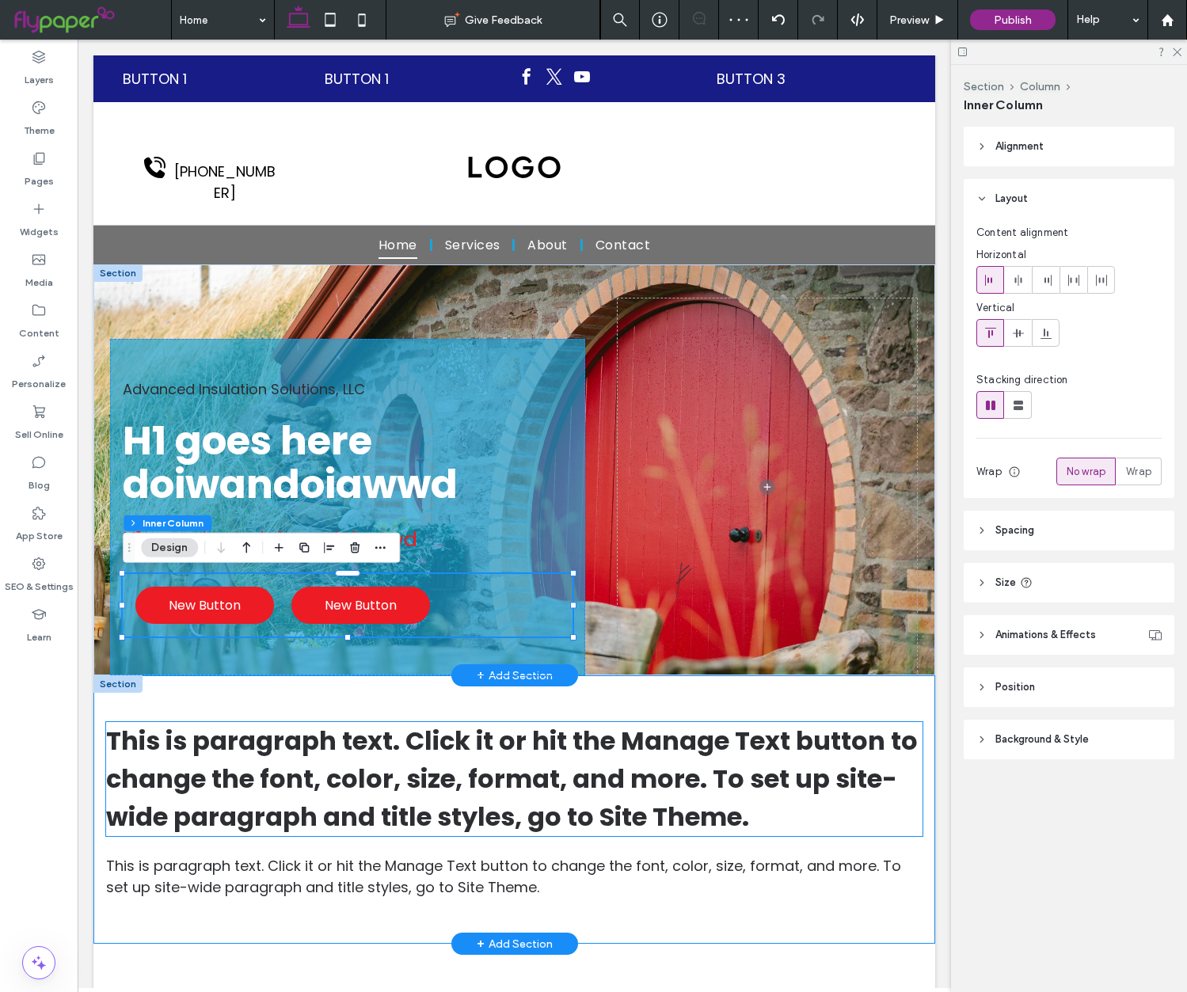
click at [665, 768] on span "This is paragraph text. Click it or hit the Manage Text button to change the fo…" at bounding box center [512, 779] width 812 height 112
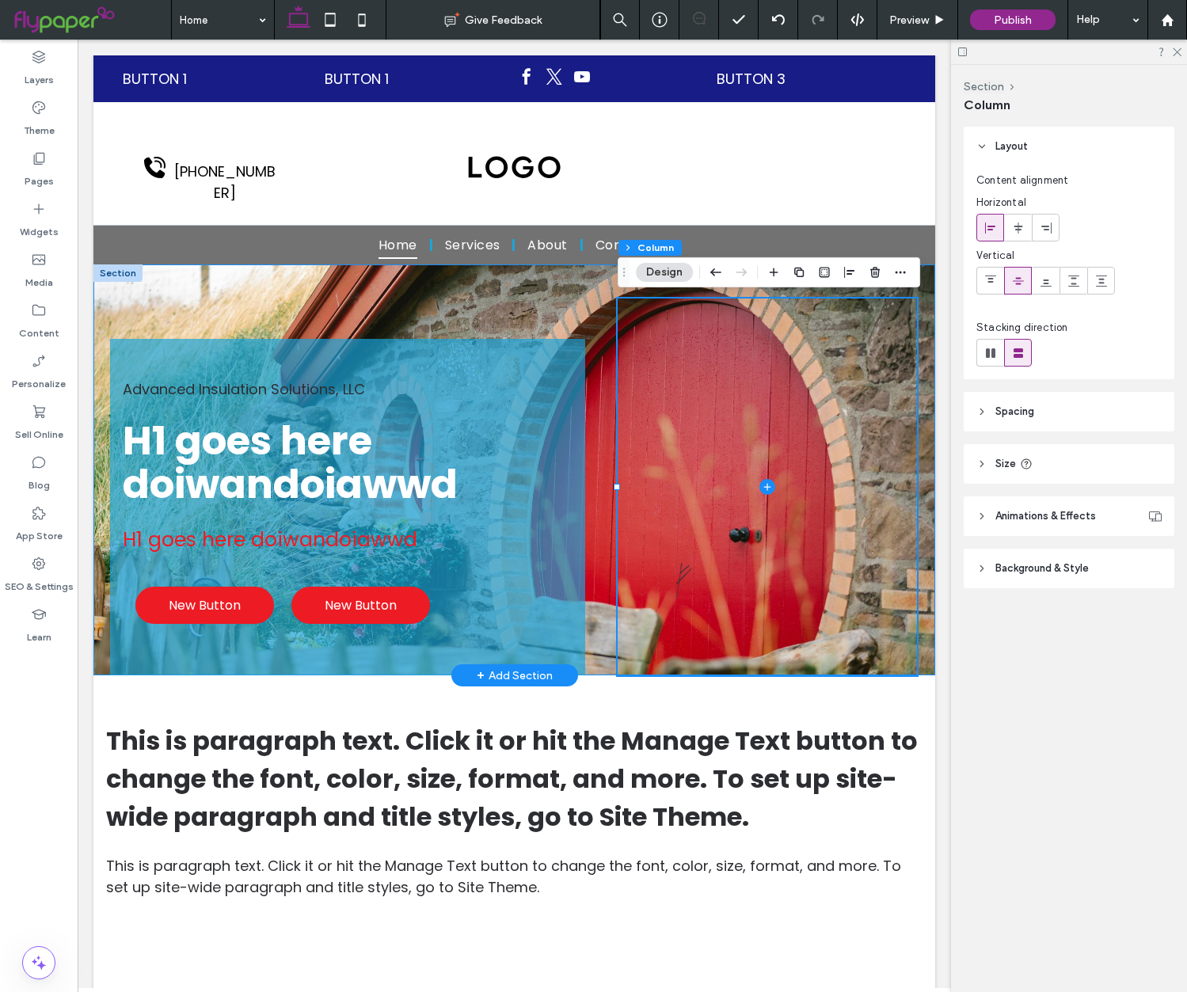
click at [601, 320] on div "Advanced Insulation Solutions, LLC H1 goes here doiwandoiawwd H1 goes here doiw…" at bounding box center [514, 470] width 842 height 411
